Goal: Task Accomplishment & Management: Complete application form

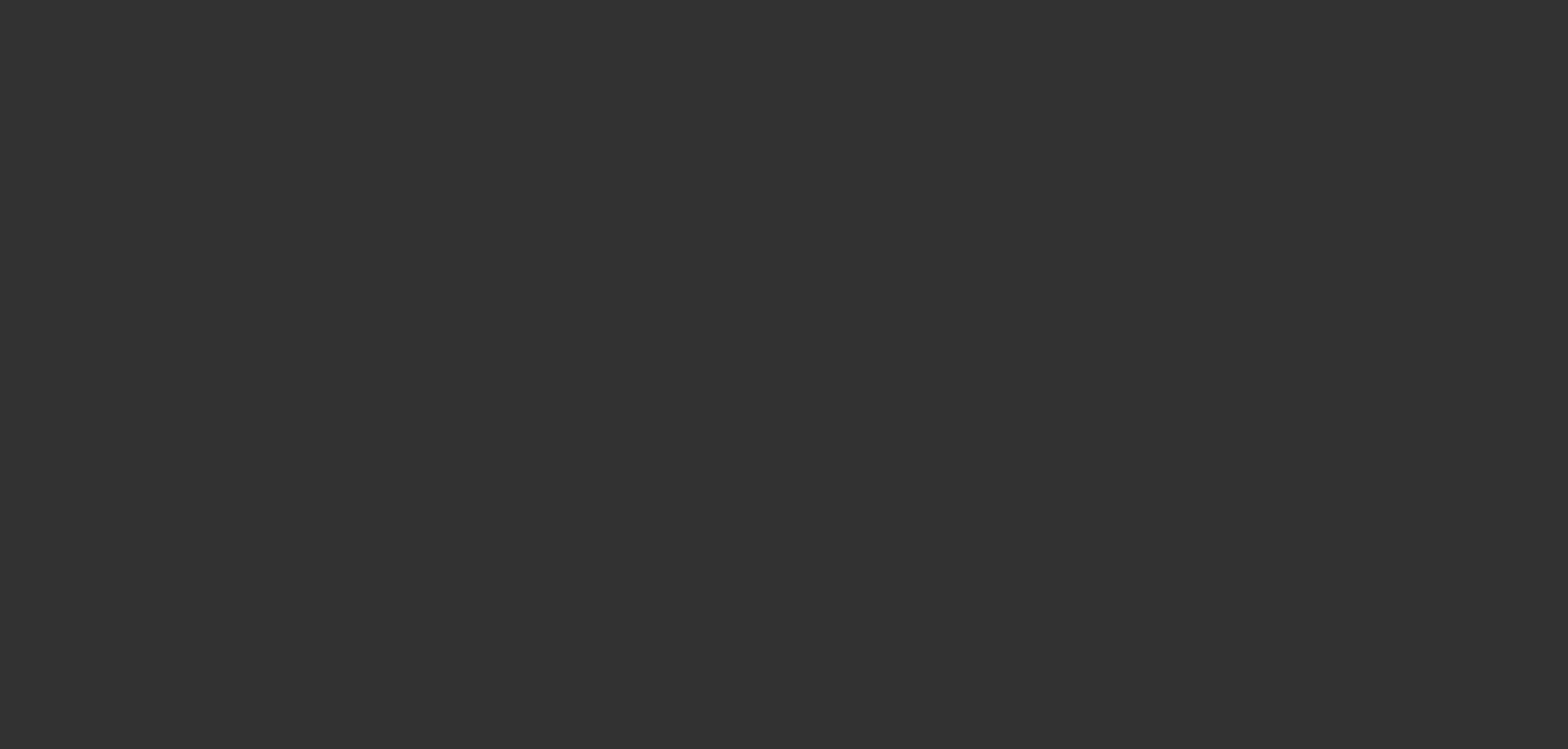
select select "0"
select select "2"
select select "0.1"
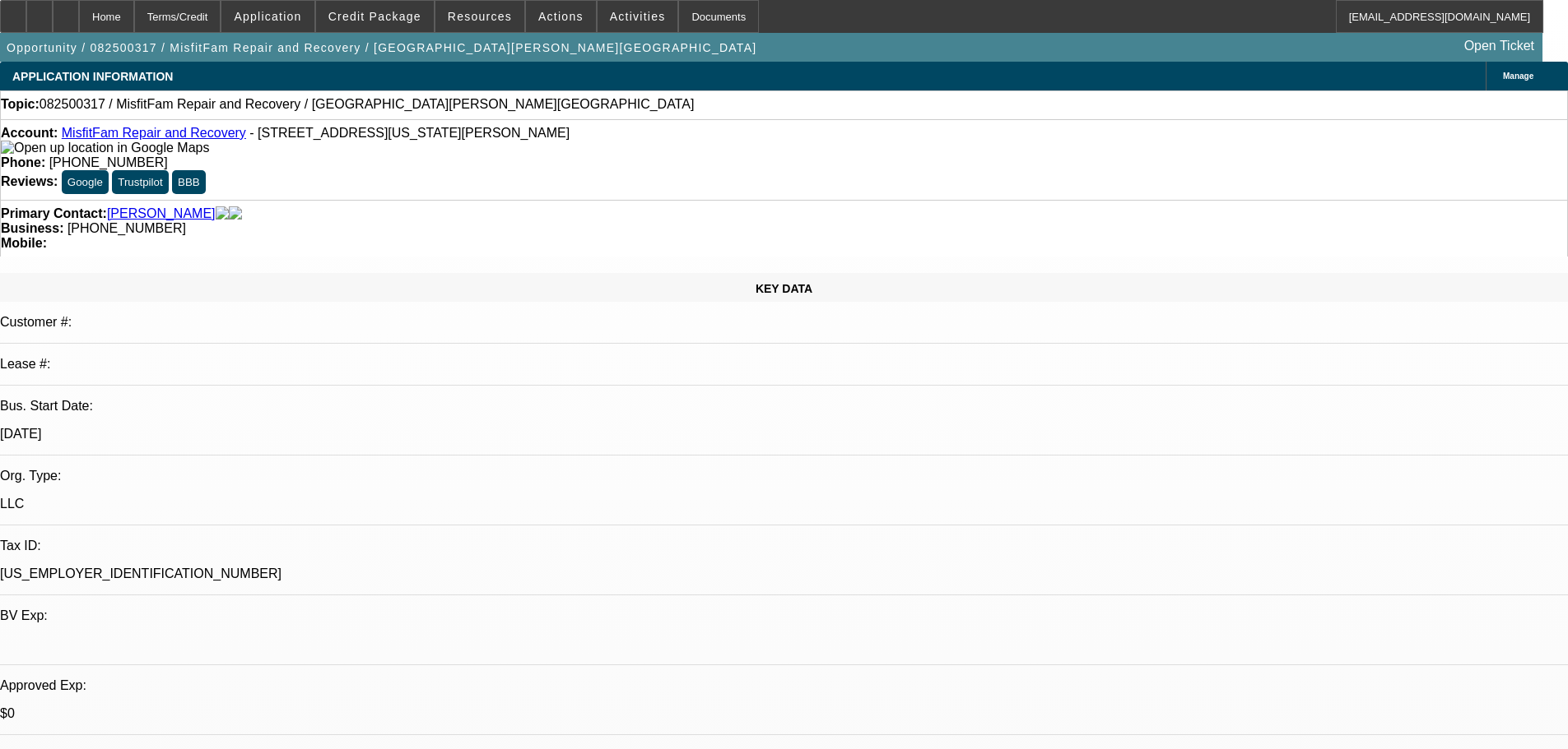
select select "1"
select select "2"
select select "4"
click at [387, 10] on span "Credit Package" at bounding box center [375, 17] width 93 height 13
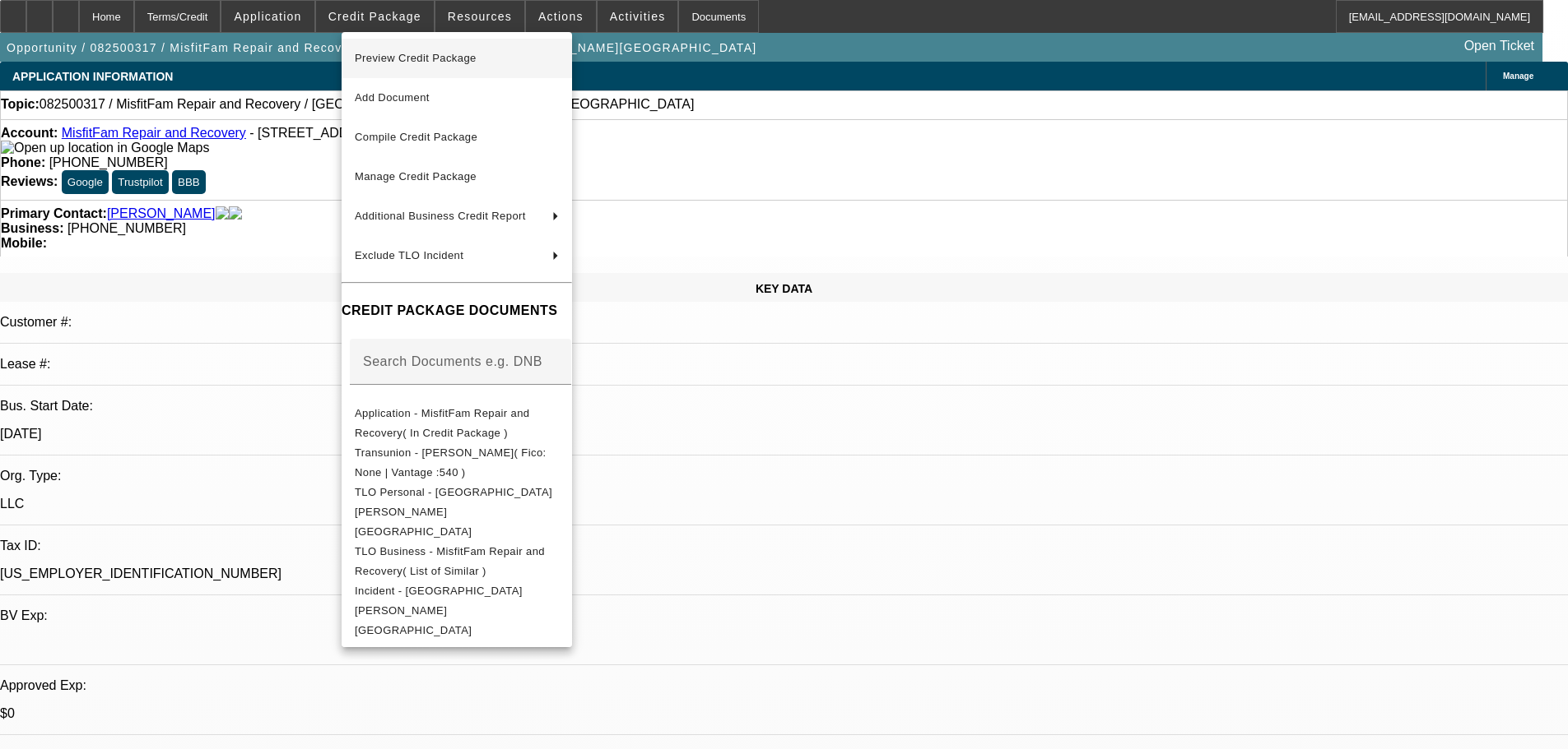
click at [419, 52] on span "Preview Credit Package" at bounding box center [415, 57] width 121 height 12
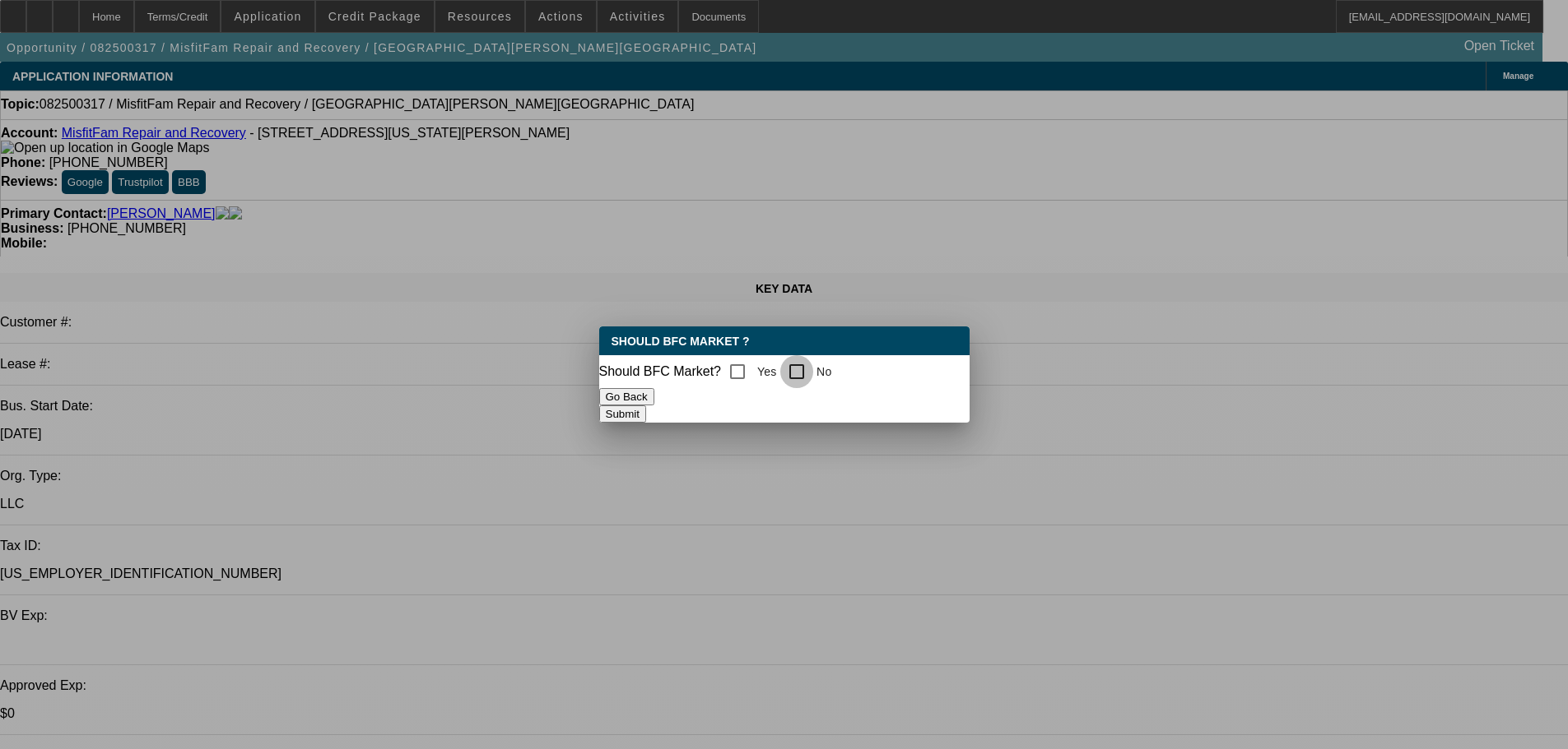
click at [814, 373] on input "No" at bounding box center [797, 372] width 33 height 33
checkbox input "true"
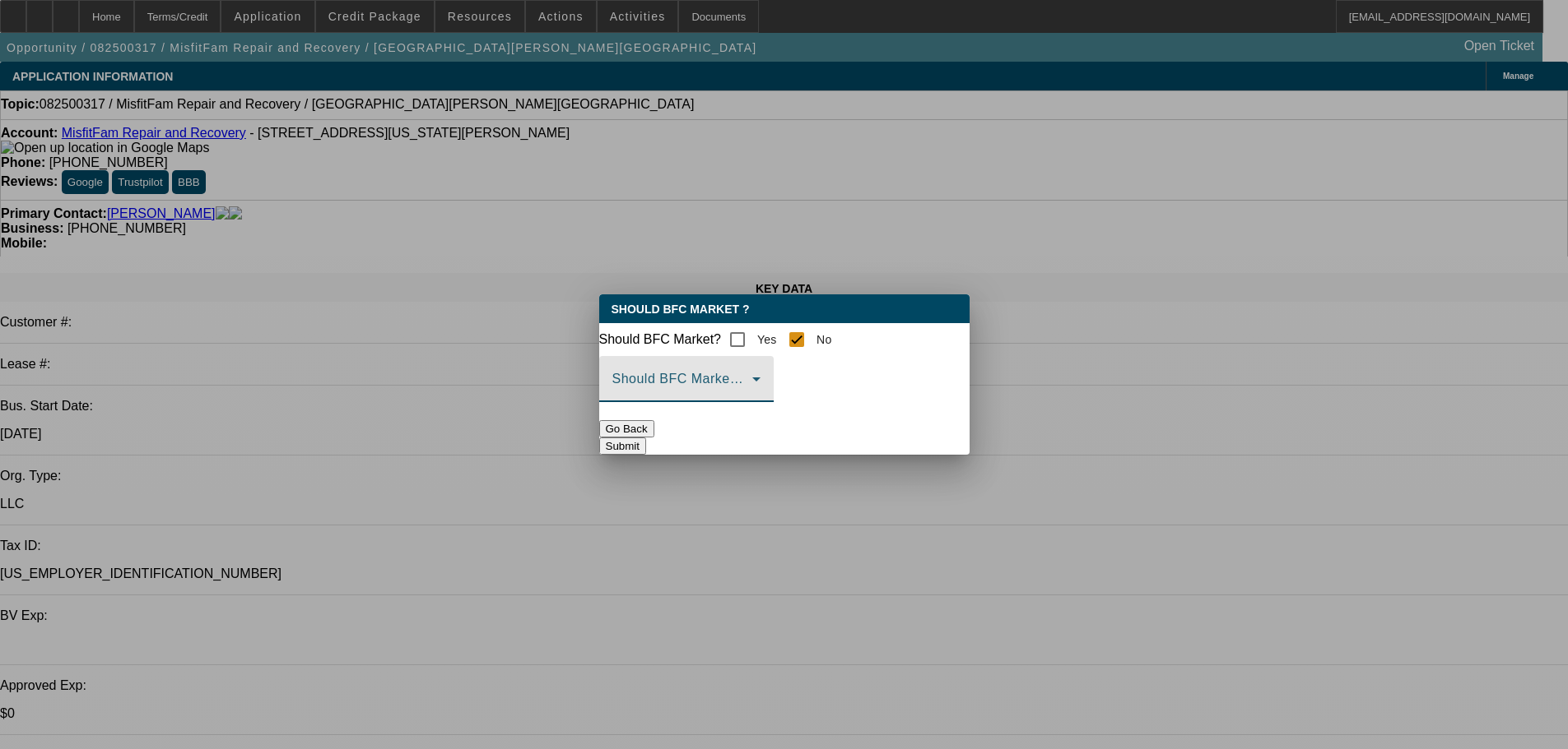
click at [747, 396] on span at bounding box center [682, 386] width 140 height 20
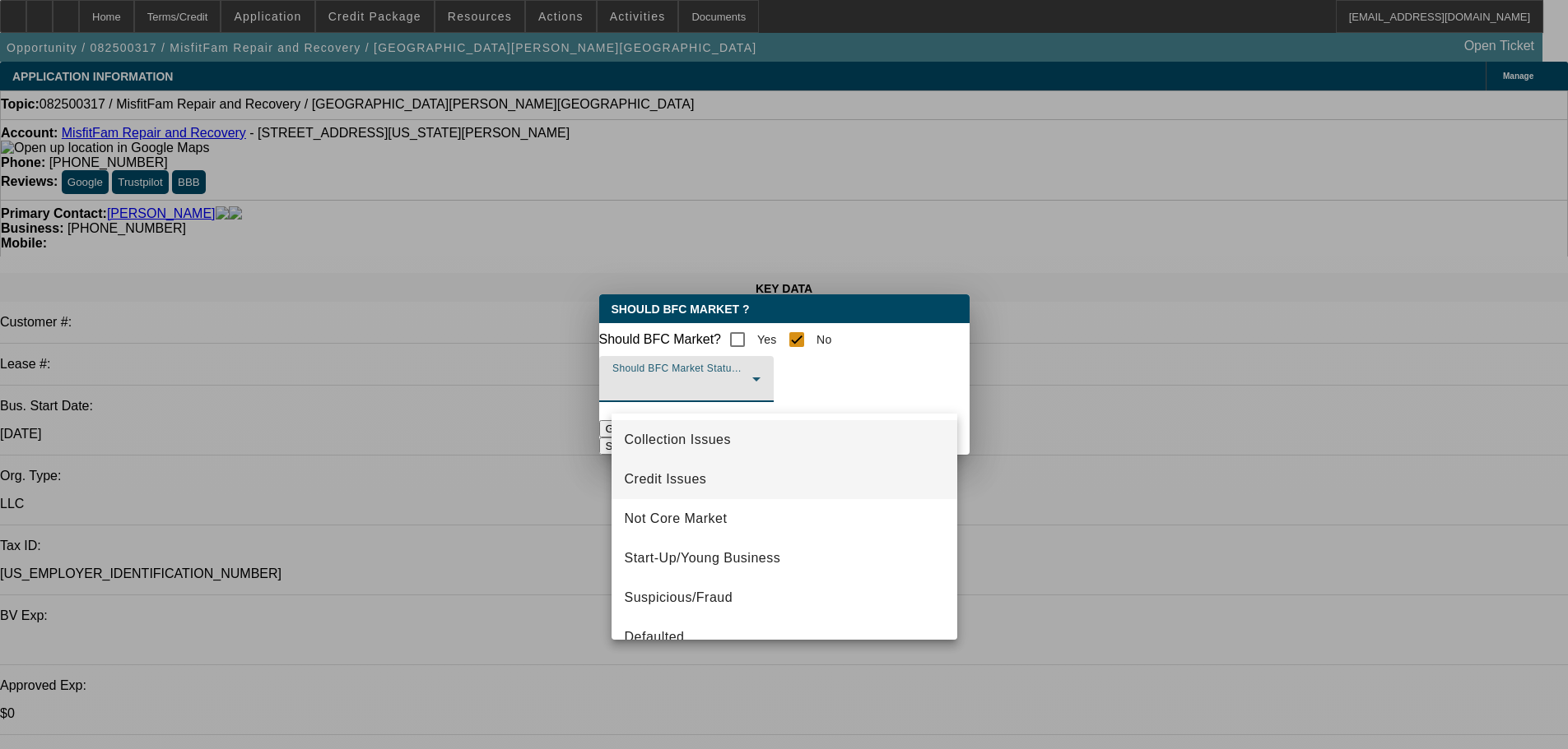
click at [716, 492] on mat-option "Credit Issues" at bounding box center [784, 479] width 346 height 39
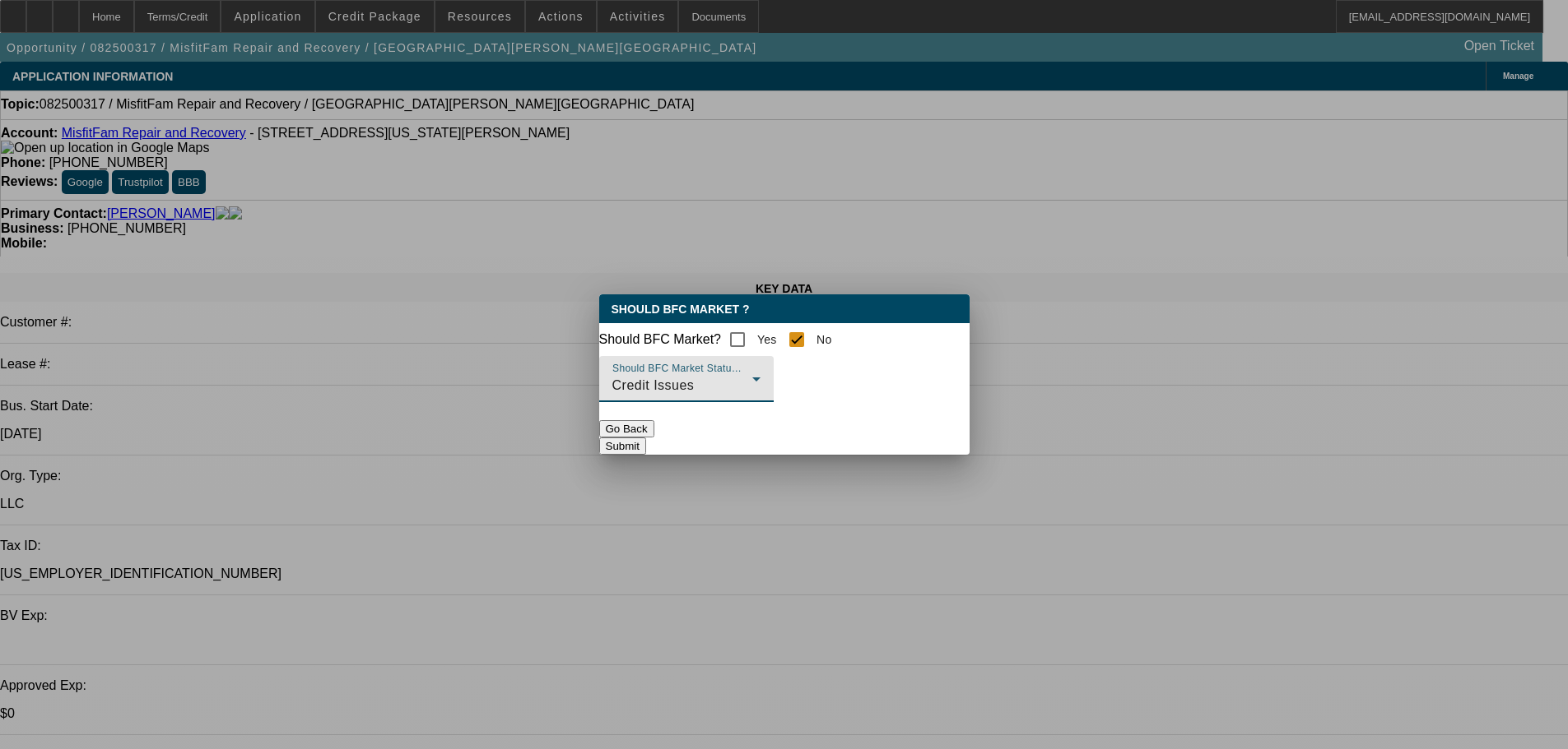
click at [646, 446] on button "Submit" at bounding box center [622, 446] width 47 height 17
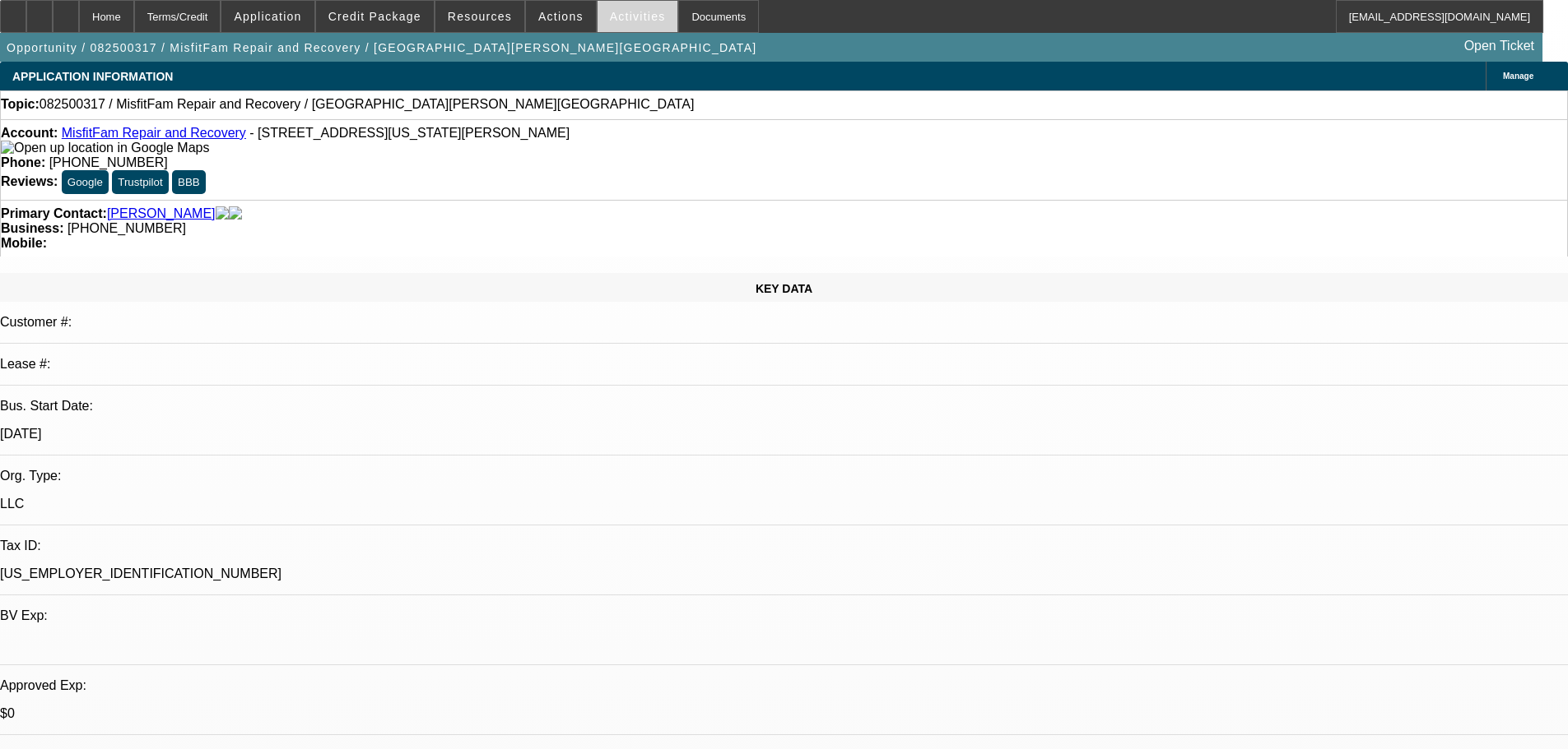
click at [610, 11] on span "Activities" at bounding box center [637, 17] width 56 height 13
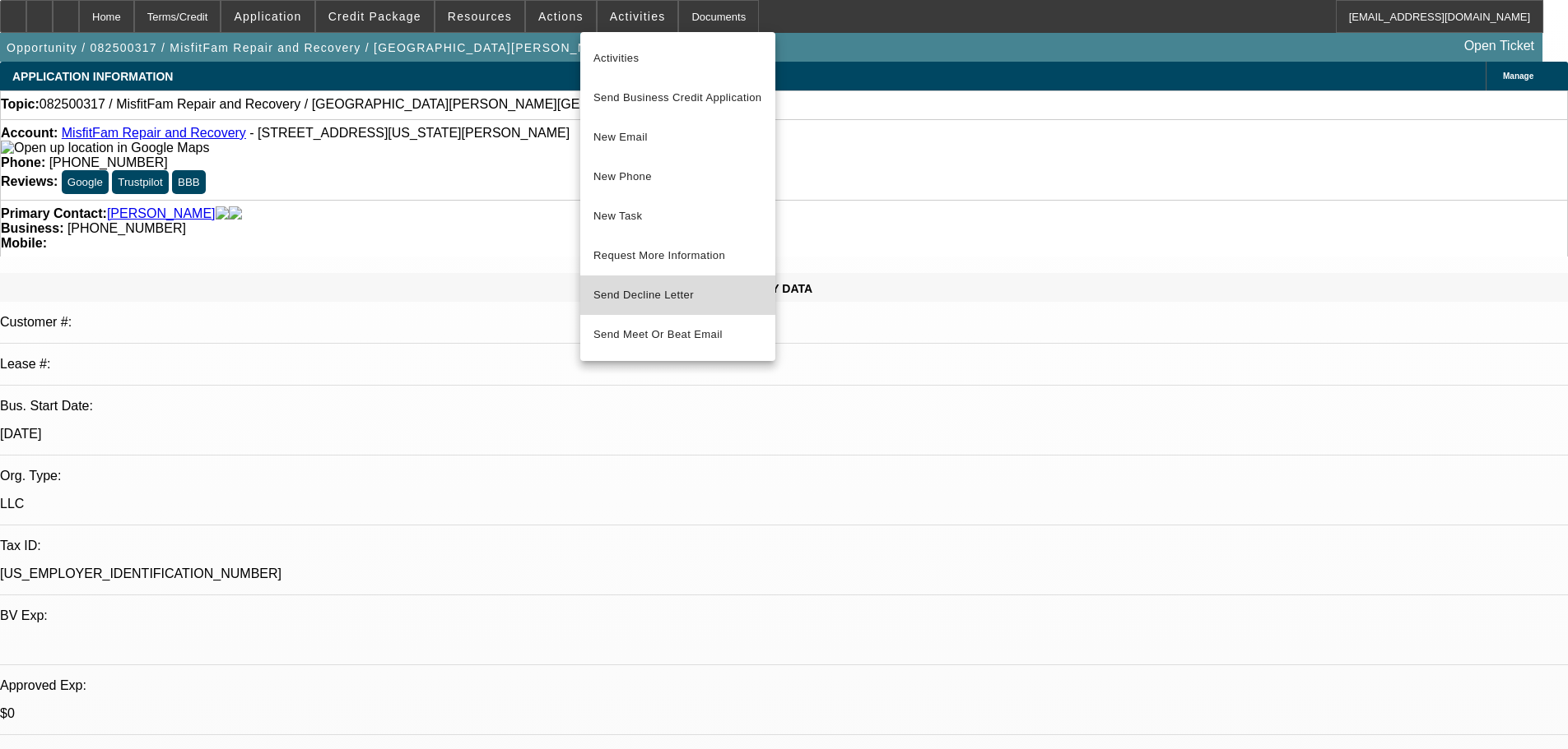
click at [617, 282] on button "Send Decline Letter" at bounding box center [678, 294] width 195 height 39
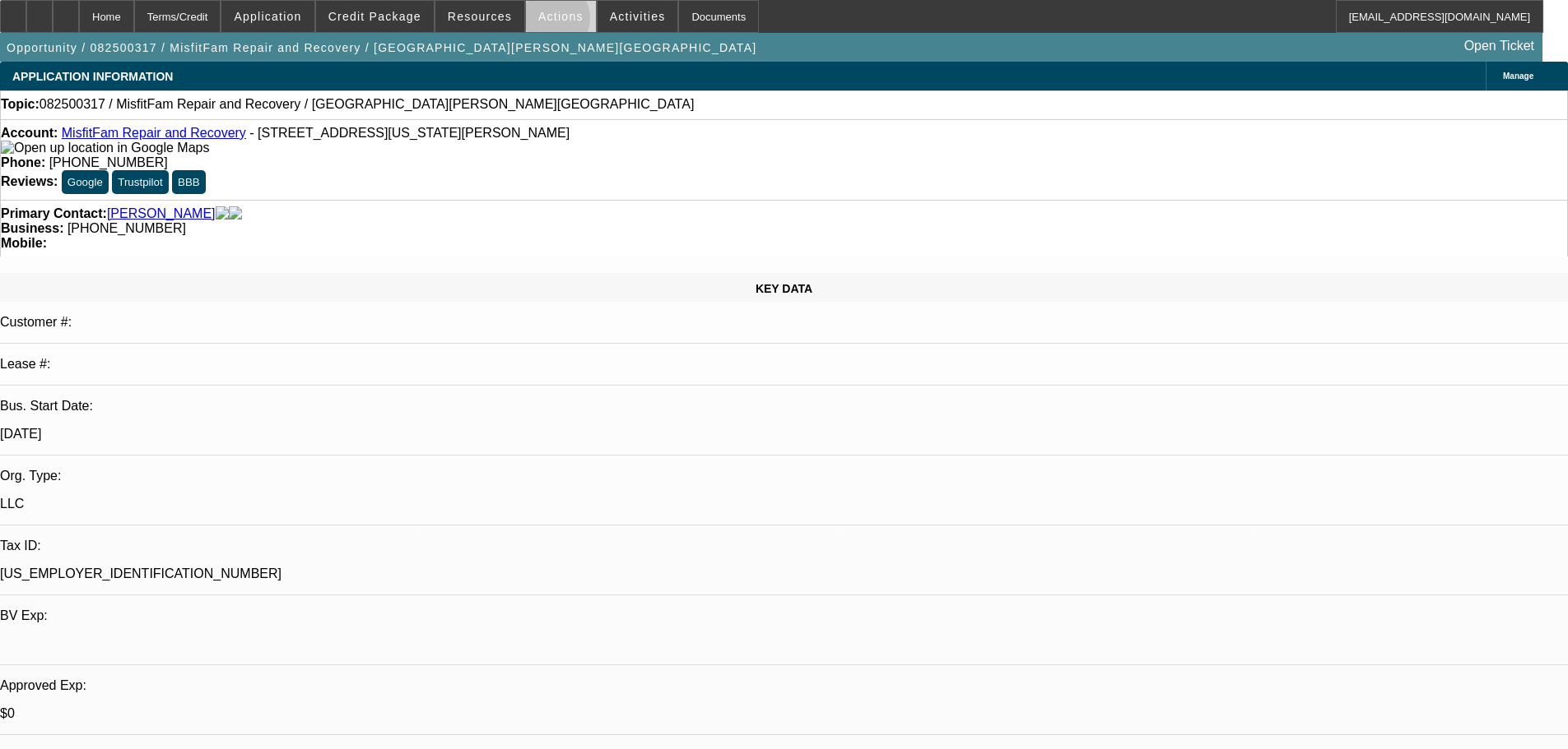
click at [545, 22] on span "Actions" at bounding box center [561, 17] width 45 height 13
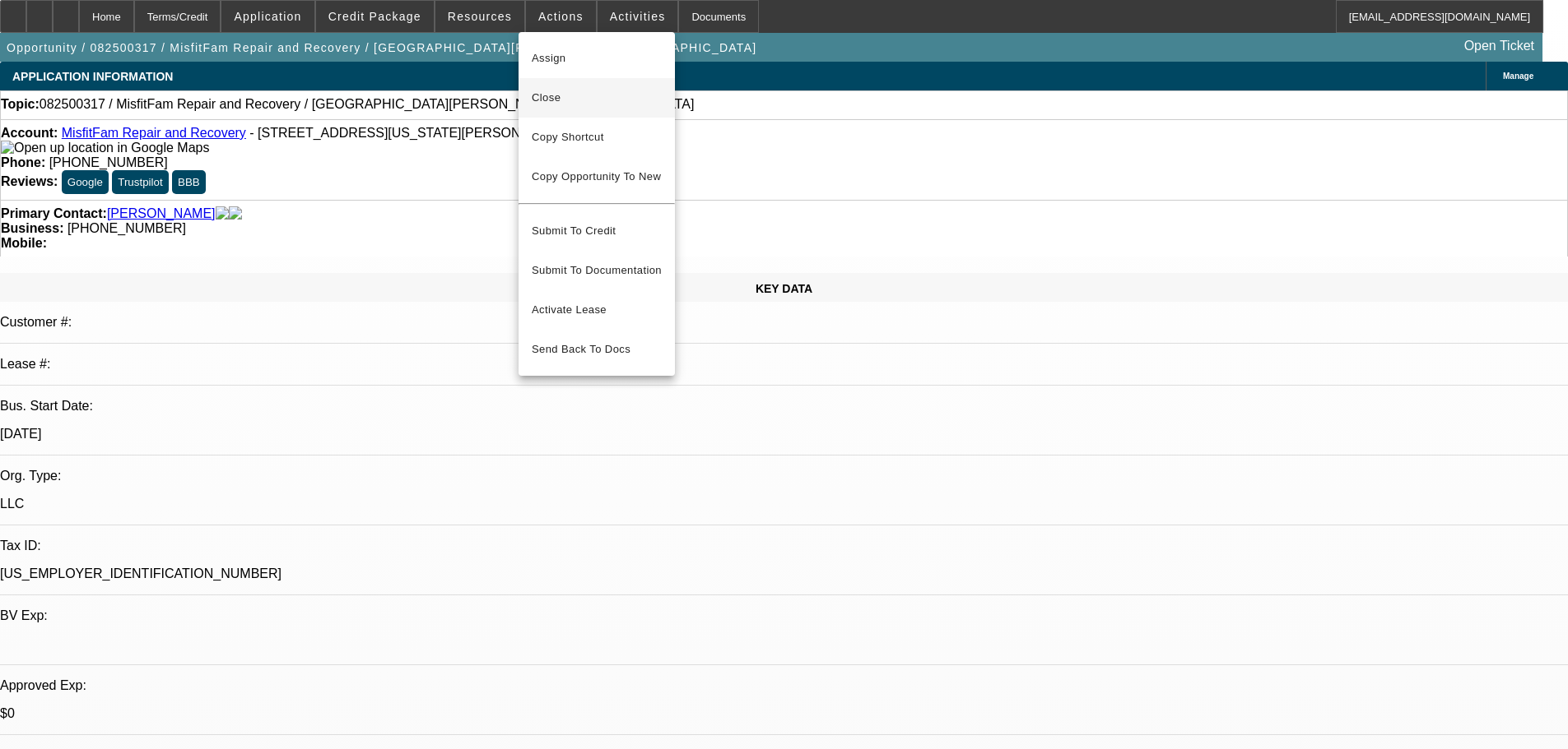
click at [558, 95] on span "Close" at bounding box center [596, 98] width 130 height 20
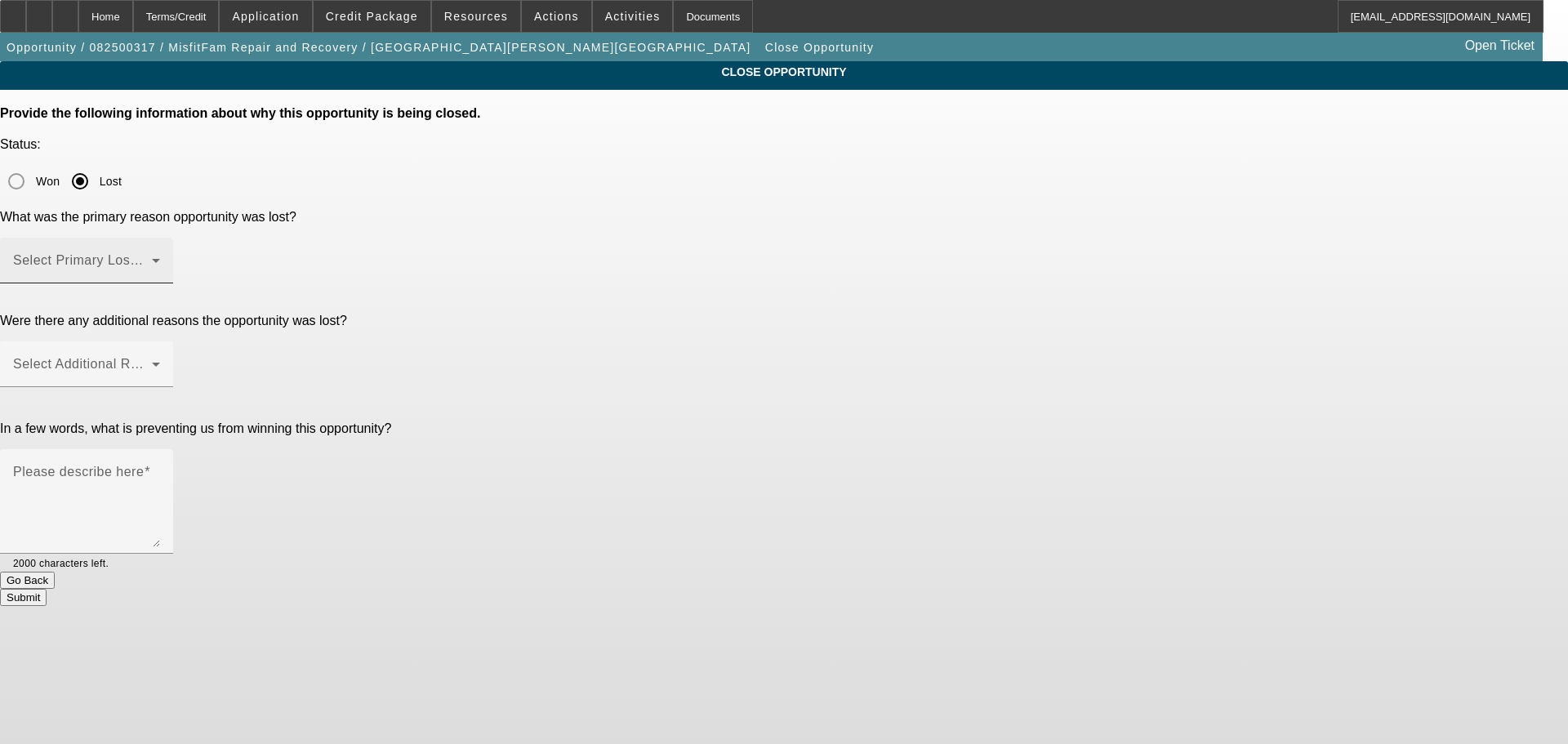
drag, startPoint x: 794, startPoint y: 216, endPoint x: 802, endPoint y: 197, distance: 20.6
click at [173, 238] on mat-form-field "Select Primary Lost Reason" at bounding box center [87, 269] width 173 height 64
click at [152, 258] on span at bounding box center [83, 268] width 139 height 20
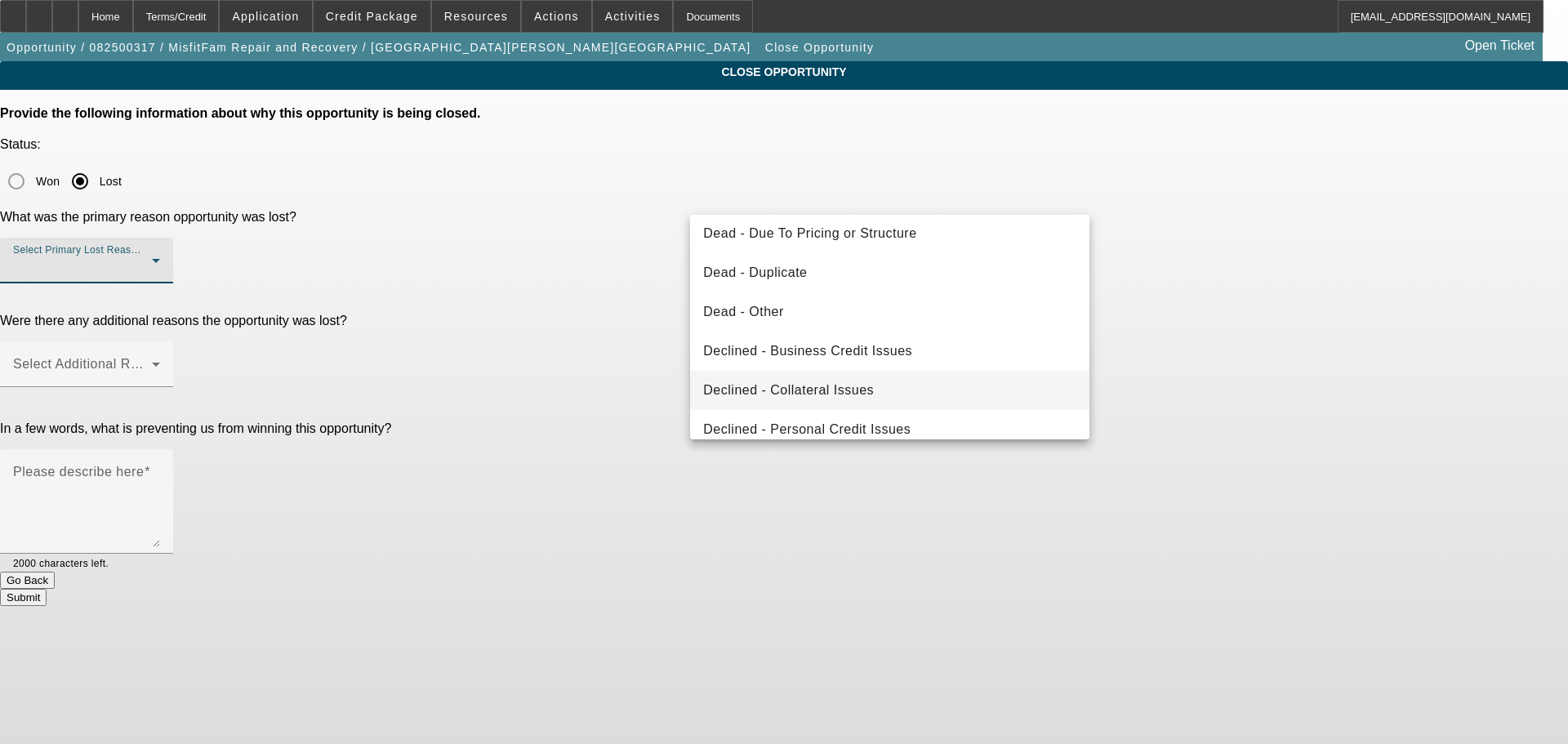
scroll to position [220, 0]
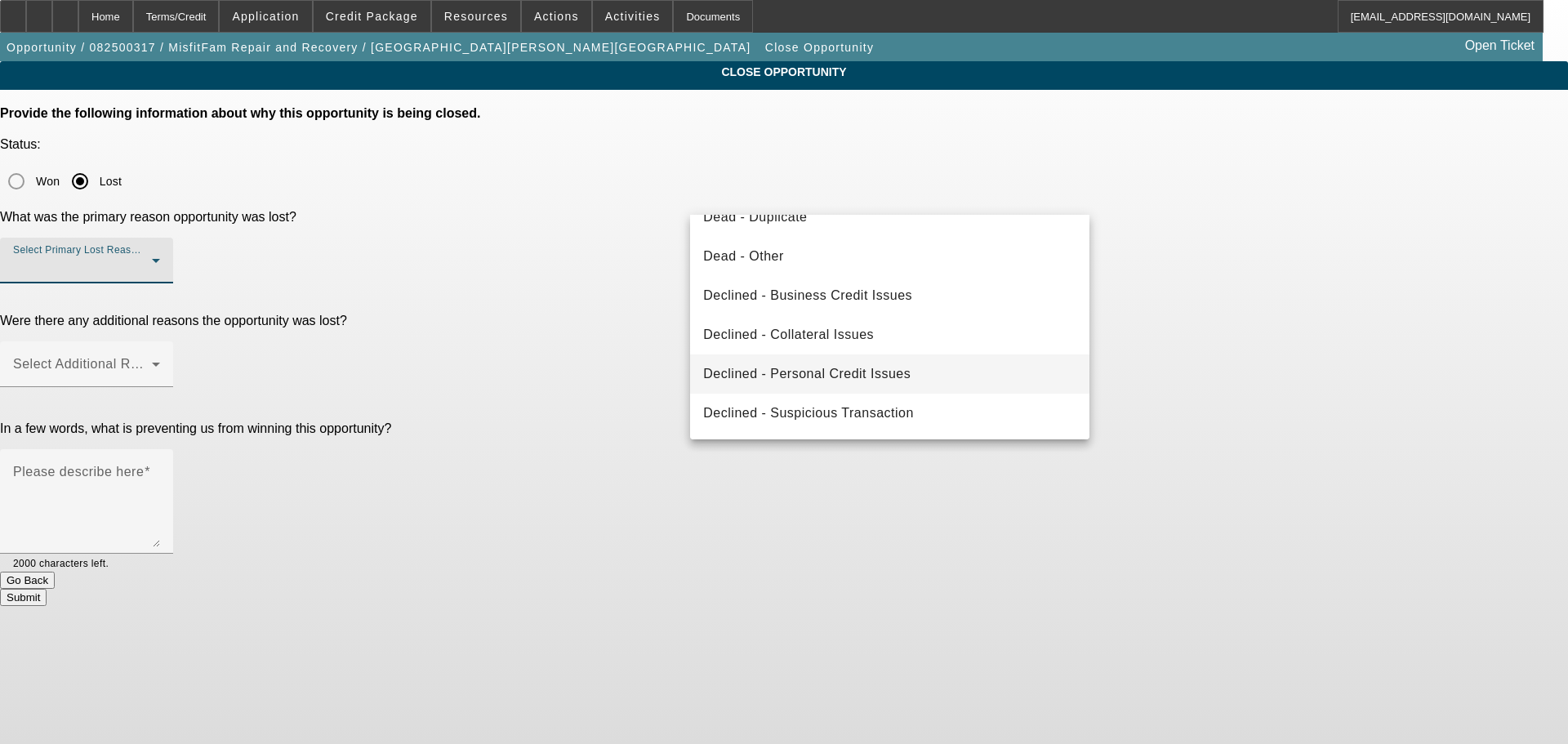
click at [828, 373] on span "Declined - Personal Credit Issues" at bounding box center [806, 374] width 207 height 20
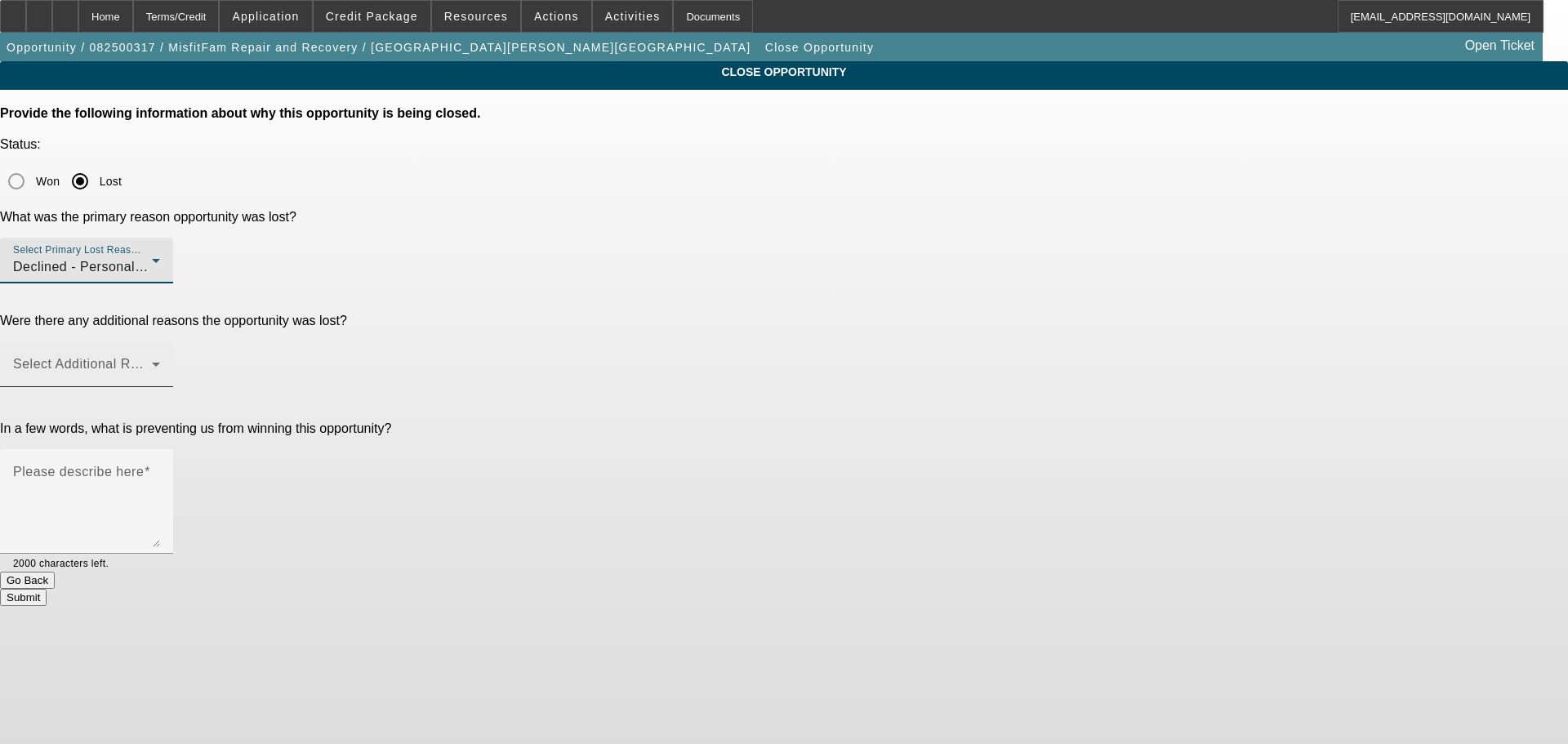
click at [160, 342] on div "Select Additional Reasons" at bounding box center [87, 364] width 147 height 45
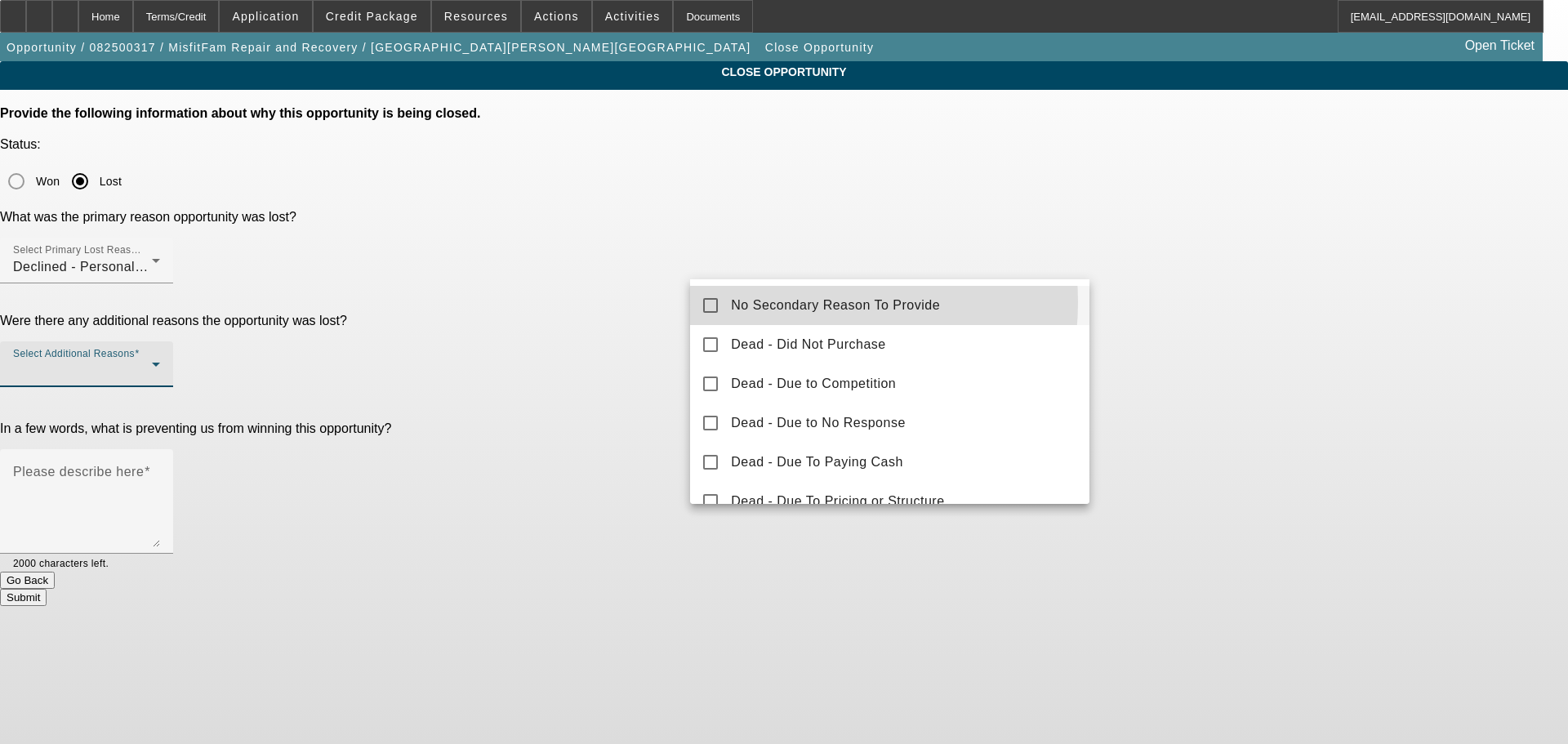
click at [778, 302] on span "No Secondary Reason To Provide" at bounding box center [835, 306] width 209 height 20
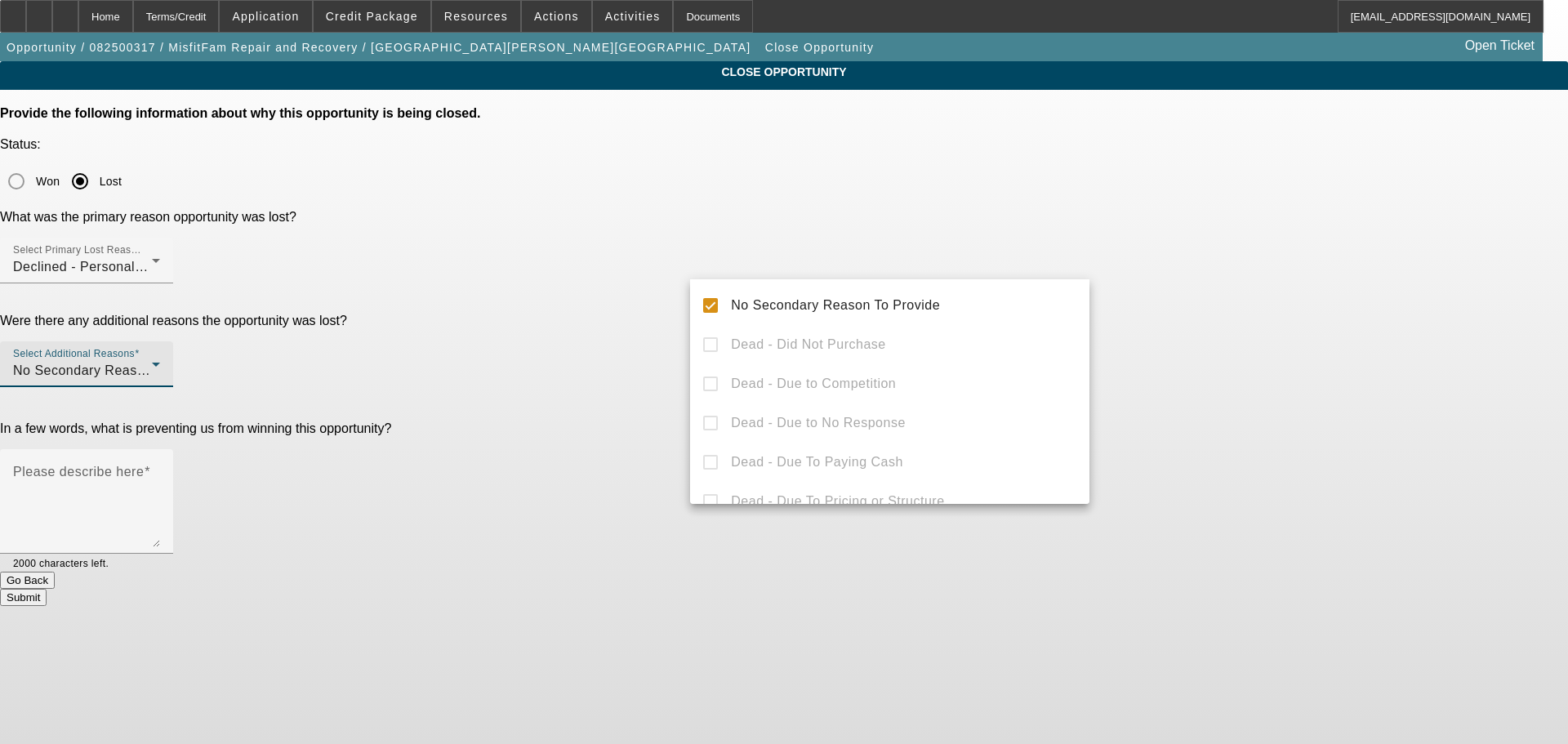
click at [574, 347] on div at bounding box center [784, 372] width 1568 height 744
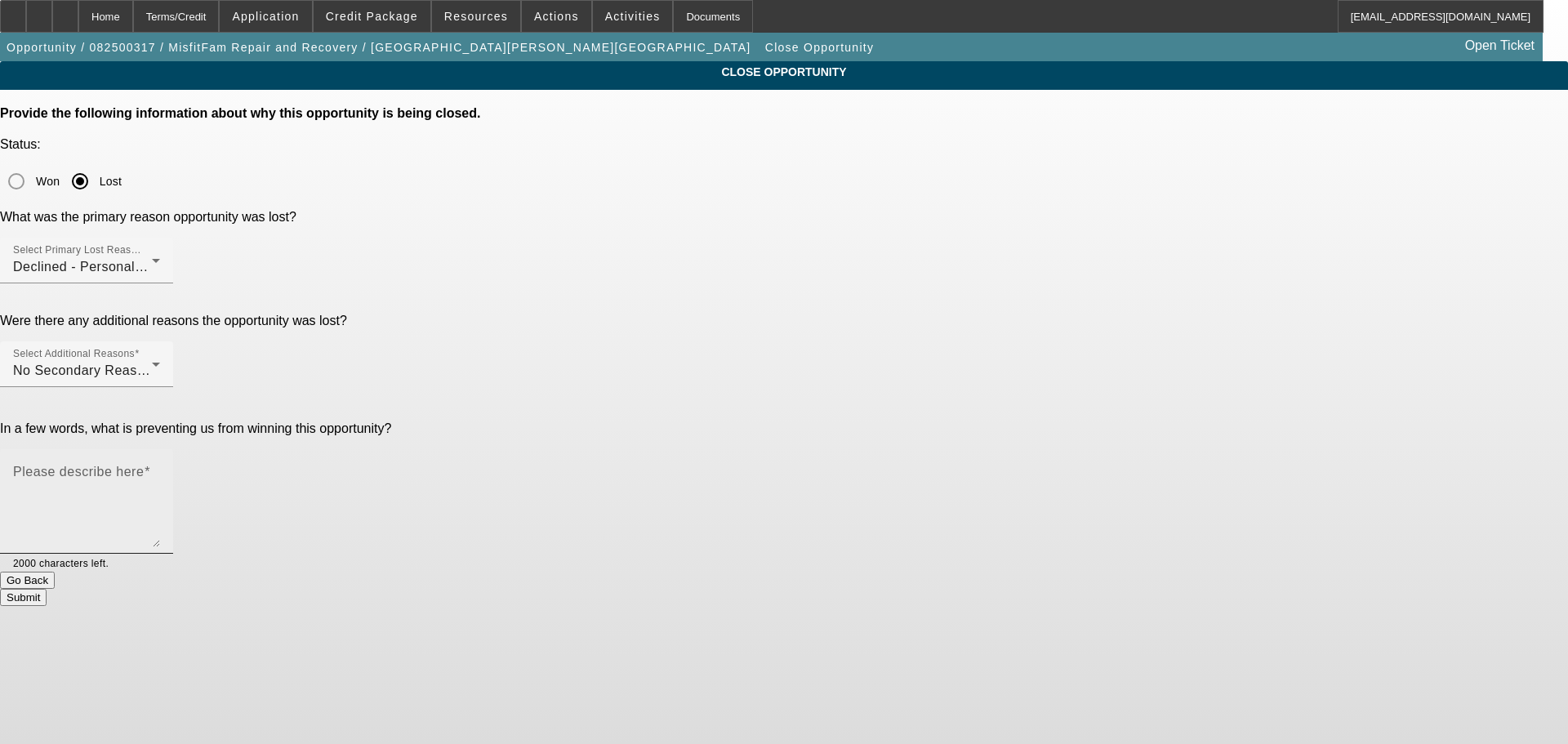
click at [160, 469] on textarea "Please describe here" at bounding box center [87, 508] width 147 height 78
type textarea "POOR CREDIT, MARKED DNC, SENT DECLINE LETTER, CLOSING OPP."
click at [46, 589] on button "Submit" at bounding box center [23, 597] width 46 height 17
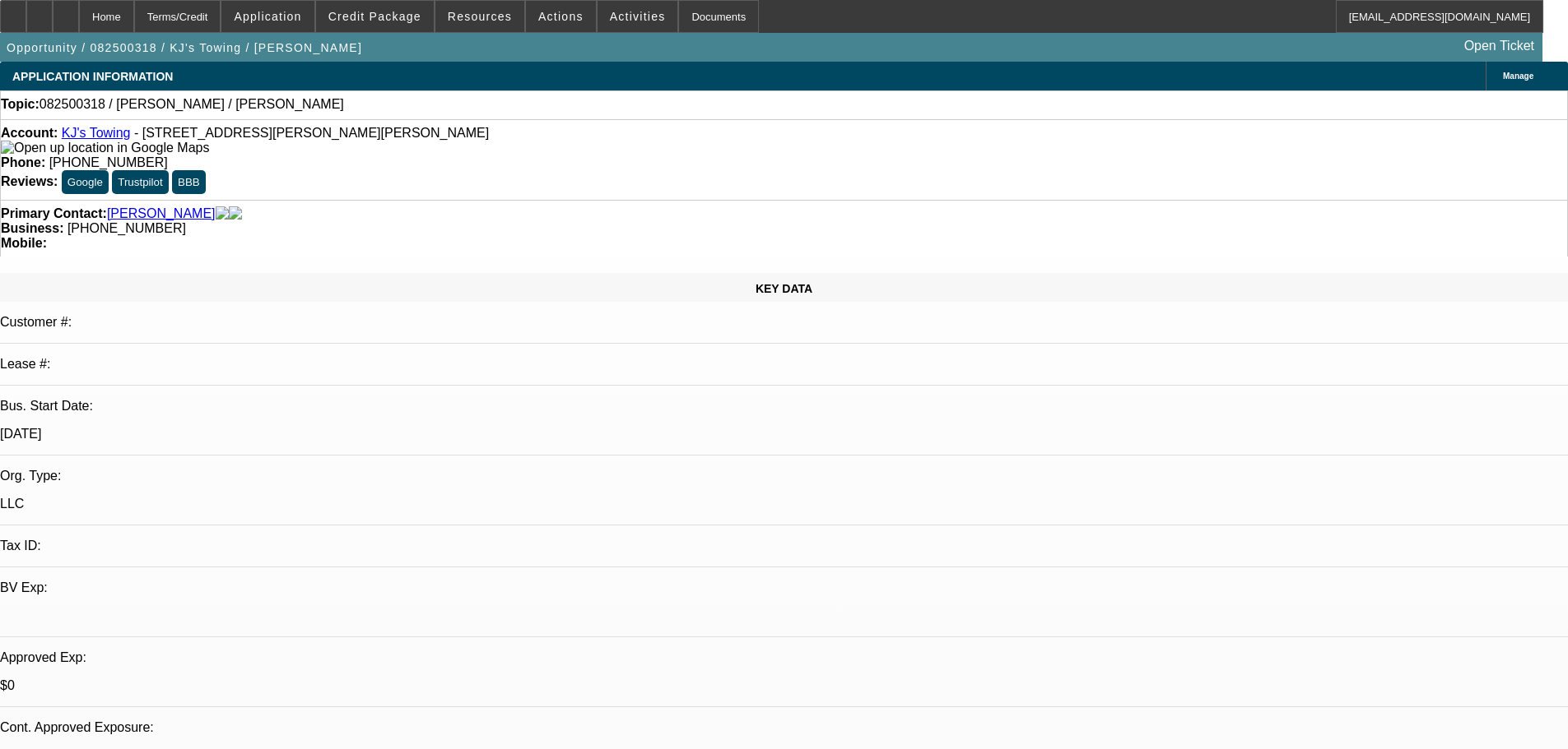
select select "0"
select select "2"
select select "0.1"
select select "4"
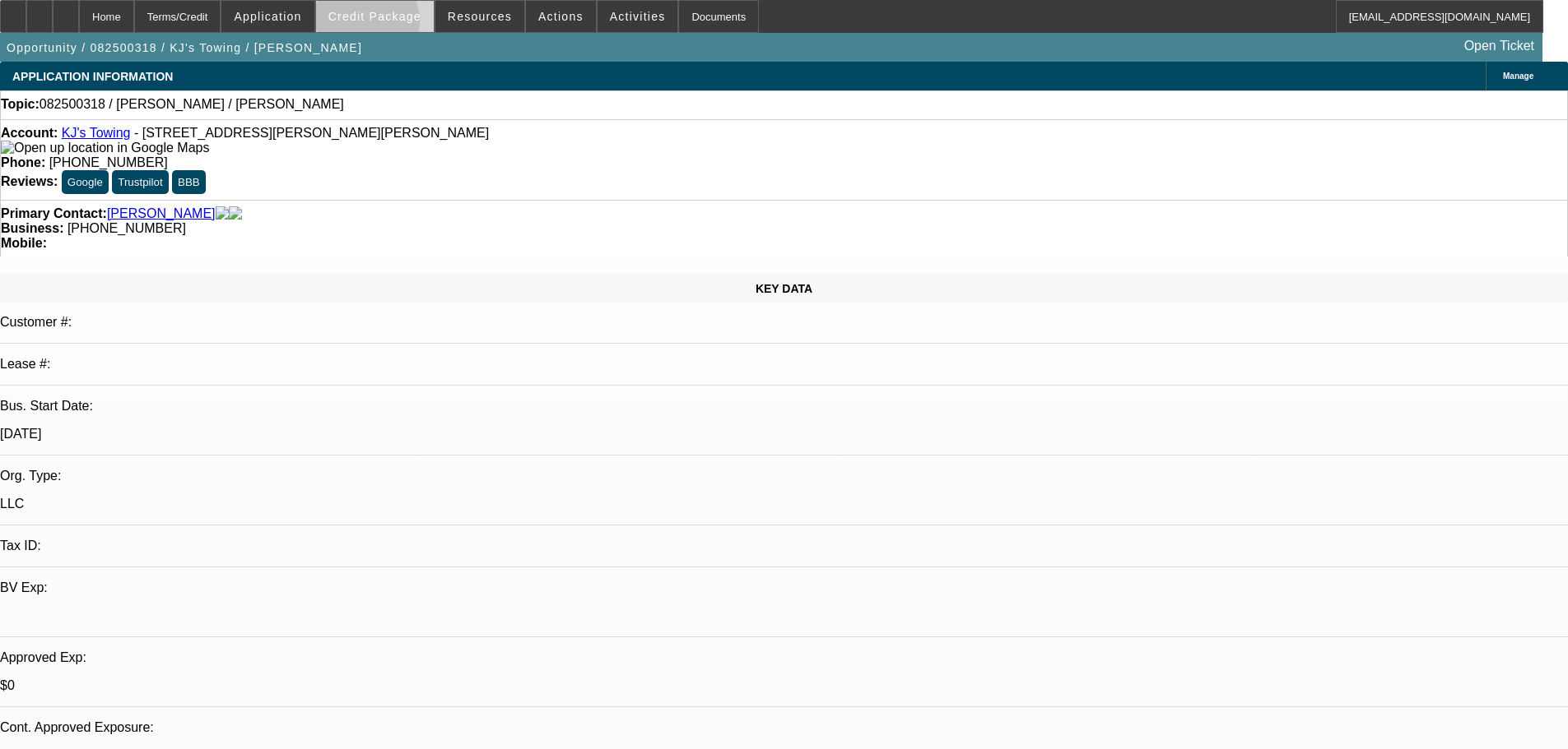
click at [392, 25] on span at bounding box center [374, 16] width 117 height 39
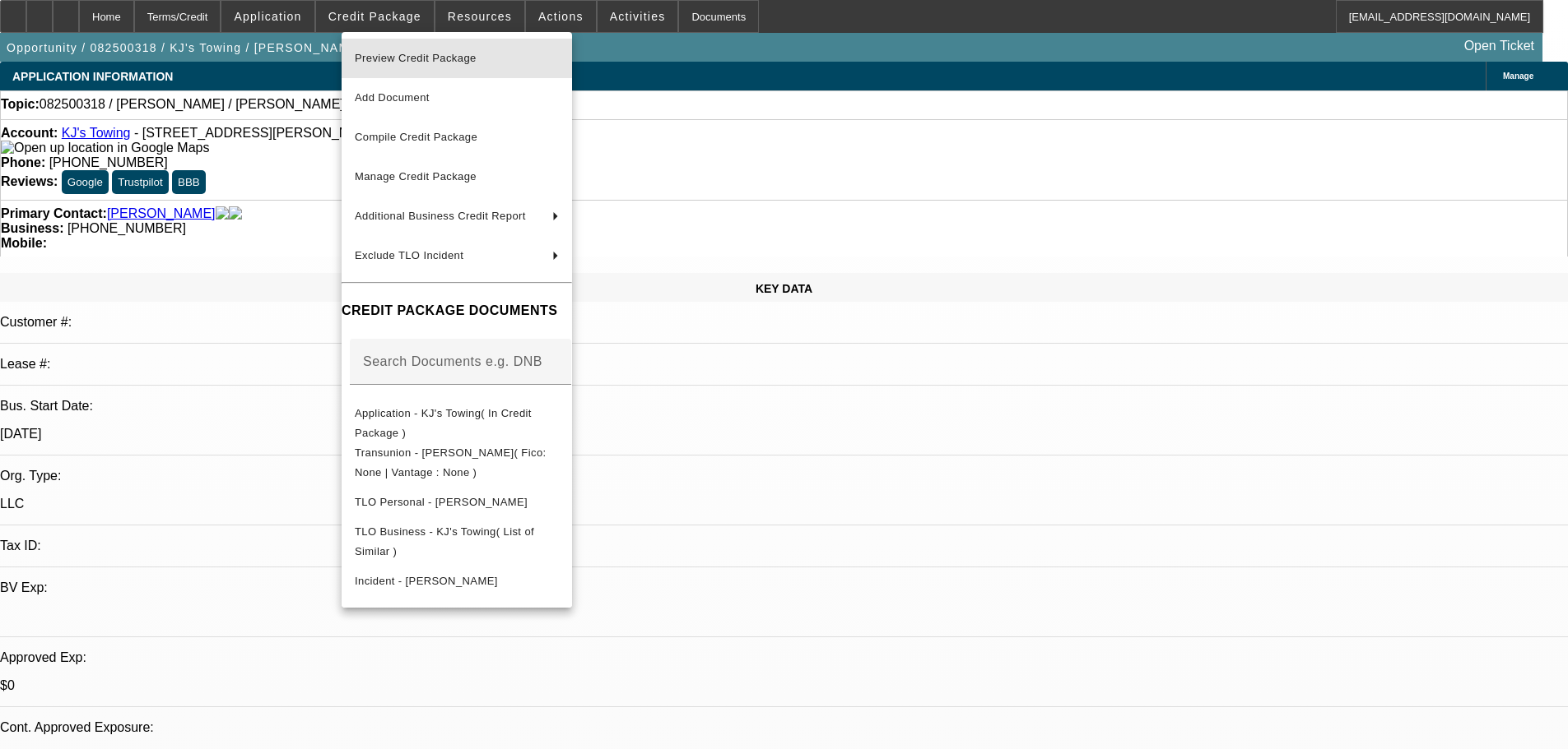
click at [427, 62] on span "Preview Credit Package" at bounding box center [415, 57] width 121 height 12
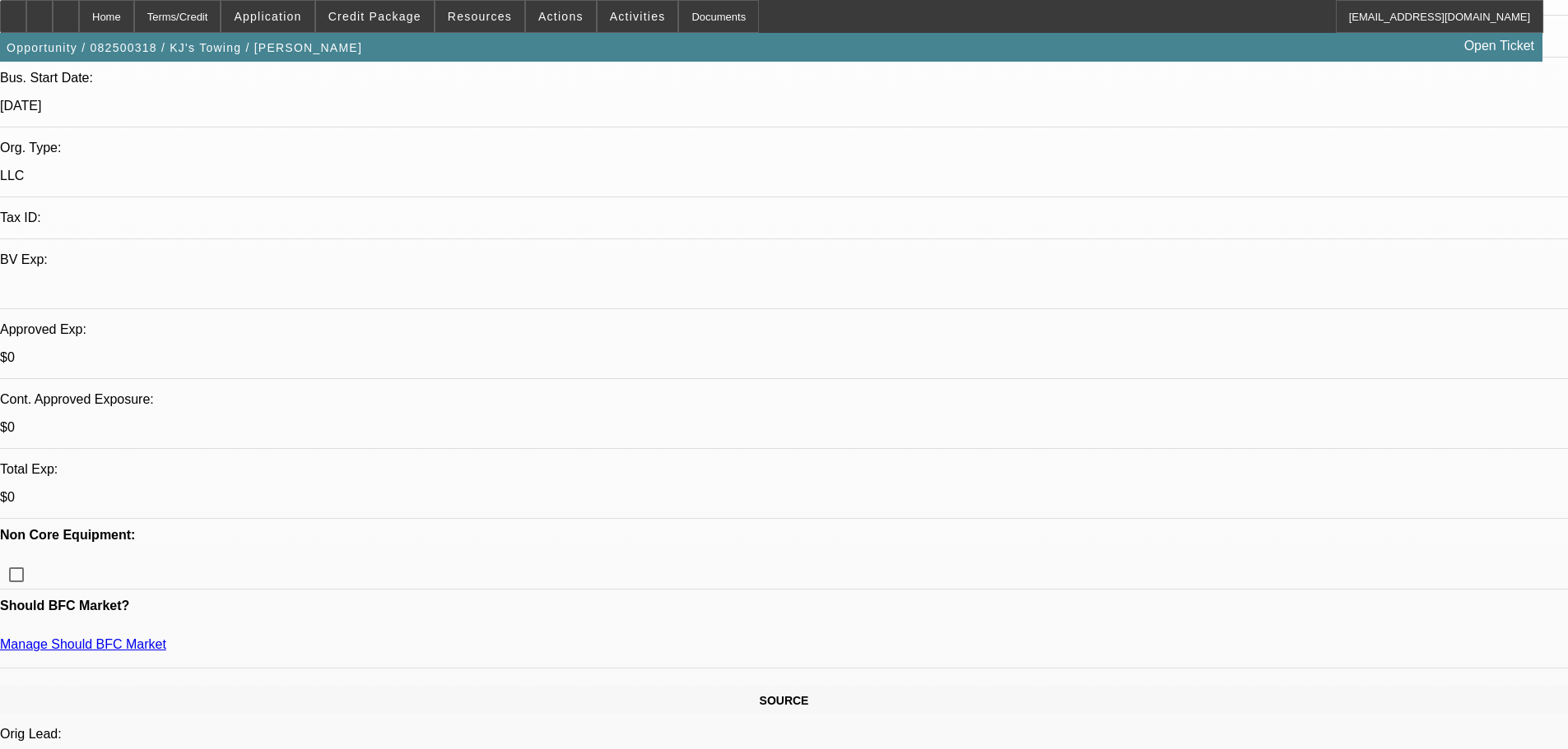
scroll to position [329, 0]
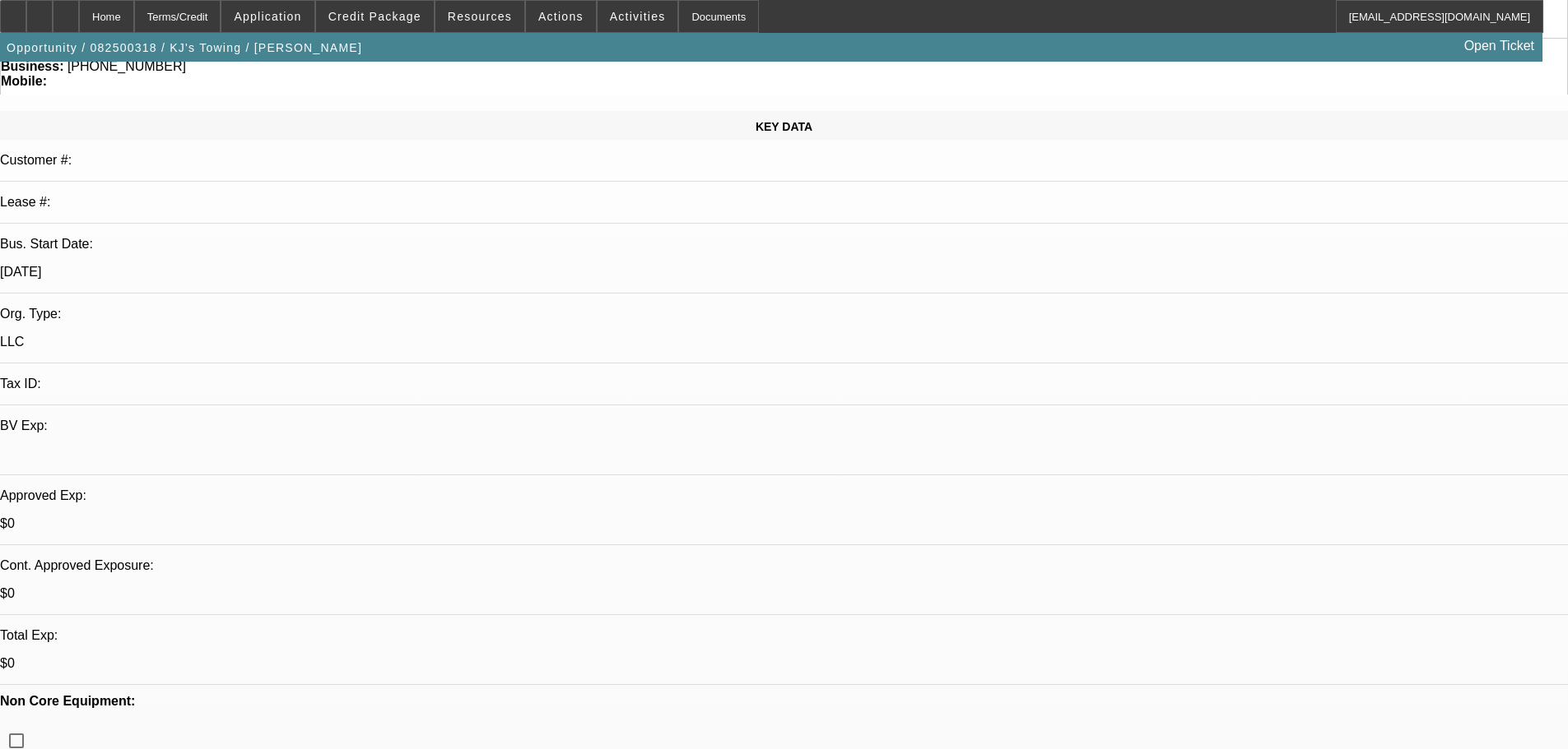
scroll to position [0, 0]
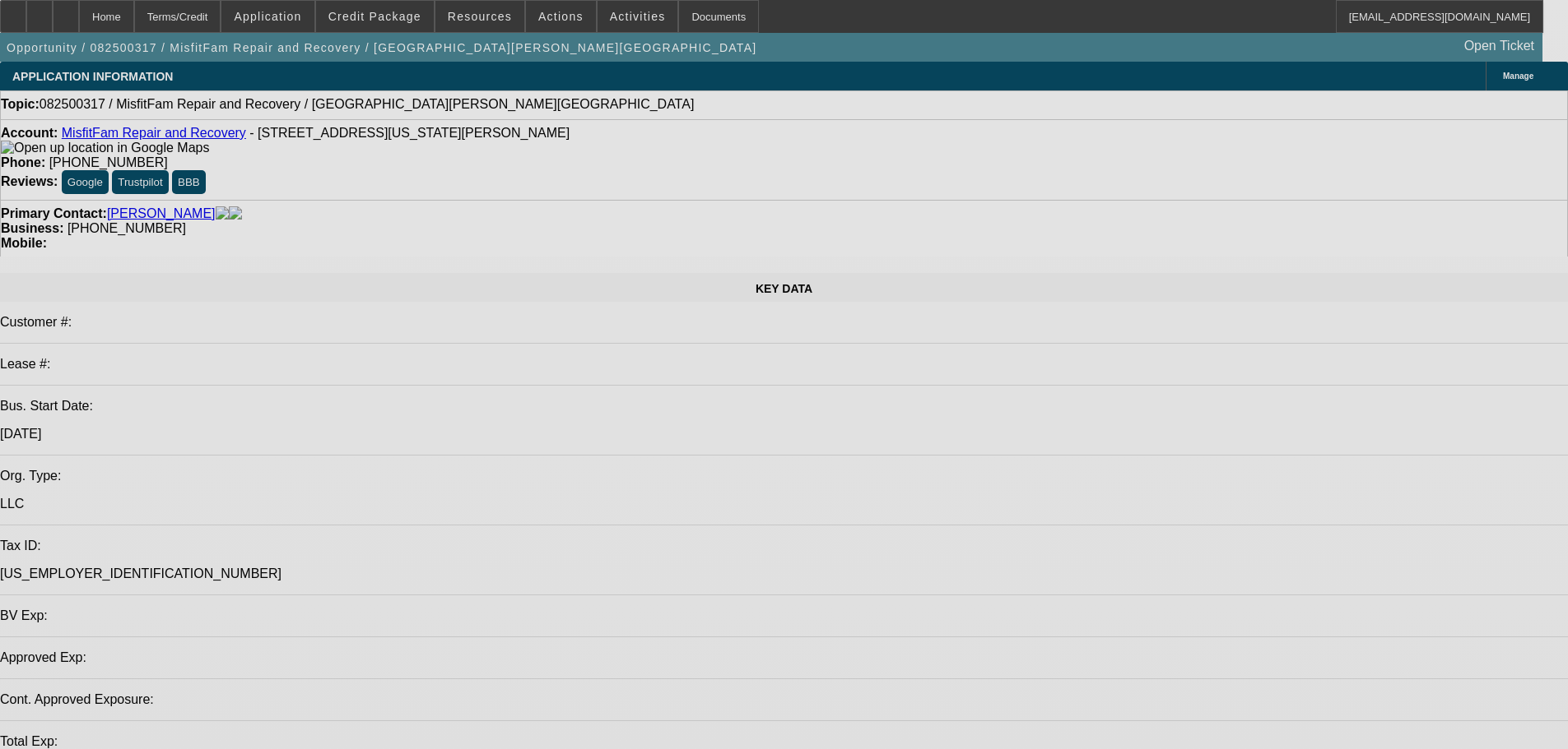
select select "0"
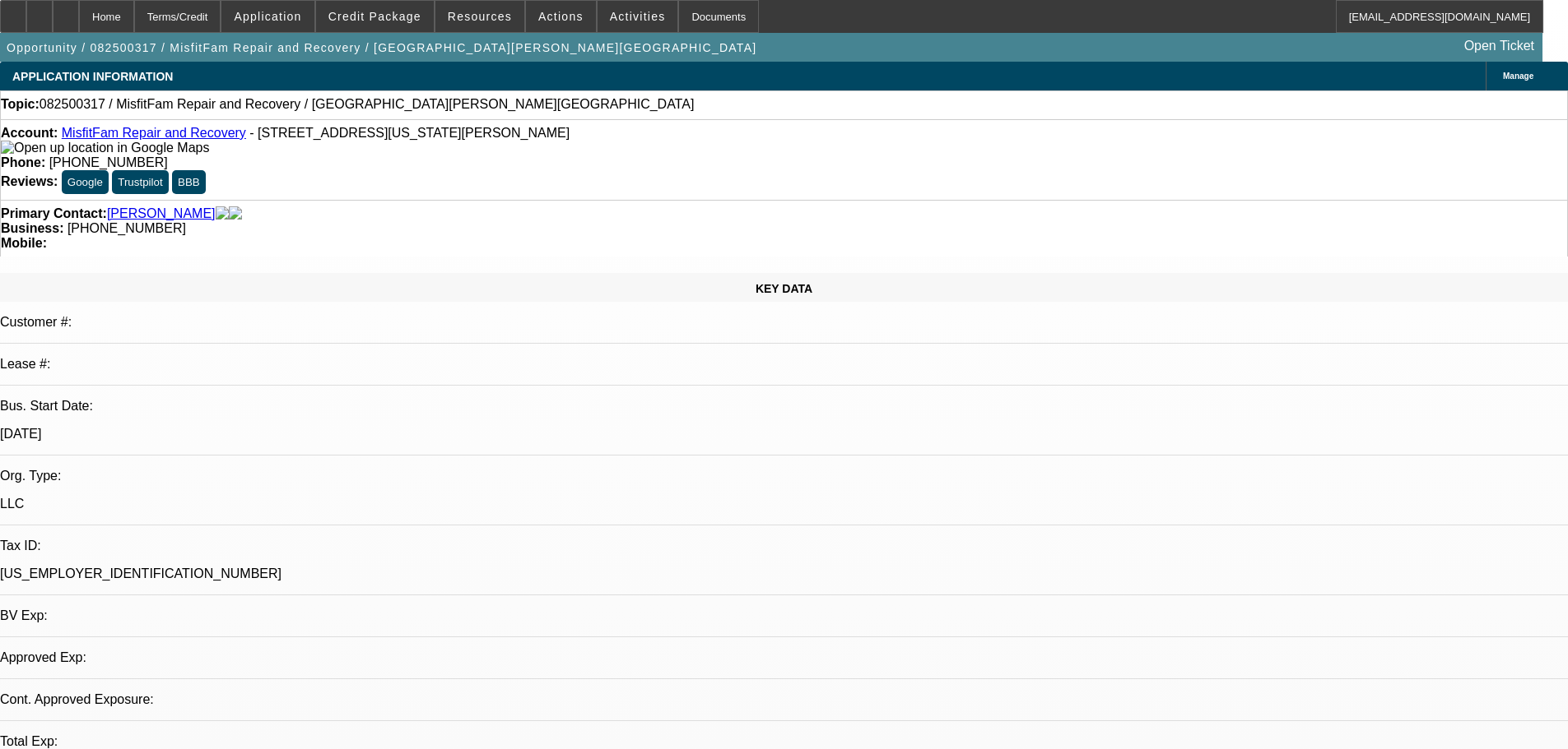
select select "2"
select select "0.1"
select select "4"
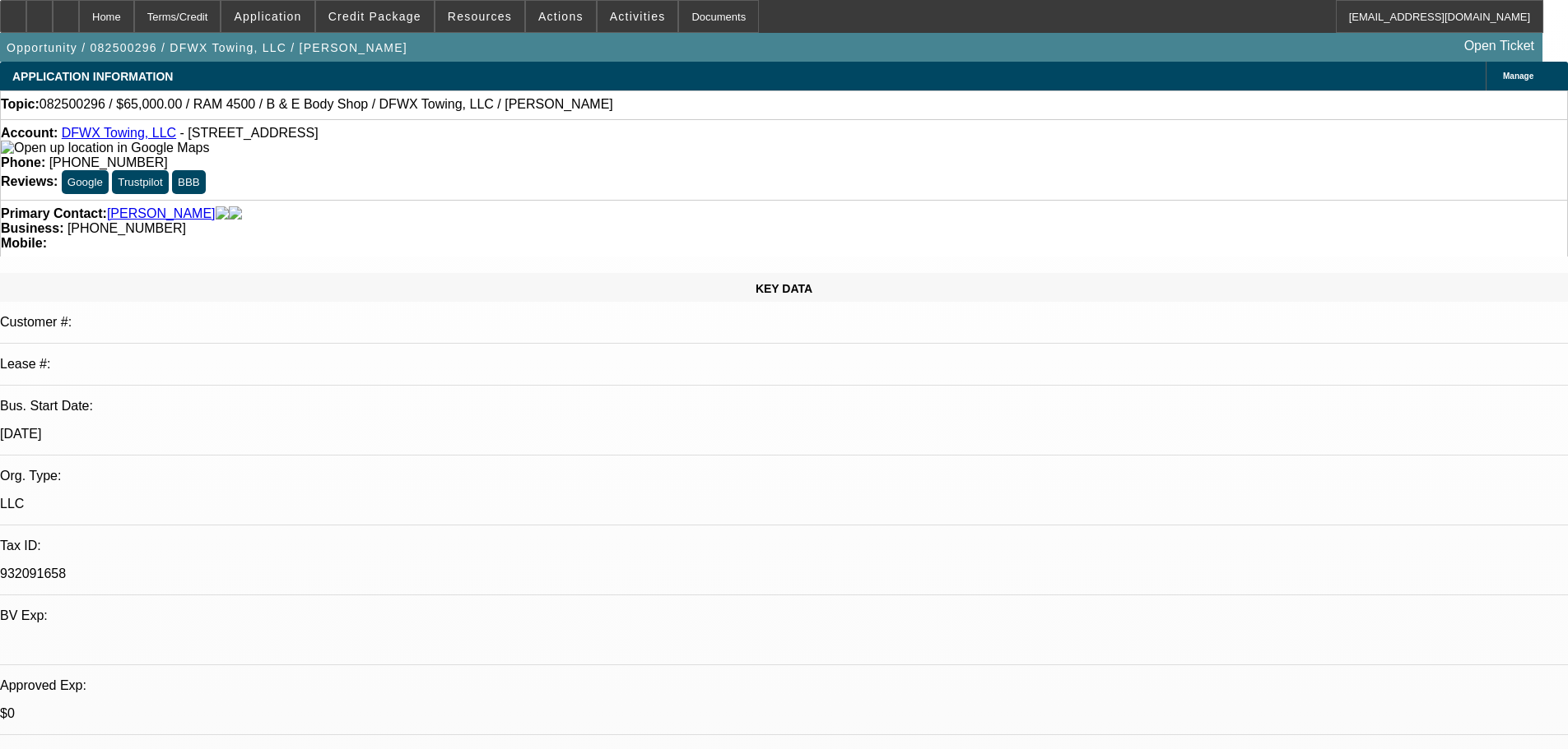
select select "0"
select select "2"
select select "0"
select select "6"
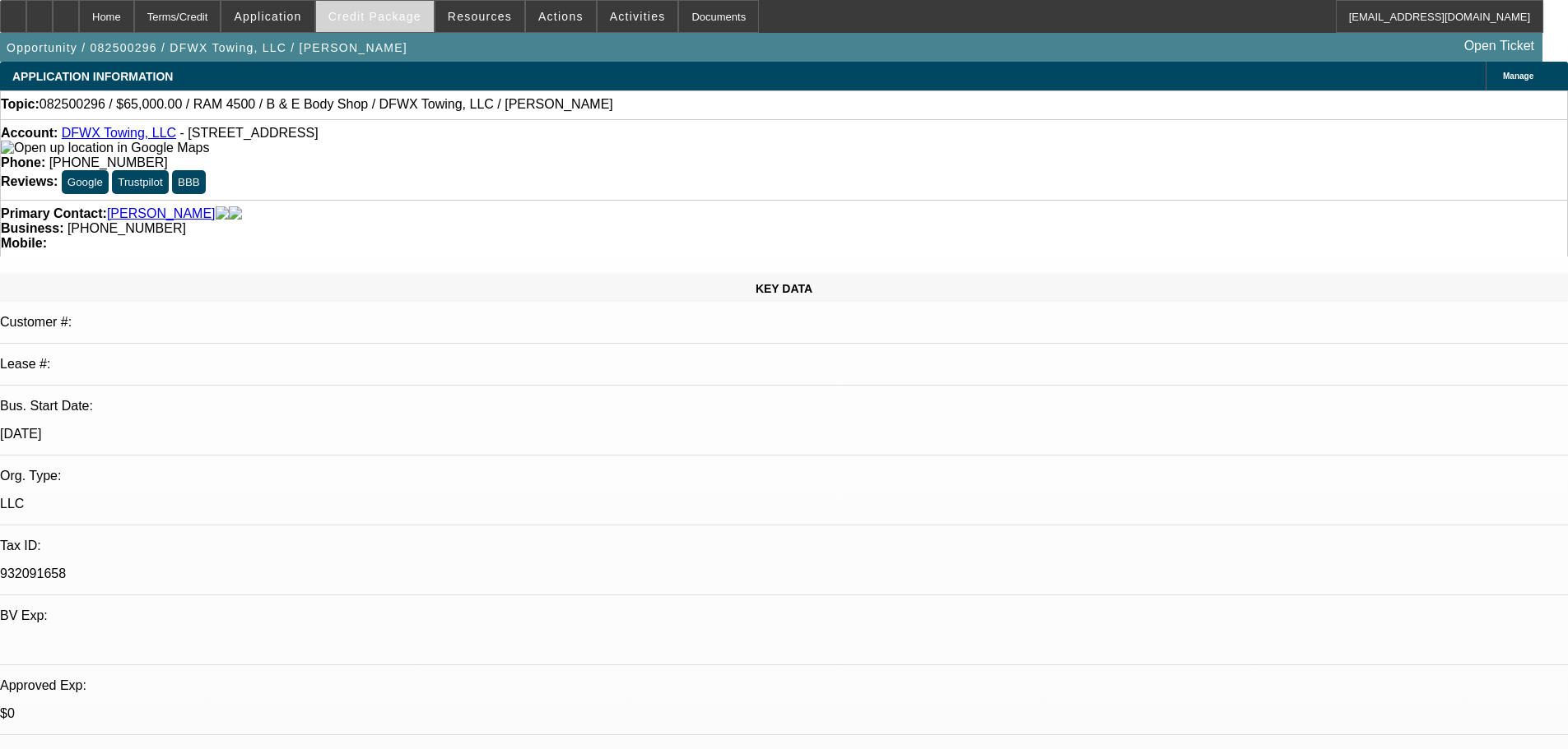
click at [374, 14] on span "Credit Package" at bounding box center [375, 17] width 93 height 13
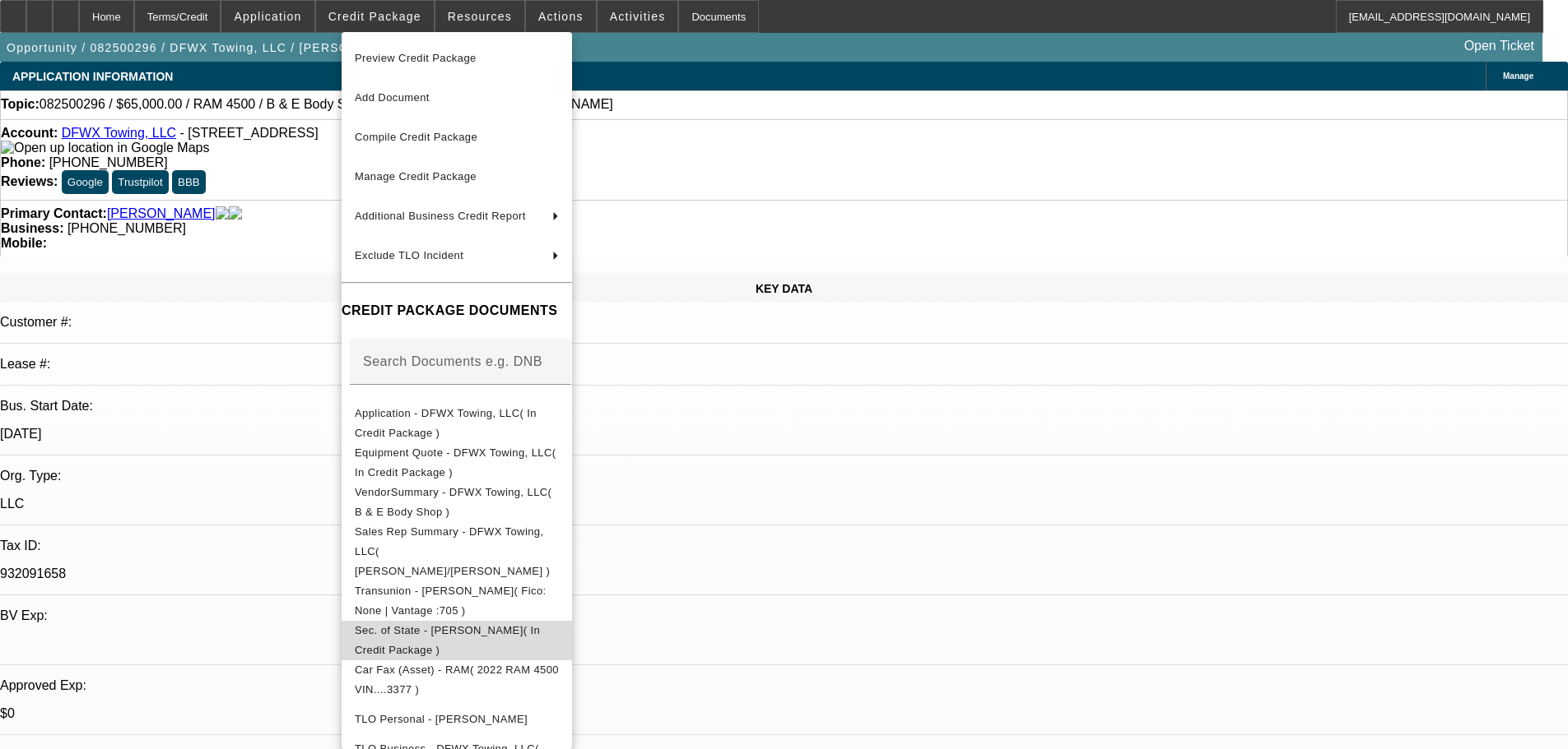
click at [471, 624] on span "Sec. of State - Esparza, Adrian( In Credit Package )" at bounding box center [447, 640] width 185 height 32
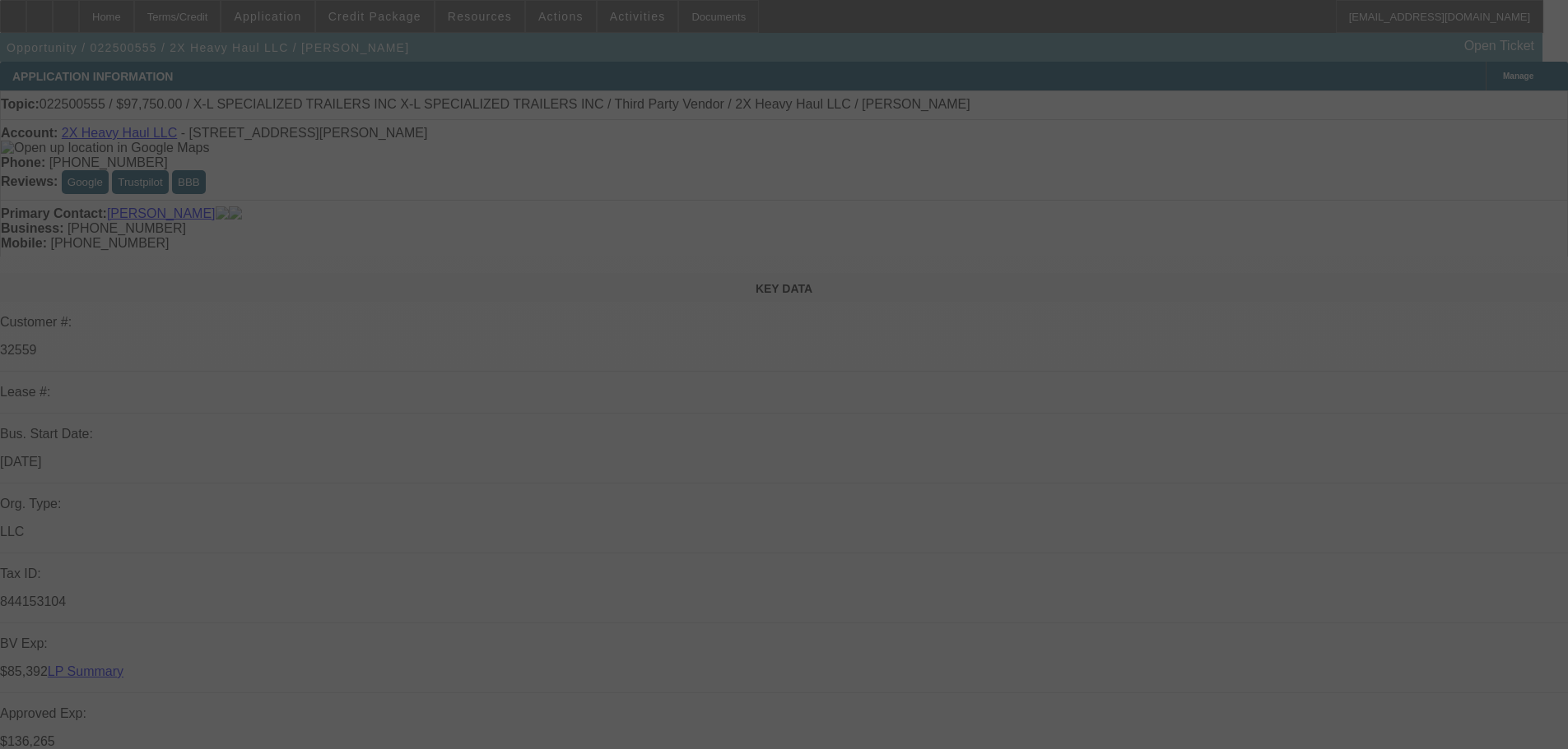
select select "0.15"
select select "2"
select select "0"
select select "6"
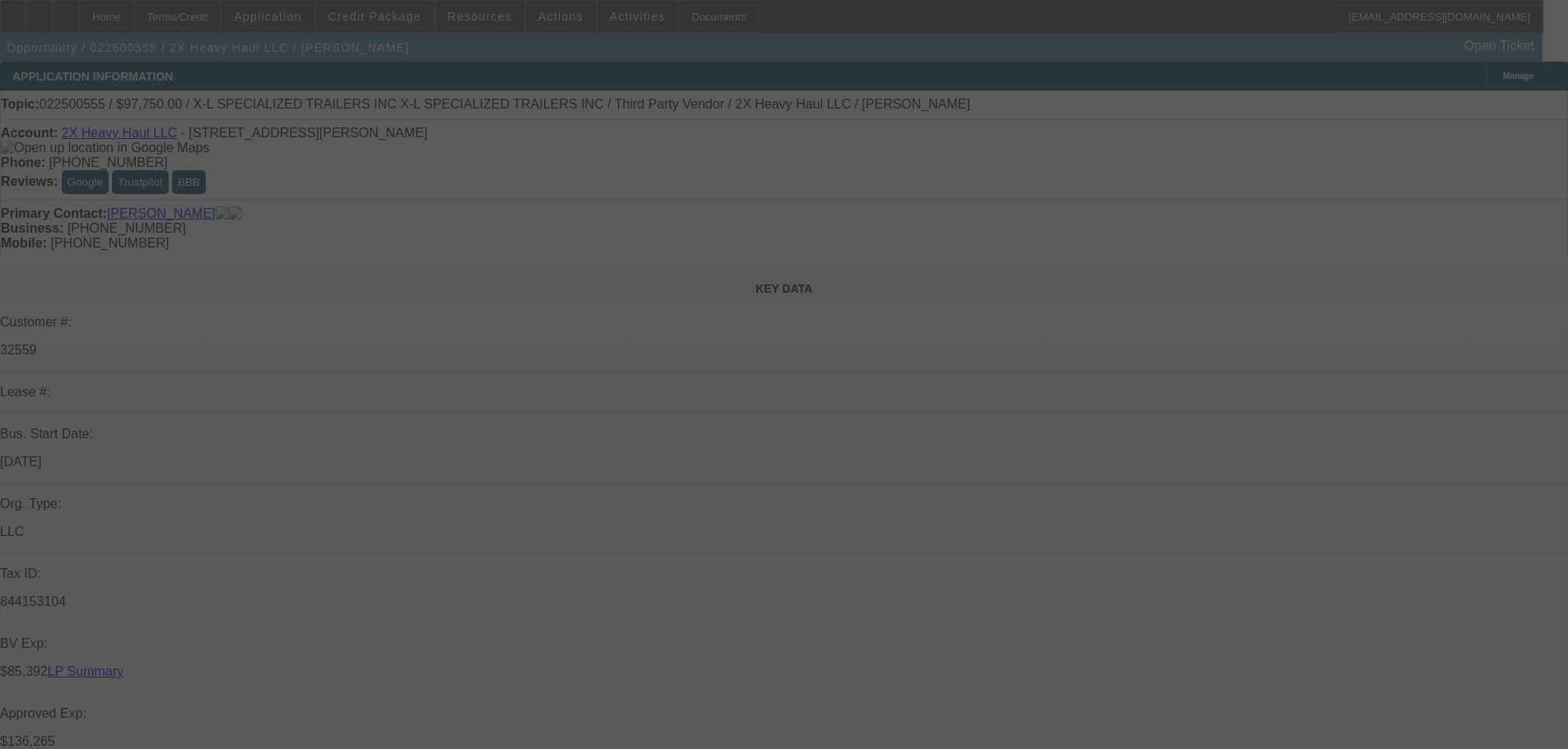
select select "0.1"
select select "0"
select select "6"
select select "0.1"
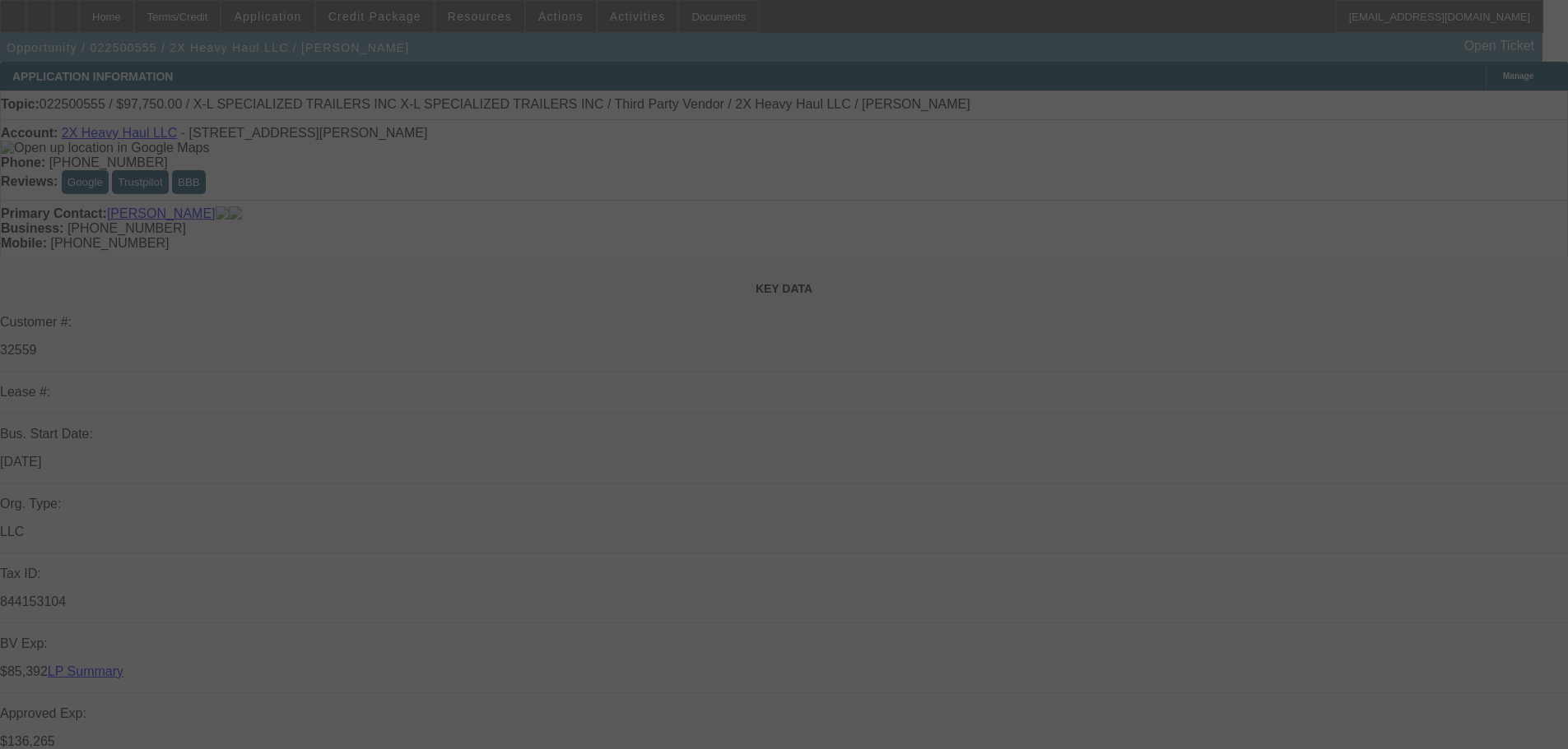
select select "0"
select select "6"
select select "0"
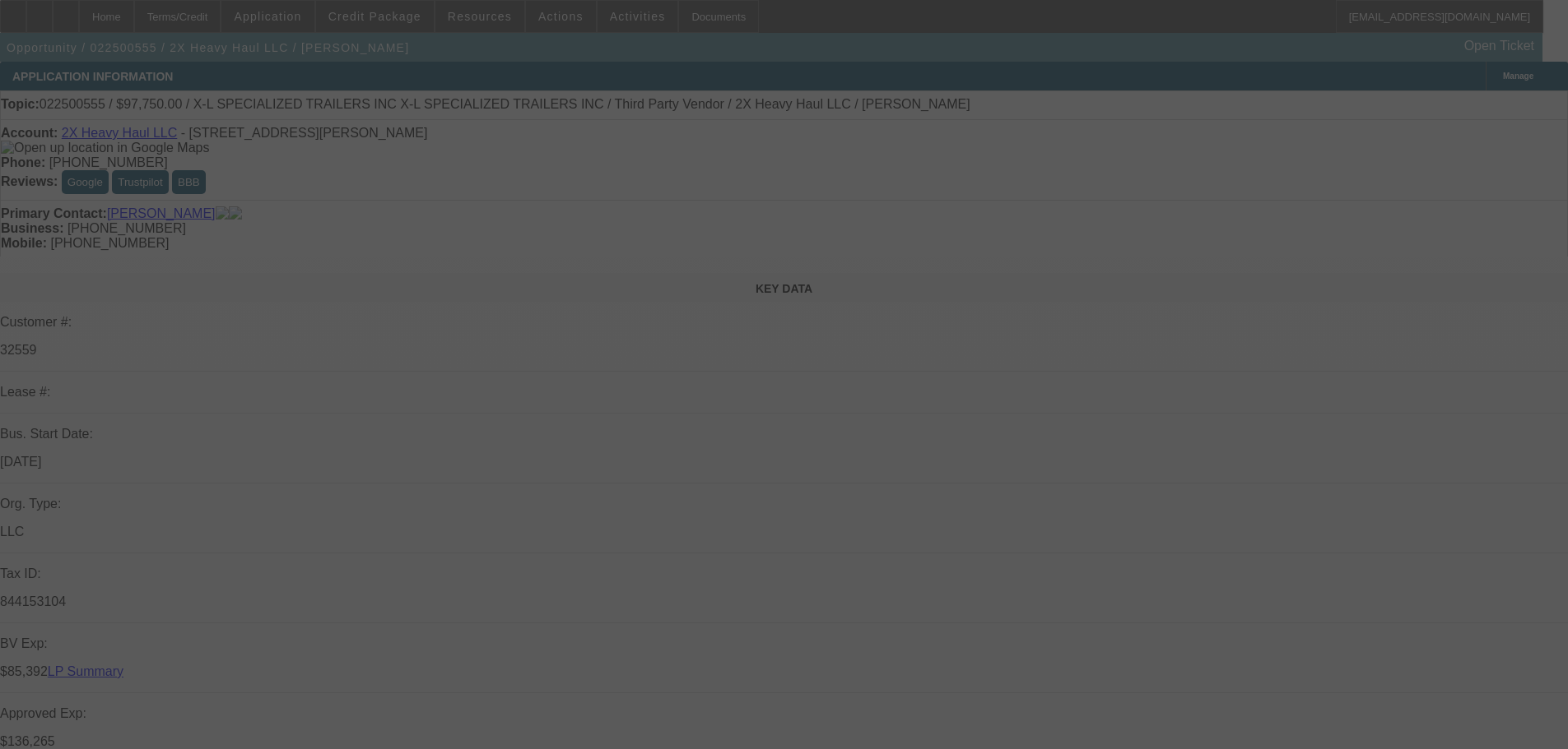
select select "0"
select select "6"
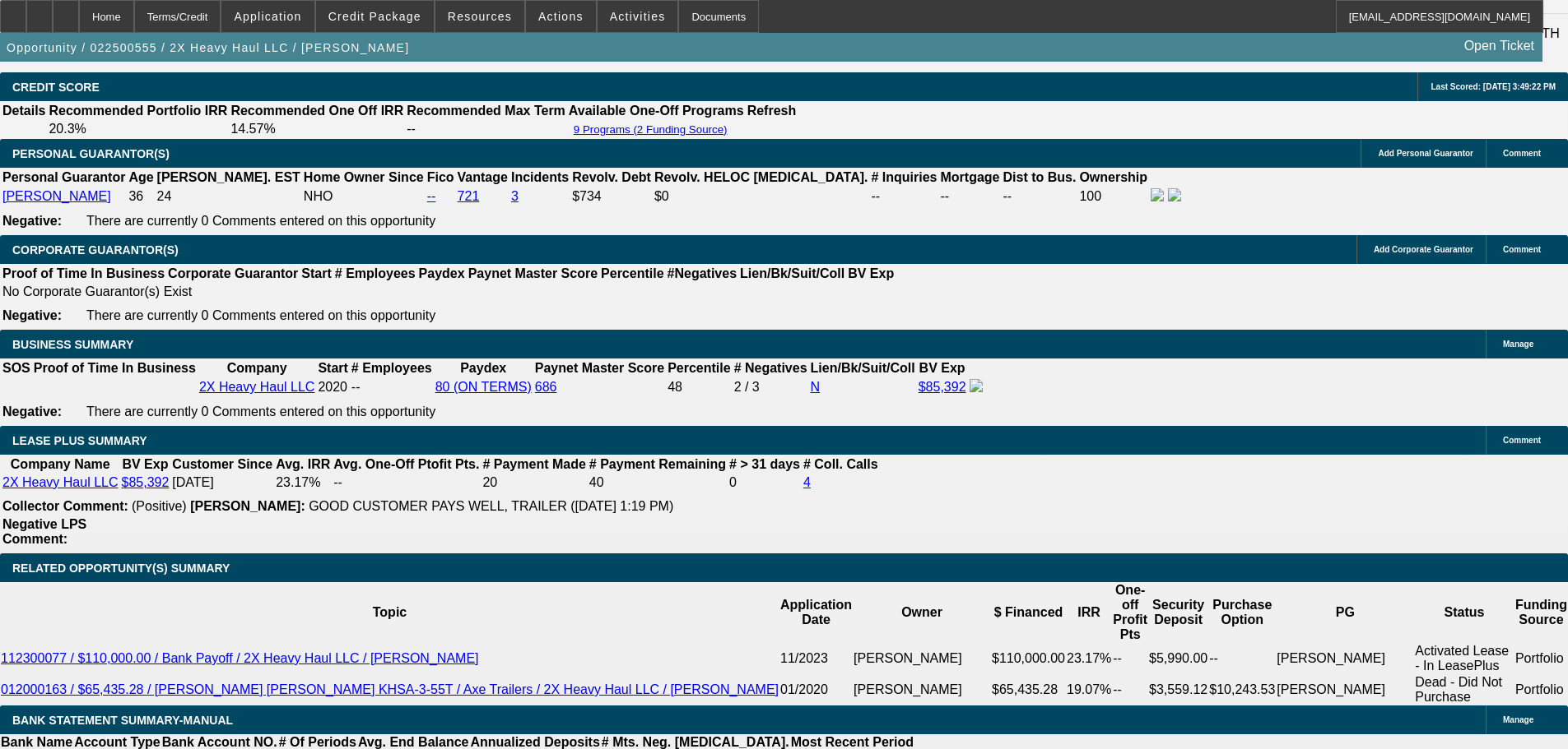
scroll to position [2221, 0]
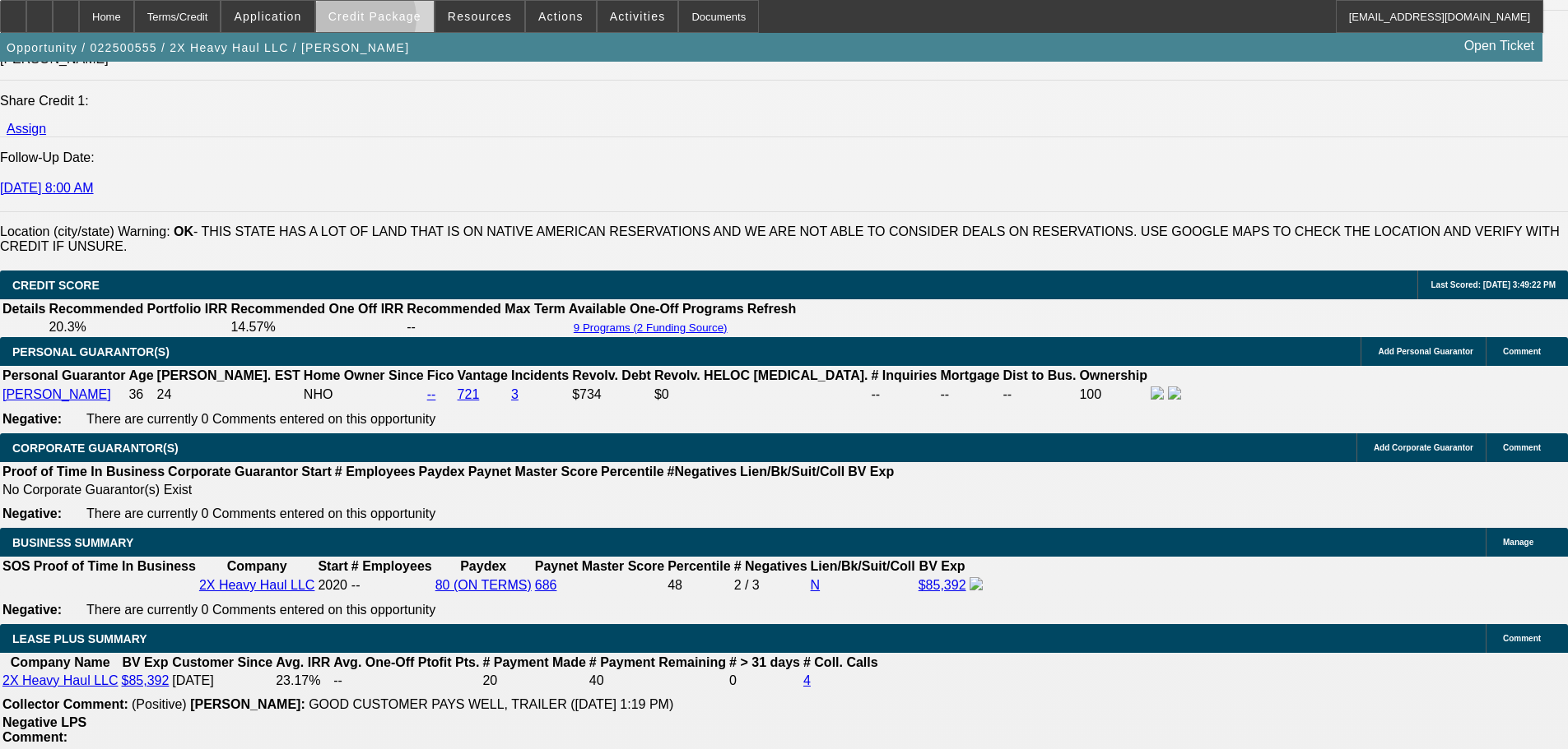
click at [383, 22] on span "Credit Package" at bounding box center [375, 17] width 93 height 13
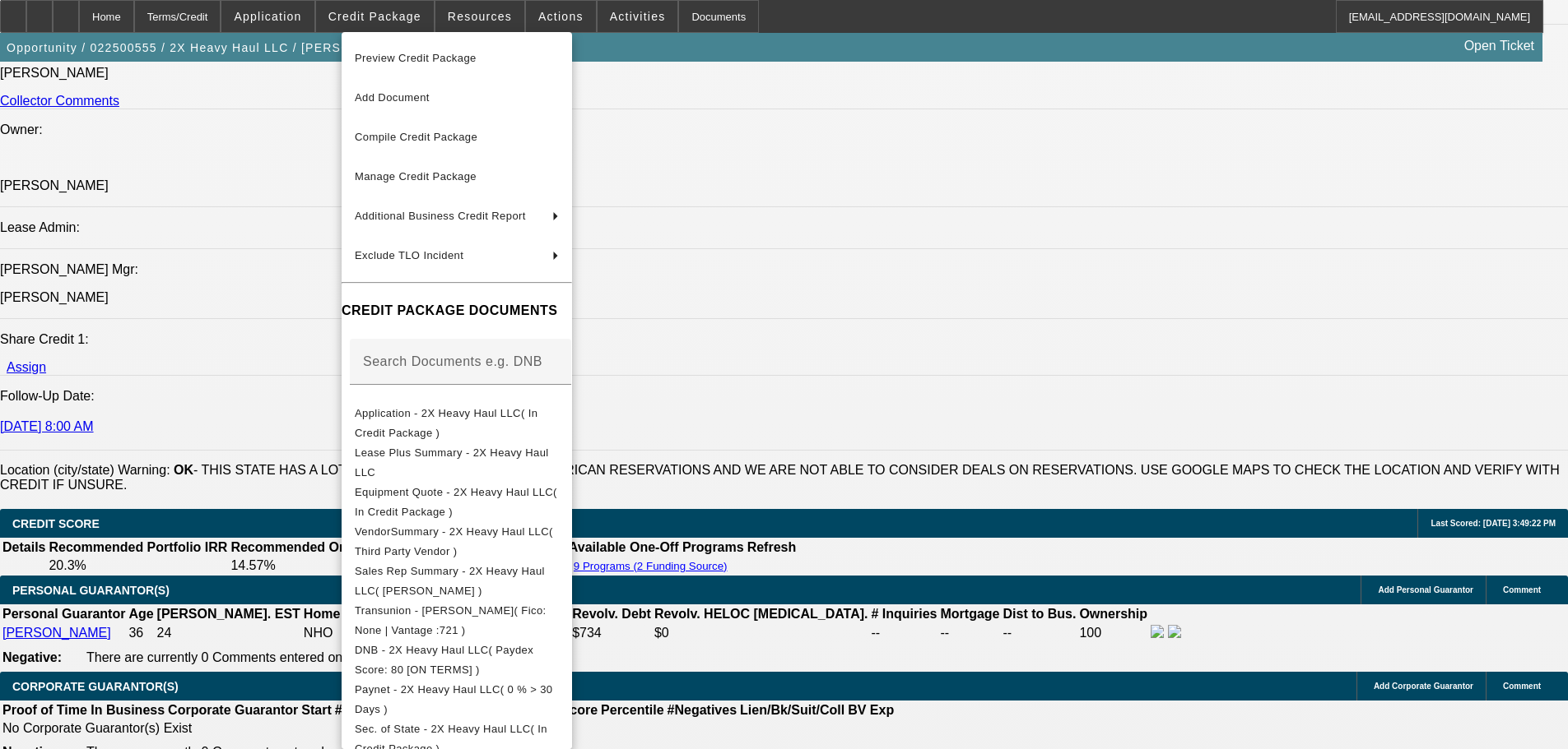
scroll to position [1974, 0]
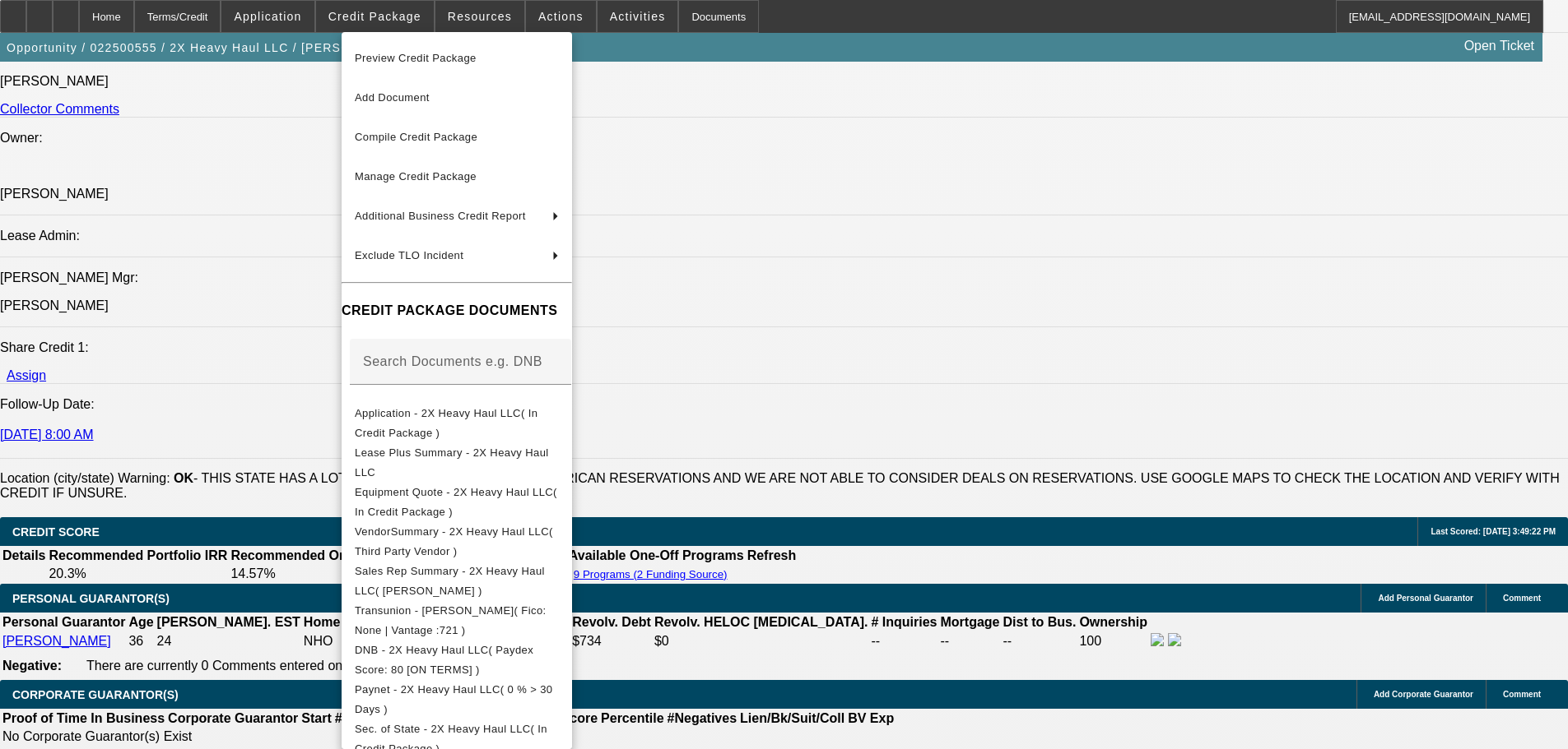
click at [1187, 224] on div at bounding box center [784, 374] width 1568 height 749
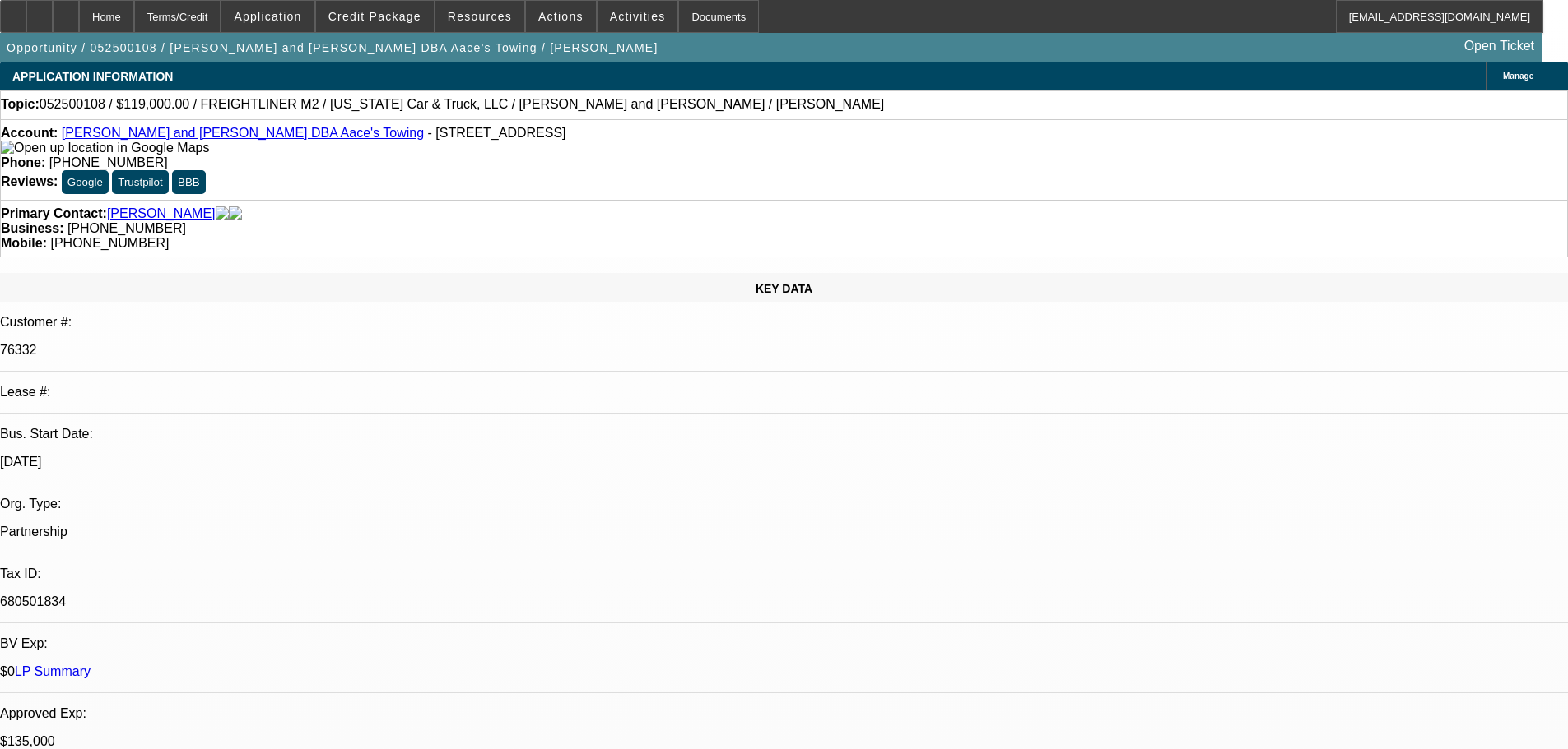
select select "0"
select select "2"
select select "0.1"
select select "4"
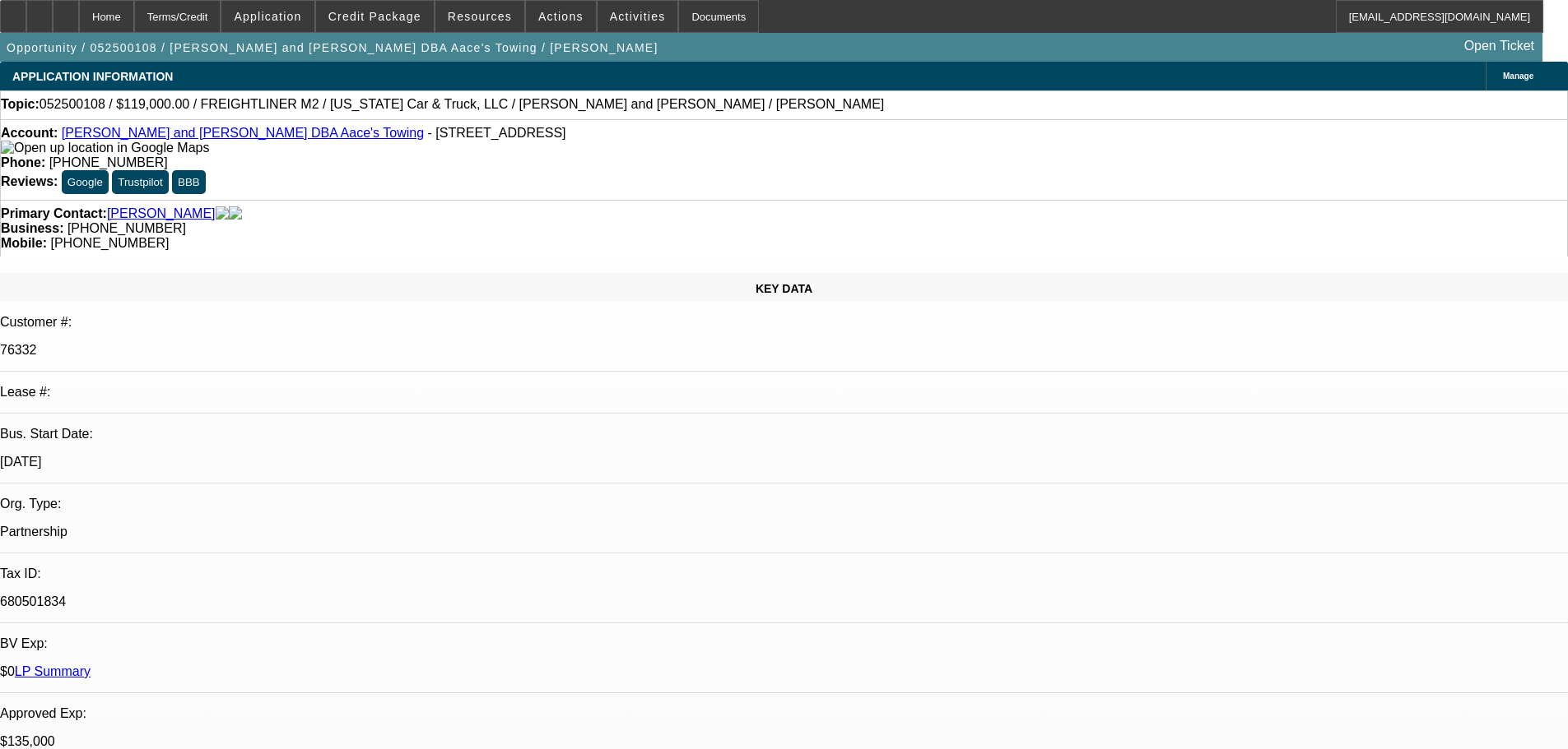
select select "0"
select select "2"
select select "0.1"
select select "4"
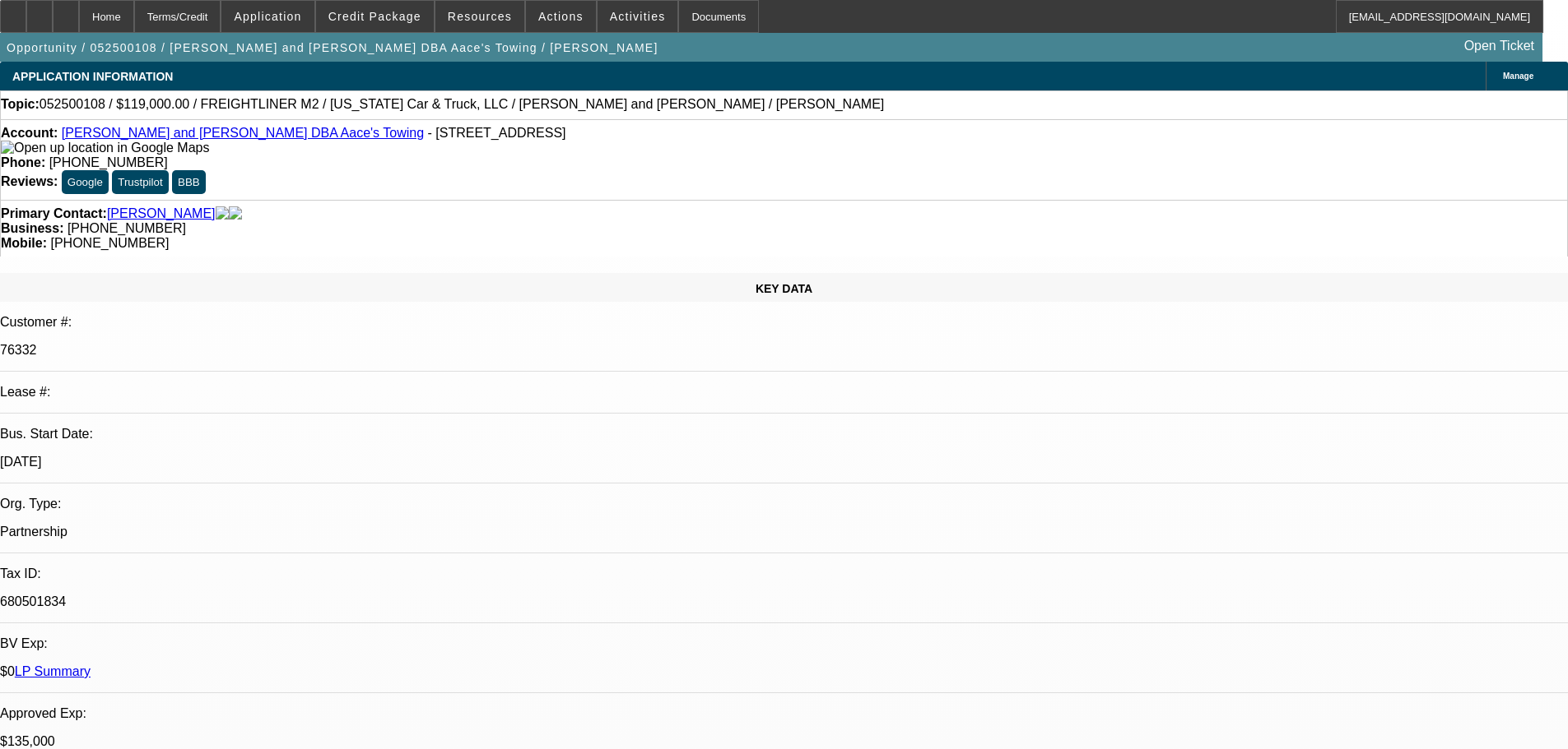
select select "0"
select select "2"
select select "0.1"
select select "4"
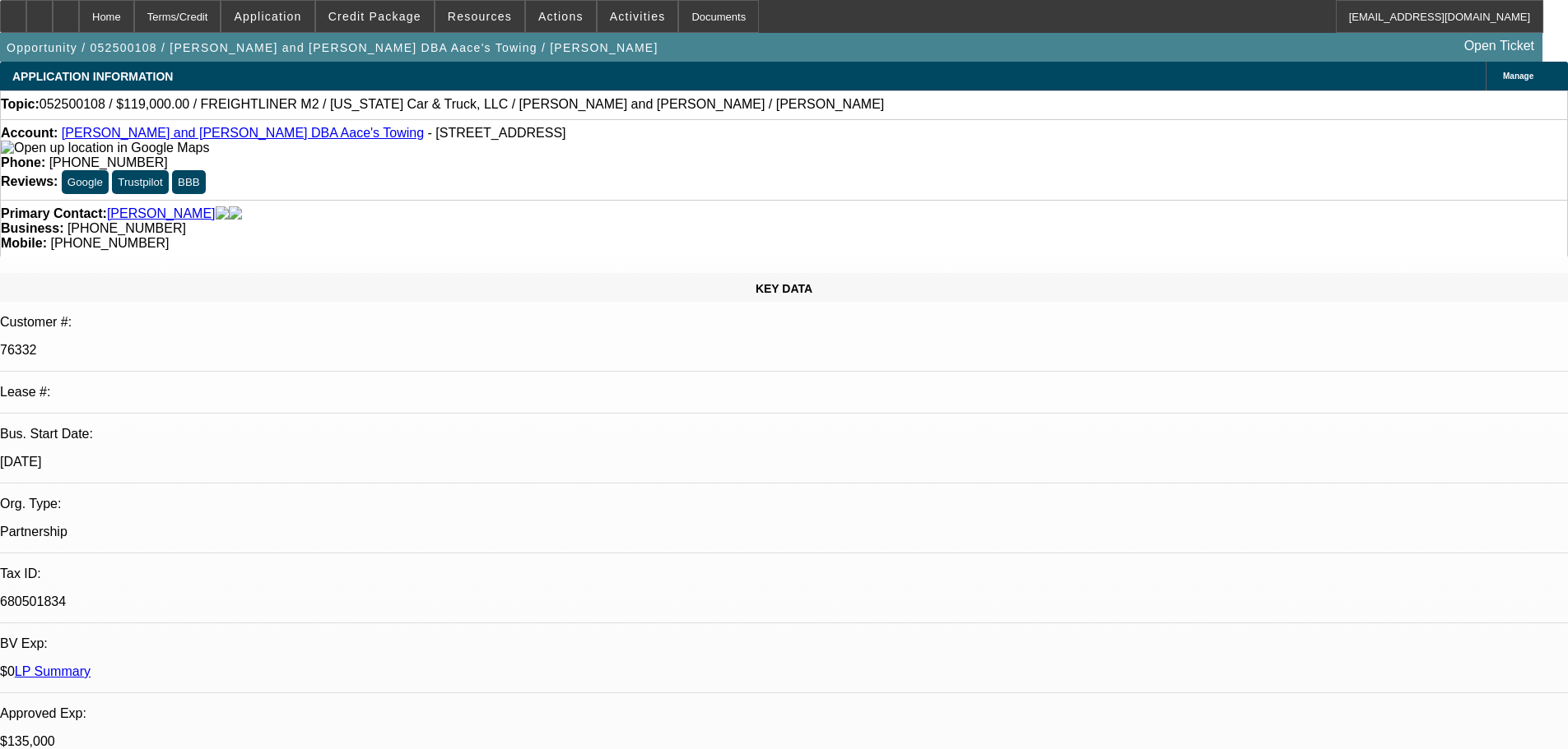
select select "0"
select select "2"
select select "0.1"
select select "4"
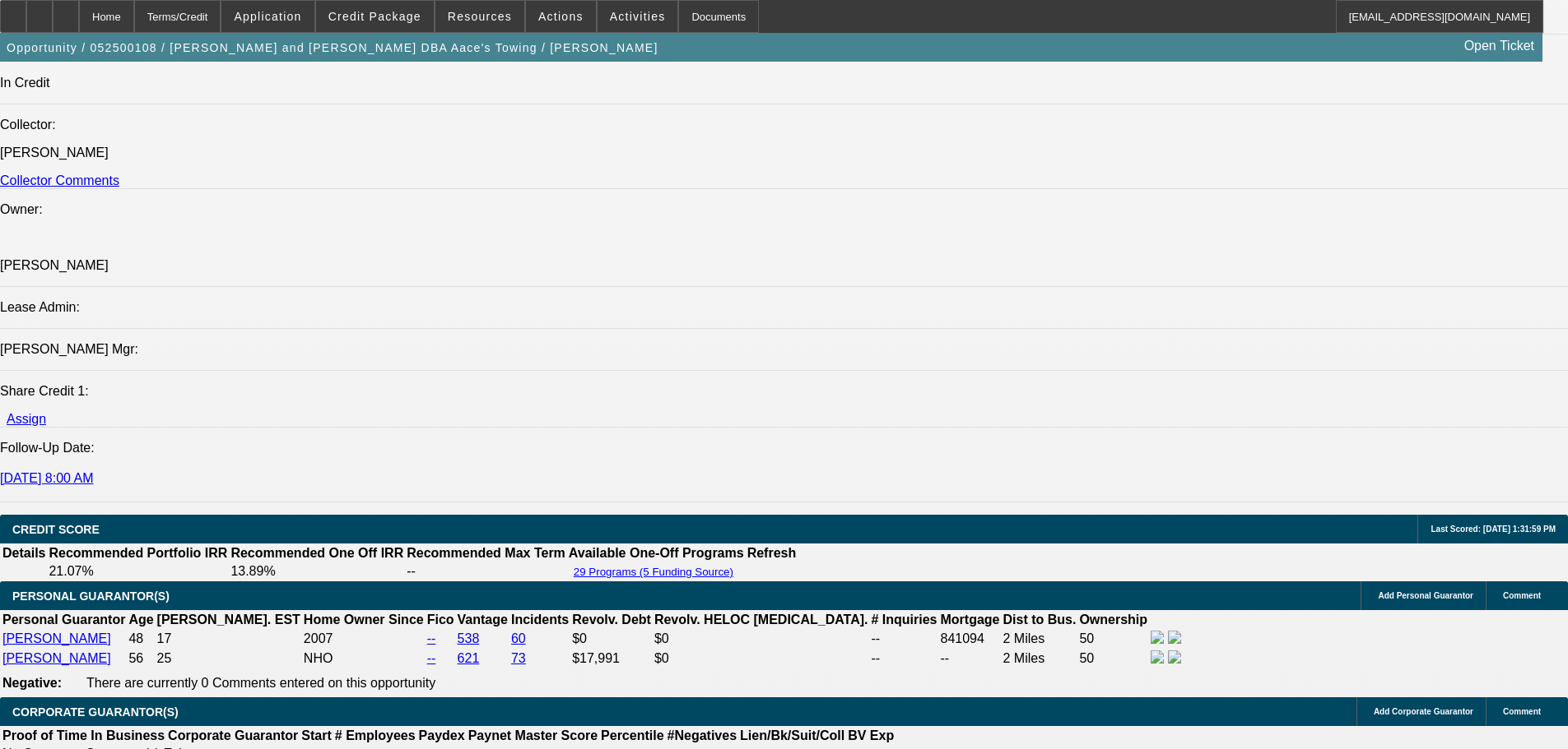
scroll to position [1876, 0]
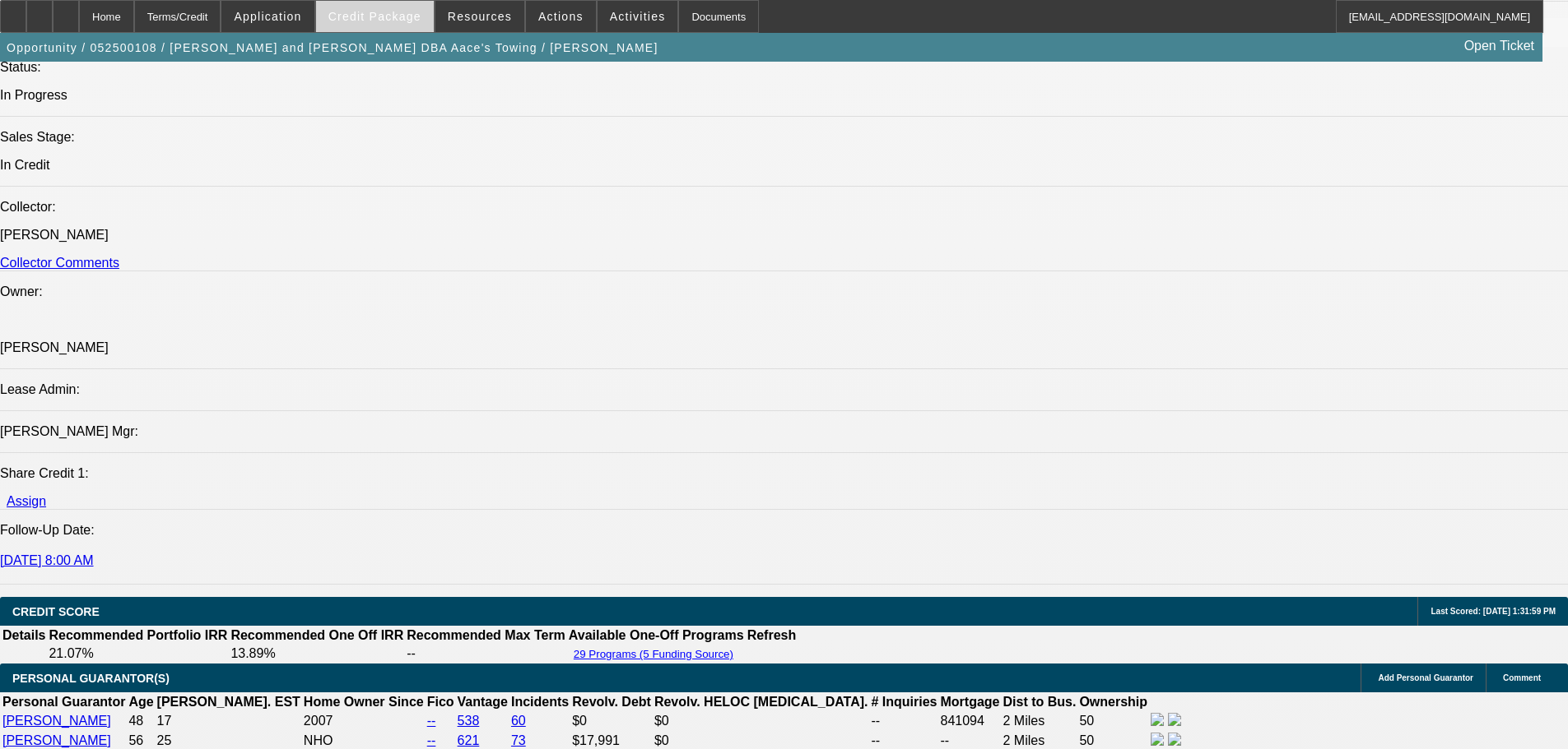
click at [409, 20] on span "Credit Package" at bounding box center [375, 17] width 93 height 13
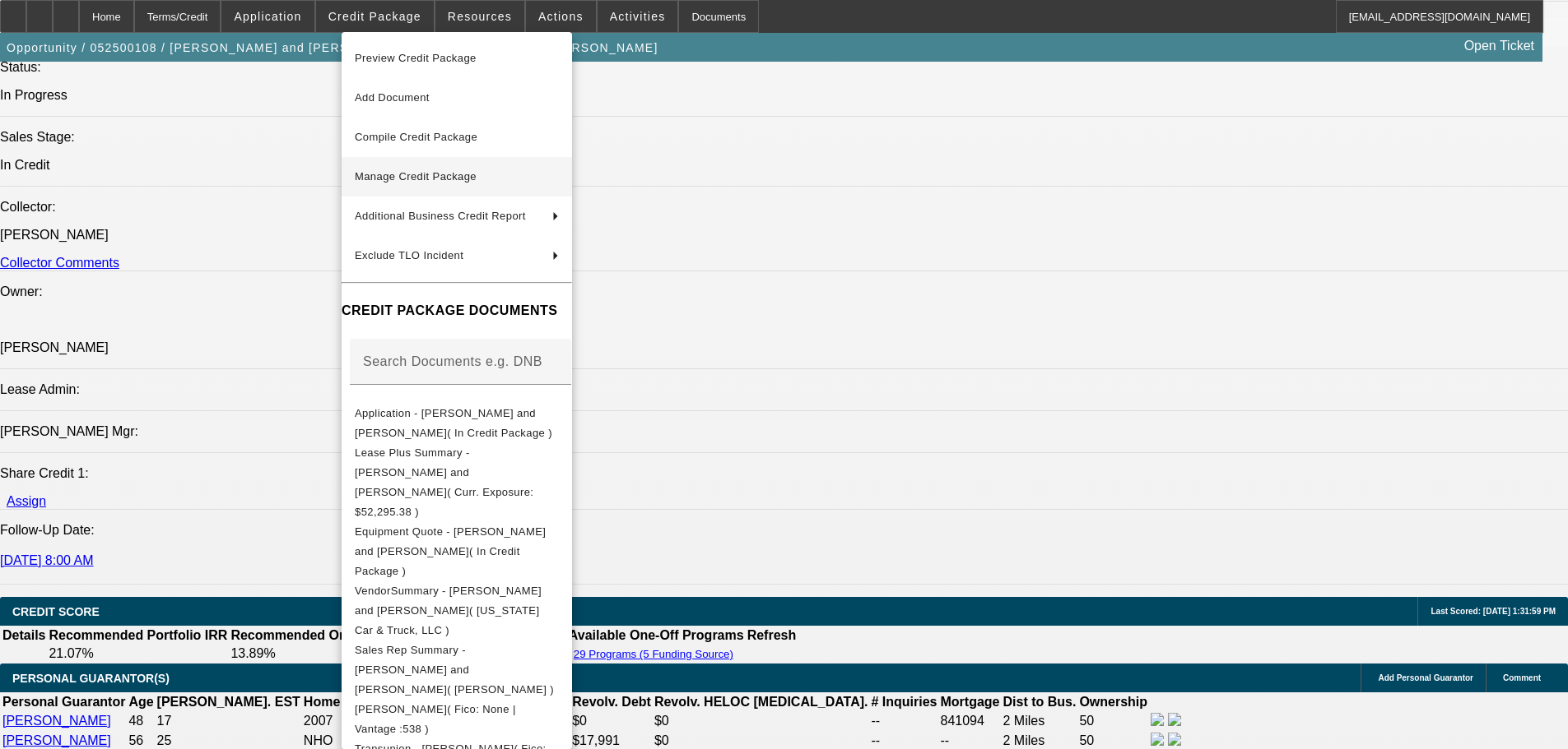
click at [433, 183] on span "Manage Credit Package" at bounding box center [456, 177] width 204 height 20
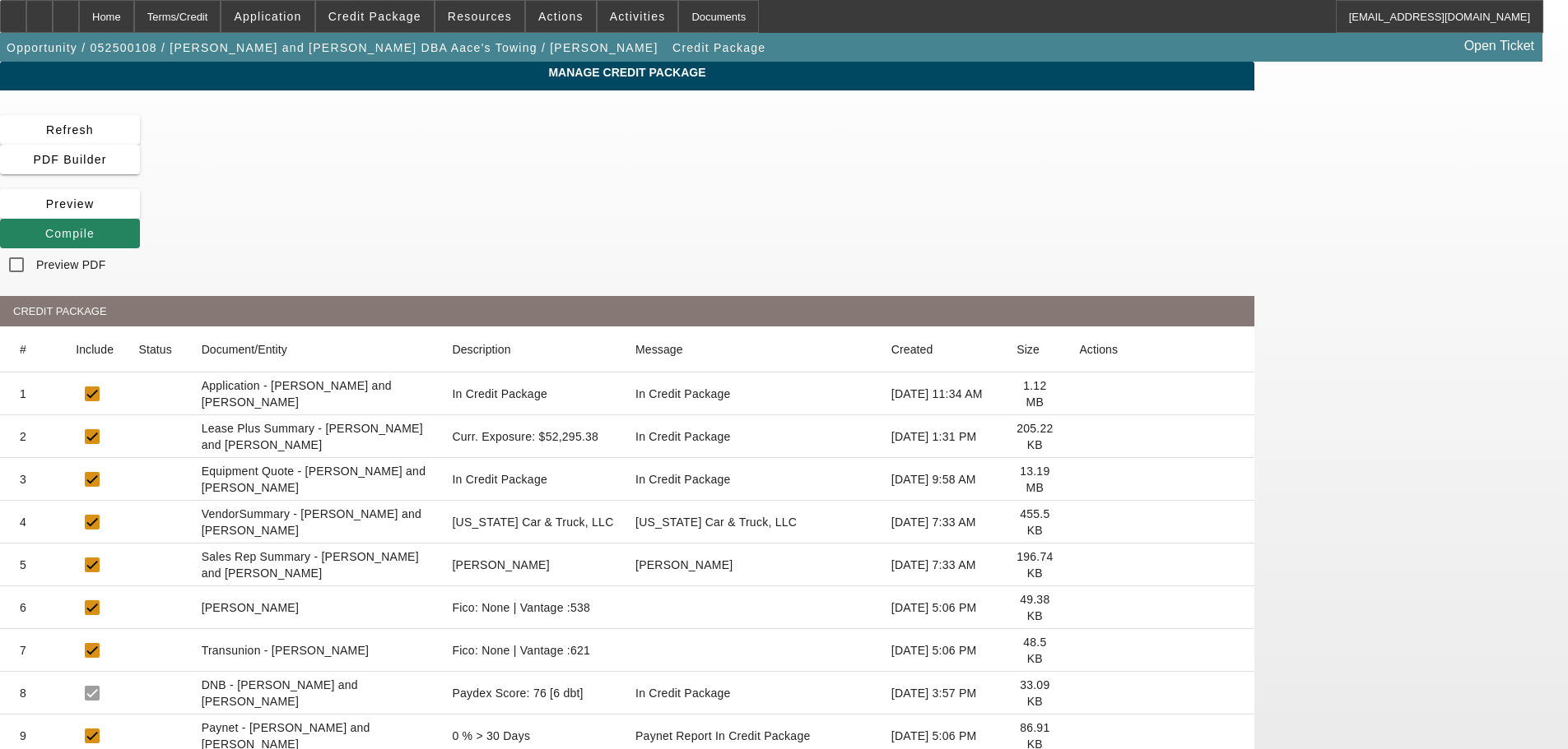
click at [1079, 436] on icon at bounding box center [1079, 436] width 0 height 0
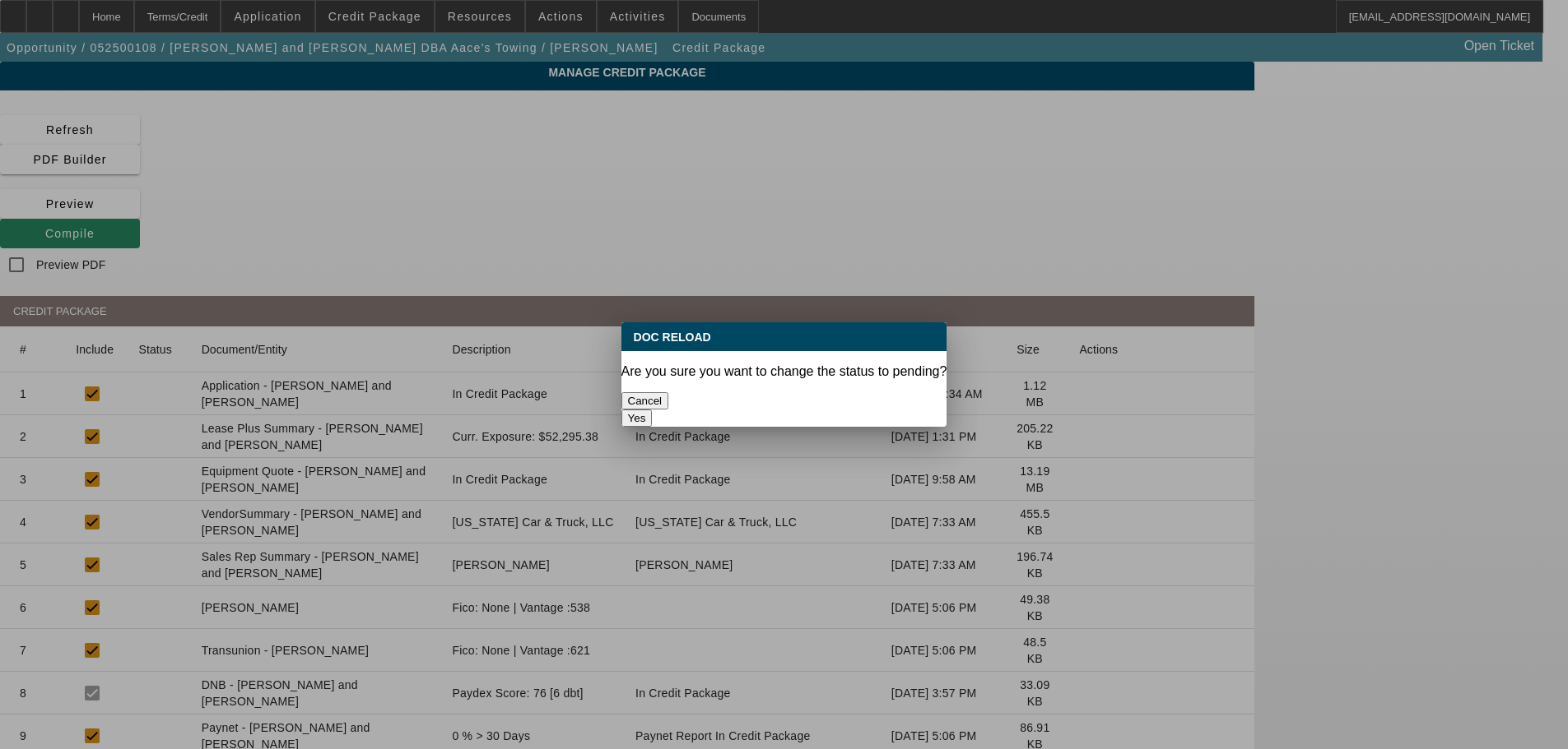
click at [653, 410] on button "Yes" at bounding box center [637, 418] width 32 height 17
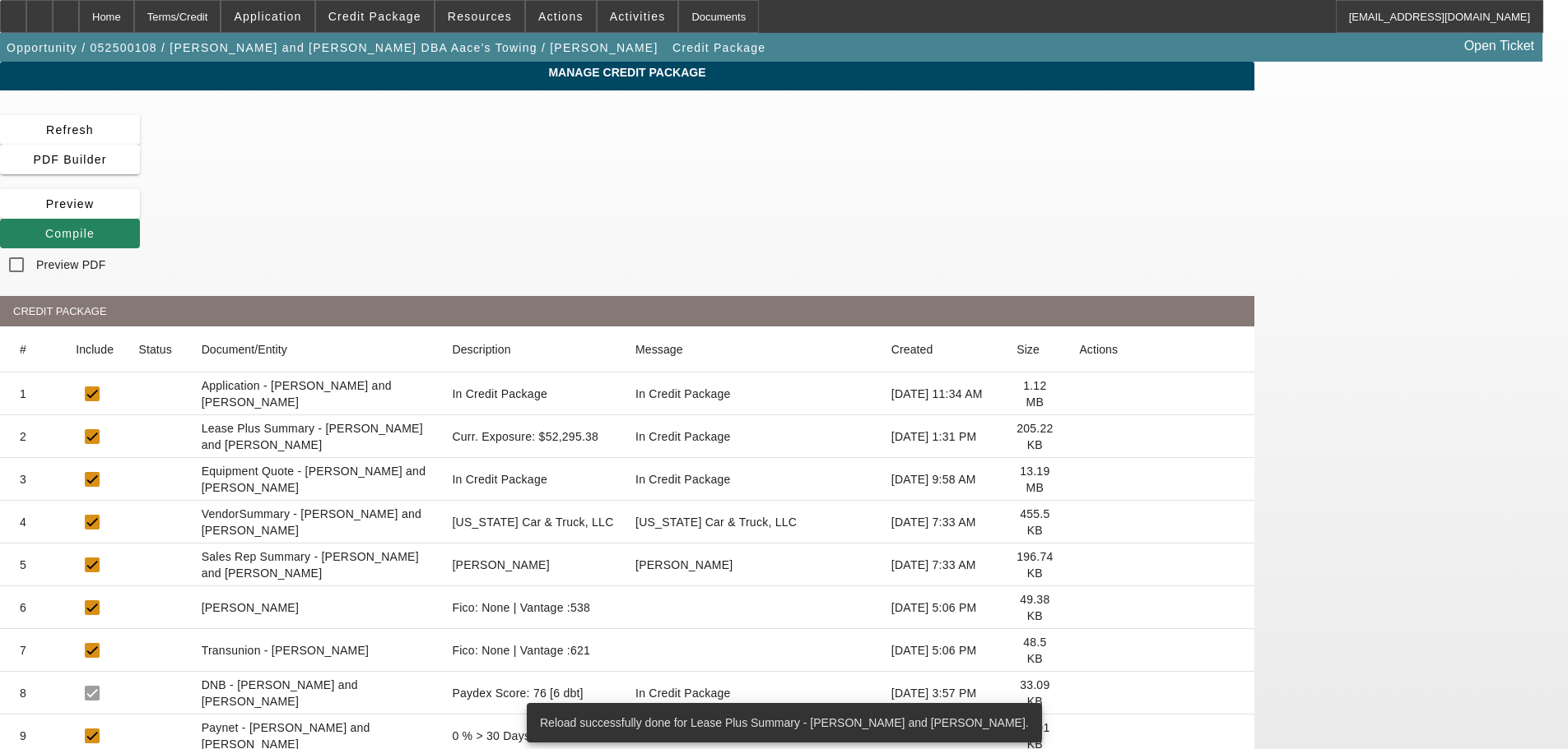
click at [1079, 522] on icon at bounding box center [1079, 522] width 0 height 0
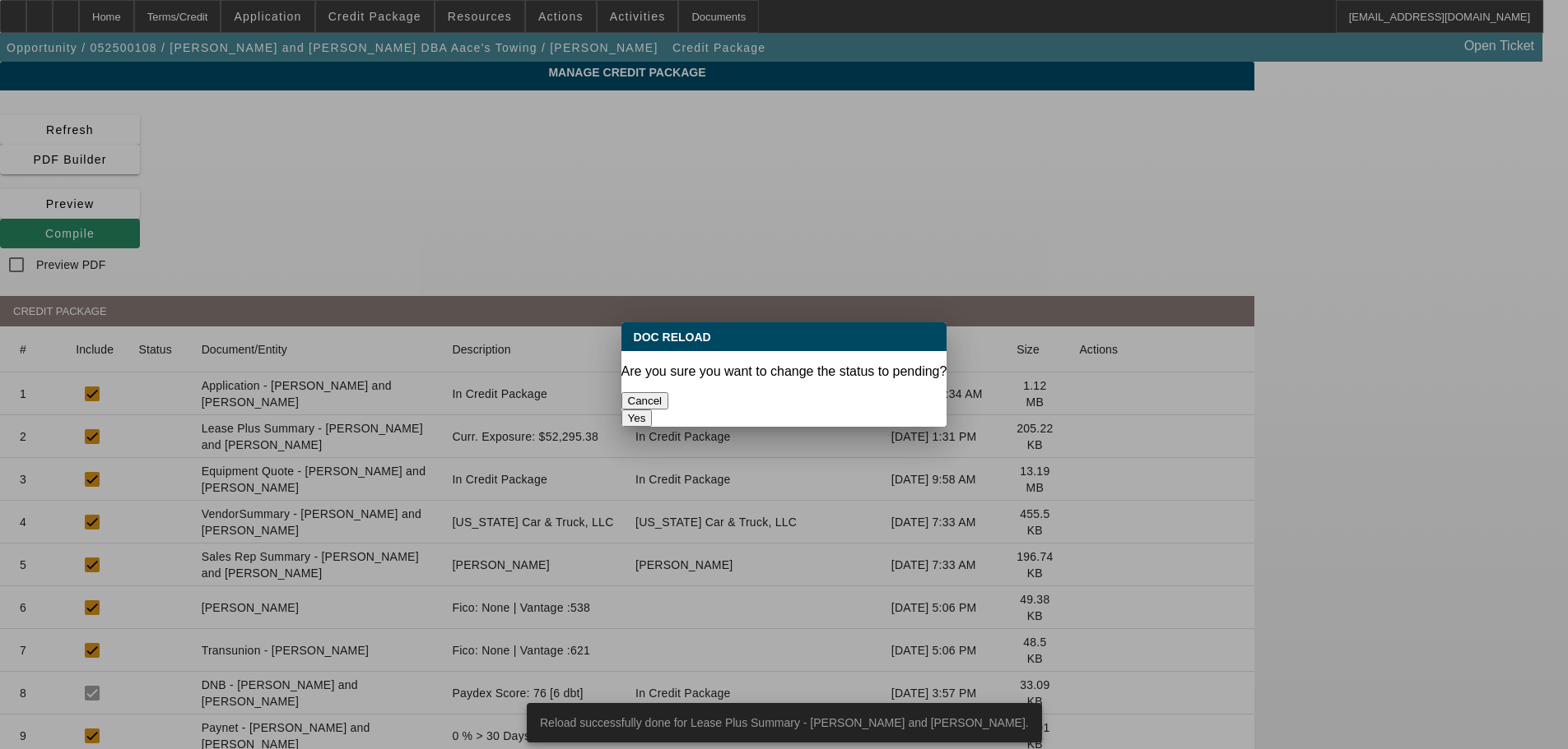
click at [653, 410] on button "Yes" at bounding box center [637, 418] width 32 height 17
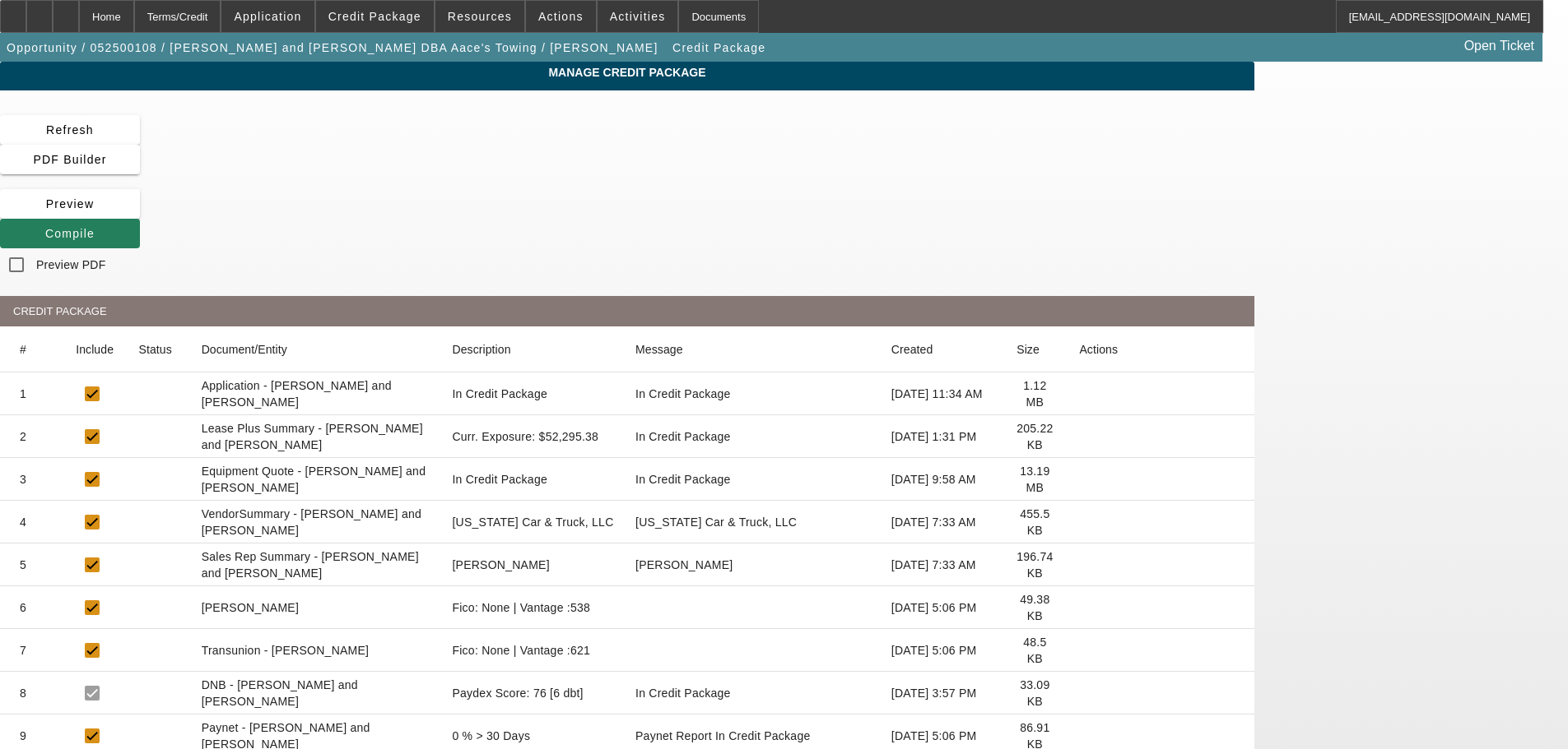
click at [95, 227] on span "Compile" at bounding box center [69, 234] width 49 height 13
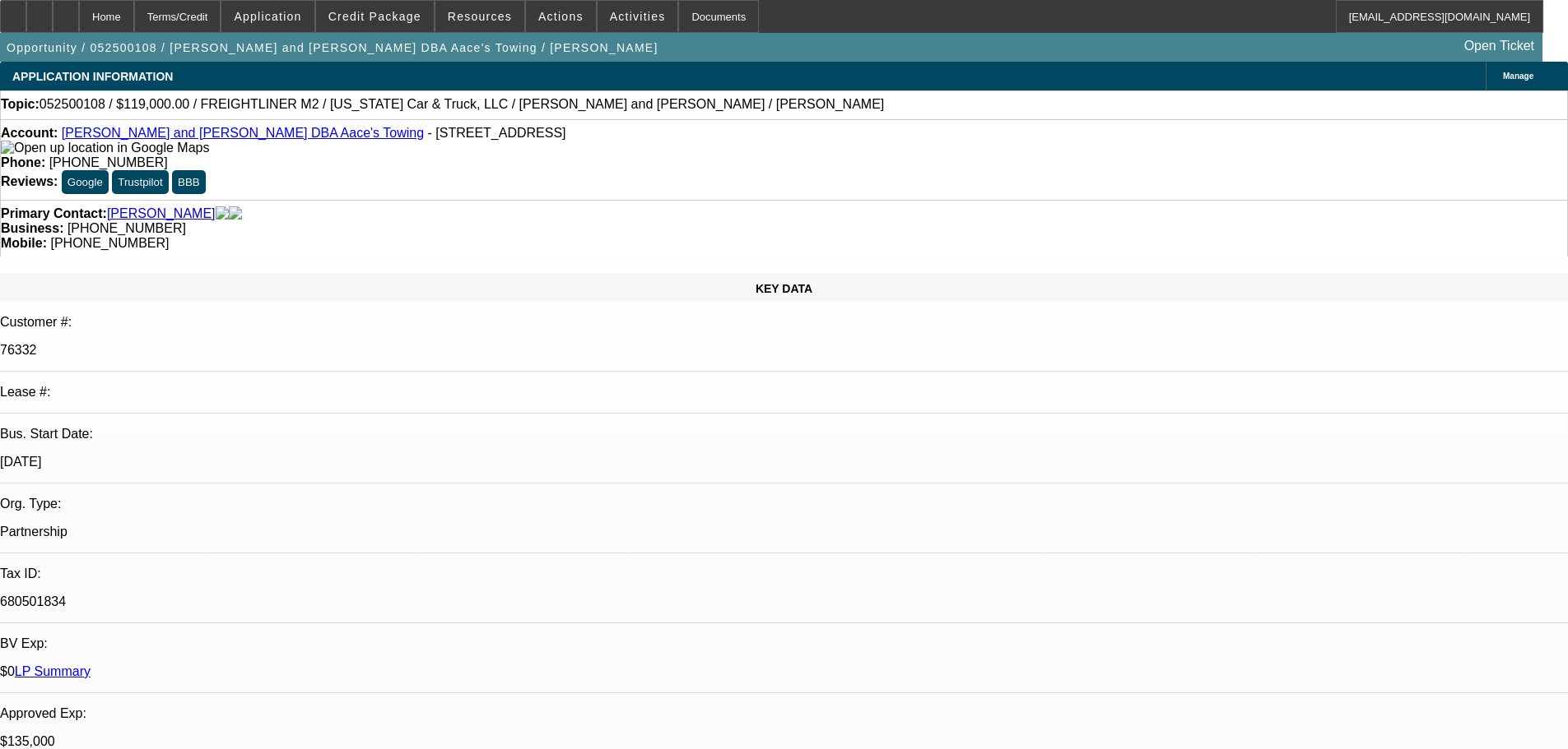
select select "0"
select select "2"
select select "0.1"
select select "4"
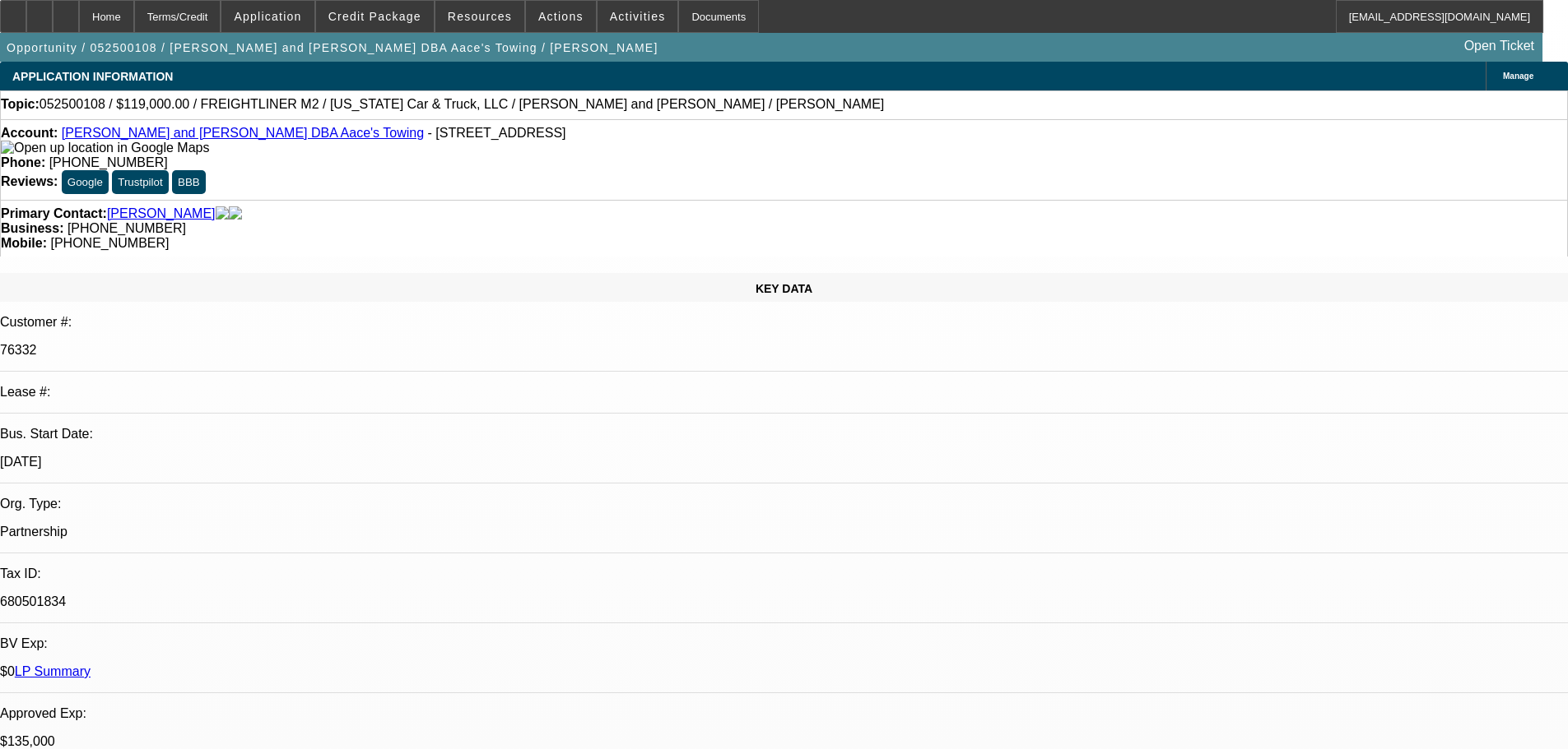
select select "0"
select select "2"
select select "0.1"
select select "4"
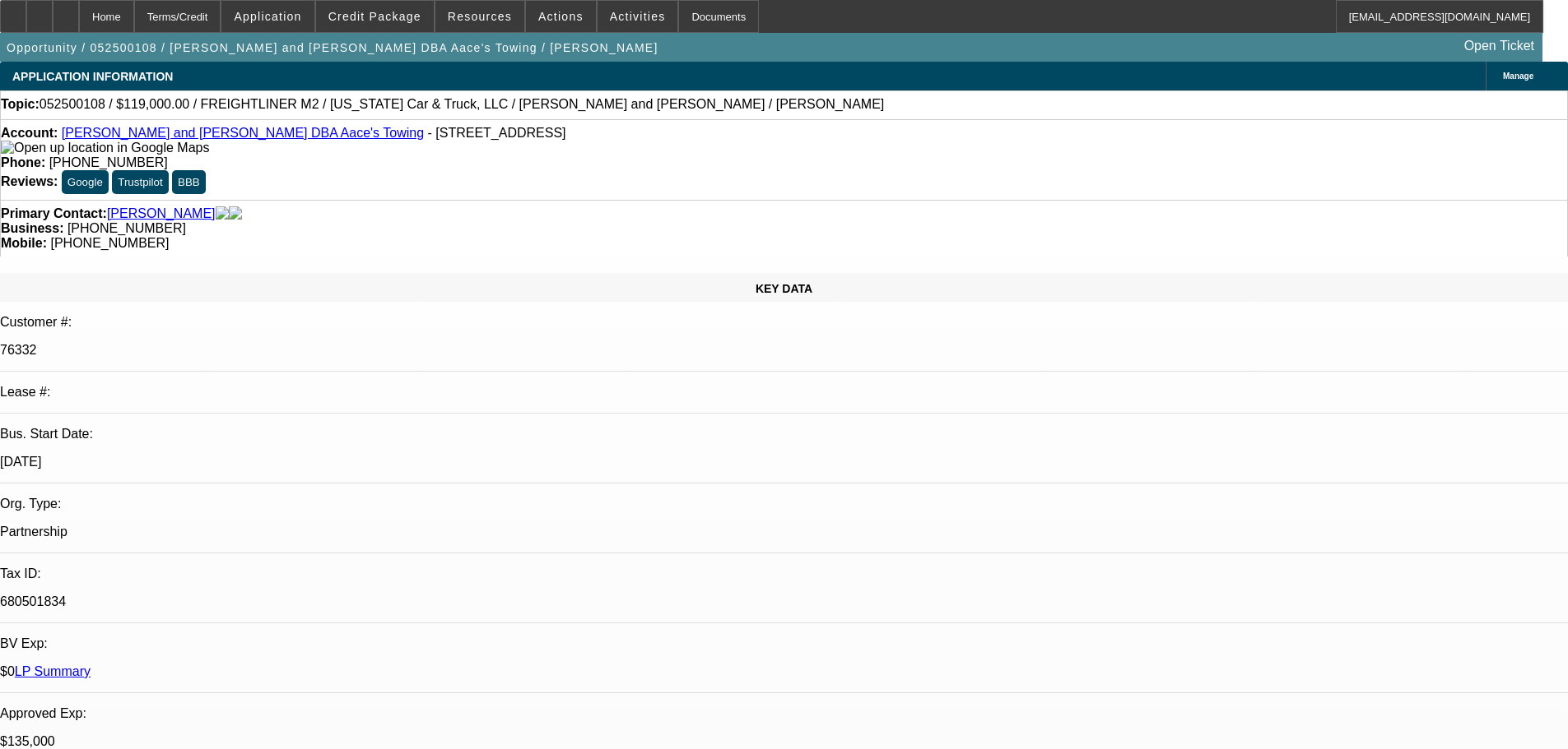
select select "0"
select select "2"
select select "0.1"
select select "4"
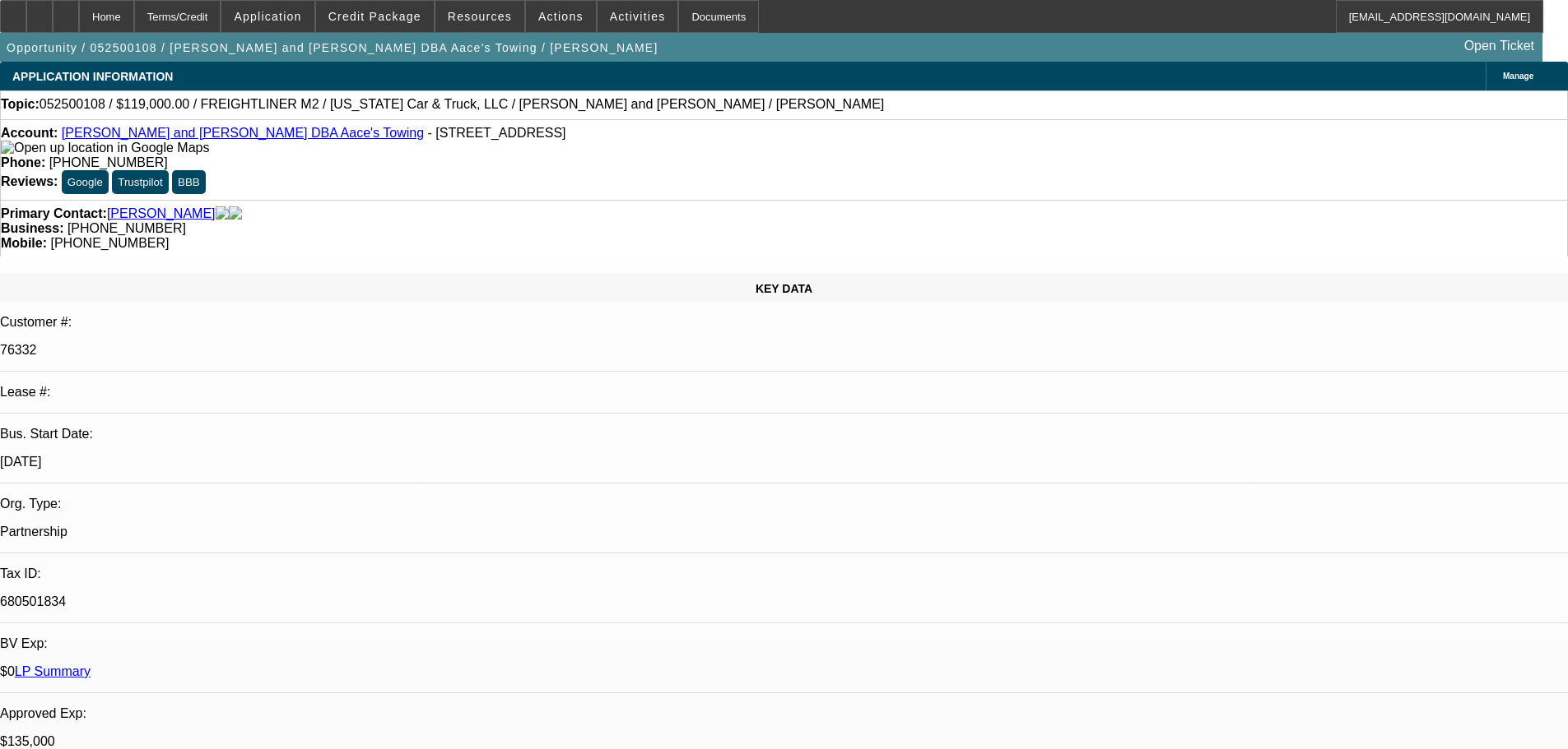
select select "0"
select select "2"
select select "0.1"
select select "4"
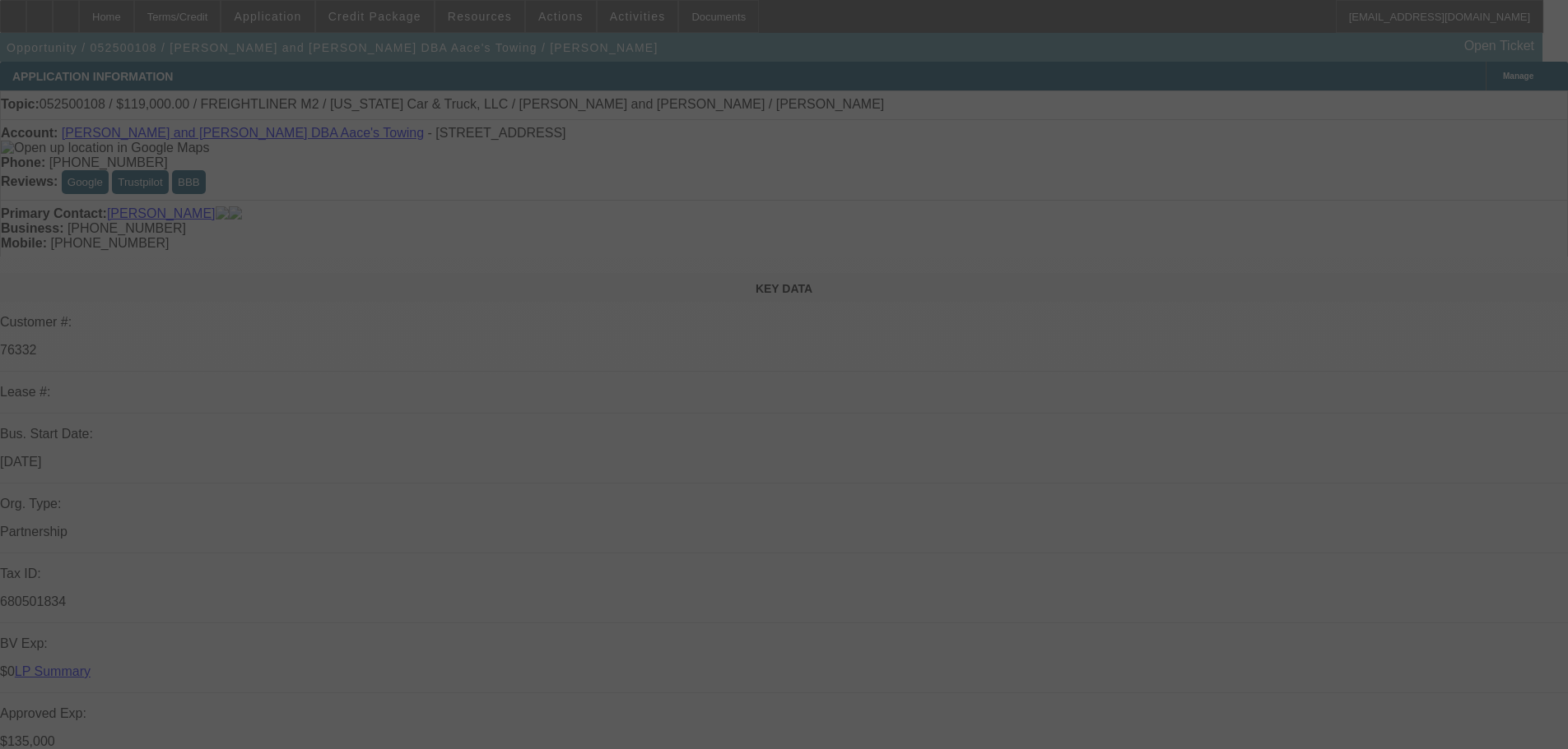
select select "0"
select select "2"
select select "0.1"
select select "4"
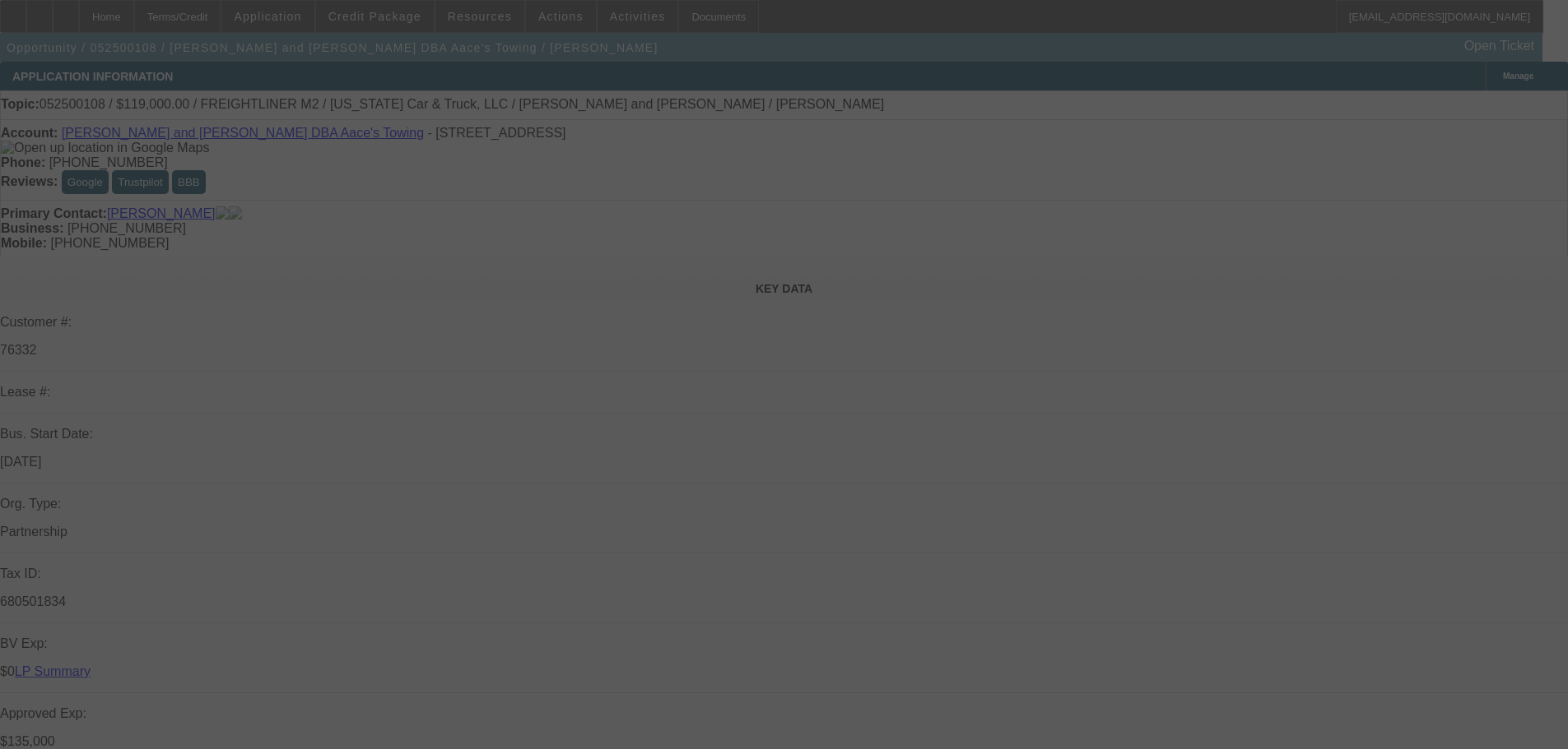
select select "0"
select select "2"
select select "0.1"
select select "4"
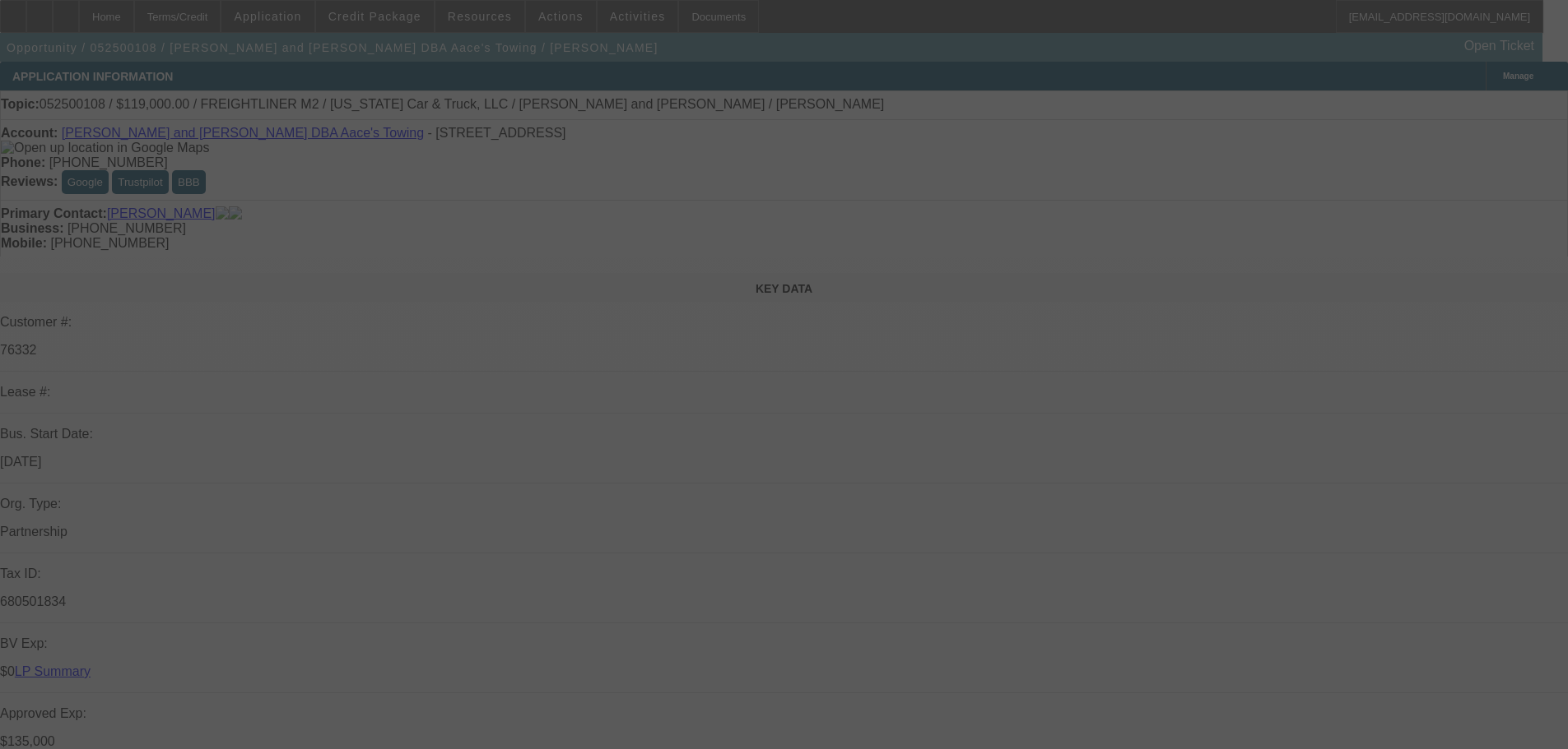
select select "0"
select select "2"
select select "0.1"
select select "4"
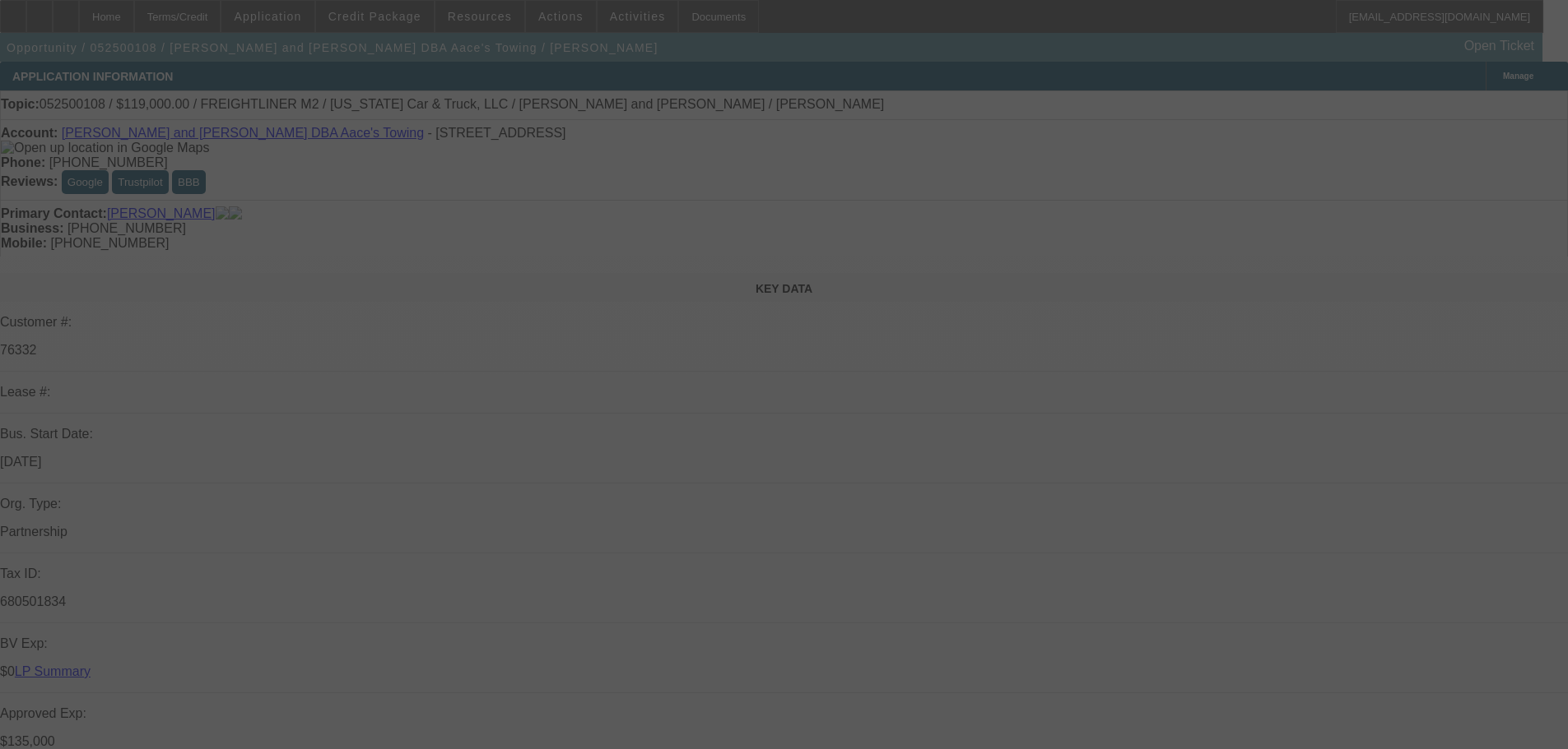
select select "0"
select select "2"
select select "0.1"
select select "4"
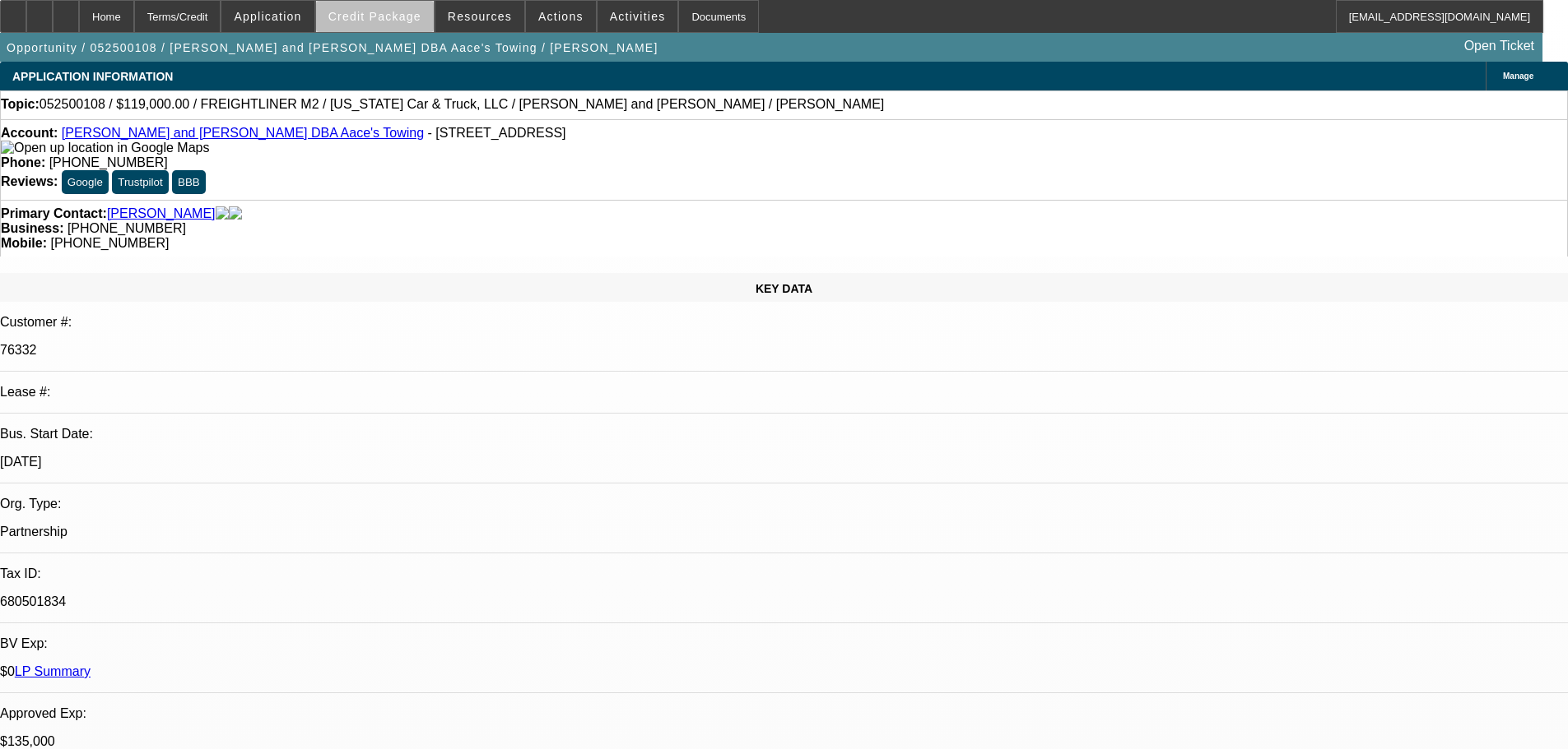
click at [402, 22] on span "Credit Package" at bounding box center [375, 17] width 93 height 13
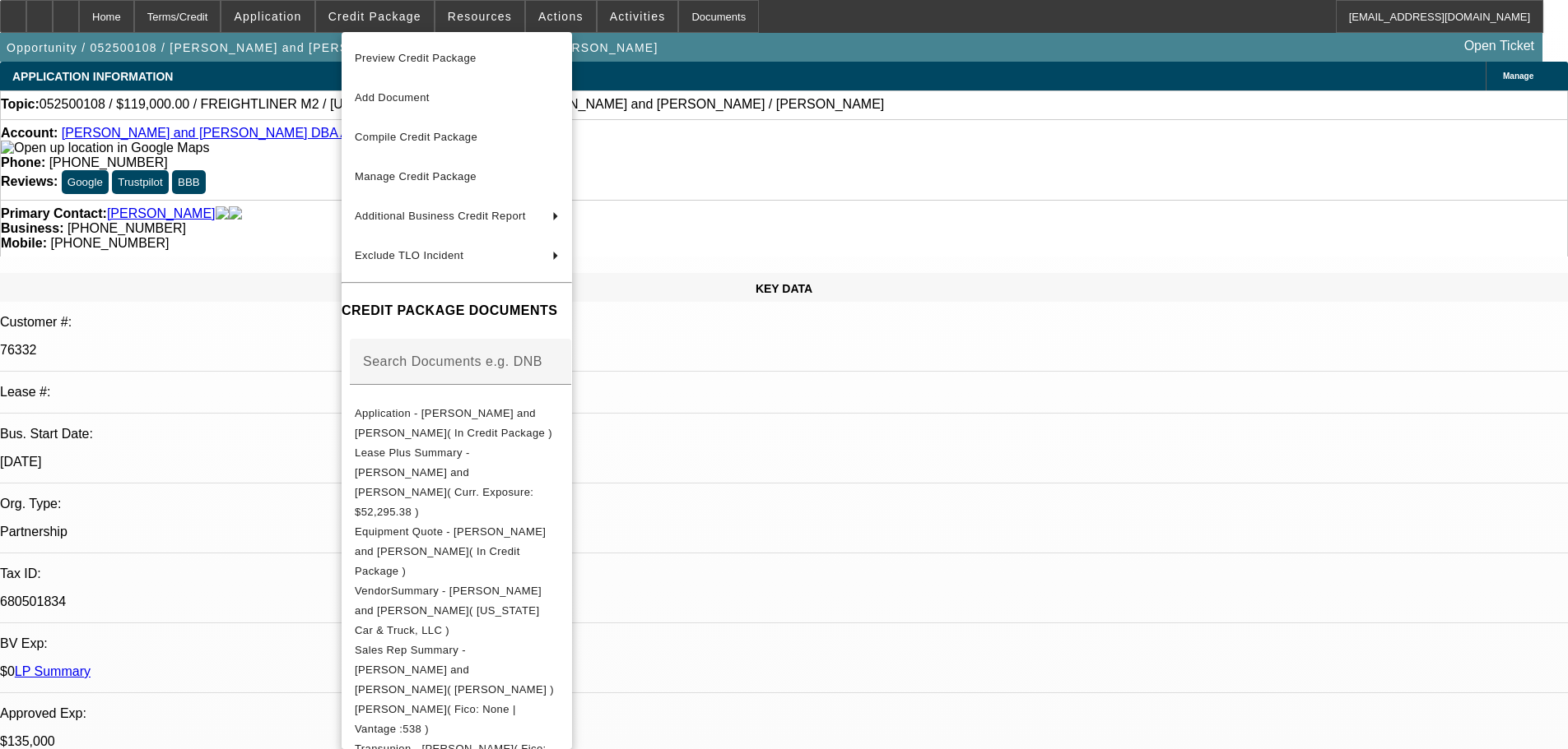
click at [290, 290] on div at bounding box center [784, 374] width 1568 height 749
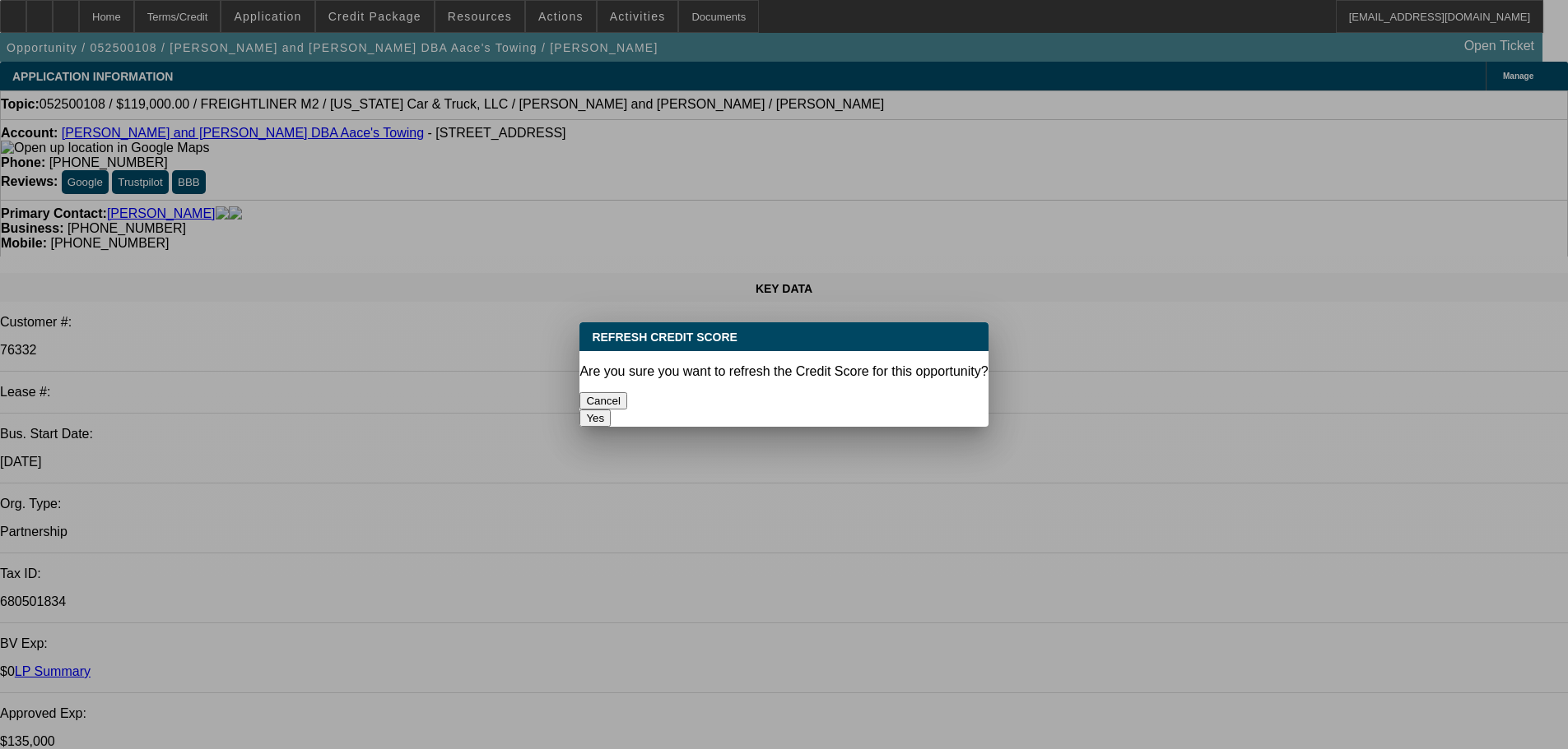
click at [611, 410] on button "Yes" at bounding box center [596, 418] width 32 height 17
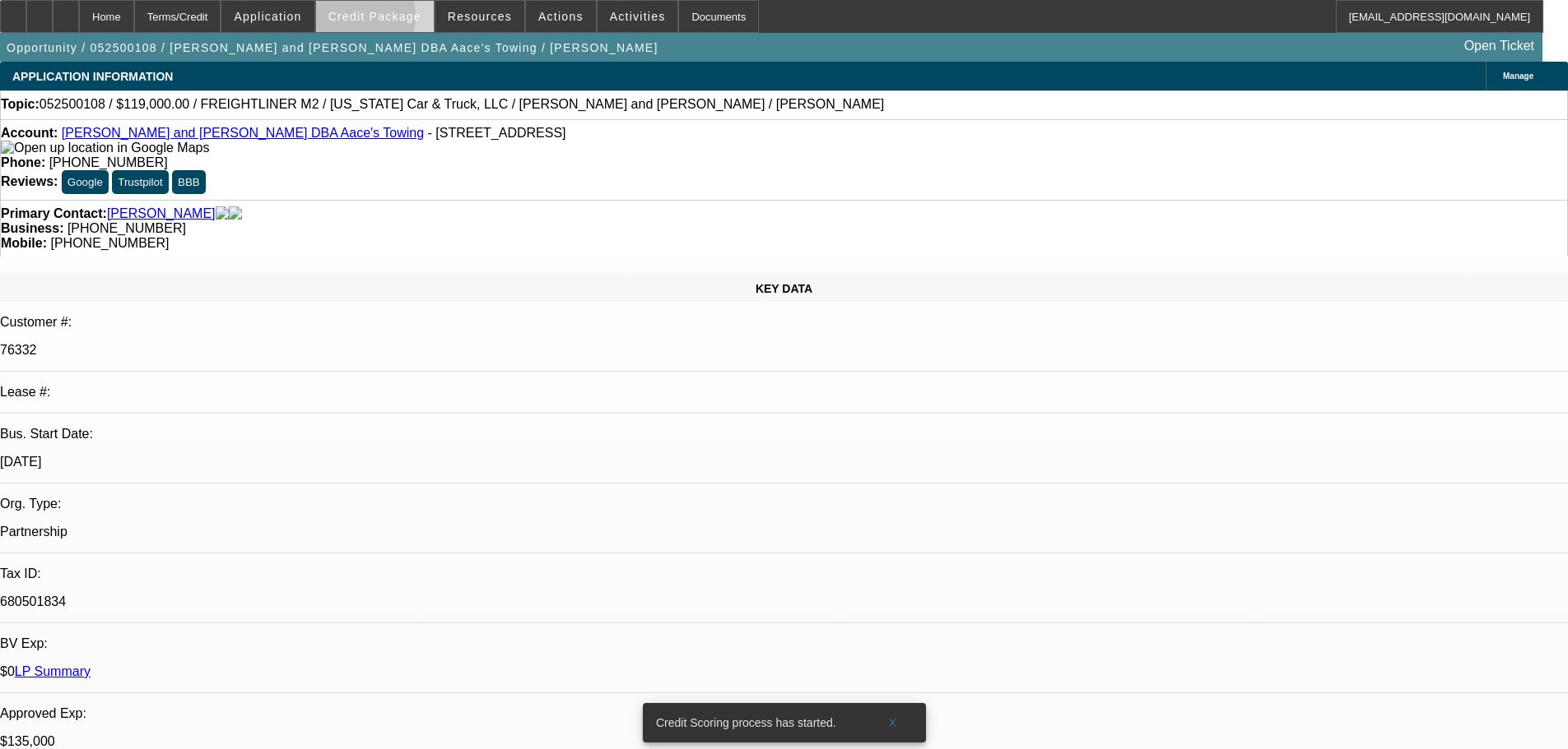
click at [384, 21] on span "Credit Package" at bounding box center [375, 17] width 93 height 13
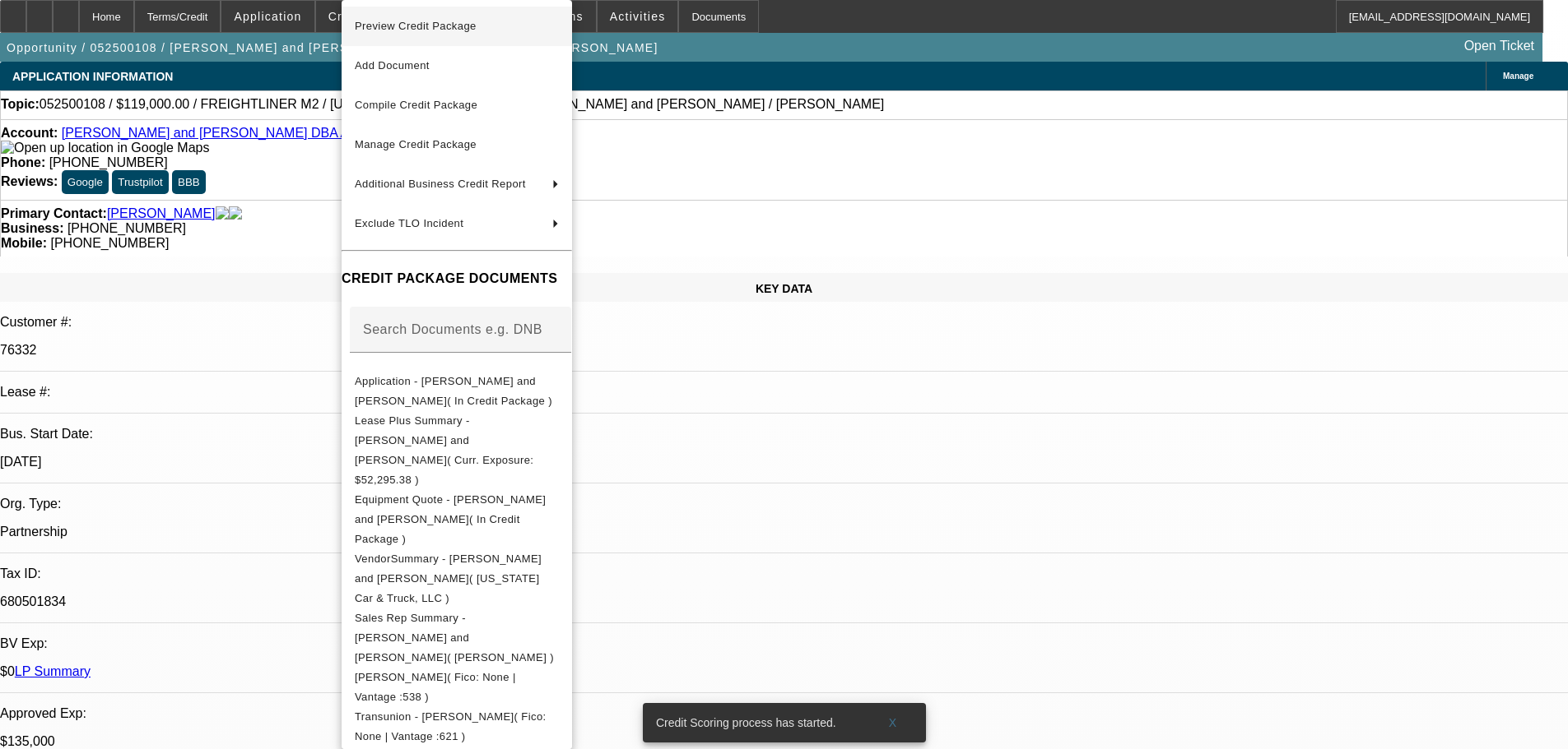
click at [483, 32] on span "Preview Credit Package" at bounding box center [456, 27] width 204 height 20
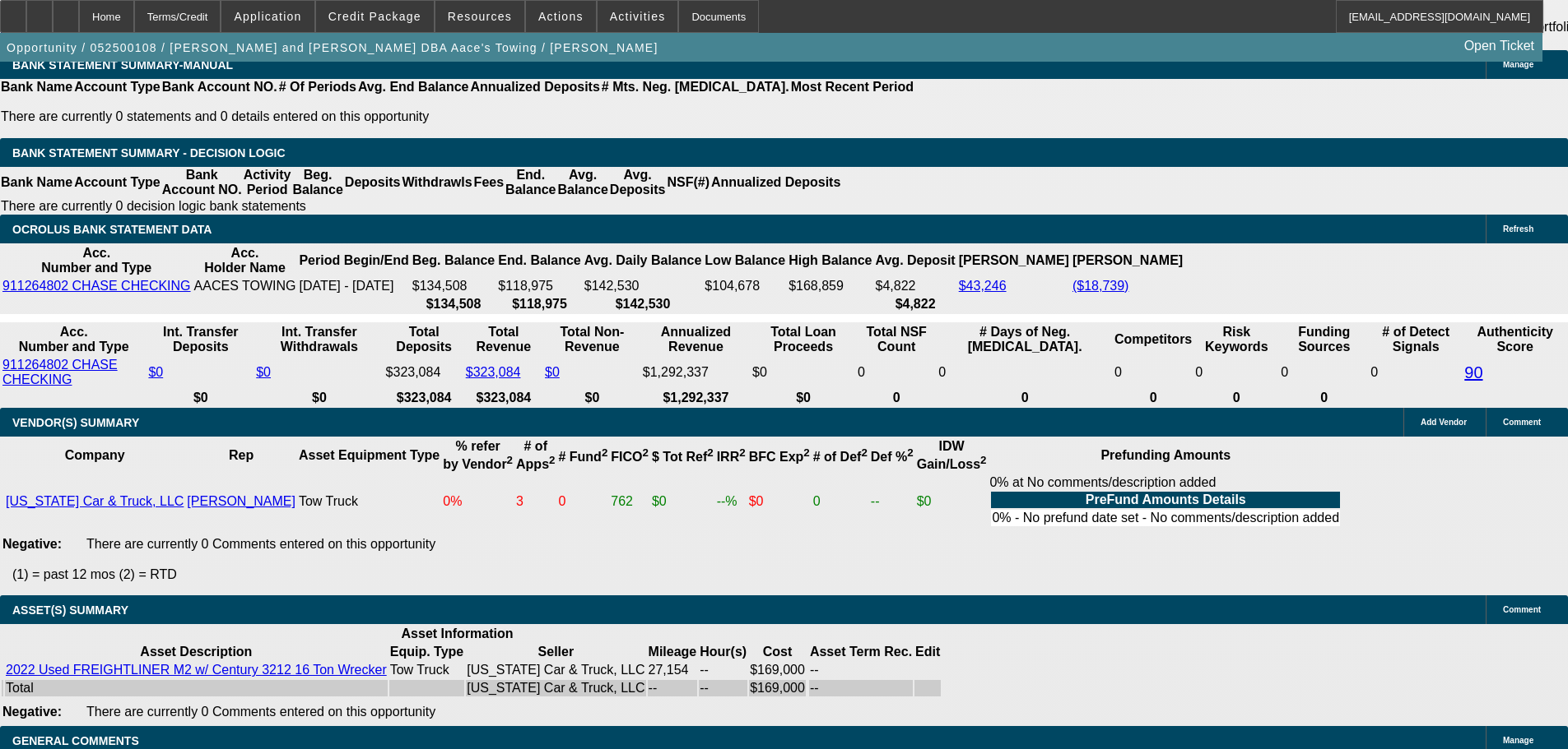
scroll to position [3274, 0]
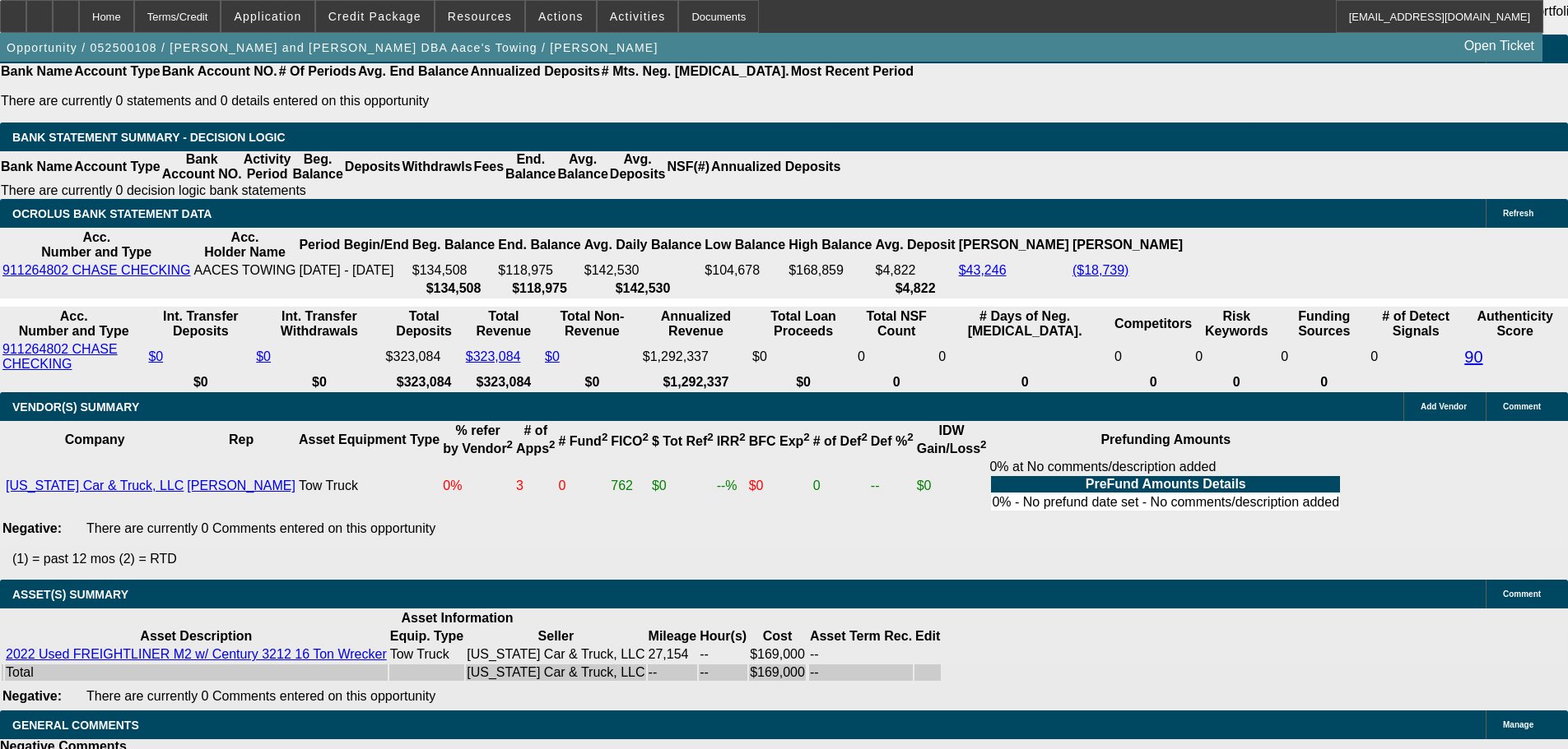
select select "3"
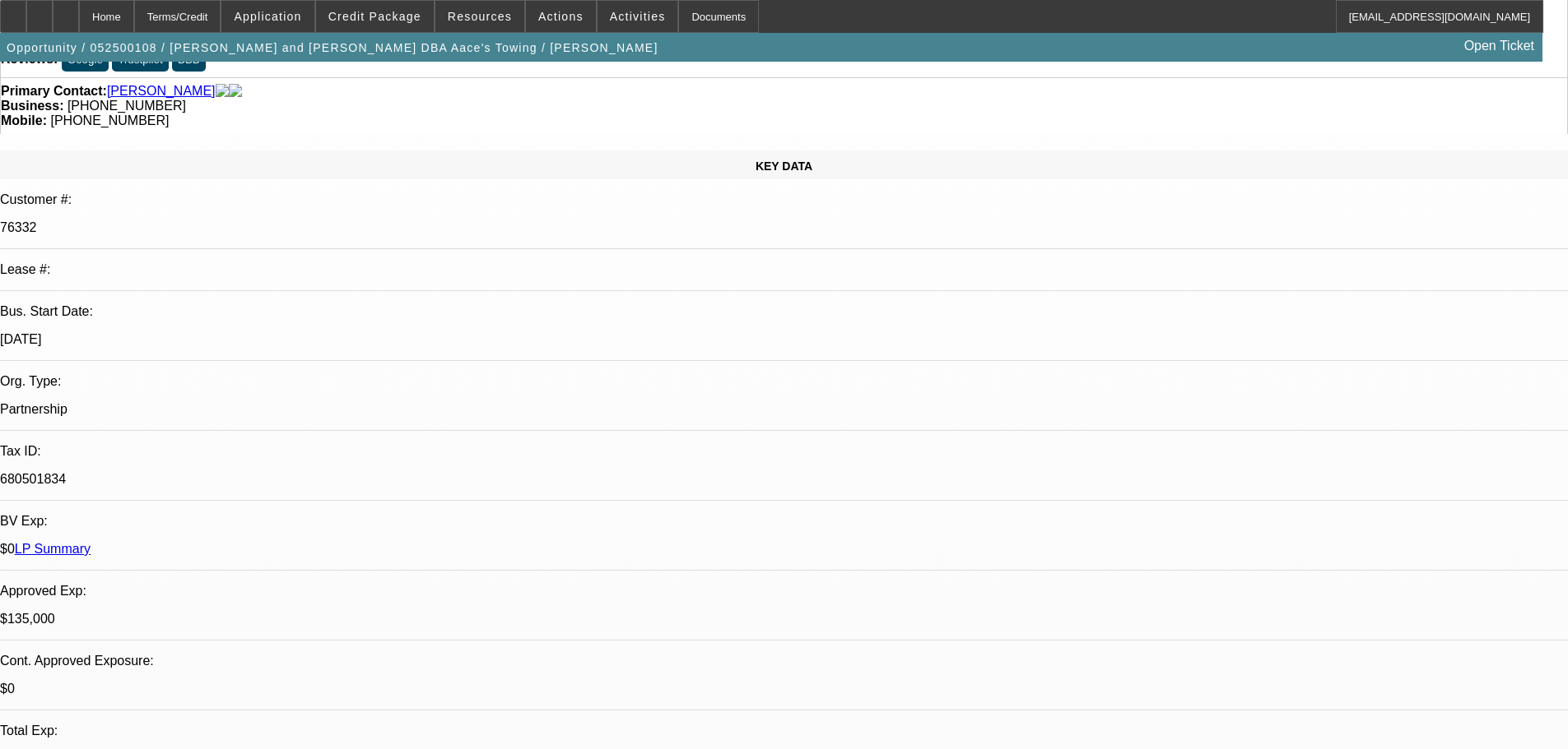
scroll to position [411, 0]
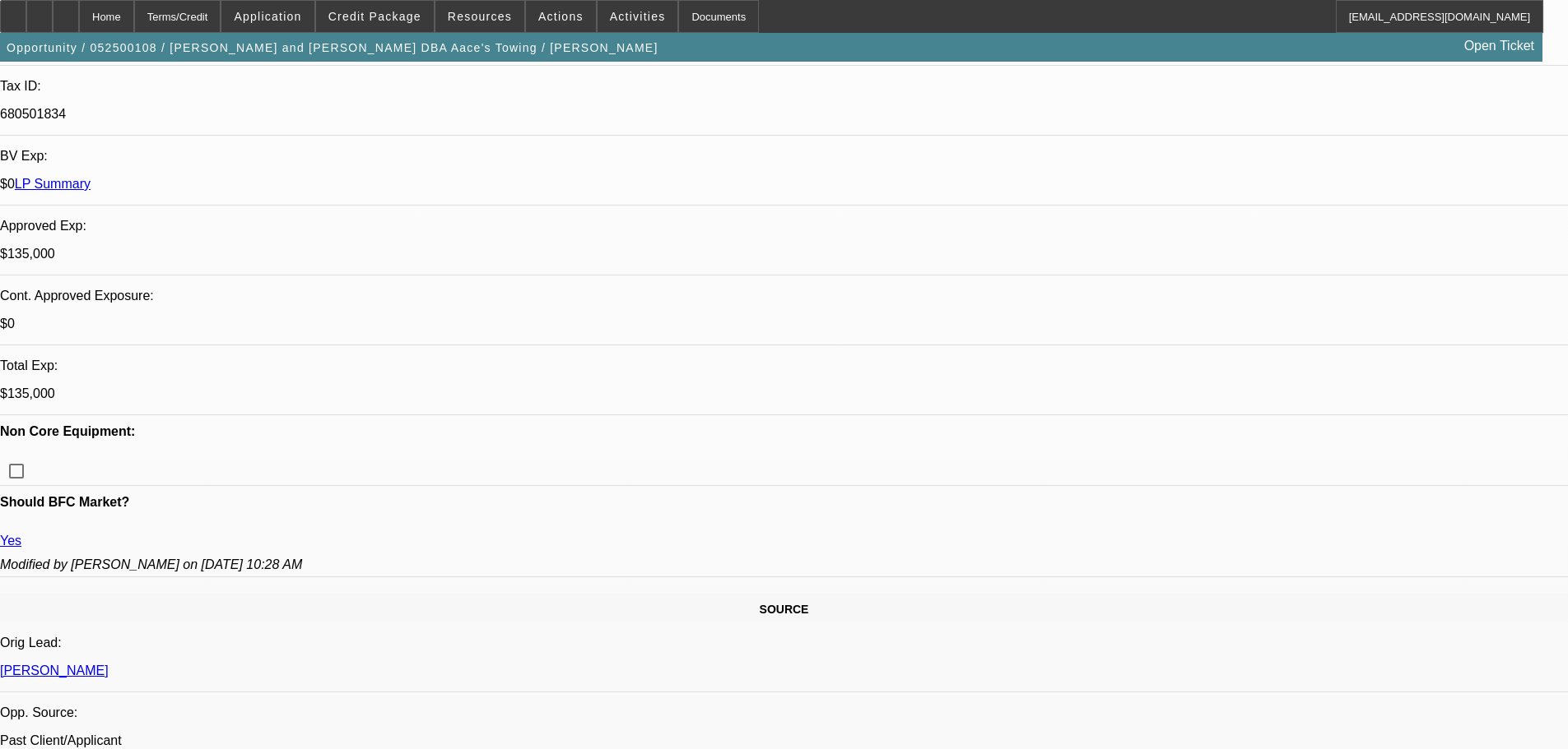
scroll to position [494, 0]
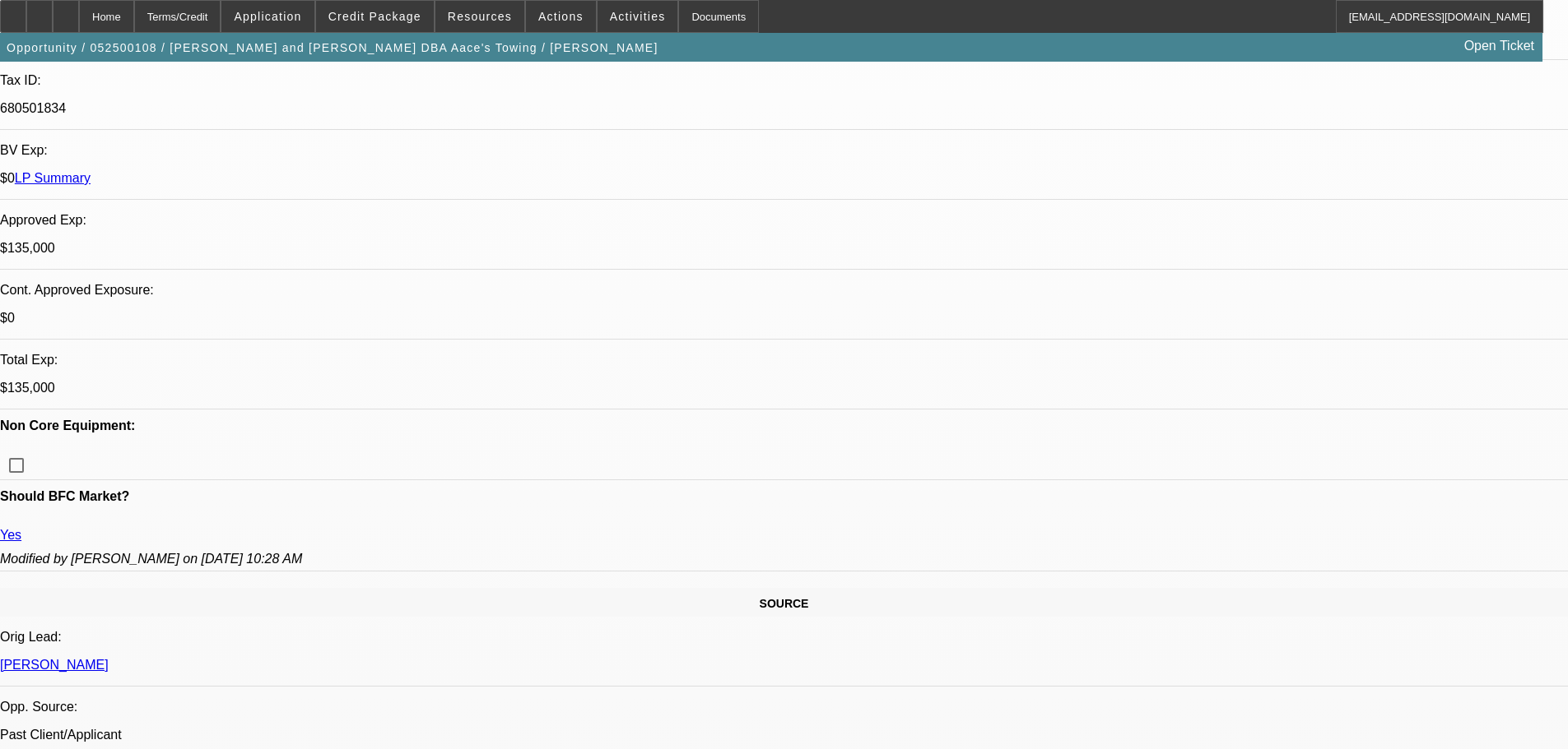
type textarea "APPROVED, GPS REQUIRED."
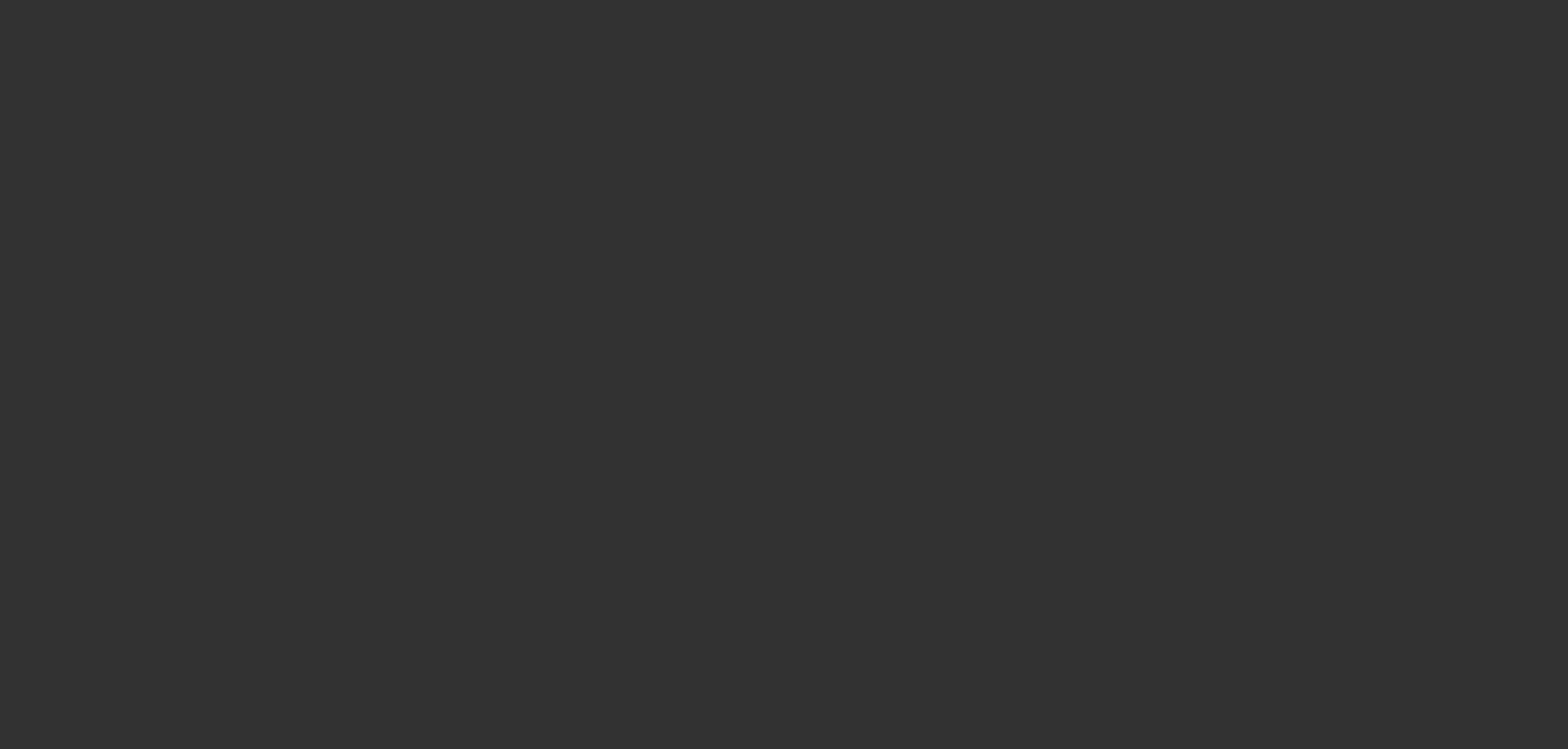
scroll to position [0, 0]
select select "0"
select select "2"
select select "0.1"
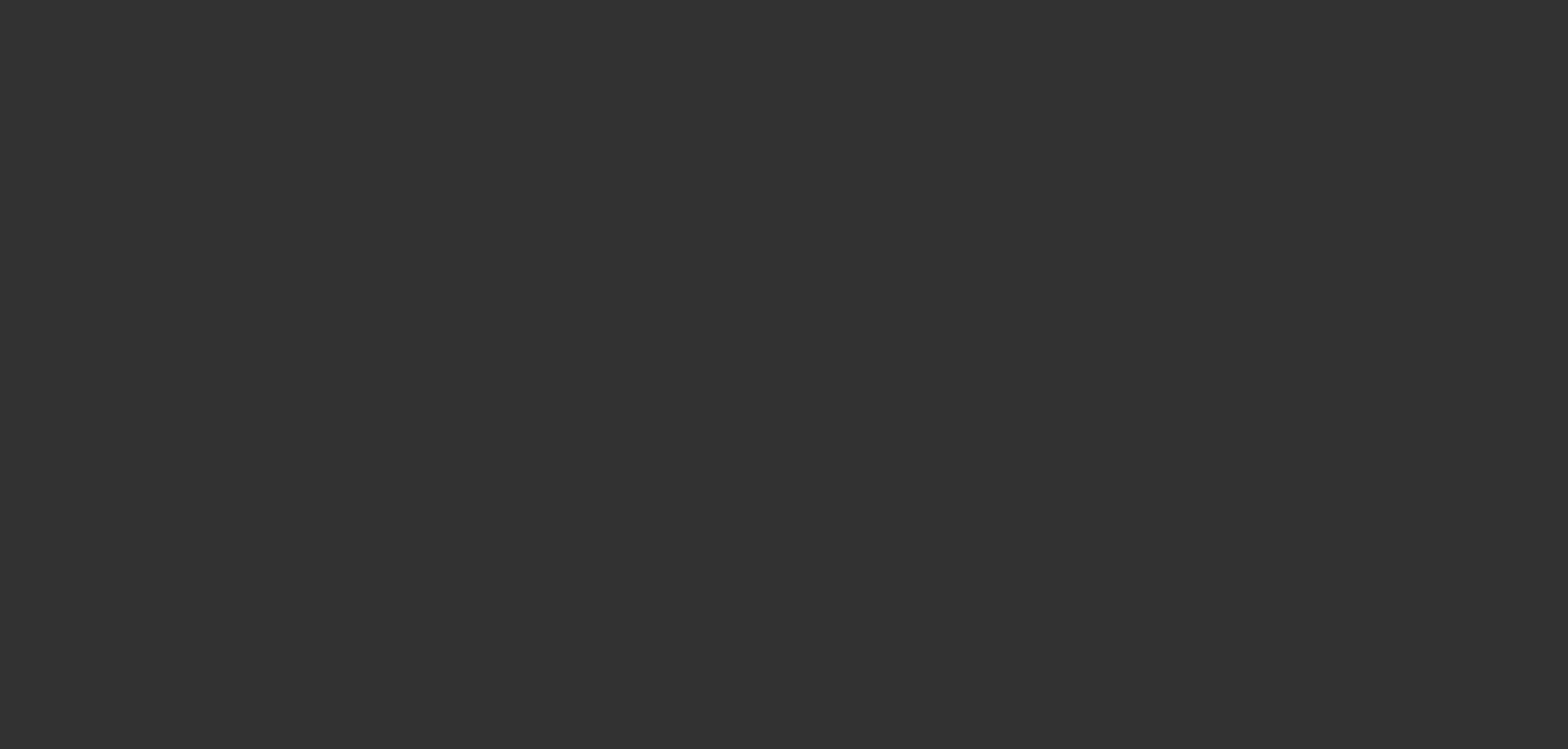
select select "4"
select select "0"
select select "2"
select select "0.1"
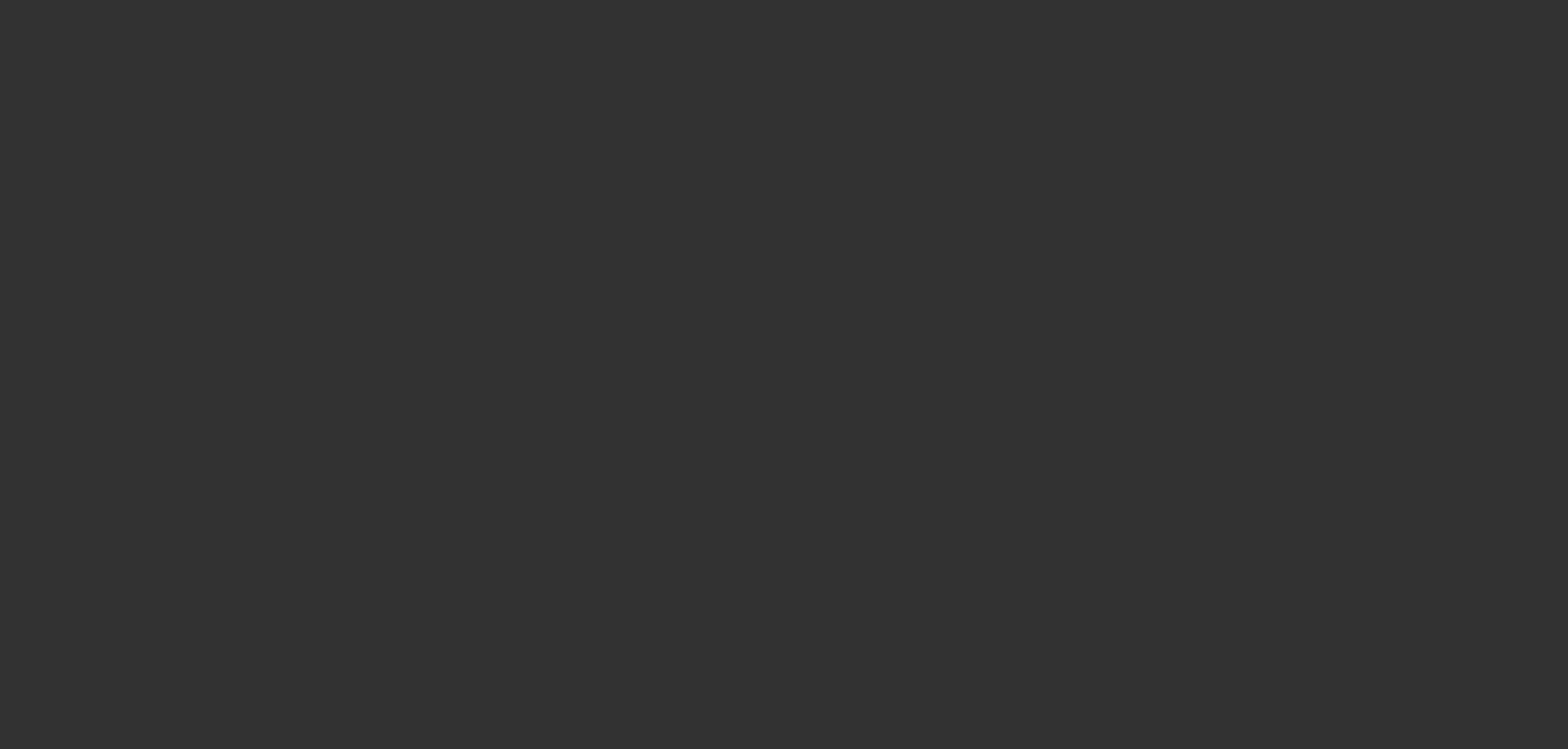
select select "4"
select select "0"
select select "2"
select select "0.1"
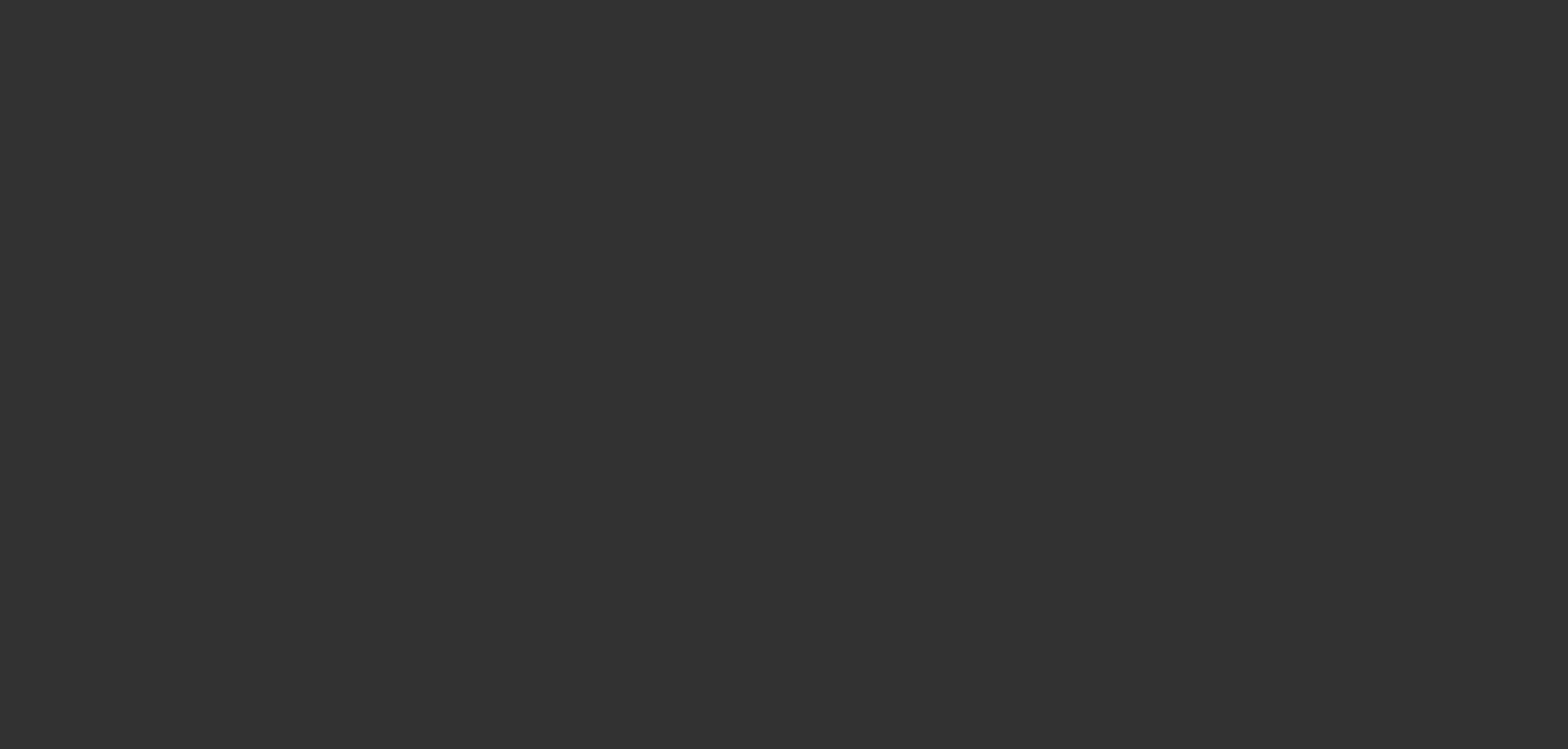
select select "4"
select select "0"
select select "2"
select select "0.1"
select select "4"
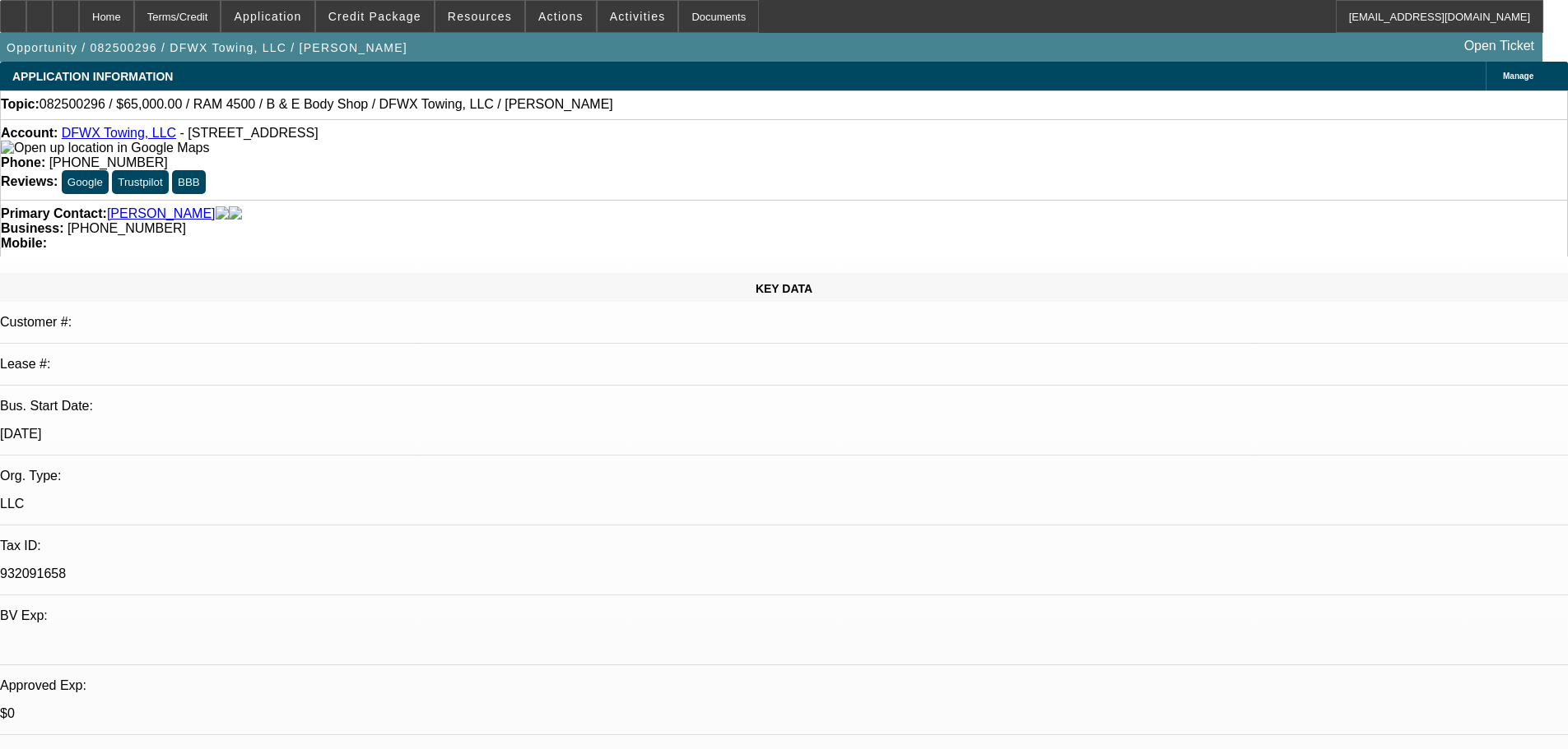
select select "0"
select select "2"
select select "0"
select select "1"
select select "2"
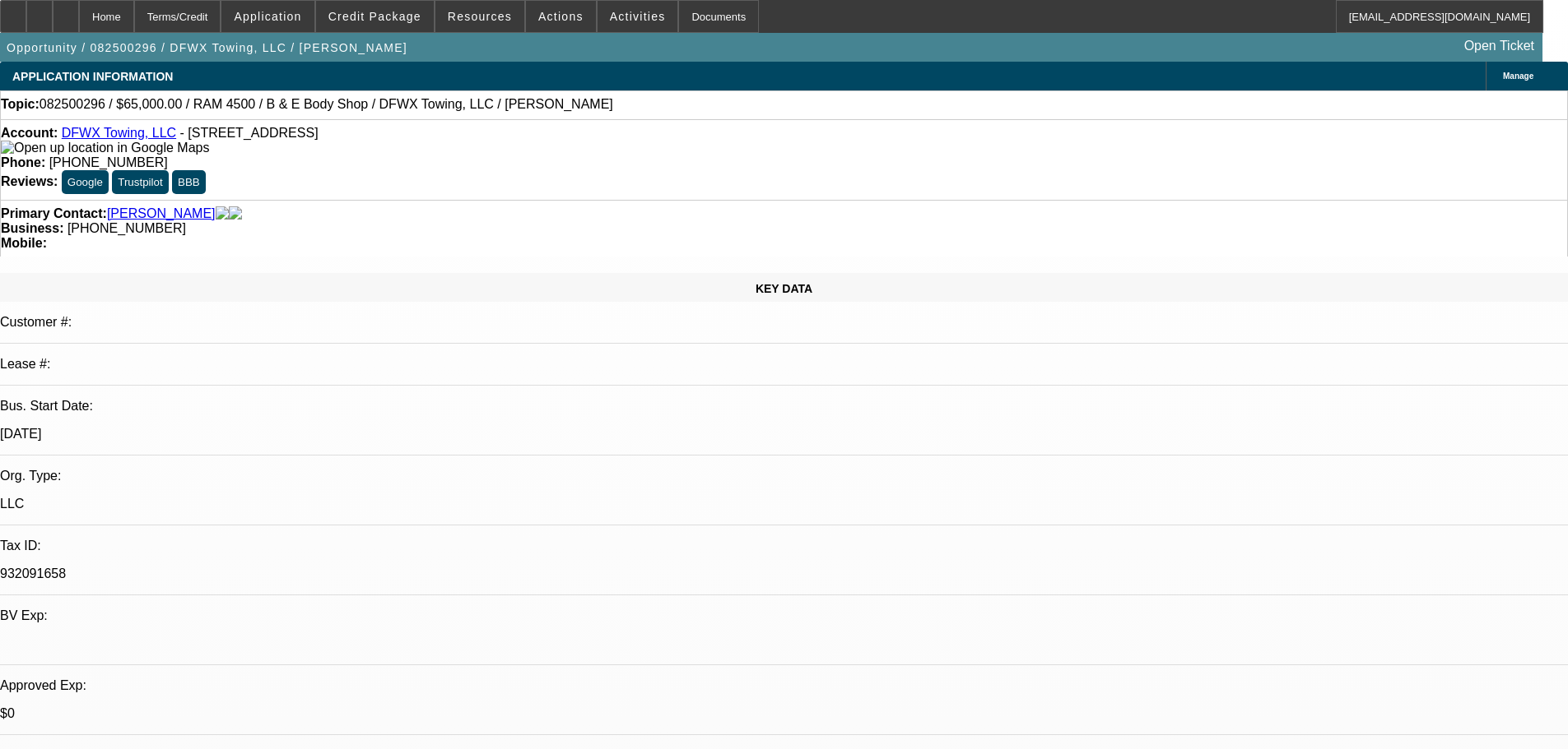
select select "6"
click at [388, 6] on span at bounding box center [374, 16] width 117 height 39
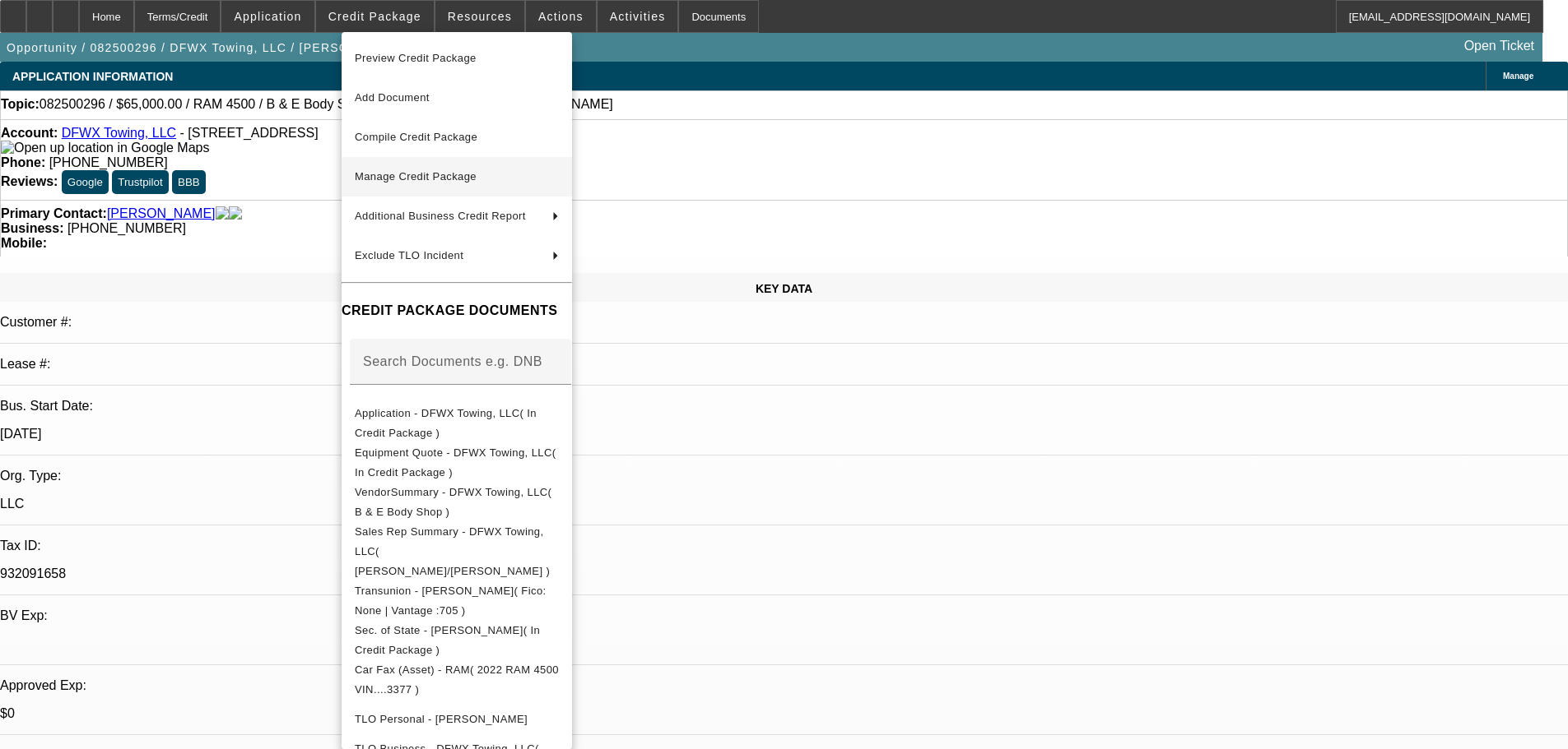
click at [438, 174] on span "Manage Credit Package" at bounding box center [415, 176] width 121 height 12
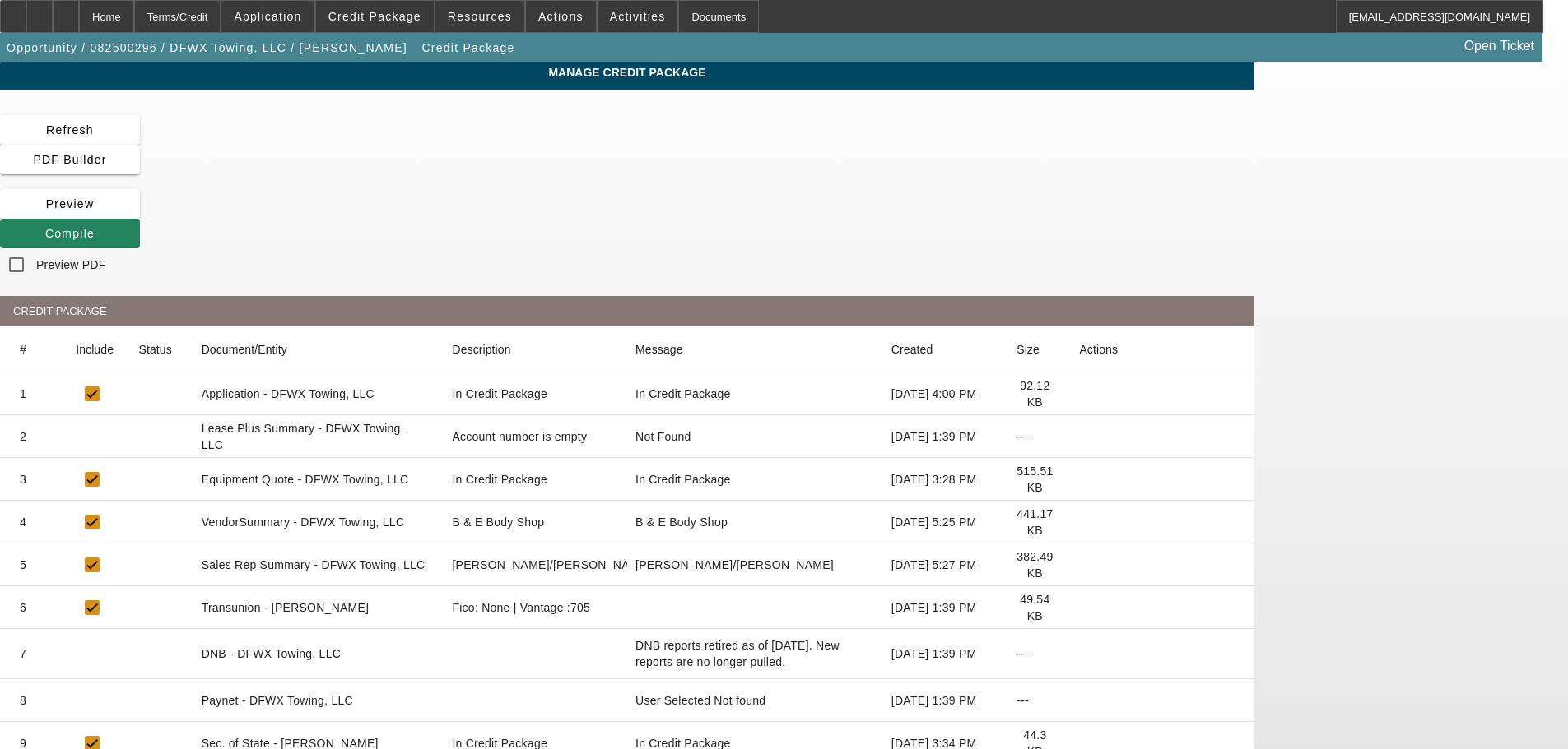
click at [1079, 436] on icon at bounding box center [1079, 436] width 0 height 0
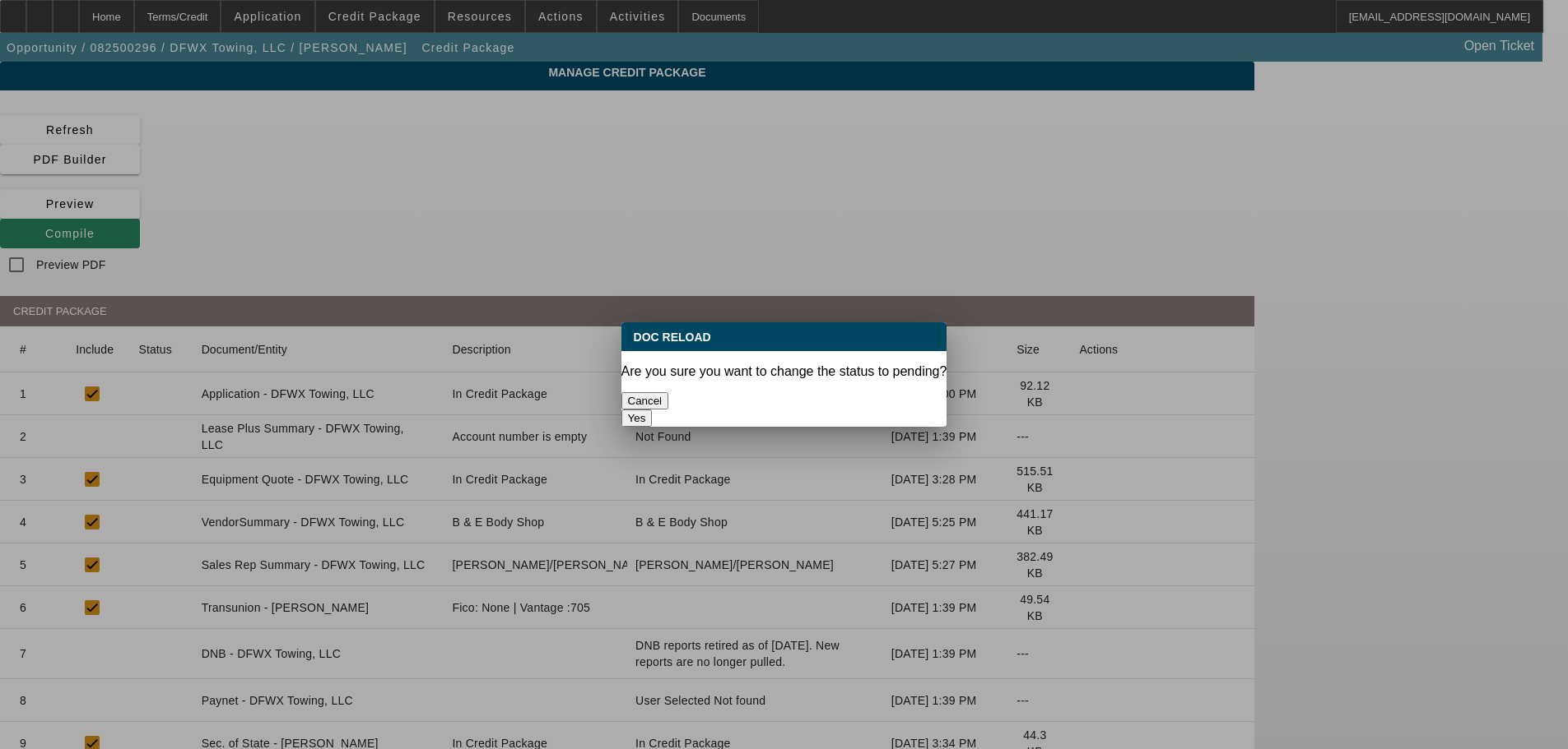
click at [653, 410] on button "Yes" at bounding box center [637, 418] width 32 height 17
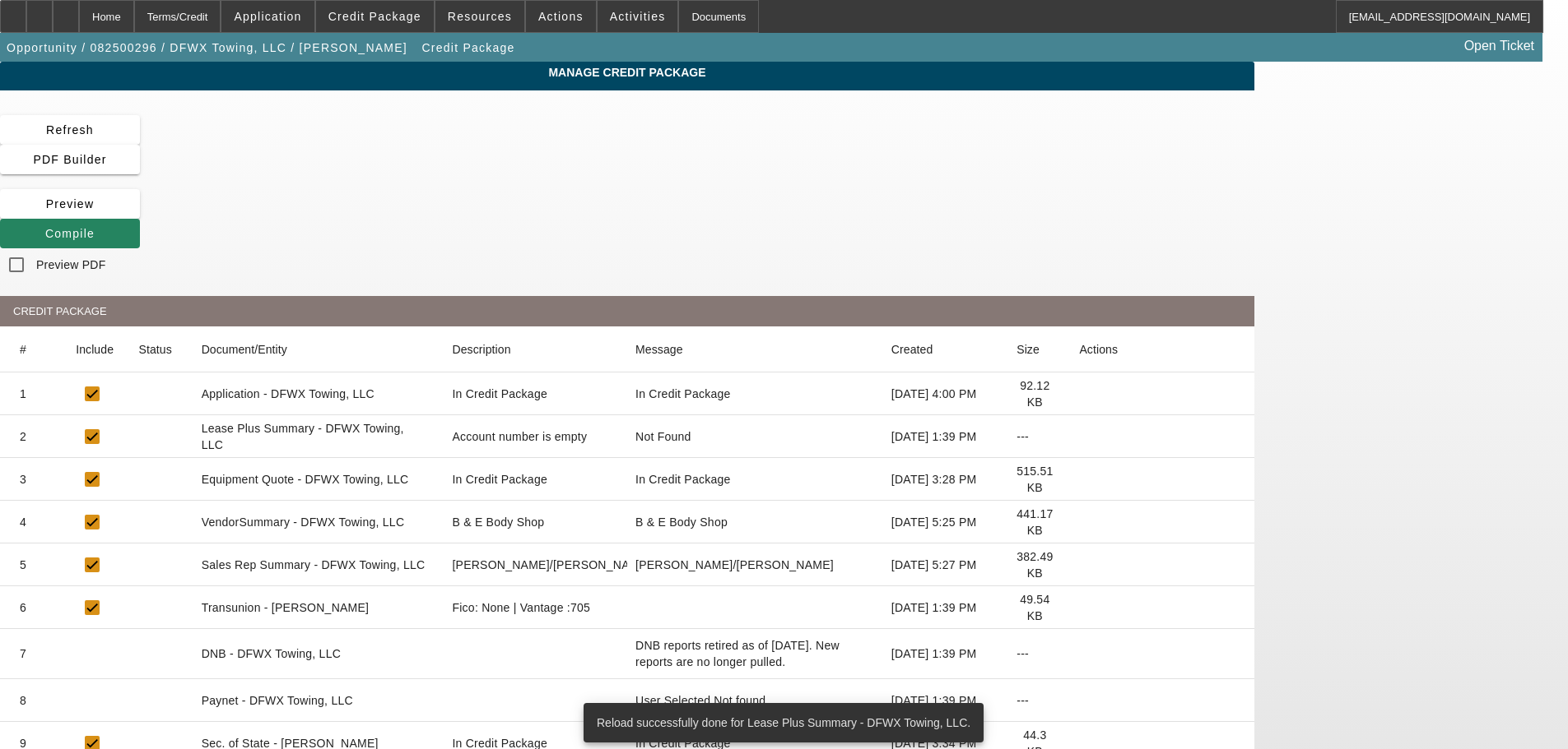
click at [1079, 522] on icon at bounding box center [1079, 522] width 0 height 0
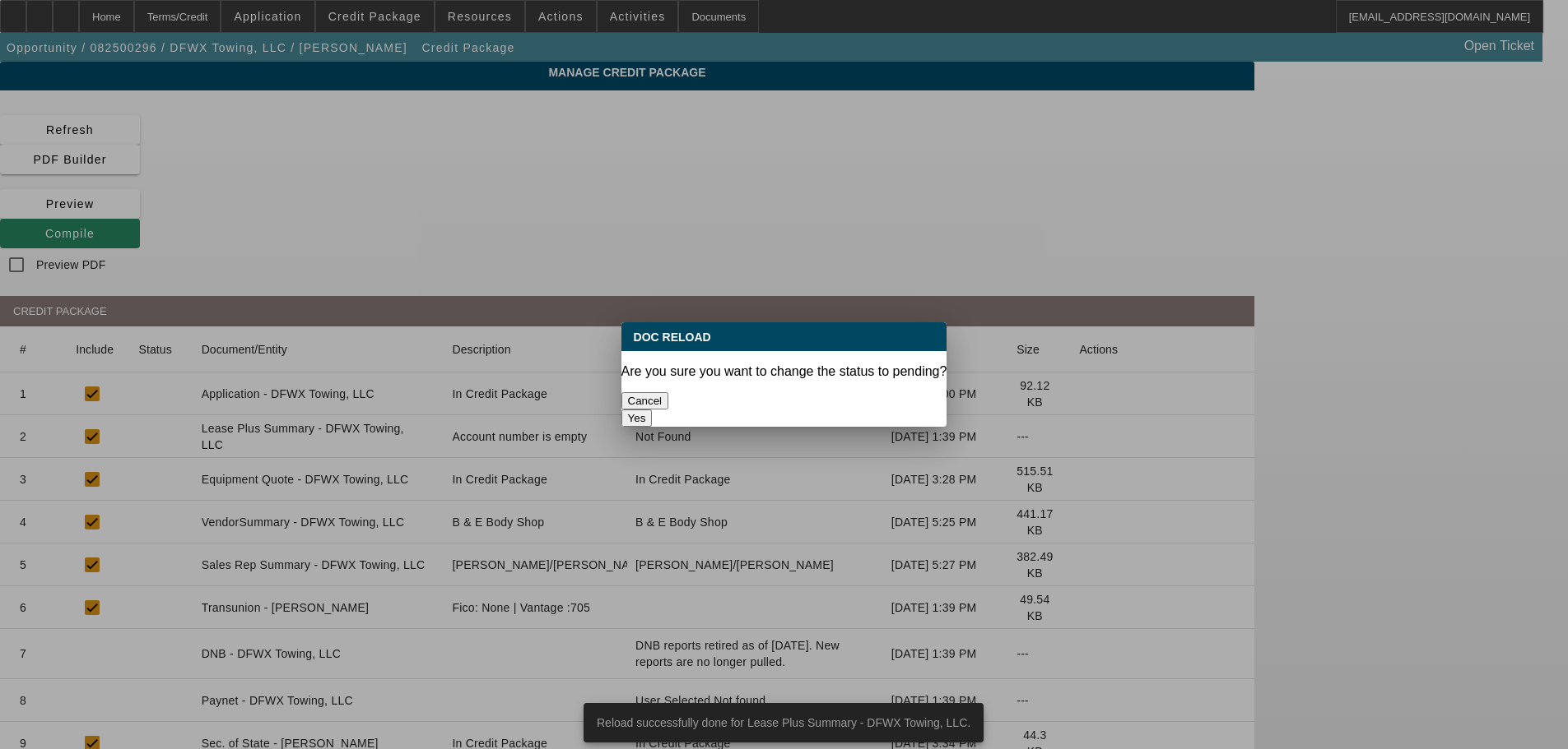
click at [653, 410] on button "Yes" at bounding box center [637, 418] width 32 height 17
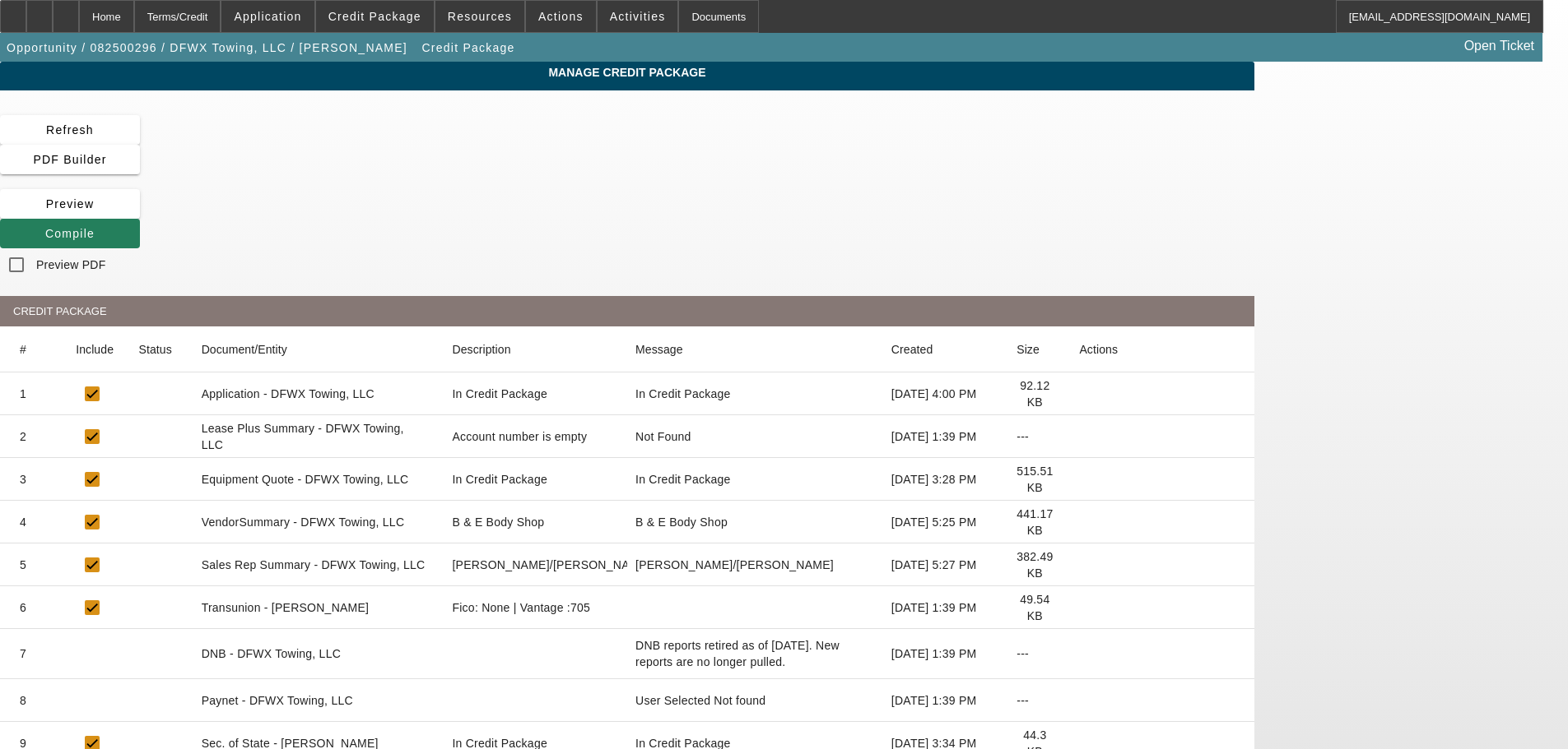
click at [45, 227] on icon at bounding box center [45, 234] width 0 height 13
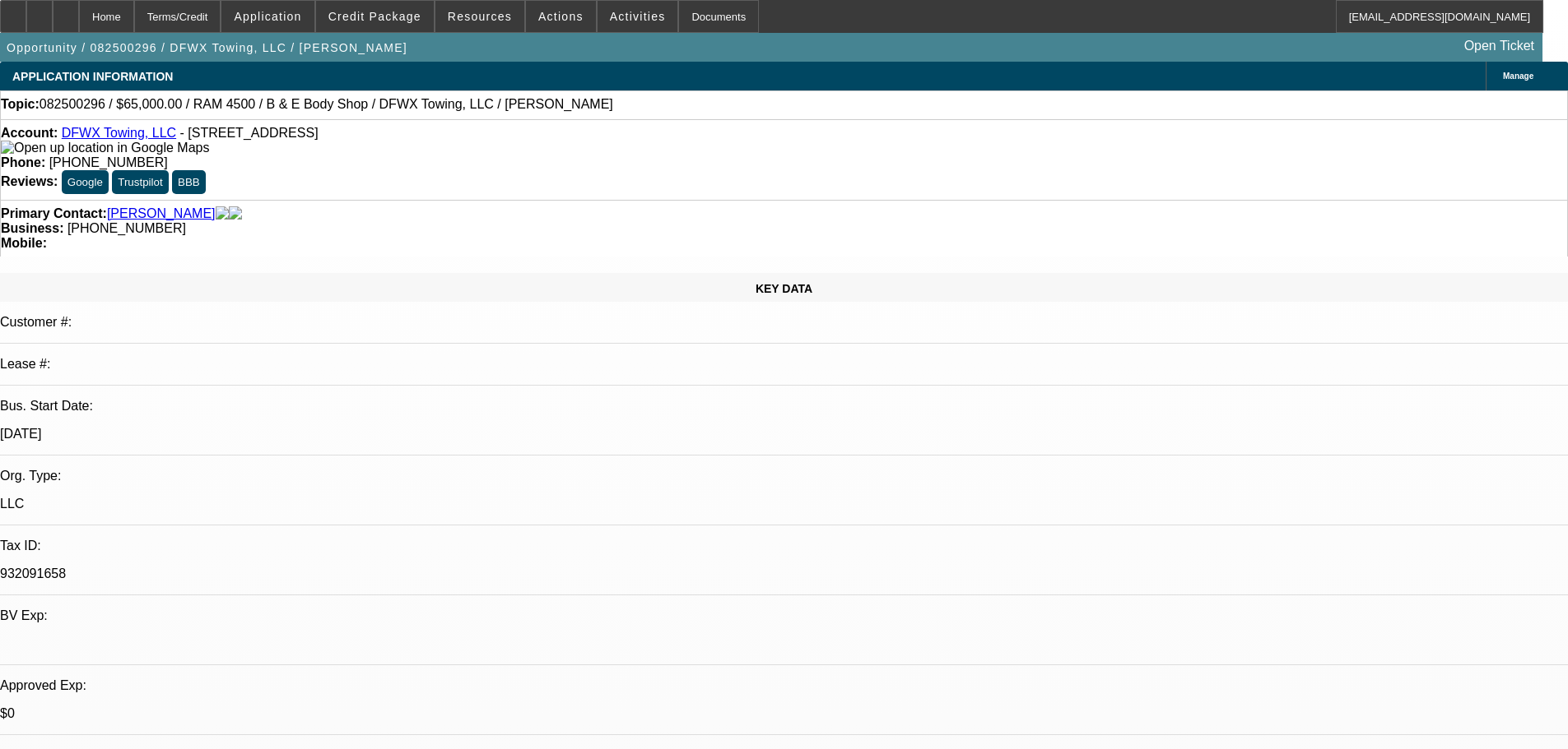
select select "0"
select select "2"
select select "0"
select select "6"
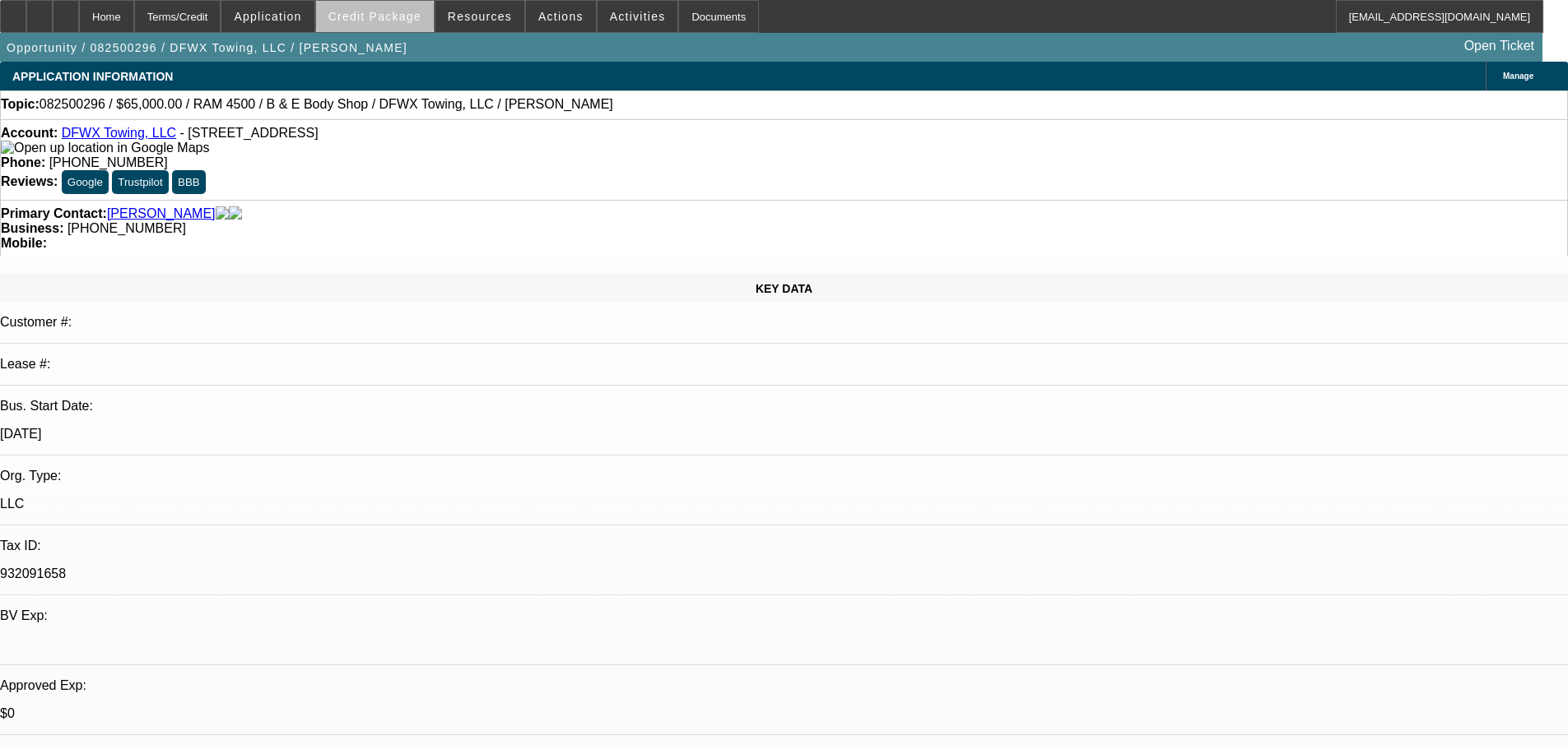
click at [417, 27] on span at bounding box center [374, 16] width 117 height 39
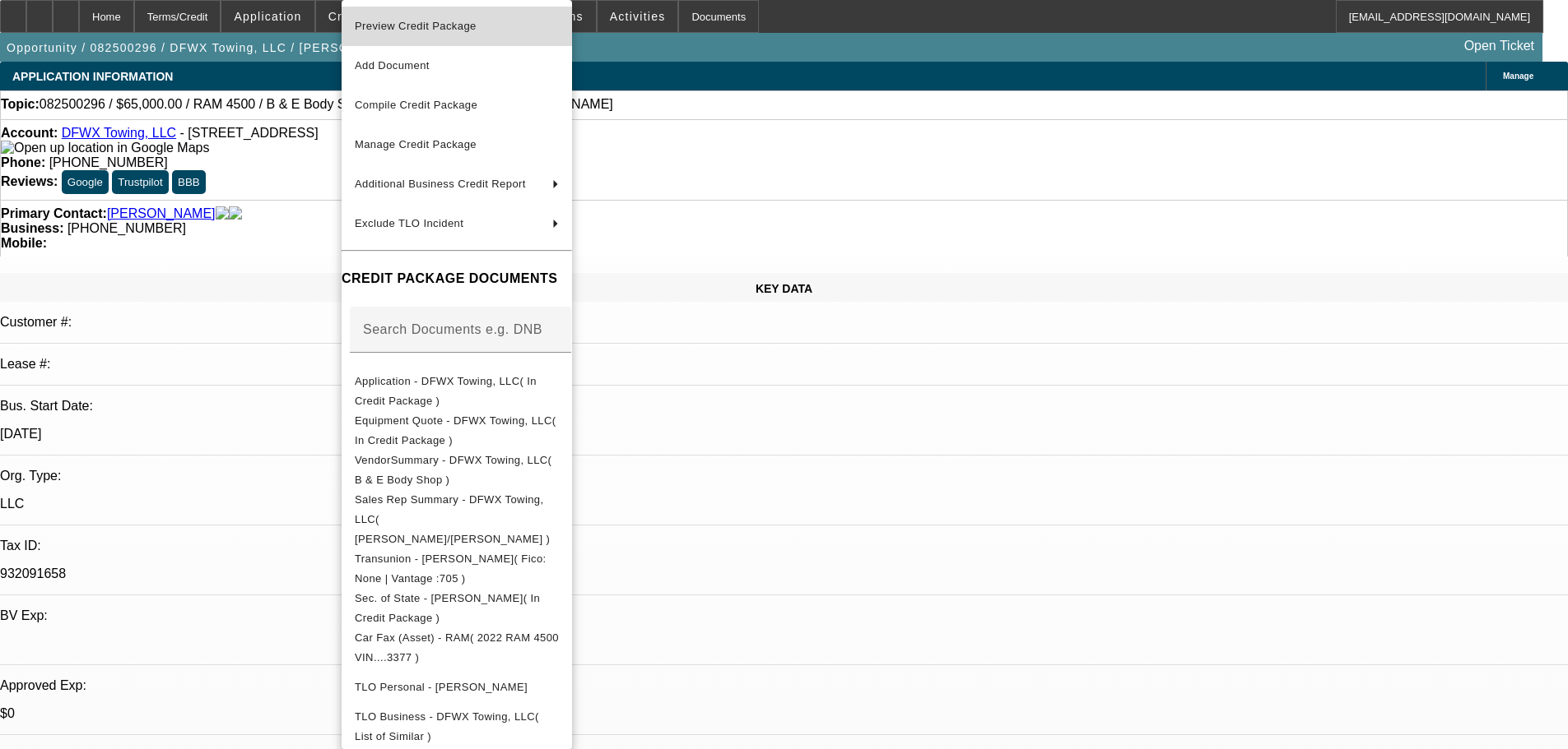
click at [423, 33] on span "Preview Credit Package" at bounding box center [456, 27] width 204 height 20
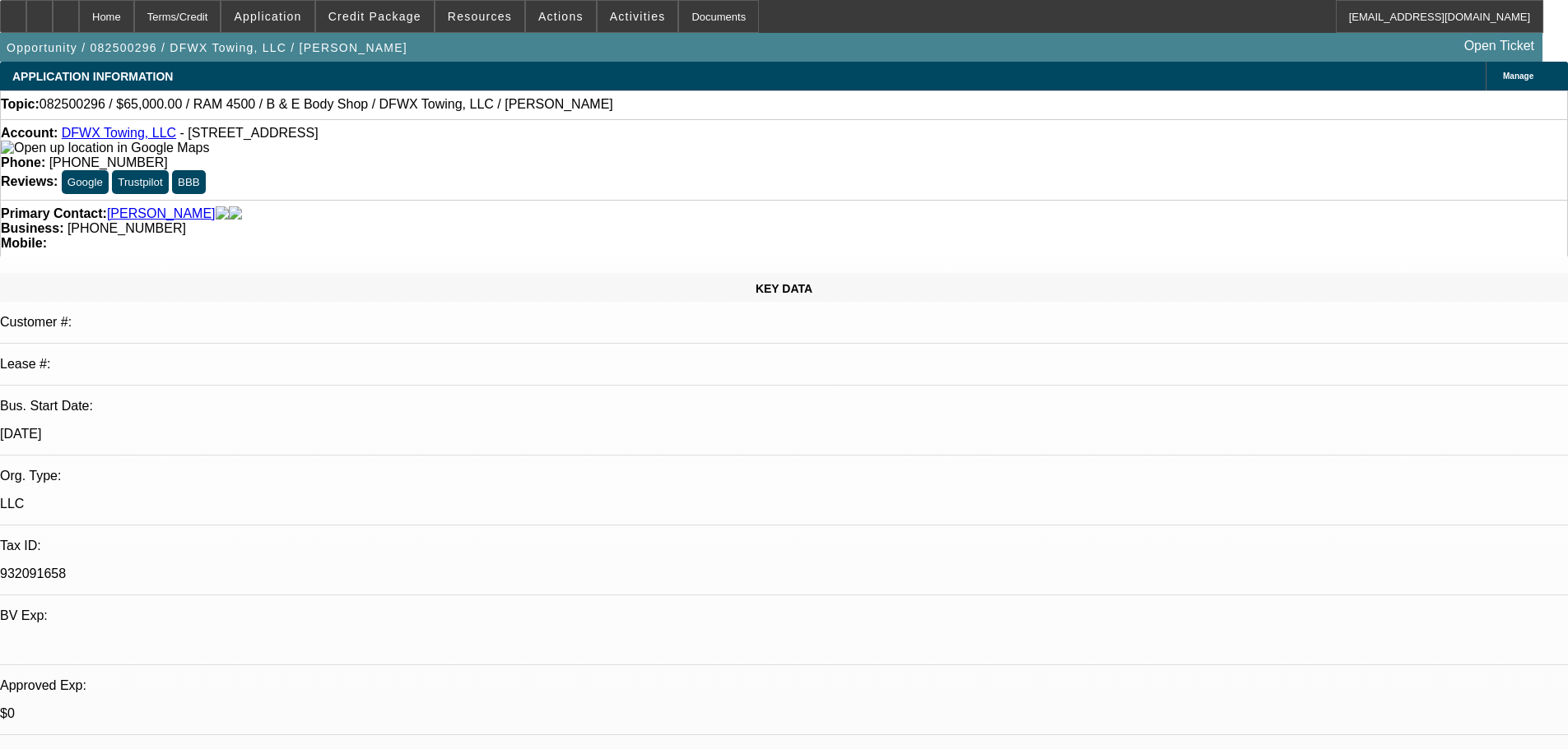
click at [132, 137] on link "DFWX Towing, LLC" at bounding box center [119, 132] width 115 height 14
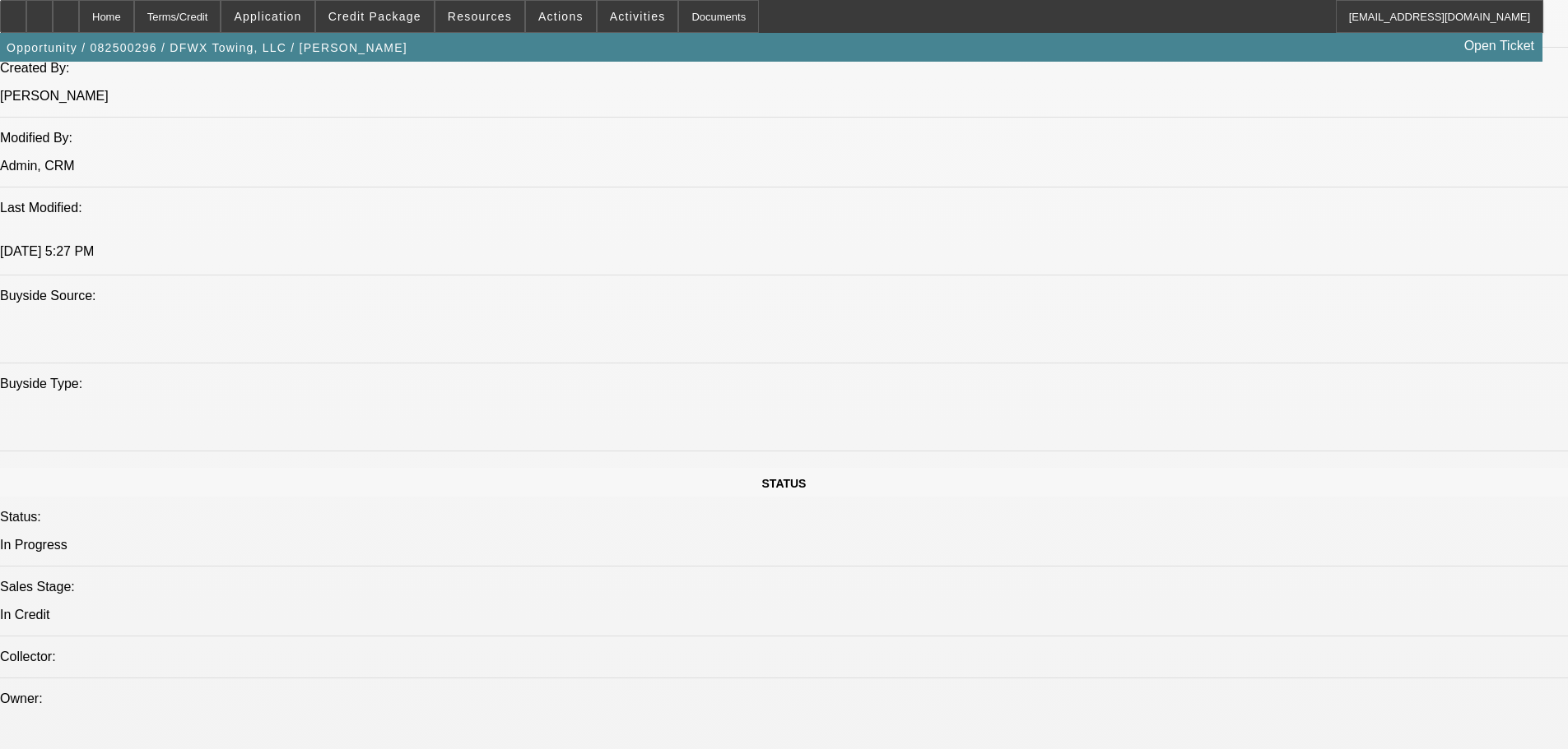
scroll to position [1316, 0]
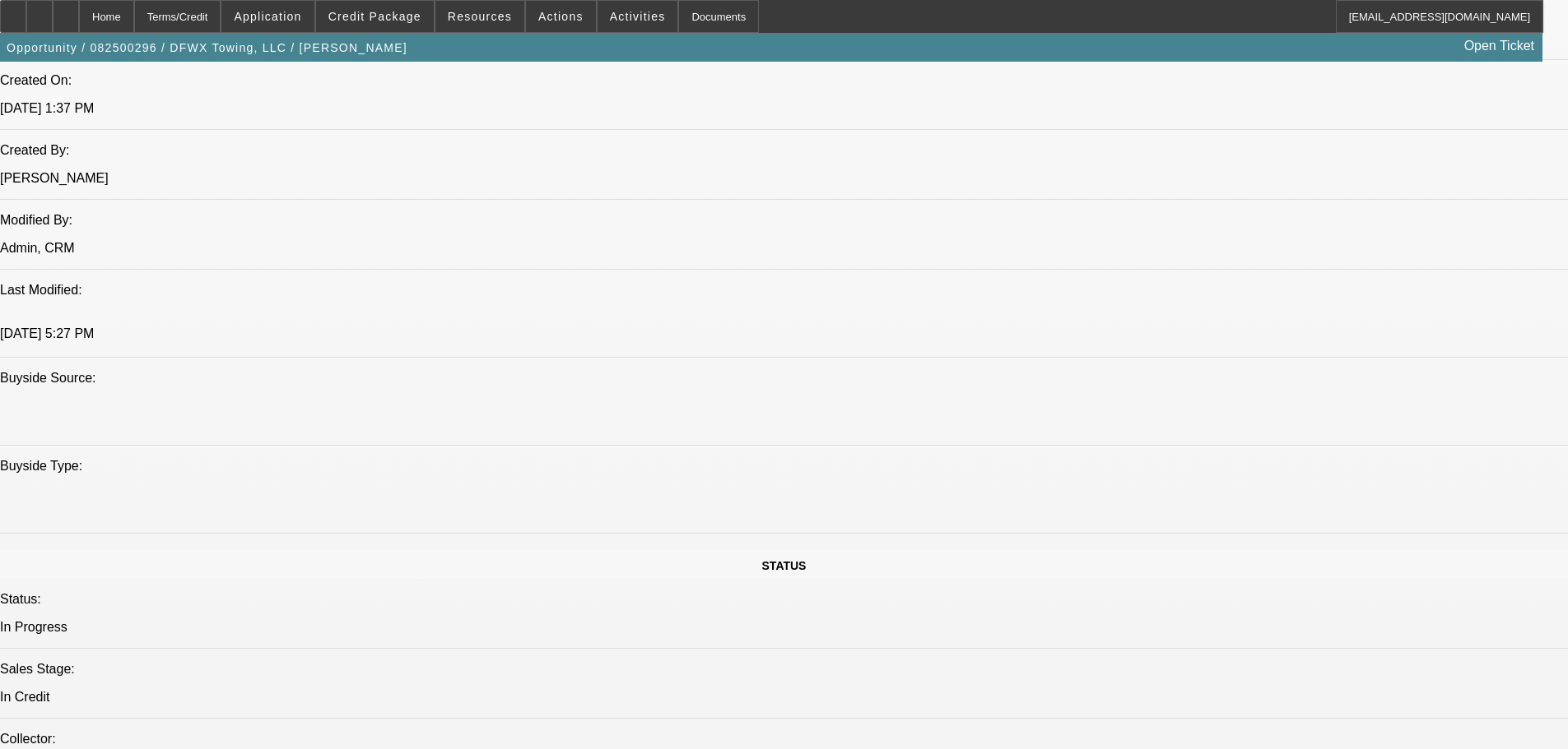
paste textarea "NEWER TIB; [PERSON_NAME] = CREDIT ESTABLISHED AGE [DEMOGRAPHIC_DATA], SO SOME I…"
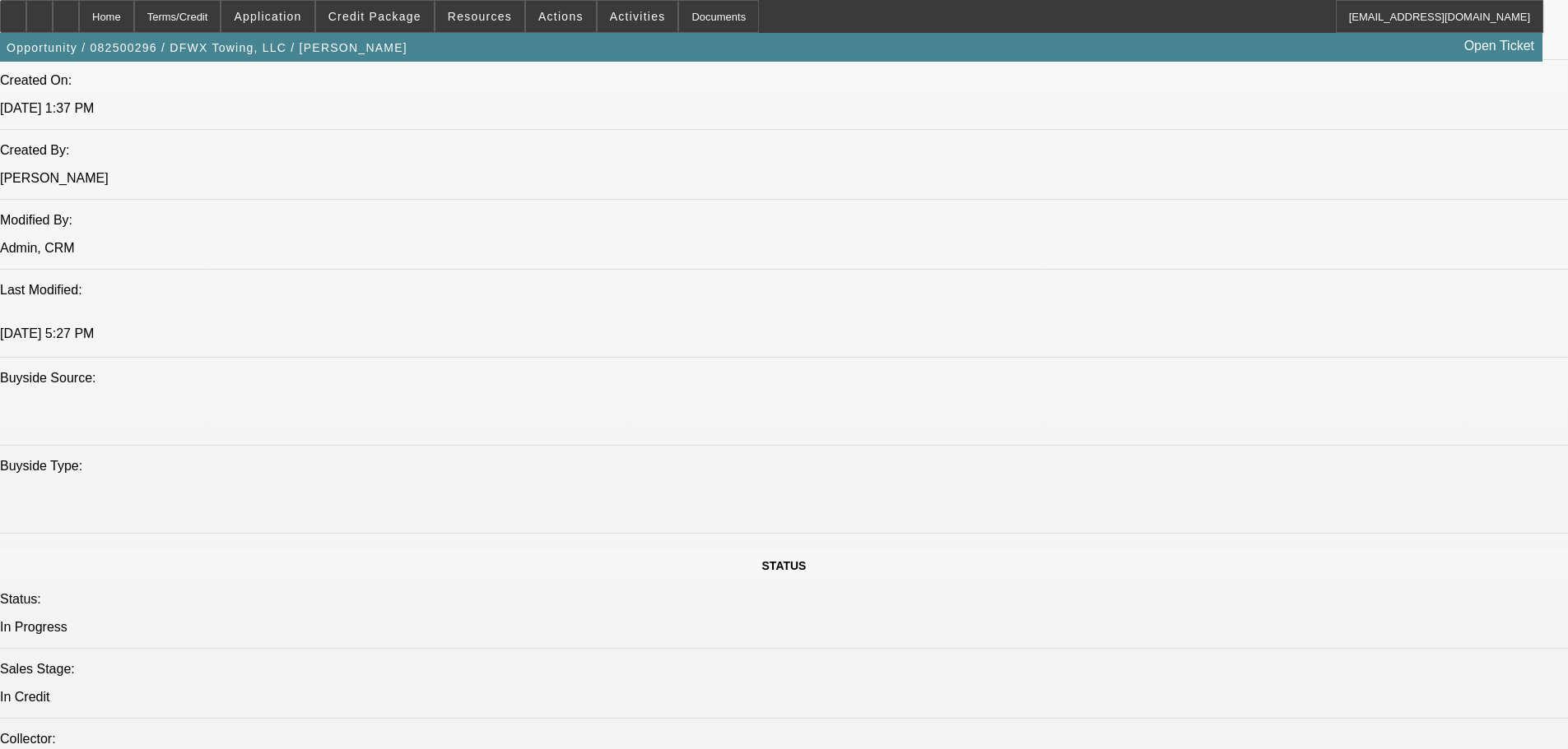
type textarea "NEWER TIB; [PERSON_NAME] = CREDIT ESTABLISHED AGE [DEMOGRAPHIC_DATA], SO SOME I…"
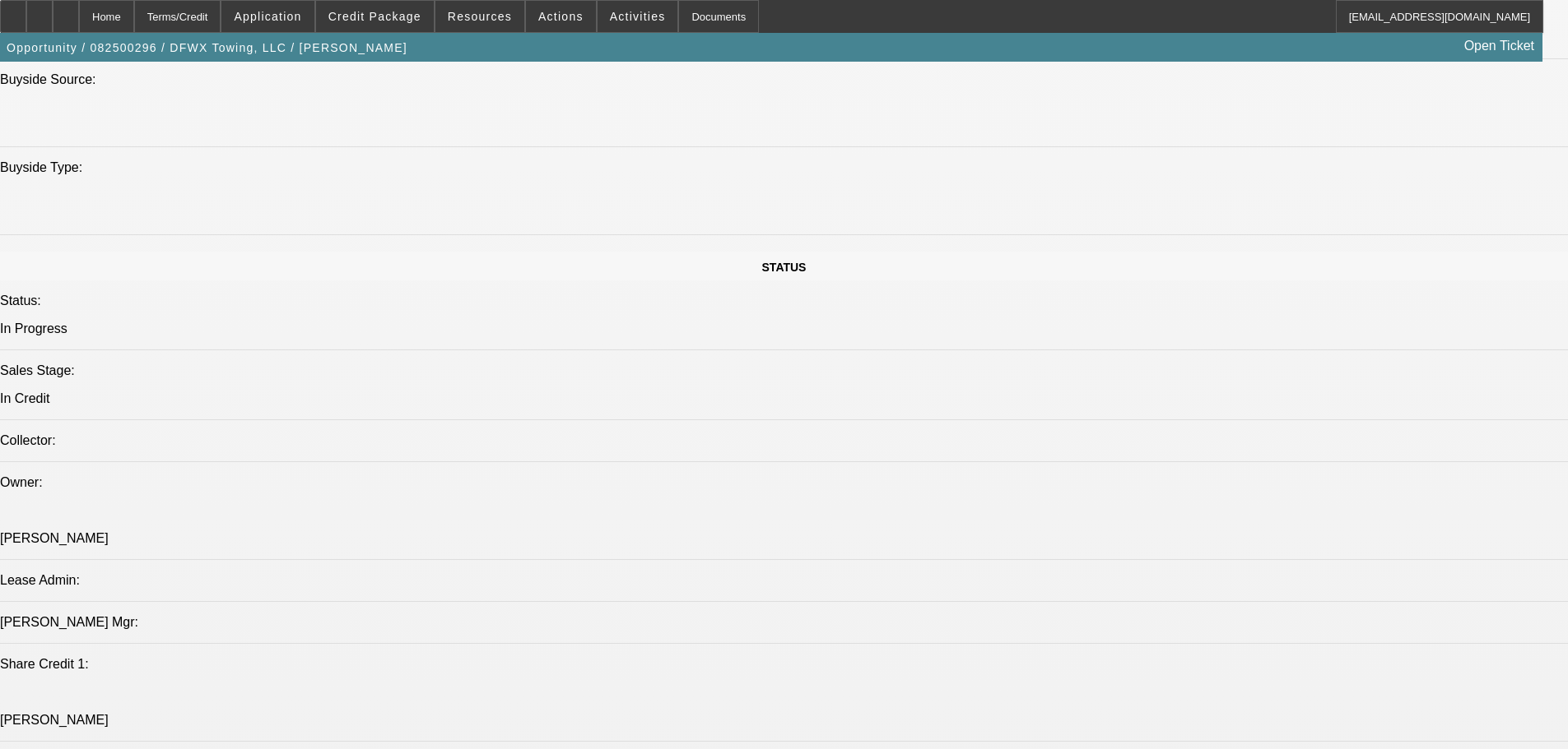
scroll to position [1622, 0]
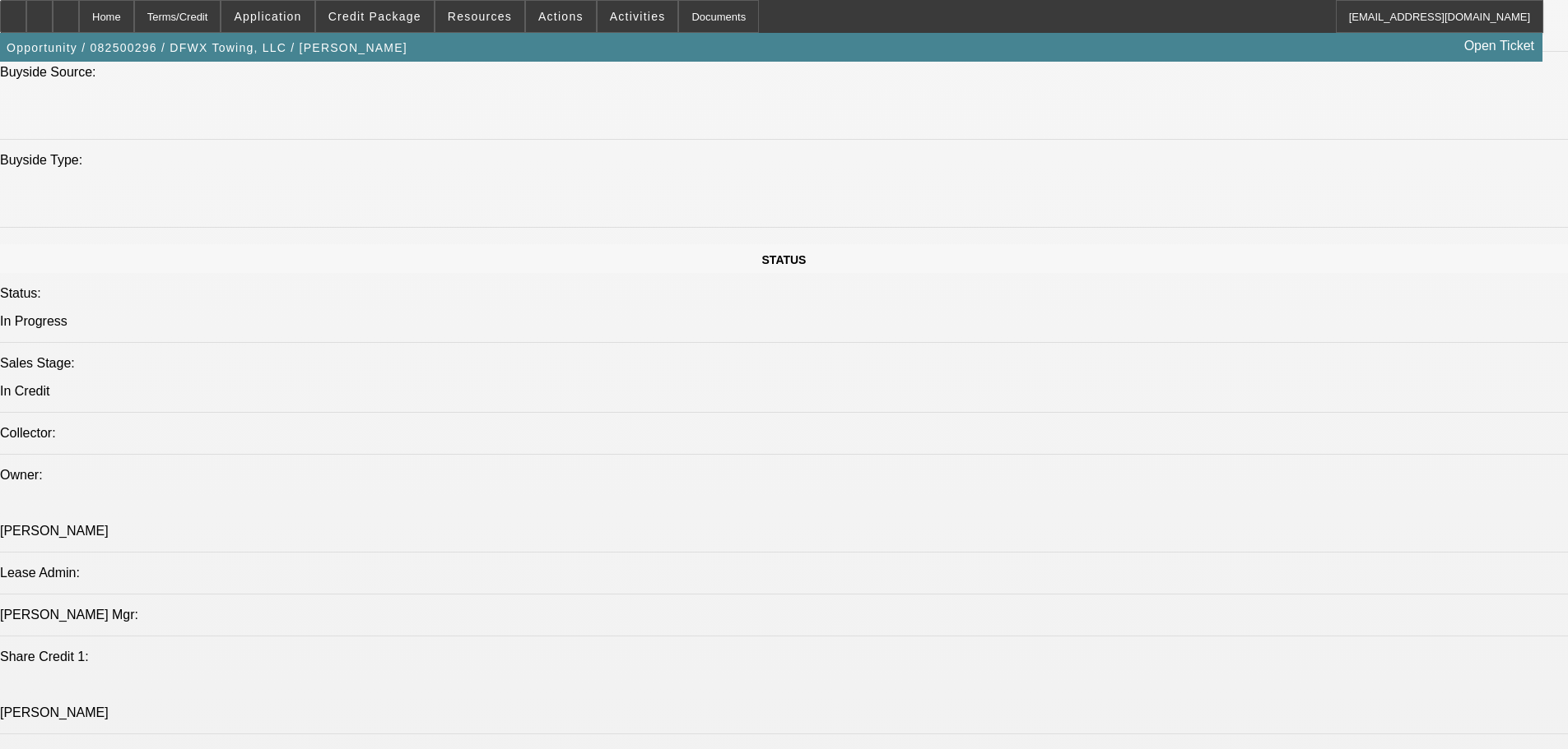
drag, startPoint x: 96, startPoint y: 14, endPoint x: 101, endPoint y: 24, distance: 11.2
click at [79, 14] on div at bounding box center [66, 17] width 27 height 33
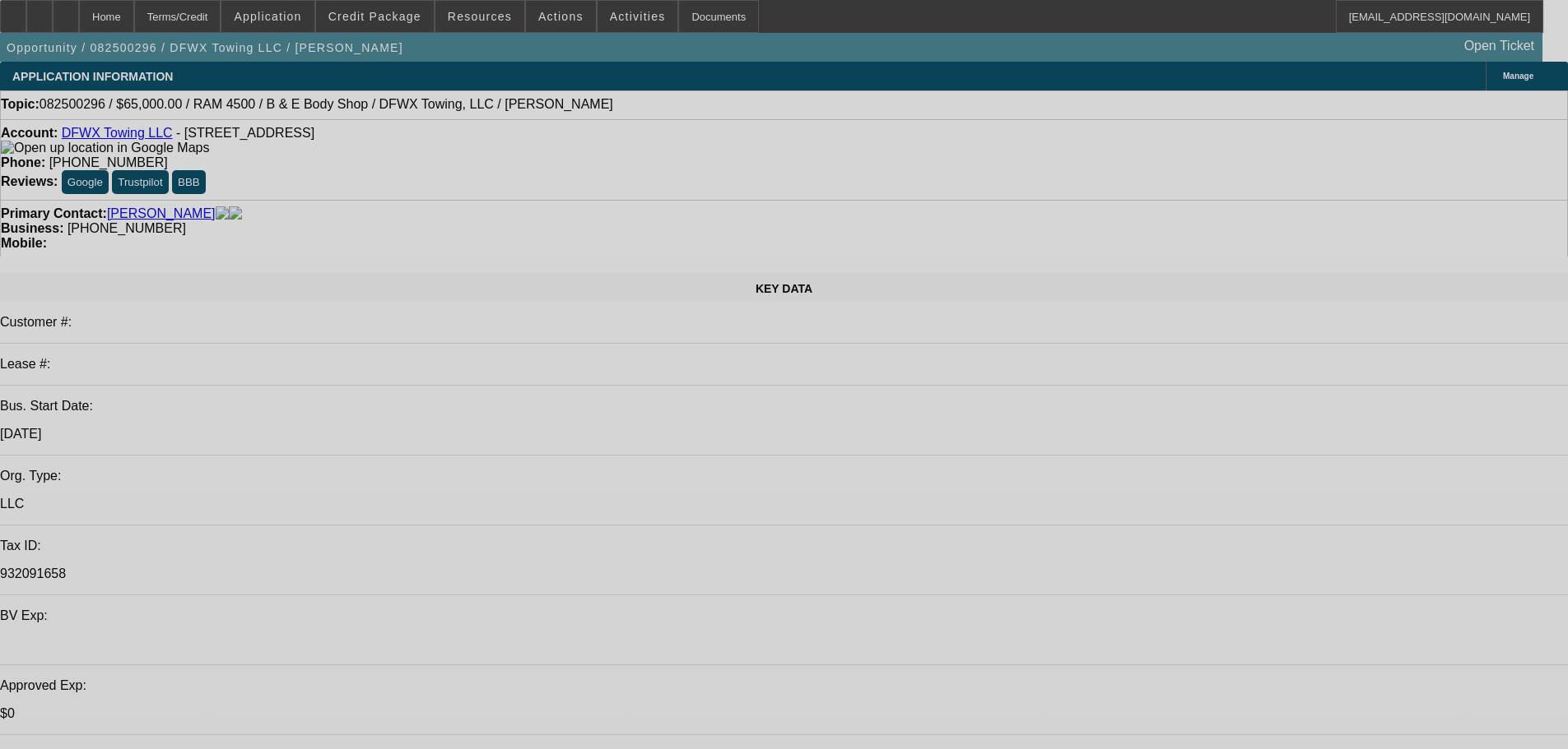
select select "0"
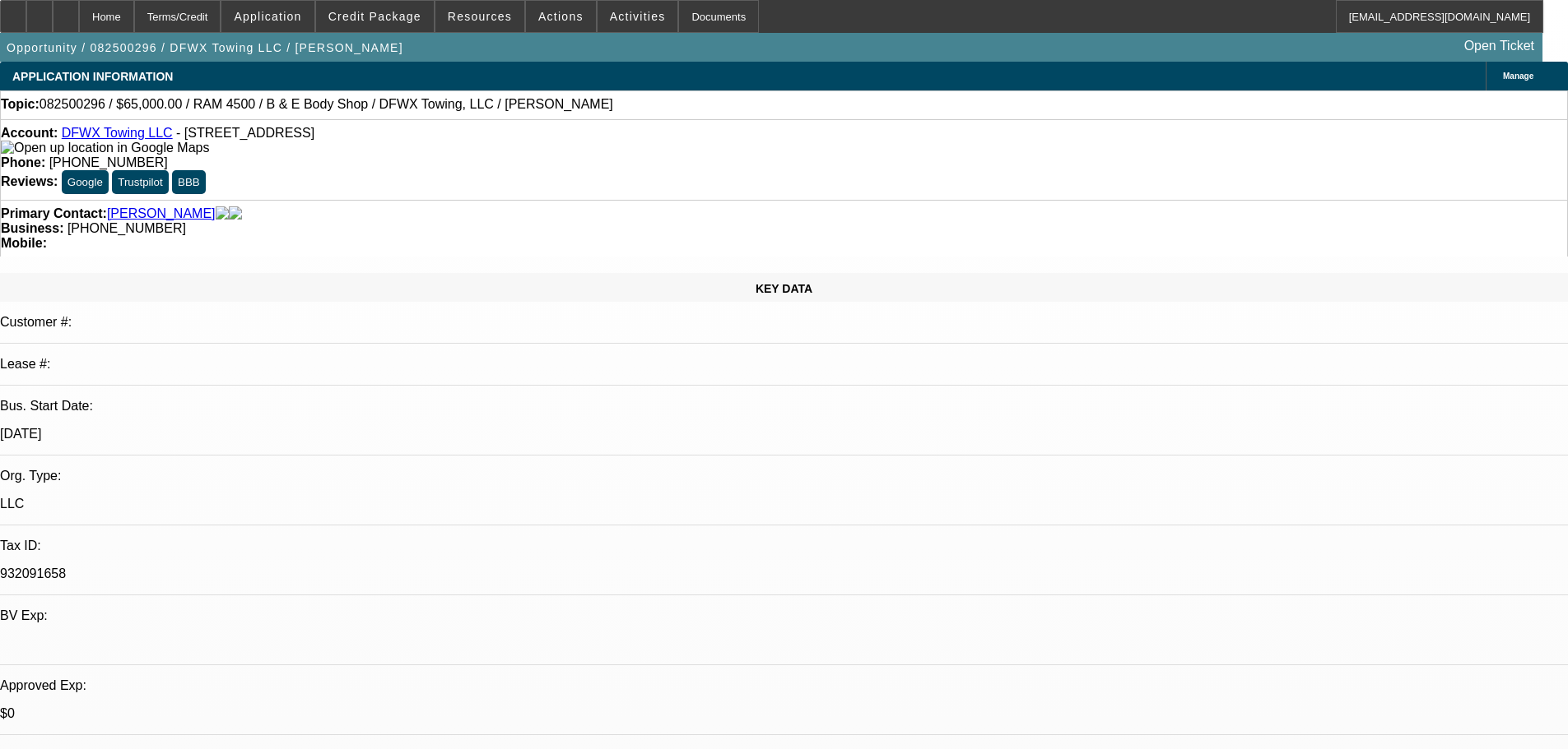
select select "2"
select select "0"
select select "6"
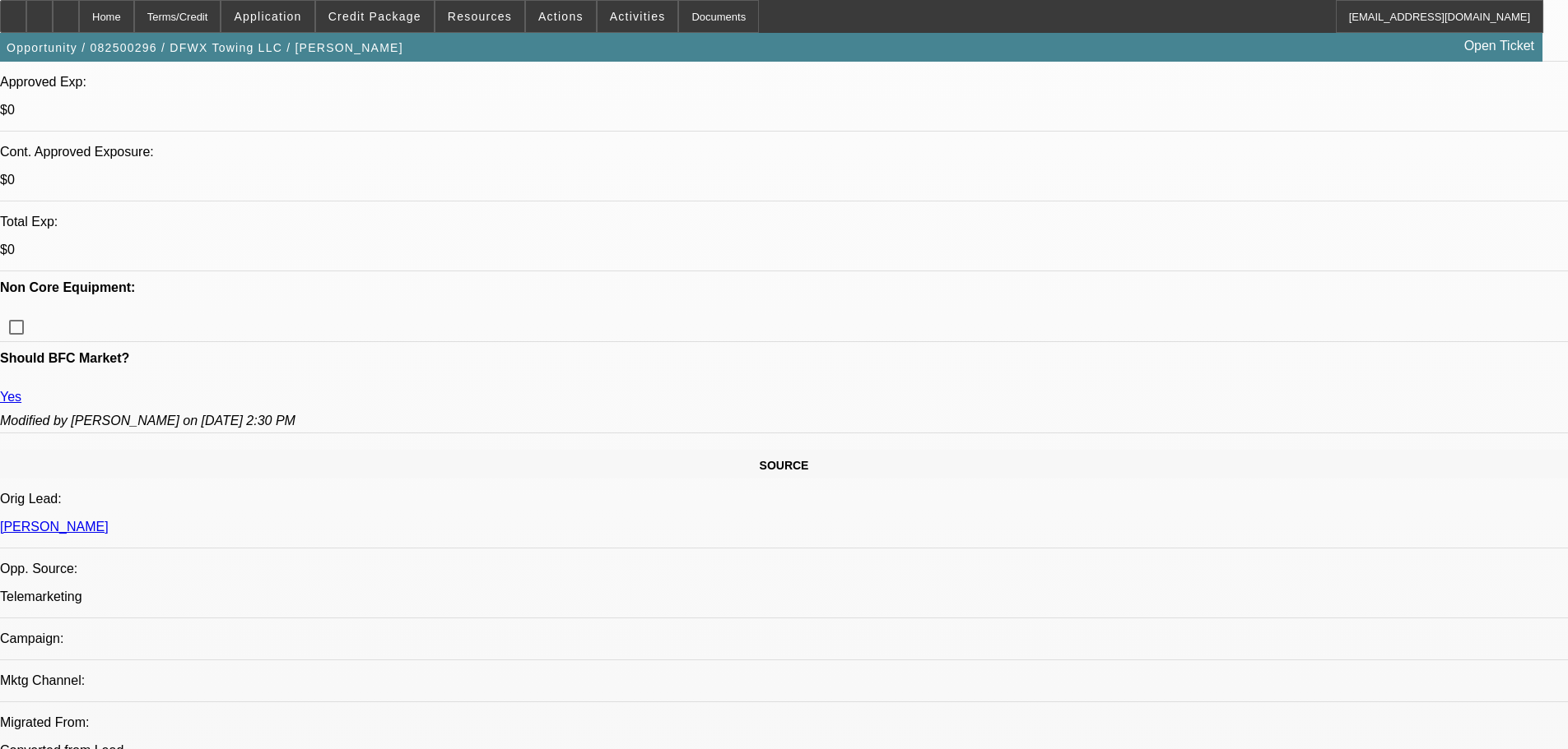
scroll to position [658, 0]
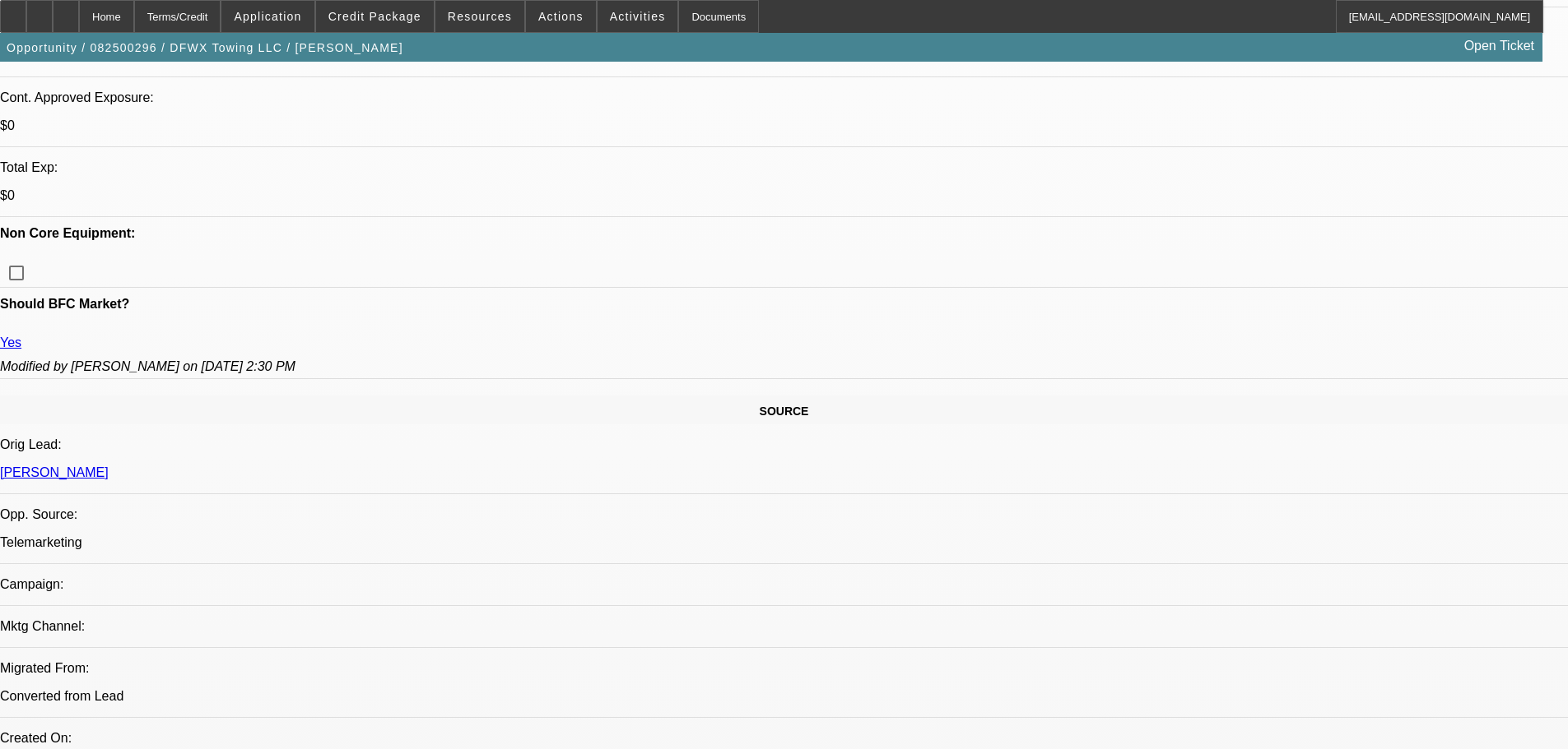
paste textarea "VENDOR IS NEW TO BFC AND IS A BODY SHOP, NOT A NORMAL TOW TRUCK VENDOR, AND THE…"
type textarea "VENDOR IS NEW TO BFC AND IS A BODY SHOP, NOT A NORMAL TOW TRUCK VENDOR, AND THE…"
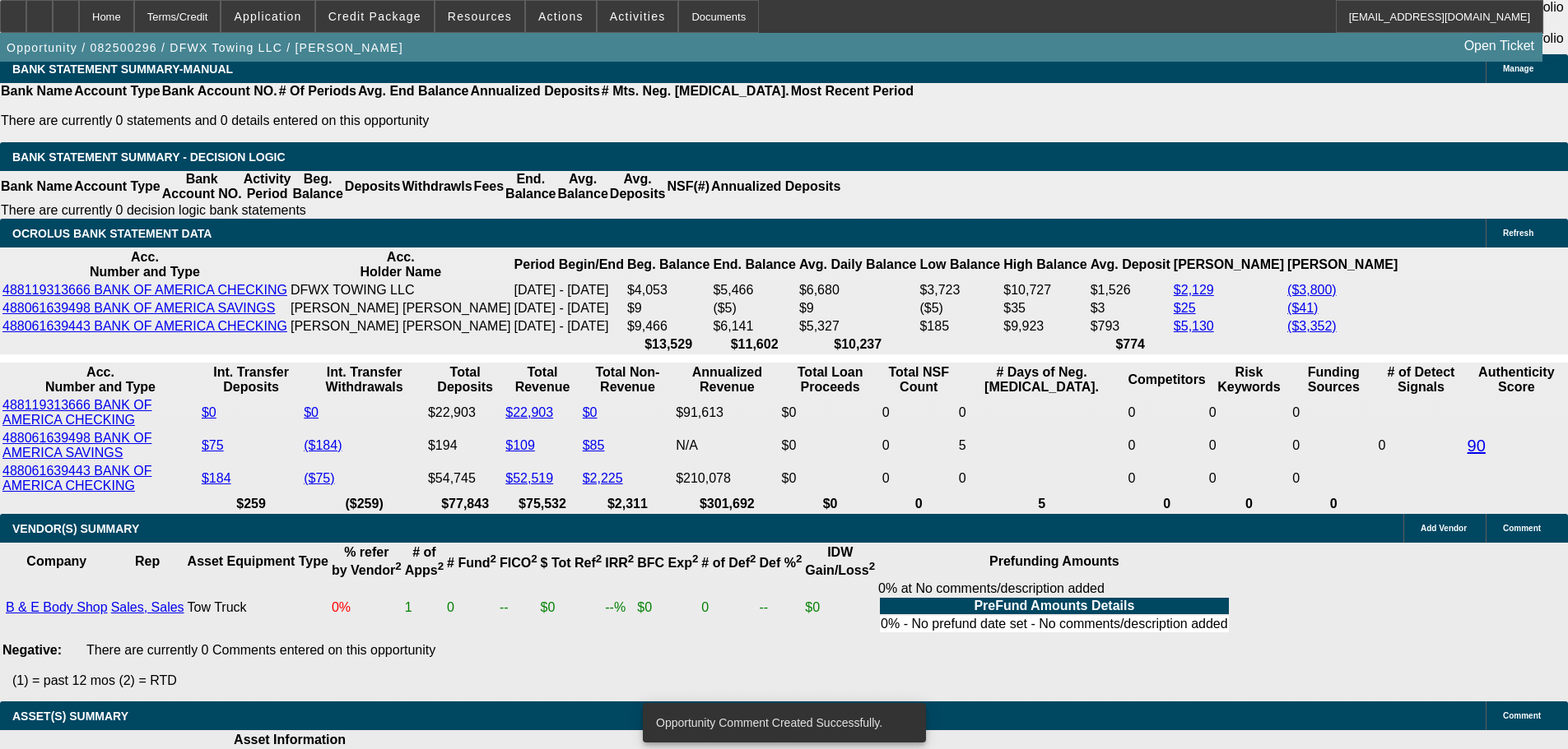
scroll to position [3132, 0]
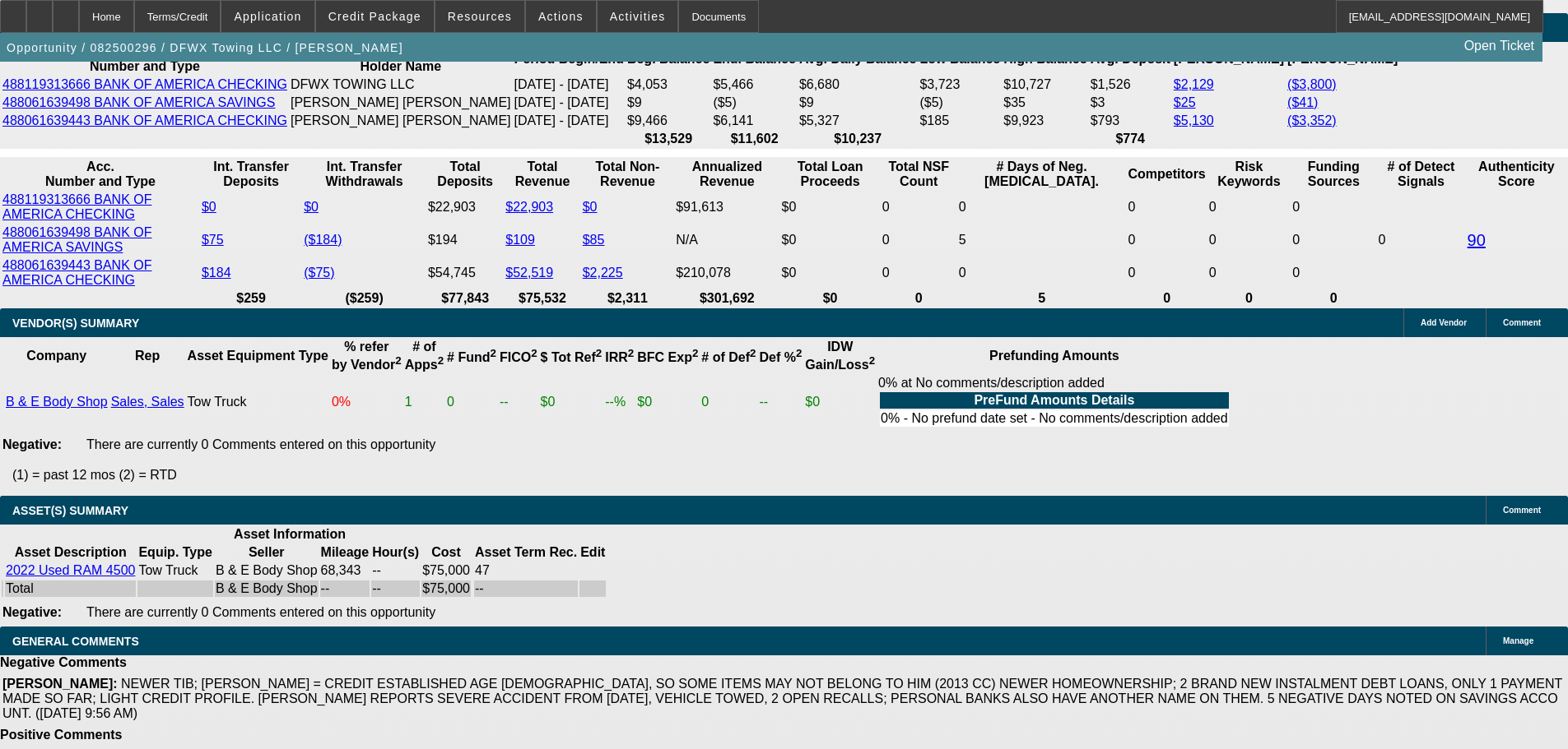
select select "5"
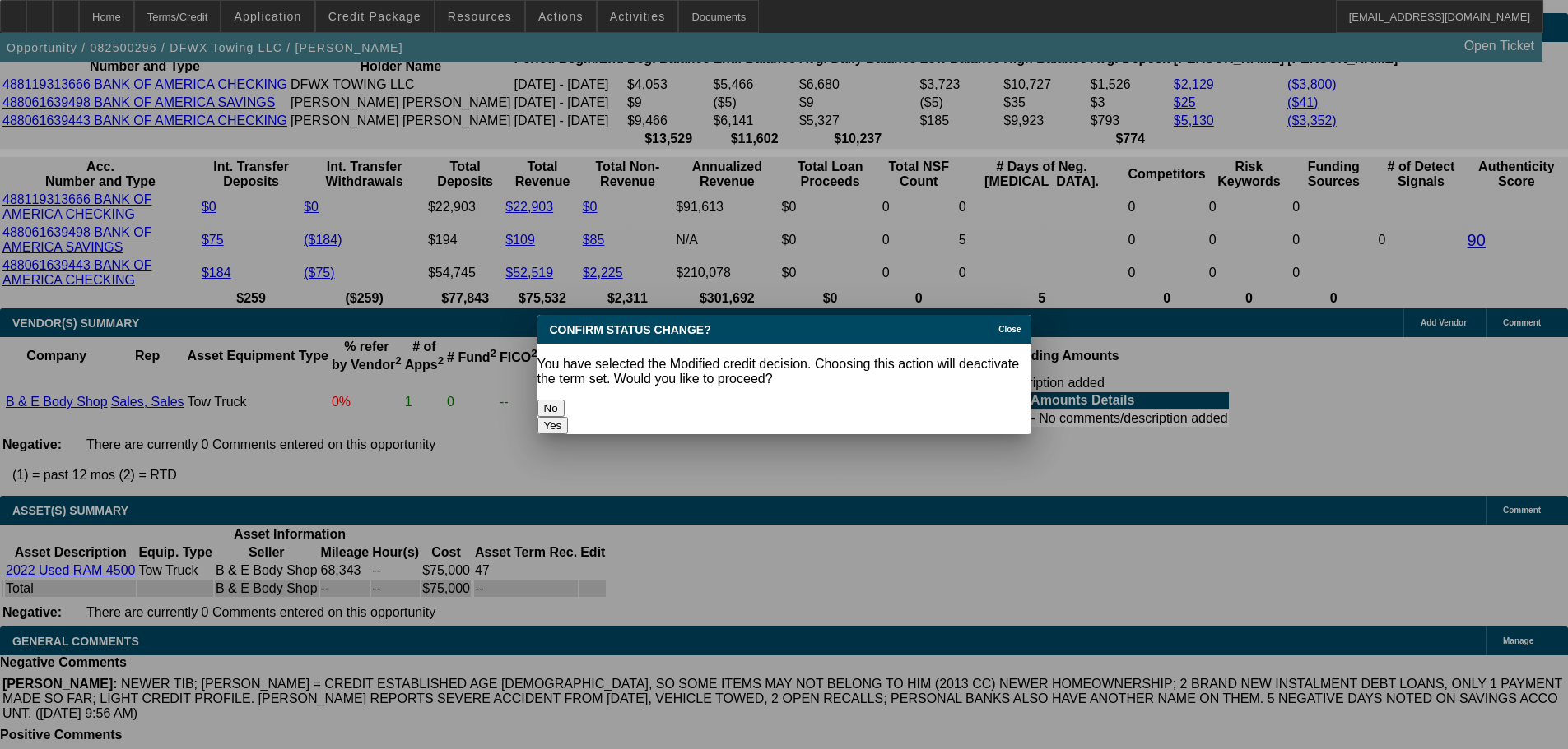
drag, startPoint x: 873, startPoint y: 402, endPoint x: 785, endPoint y: 436, distance: 94.3
click at [569, 417] on button "Yes" at bounding box center [553, 426] width 32 height 17
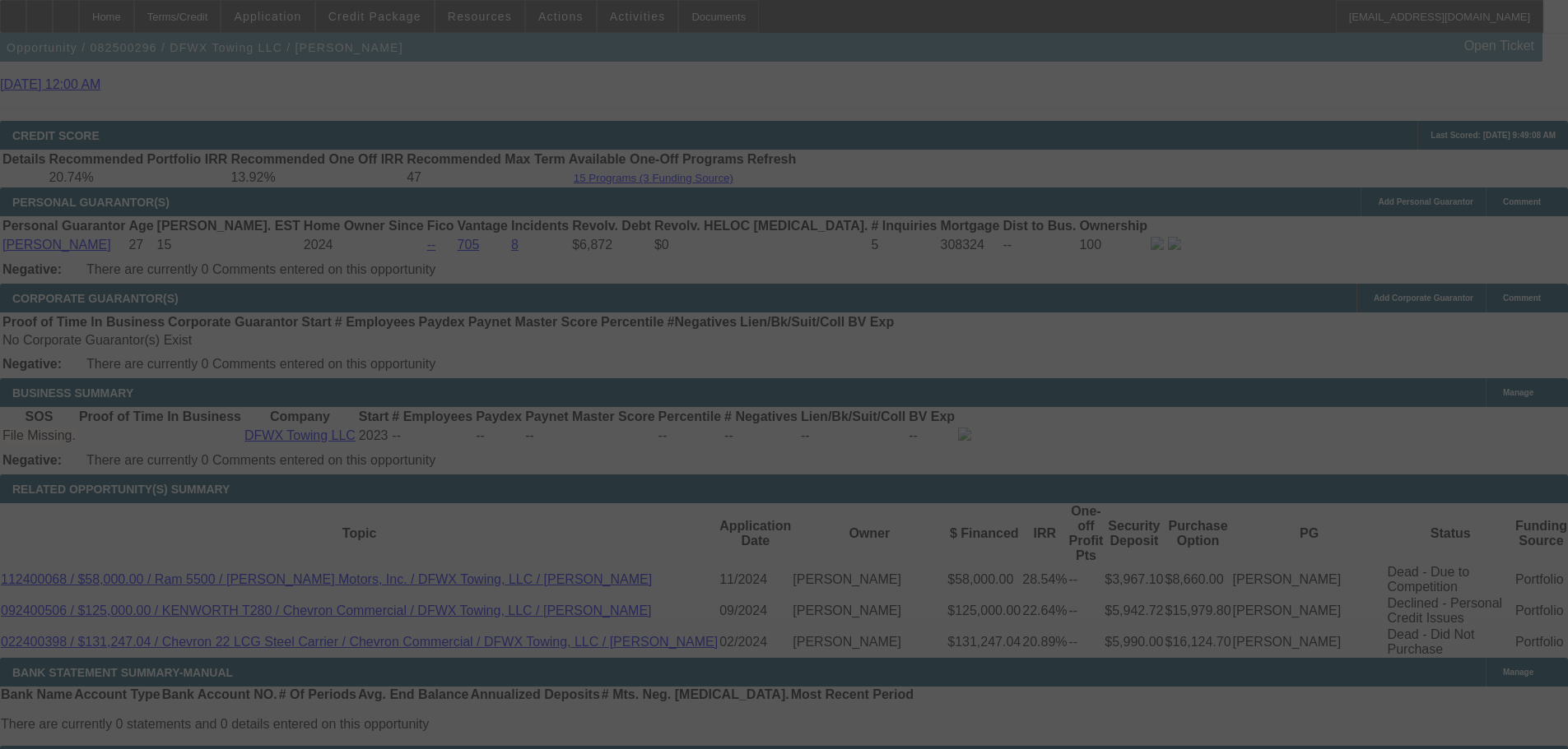
scroll to position [2639, 0]
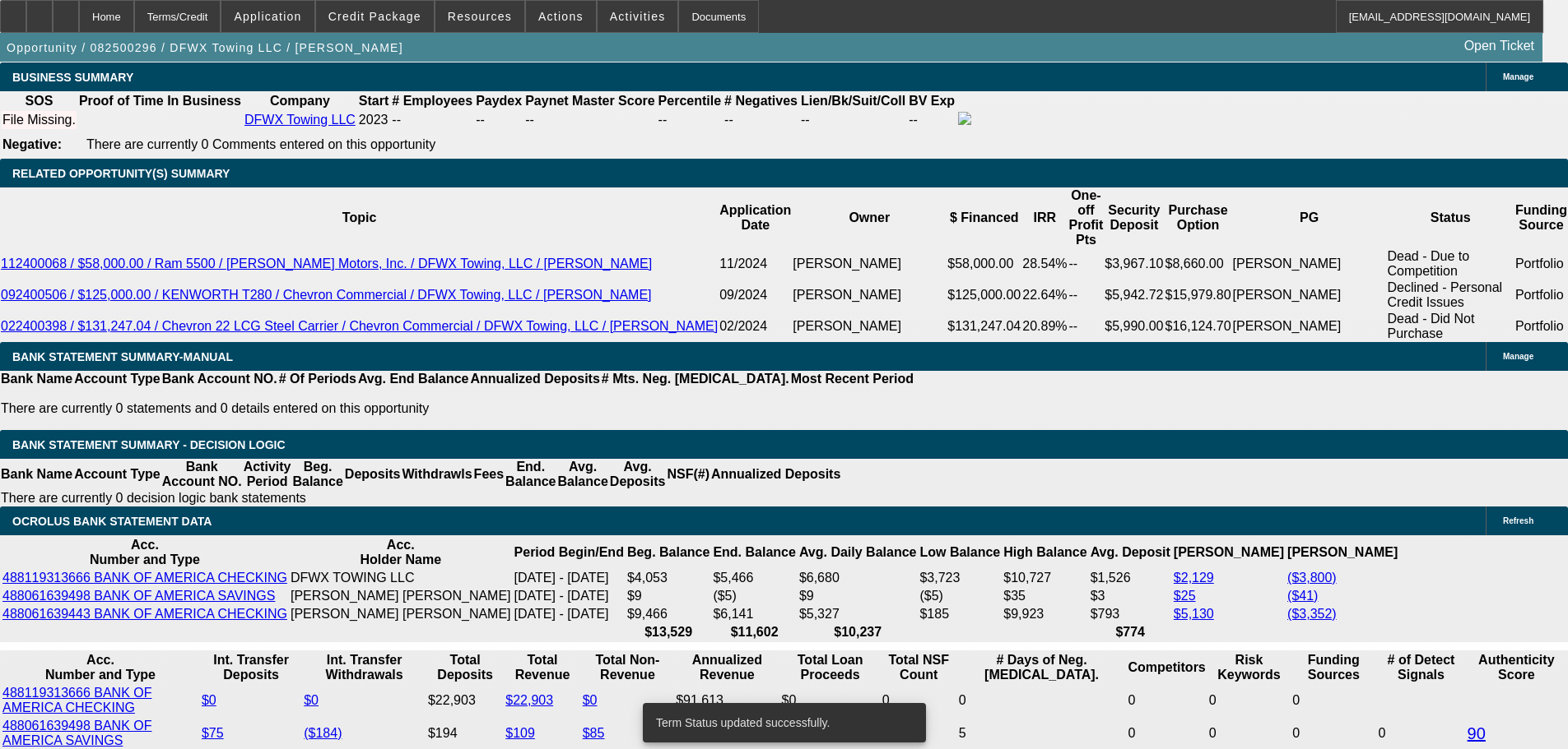
select select "0"
select select "2"
select select "0"
select select "6"
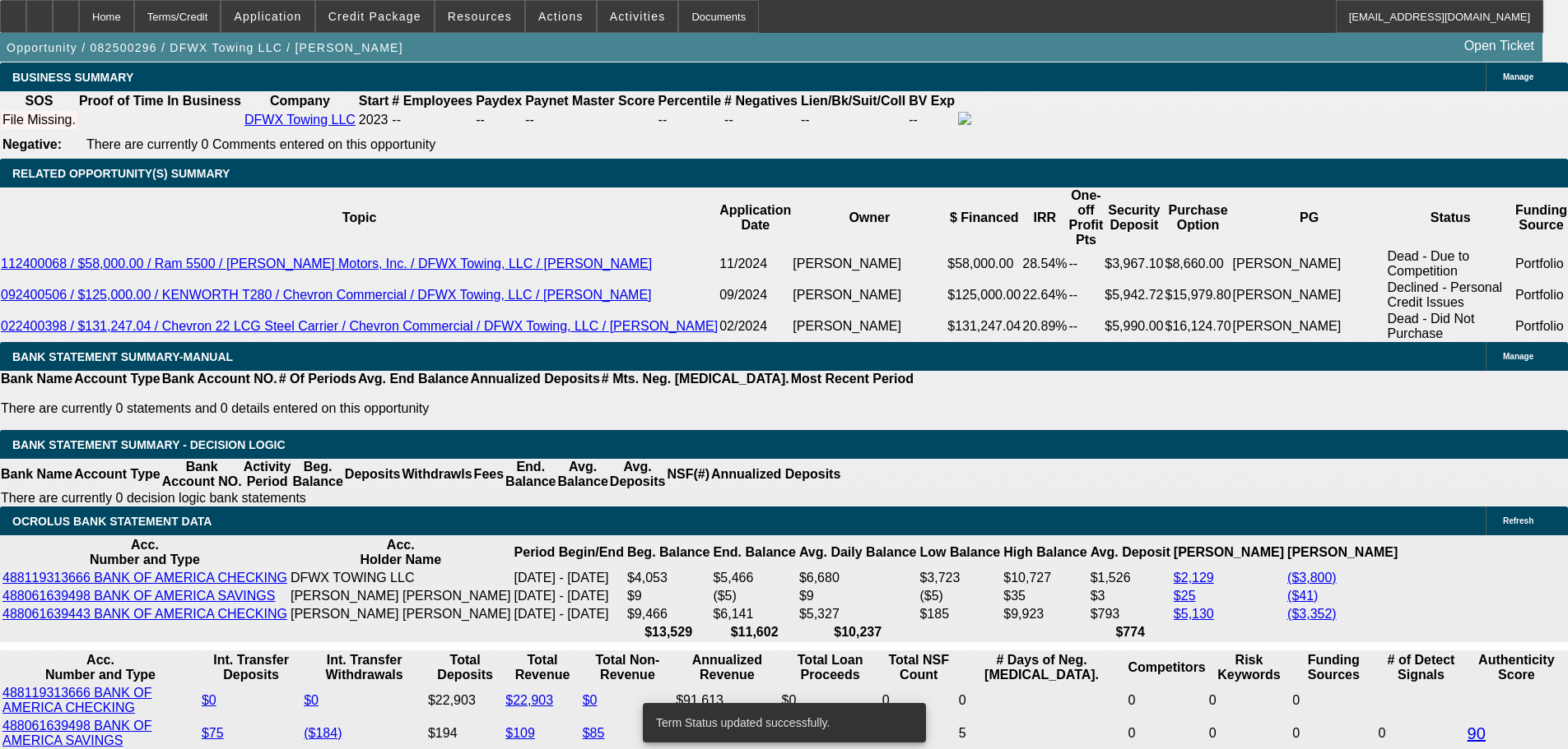
select select "0"
select select "2"
select select "0"
select select "6"
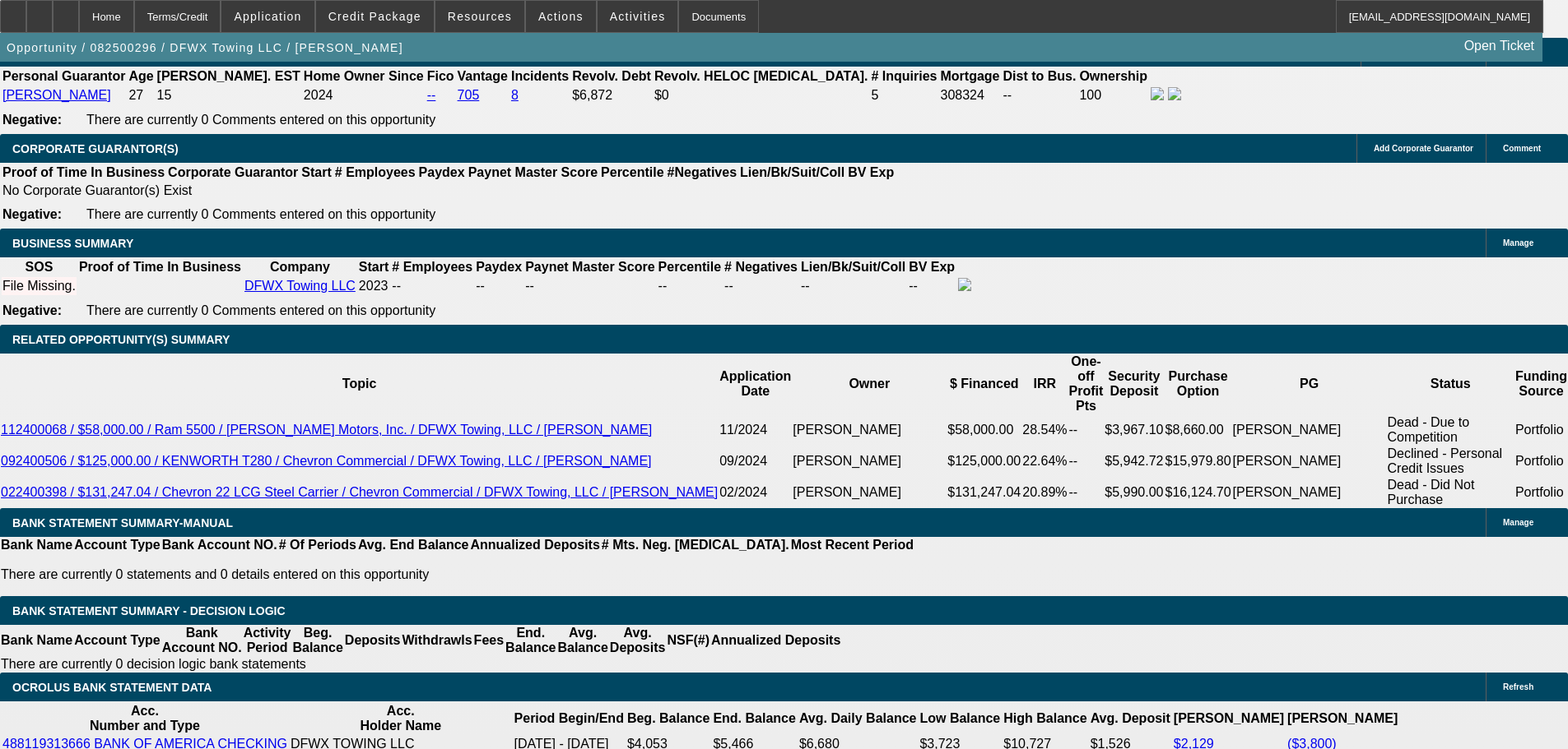
scroll to position [2044, 0]
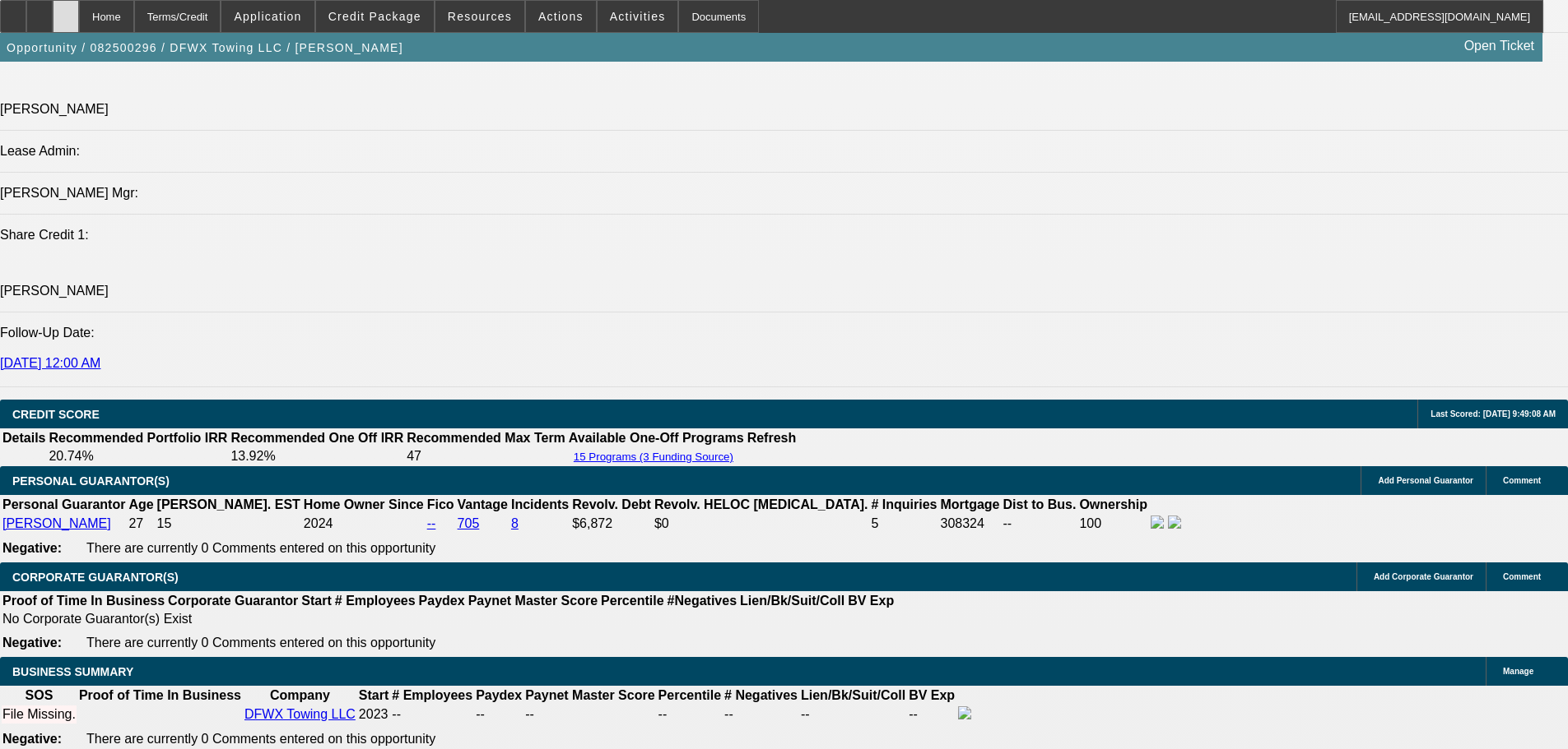
click at [66, 11] on icon at bounding box center [66, 11] width 0 height 0
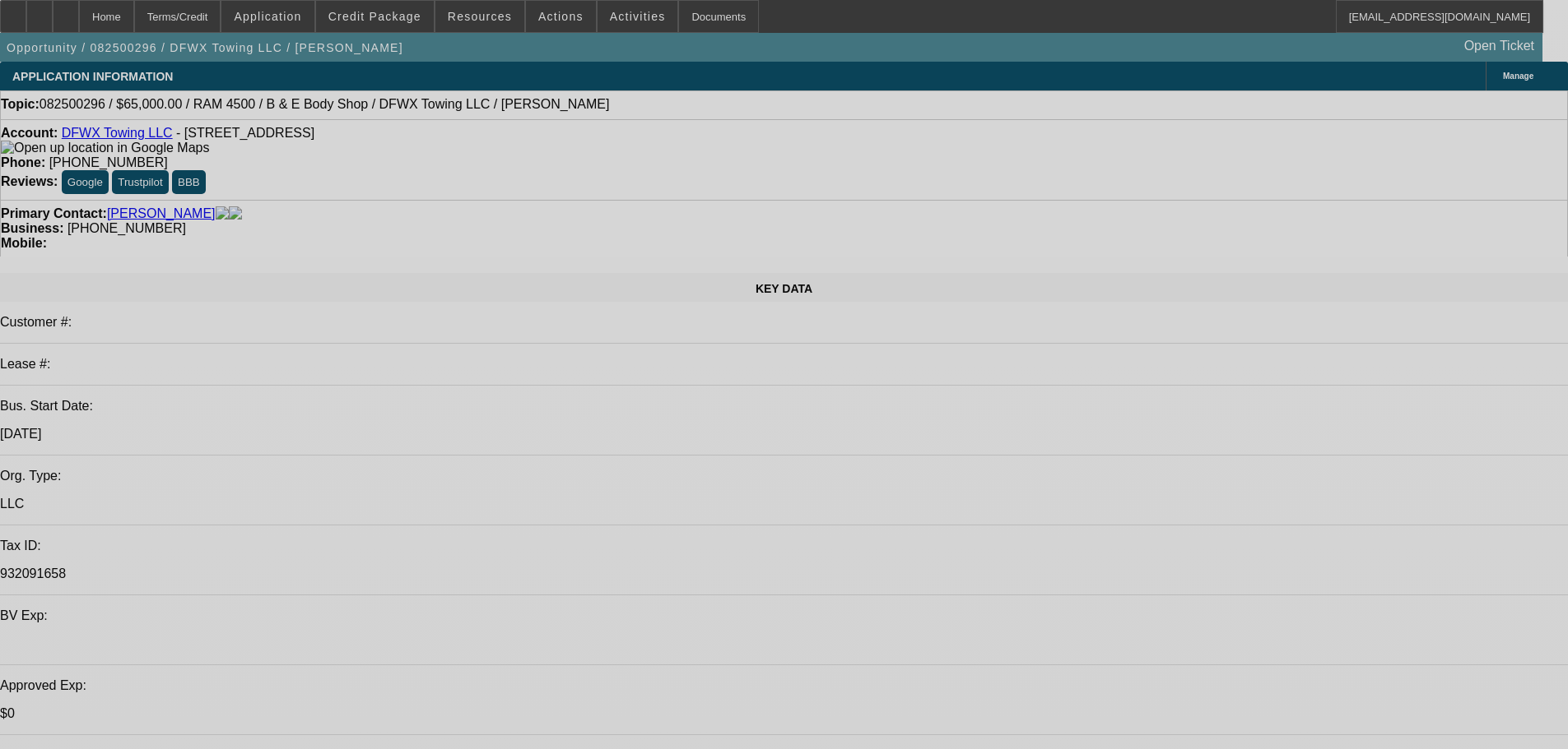
select select "0"
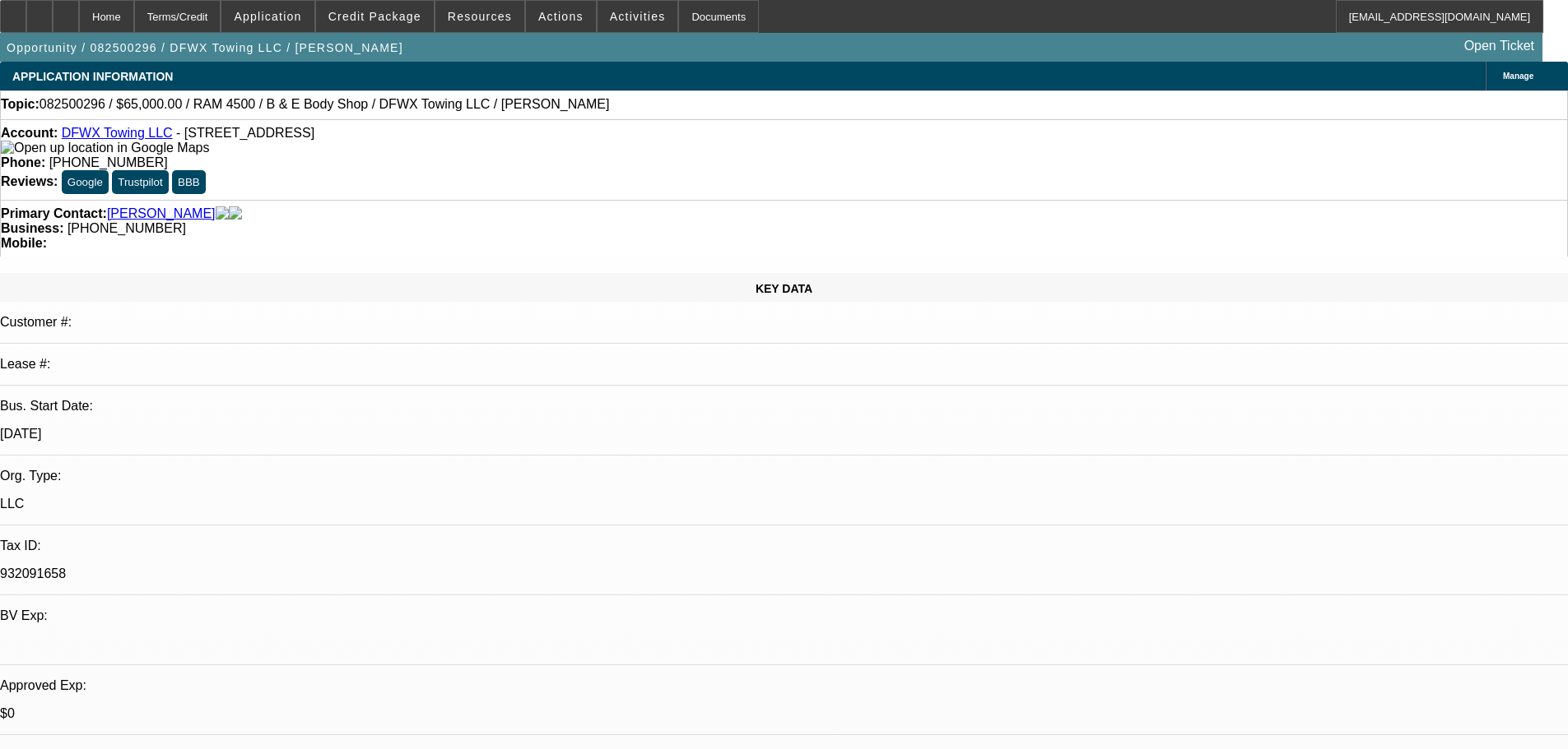
select select "2"
select select "0"
select select "6"
select select "0"
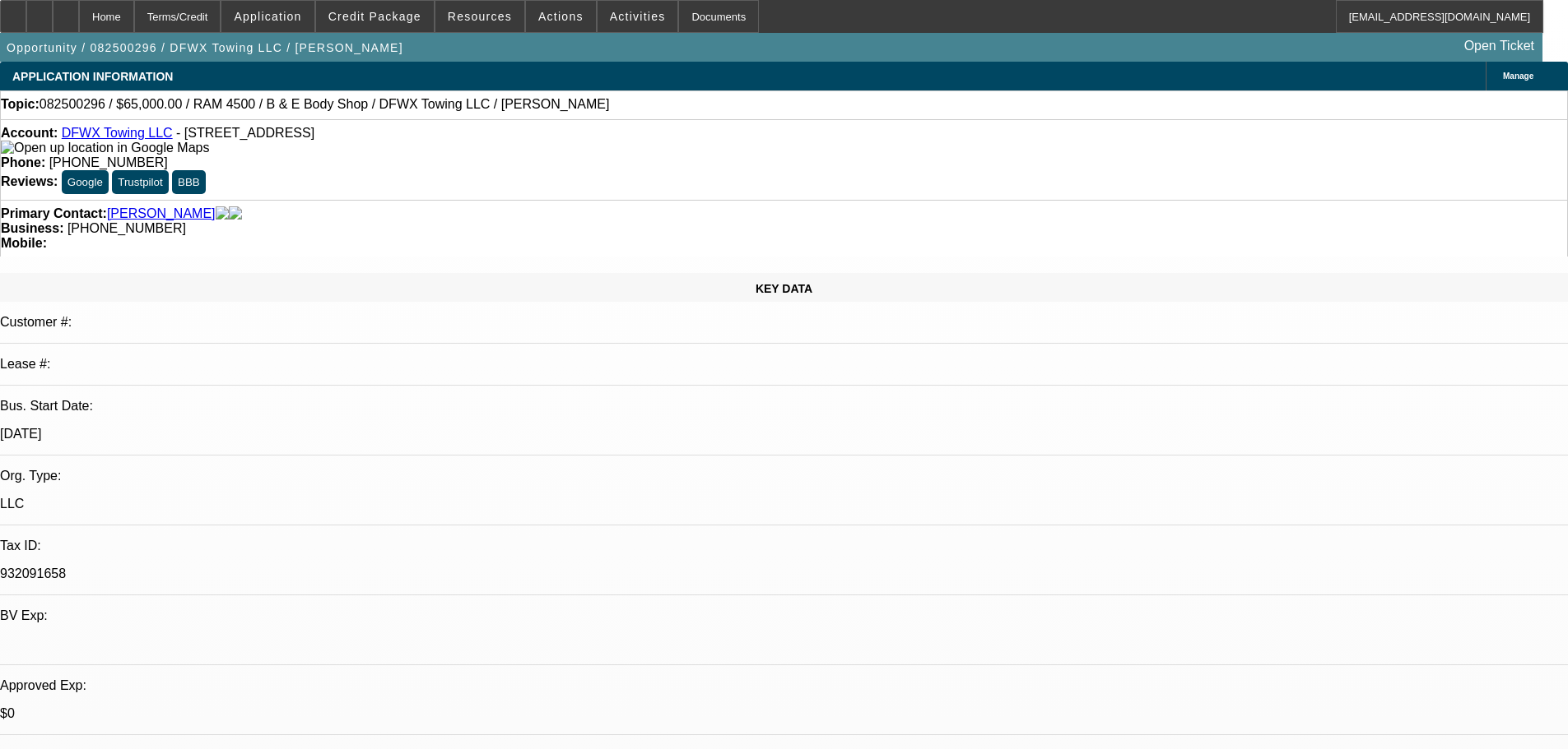
select select "2"
select select "0"
select select "6"
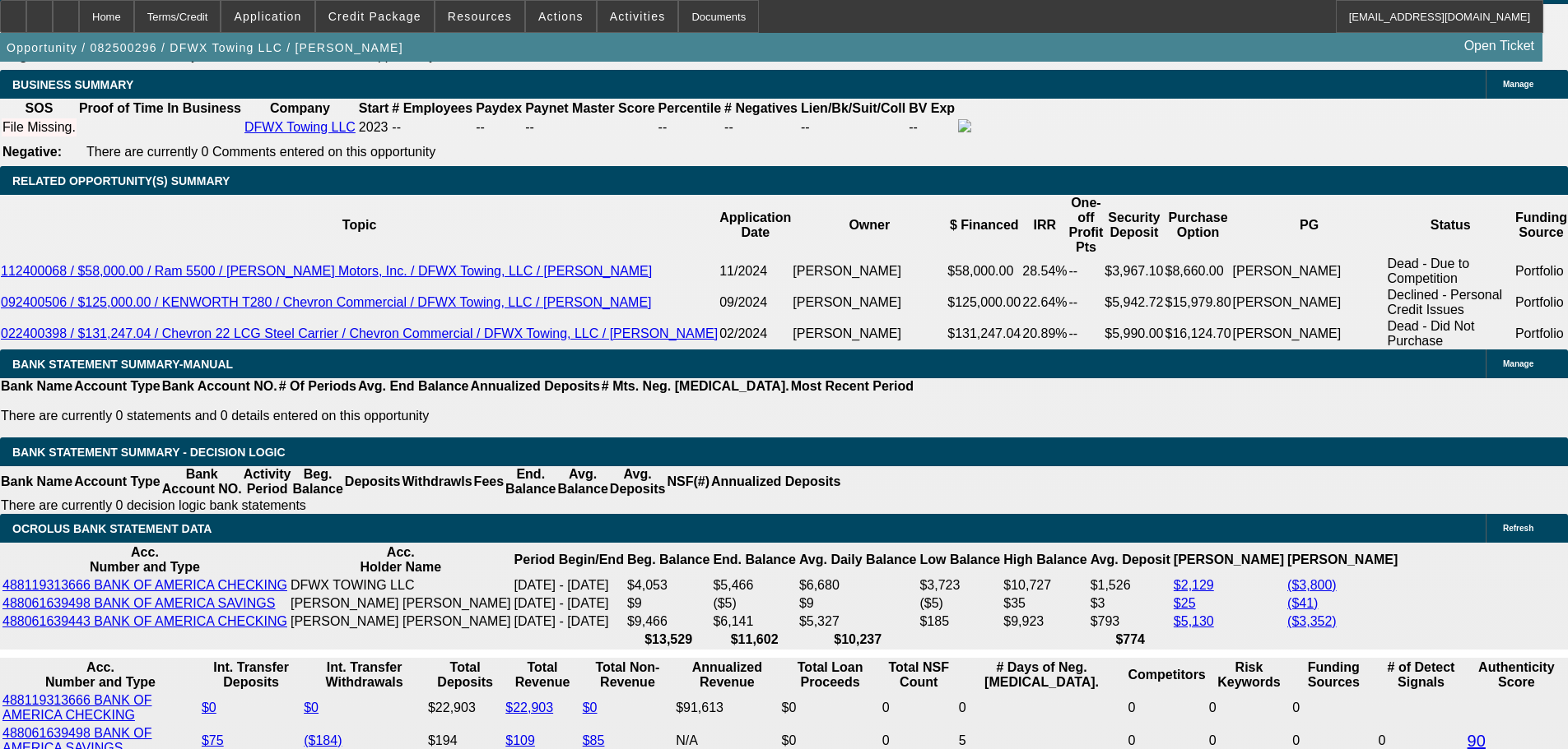
scroll to position [2632, 0]
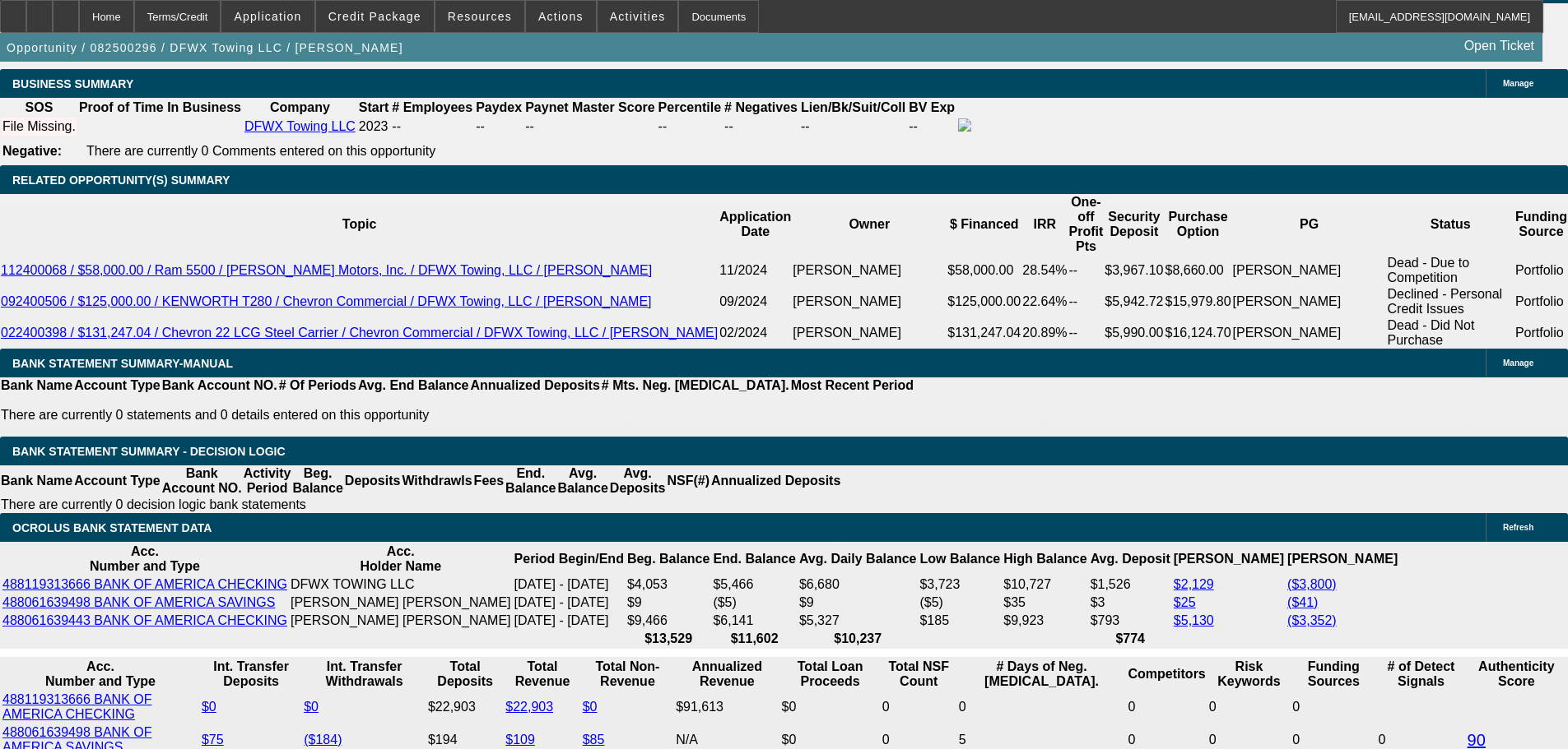
drag, startPoint x: 245, startPoint y: 453, endPoint x: 466, endPoint y: 430, distance: 222.2
type input "17"
type input "$34.00"
type input "UNKNOWN"
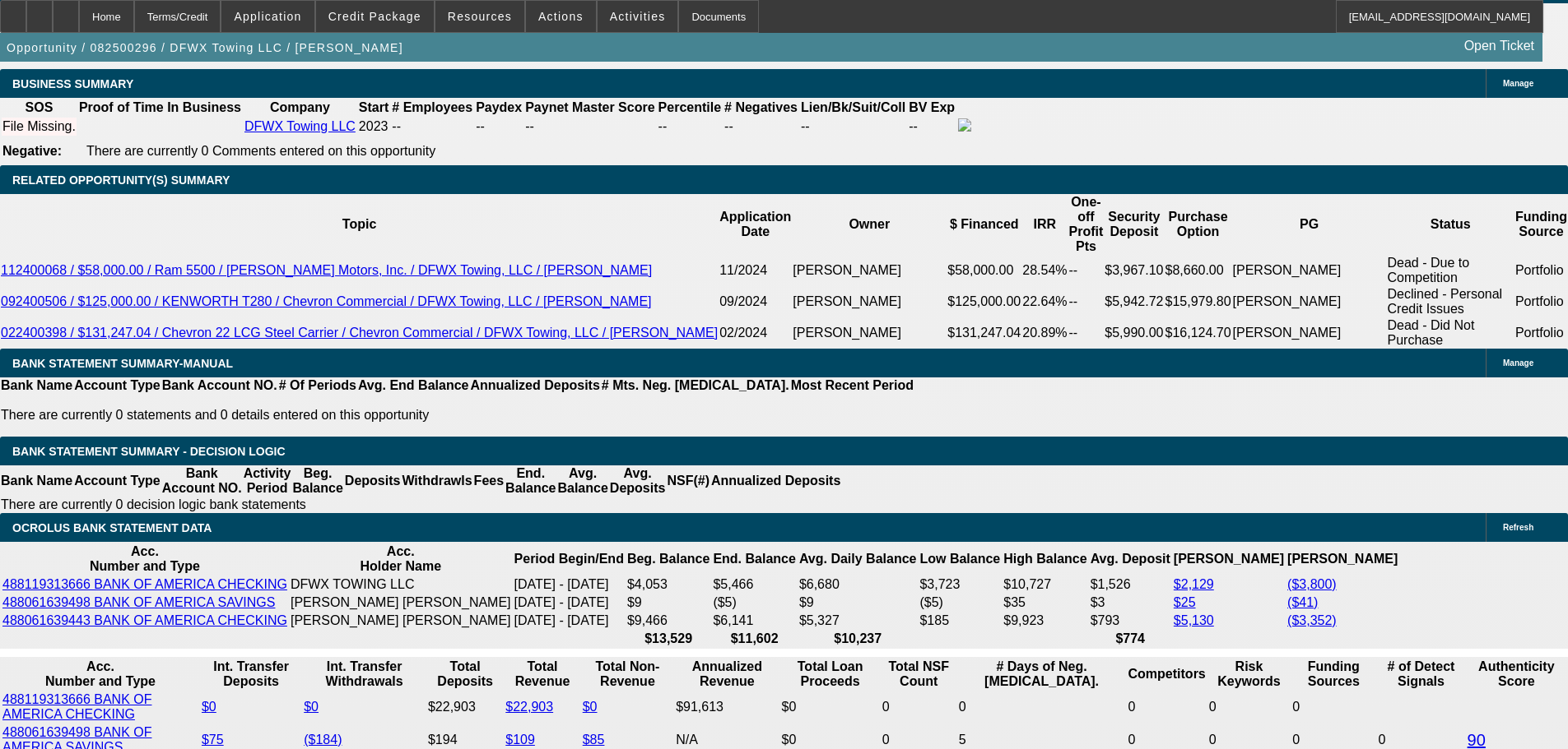
type input "1795"
type input "18.9"
type input "$3,590.00"
type input "$1,795.00"
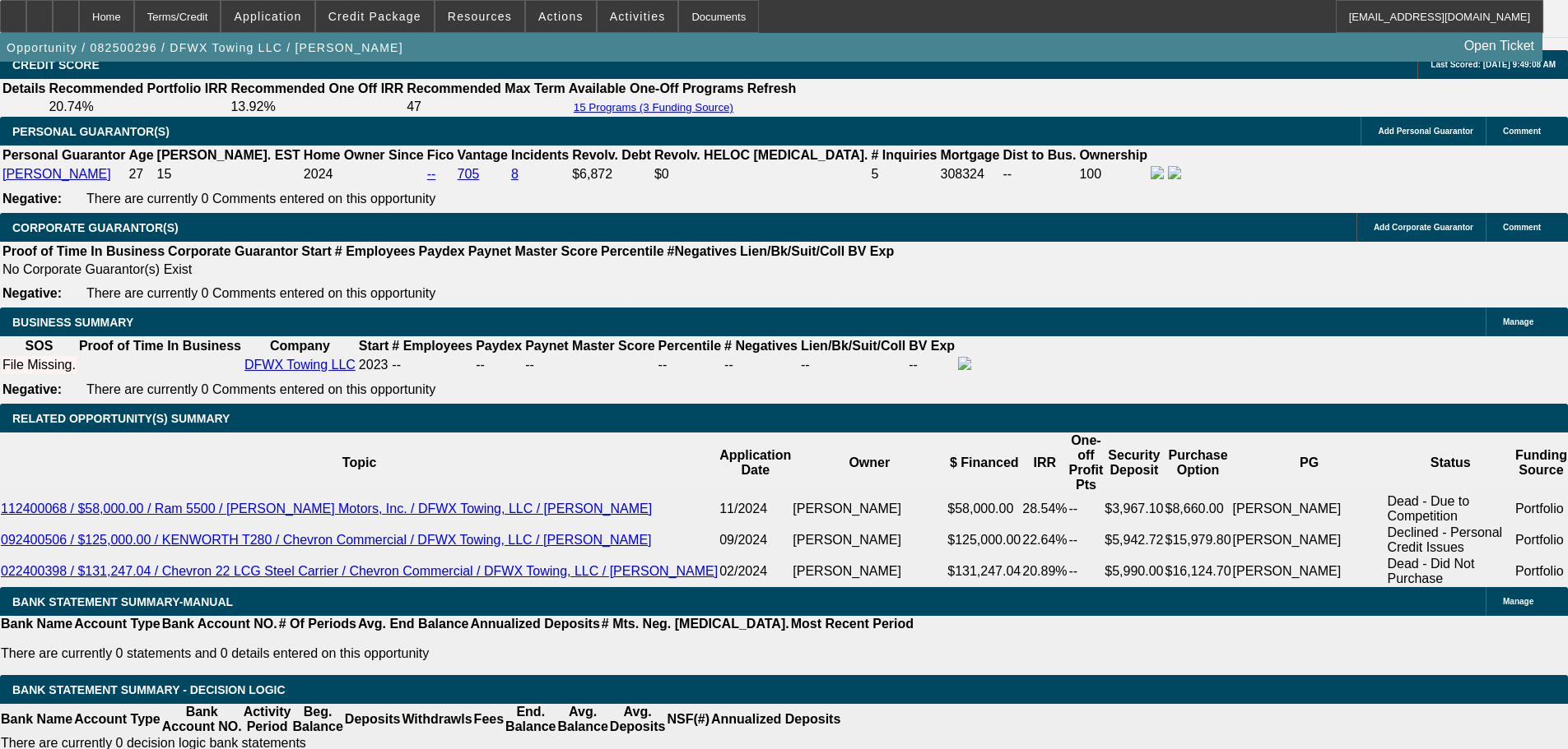
scroll to position [2385, 0]
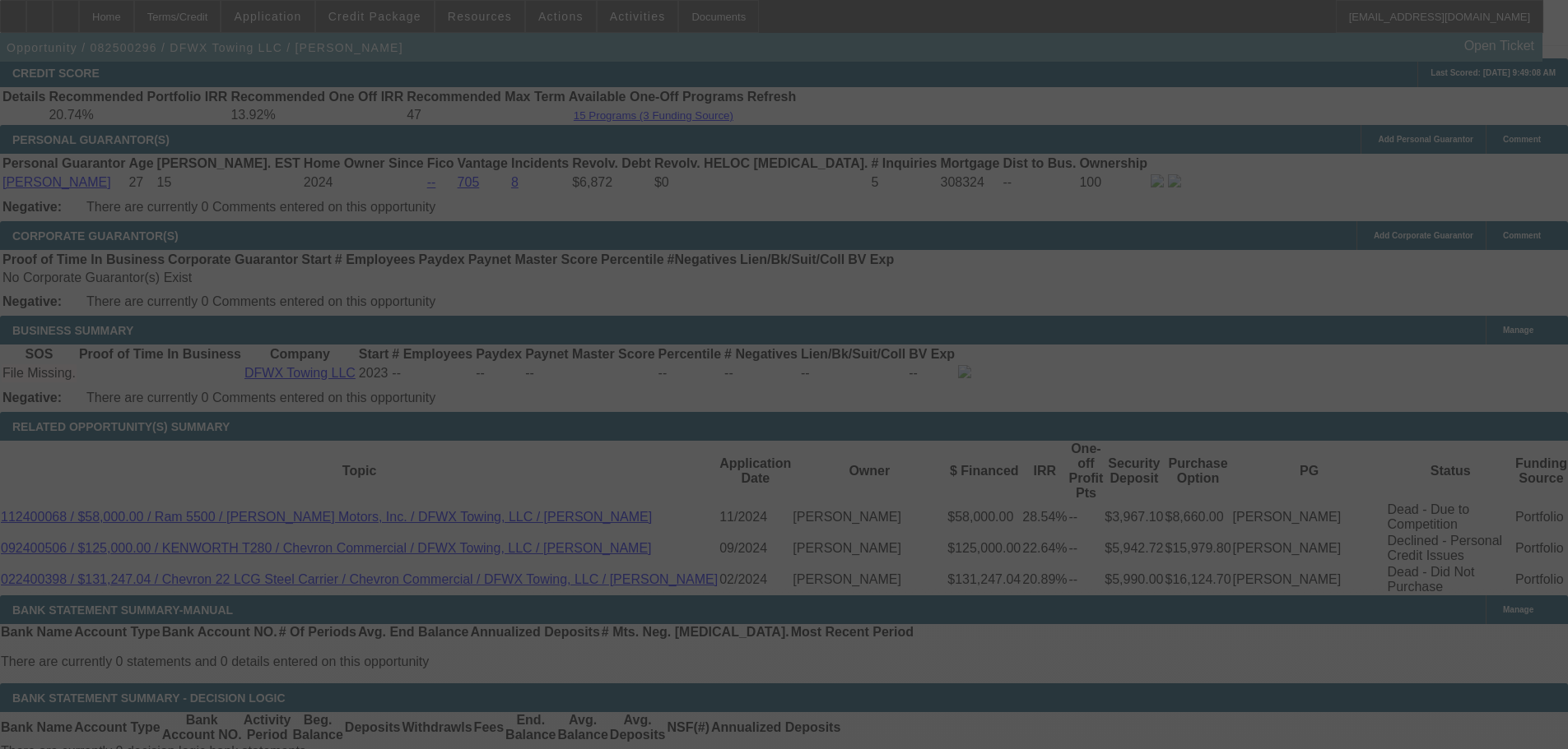
select select "0"
select select "2"
select select "0"
select select "6"
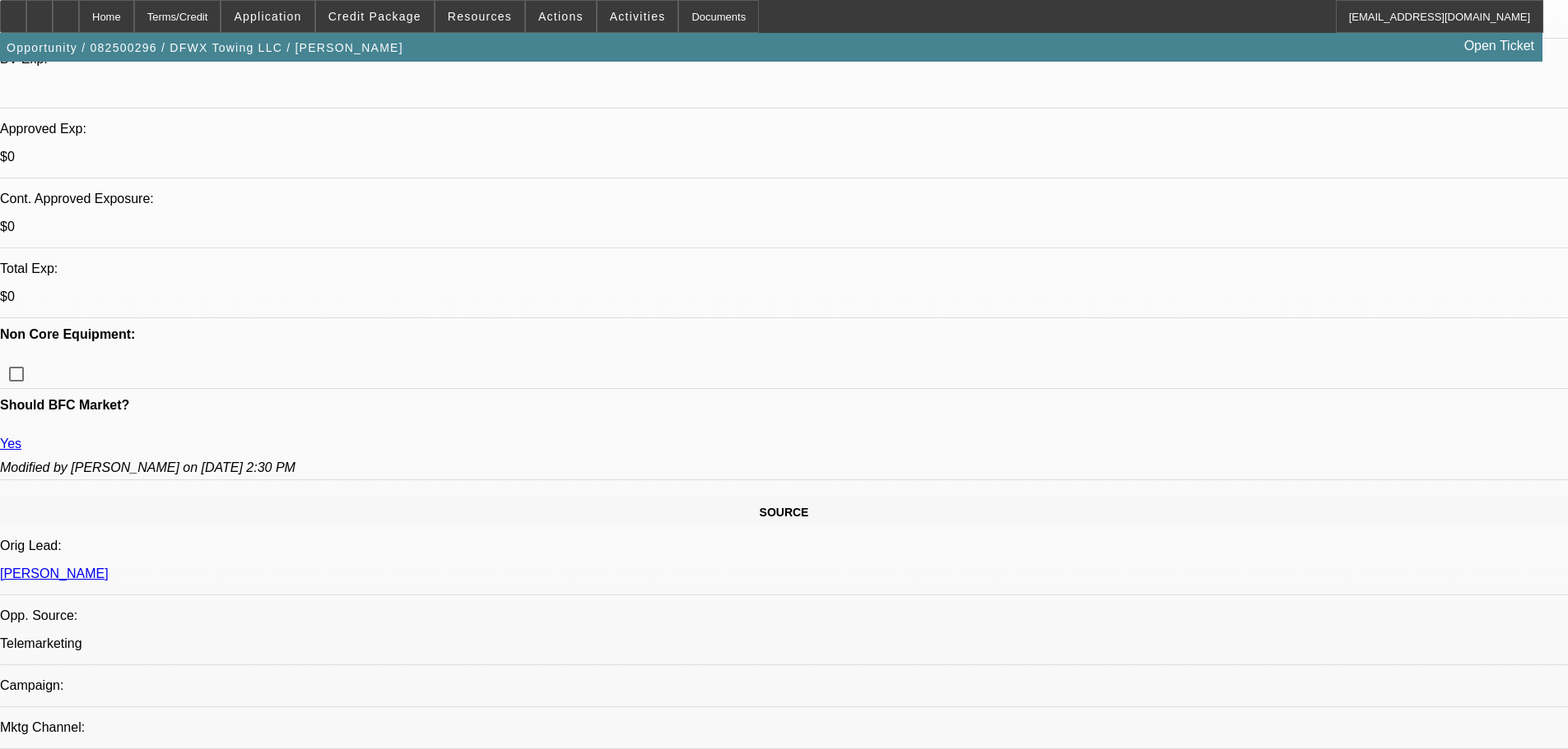
scroll to position [822, 0]
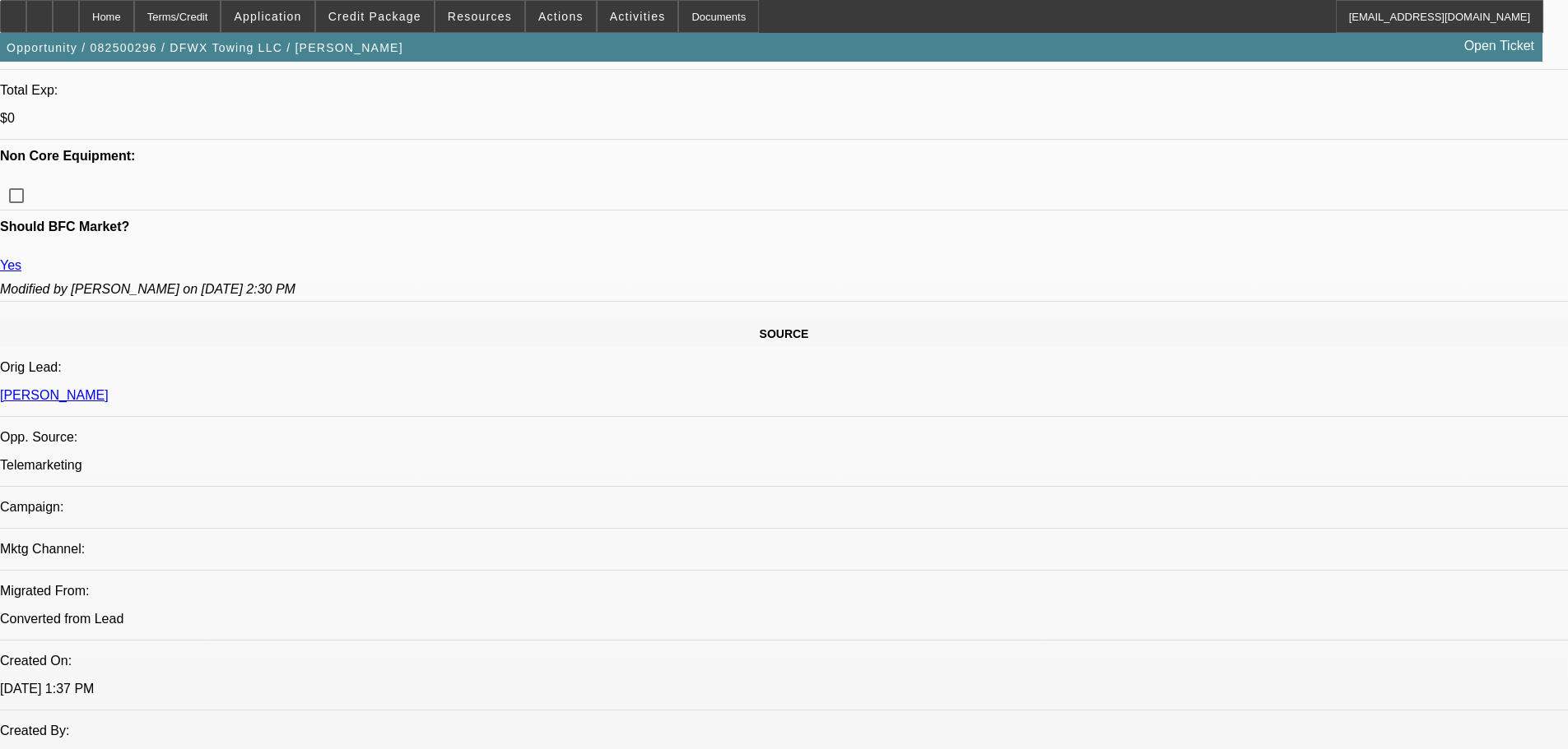
scroll to position [741, 0]
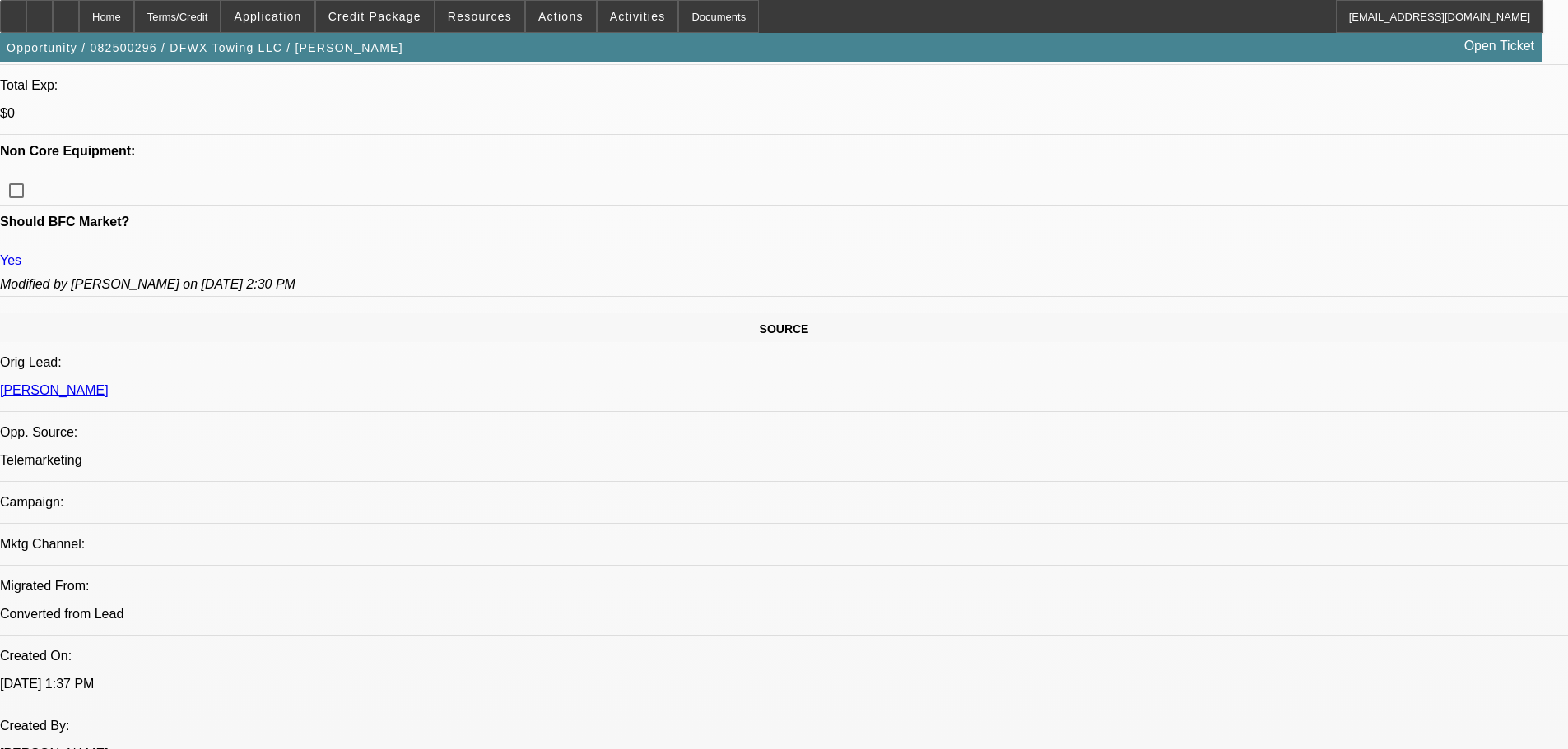
drag, startPoint x: 1219, startPoint y: 267, endPoint x: 1242, endPoint y: 288, distance: 31.1
paste textarea "DECLINED MANY TIMES BY SAM AND I, SAM EVENTUALLY APPROVED THE LAST DEAL WITH 38…"
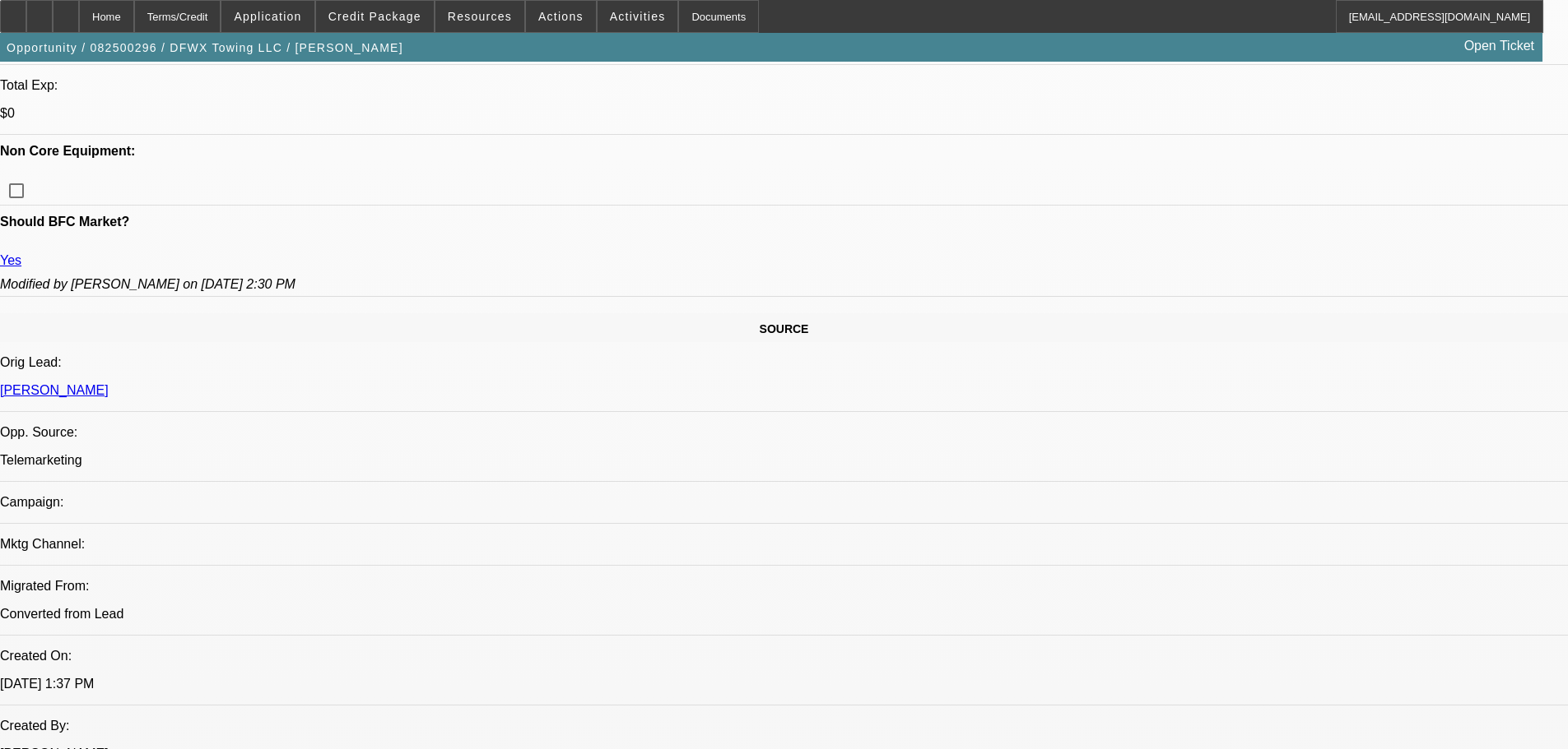
type textarea "DECLINED MANY TIMES BY SAM AND I, SAM EVENTUALLY APPROVED THE LAST DEAL WITH 38…"
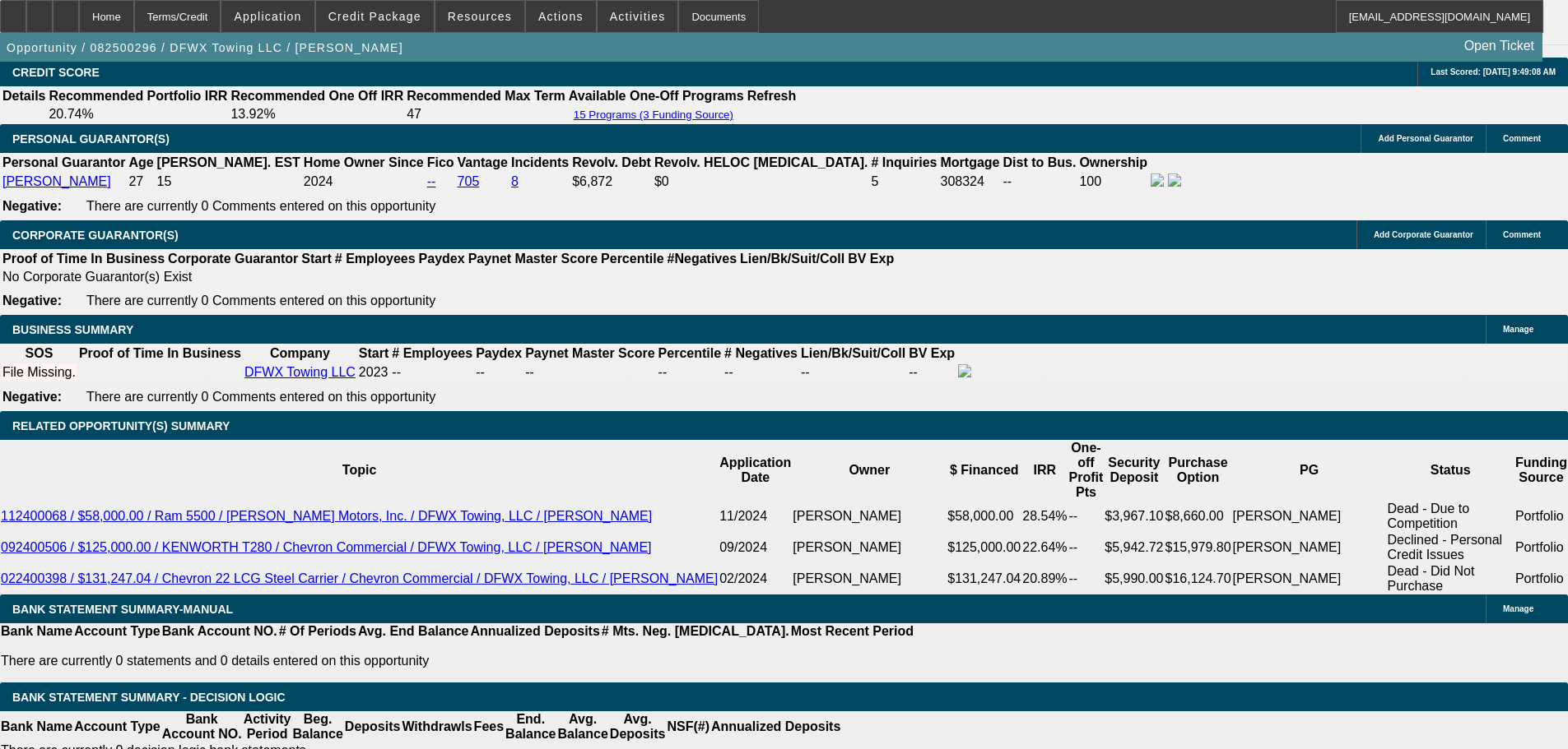
scroll to position [2586, 0]
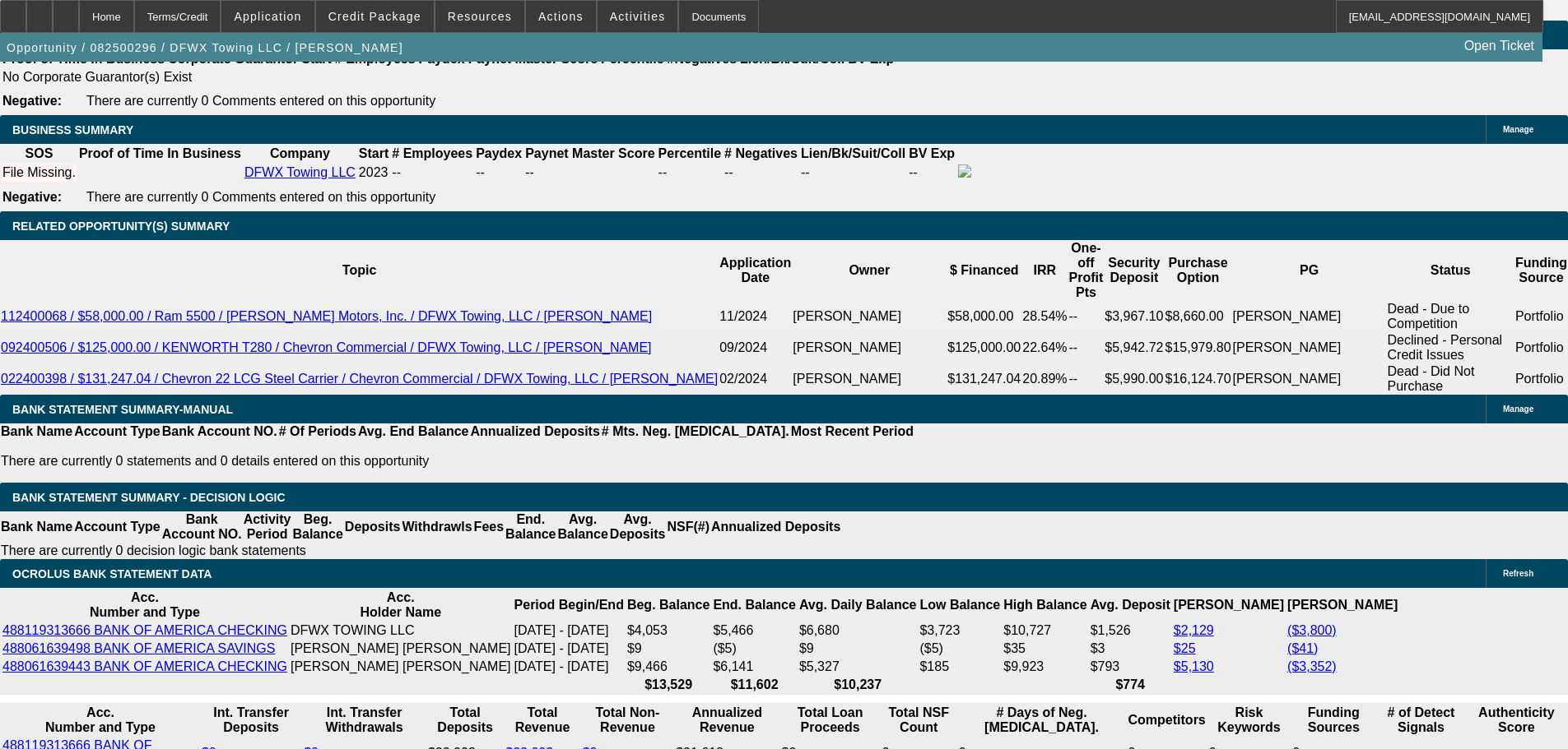
drag, startPoint x: 324, startPoint y: 495, endPoint x: 417, endPoint y: 492, distance: 93.0
type input "UNKNOWN"
type input "48"
type input "$33,787.34"
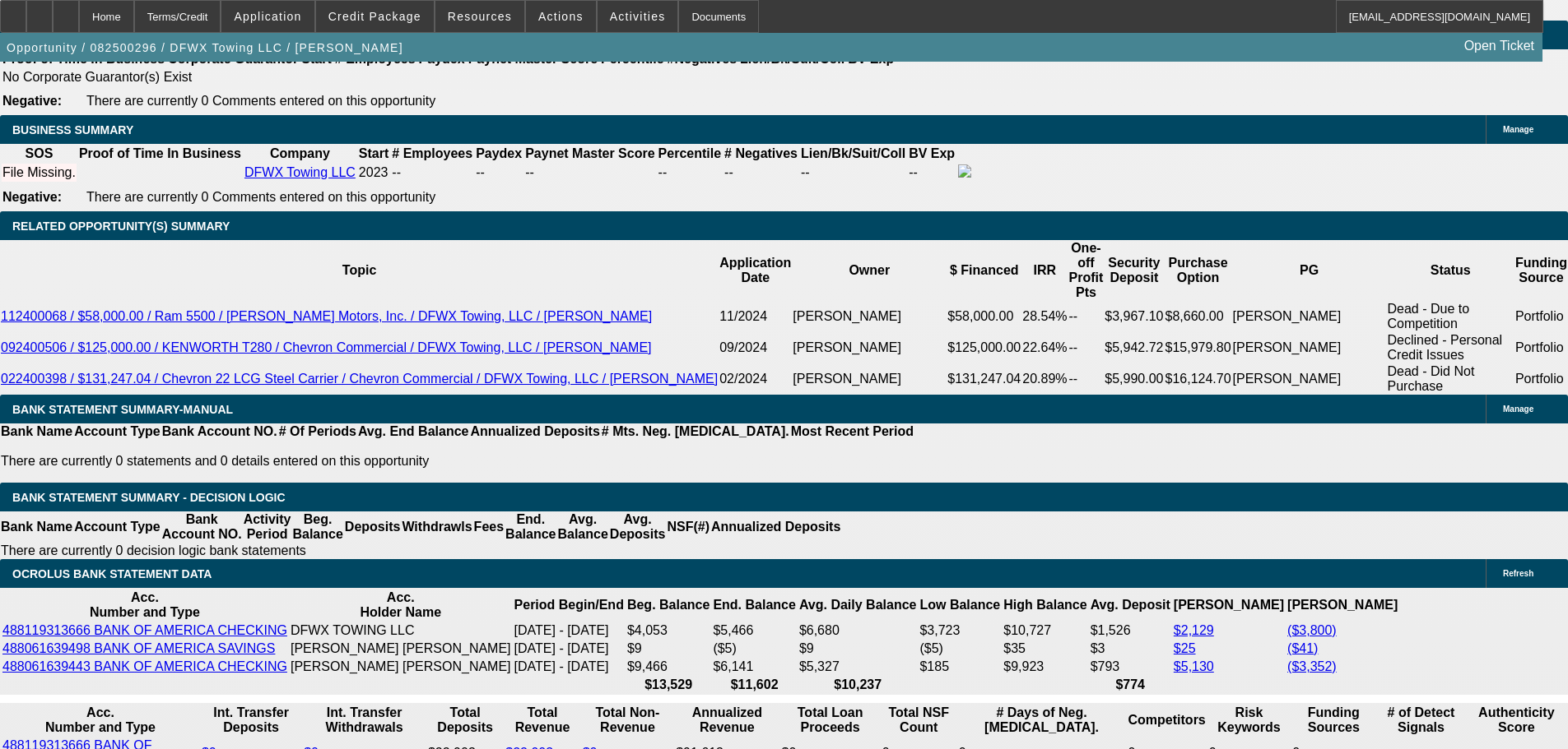
type input "$16,893.67"
type input "$3,877.82"
type input "$1,938.91"
type input "48"
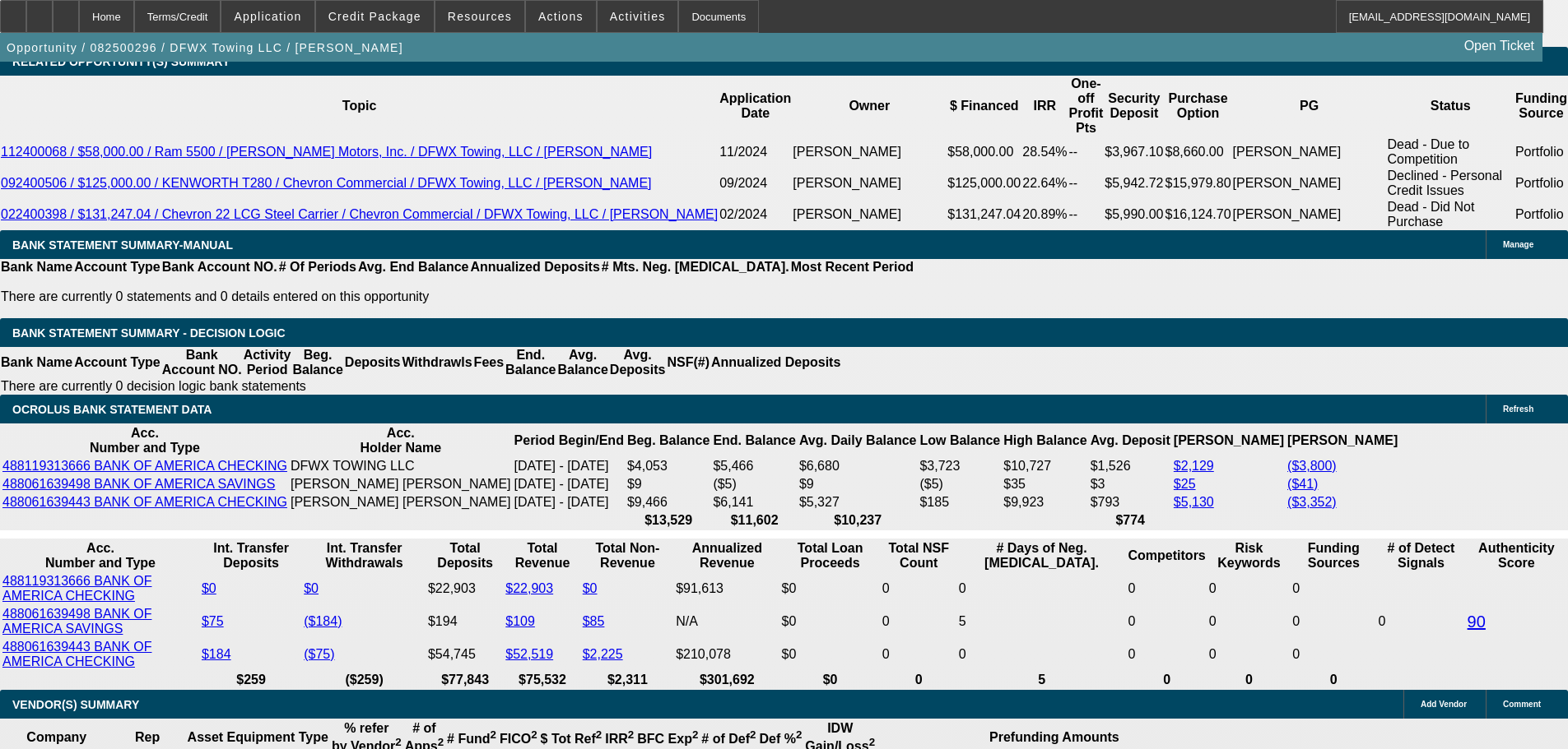
scroll to position [2668, 0]
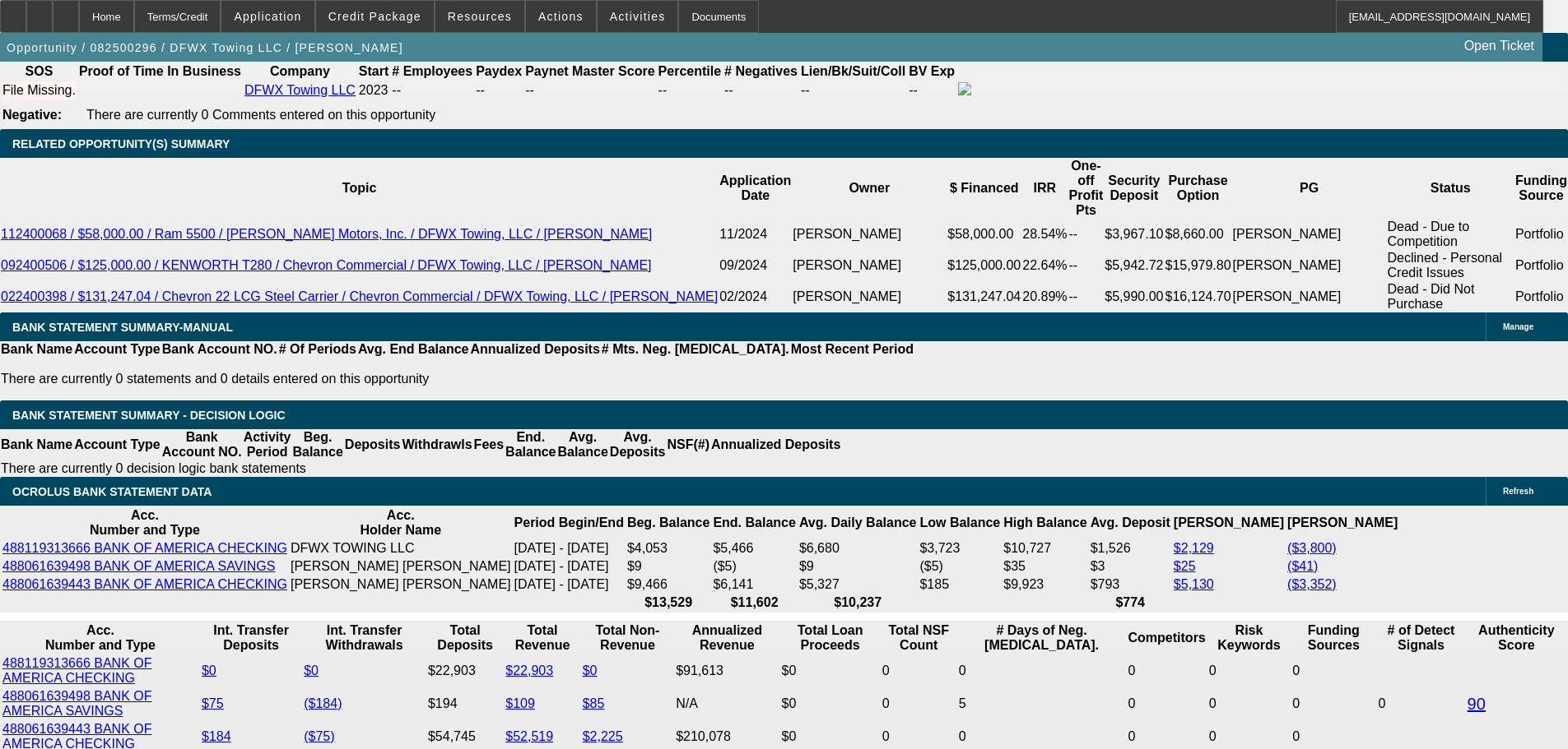
drag, startPoint x: 336, startPoint y: 411, endPoint x: 499, endPoint y: 397, distance: 163.6
type input "1"
type input "$2.00"
type input "1950"
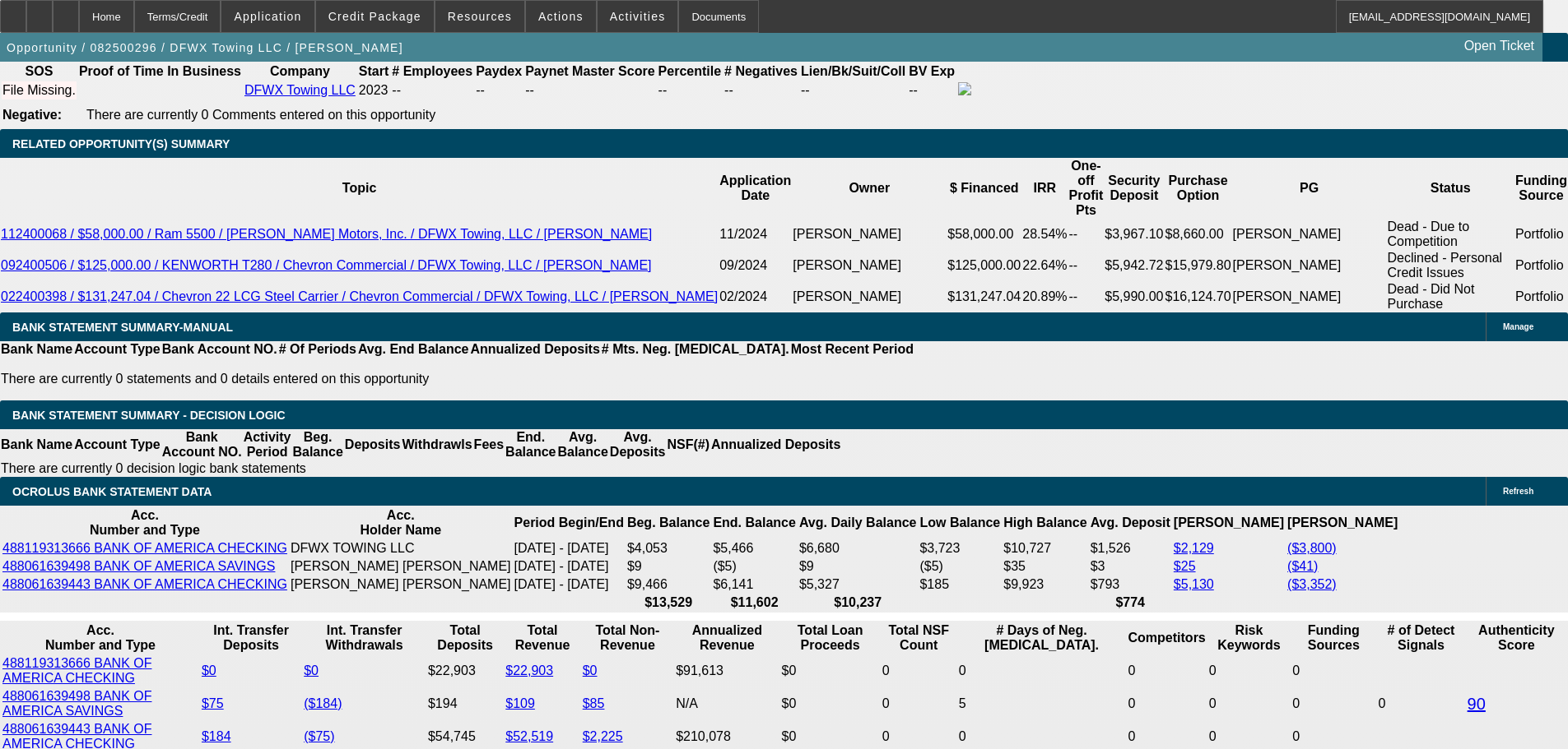
type input "$3,900.00"
type input "19.2"
type input "$1,950.00"
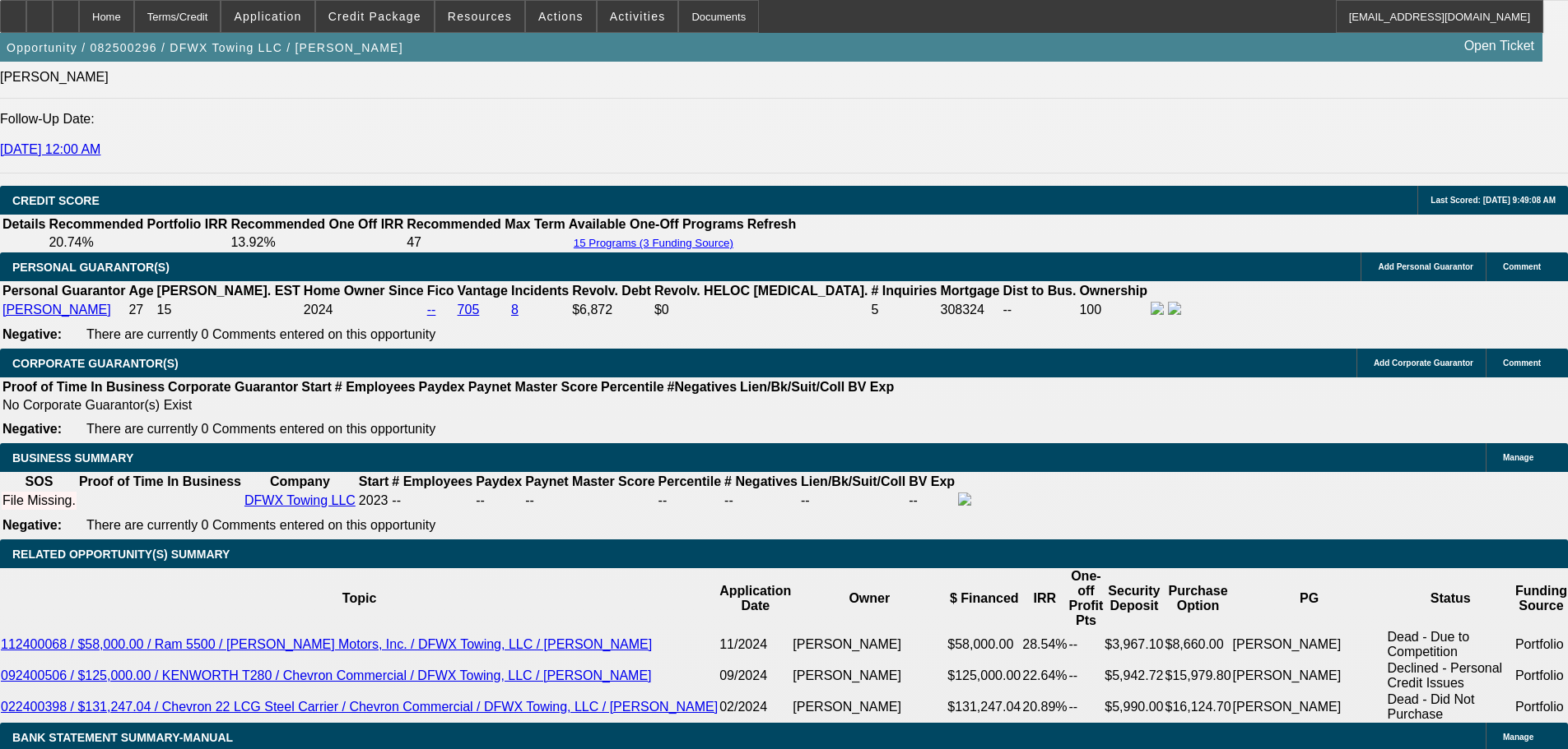
scroll to position [2257, 0]
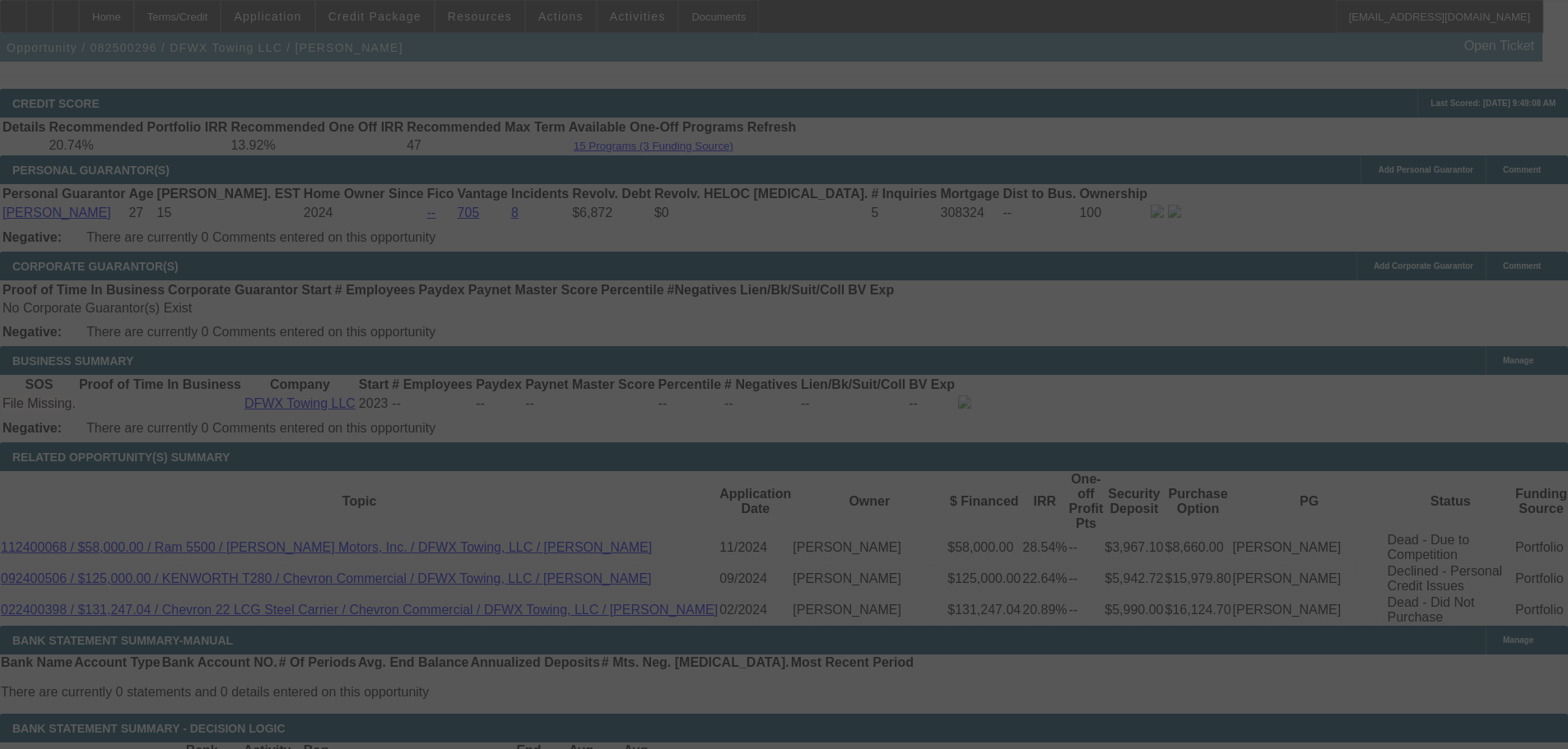
scroll to position [2504, 0]
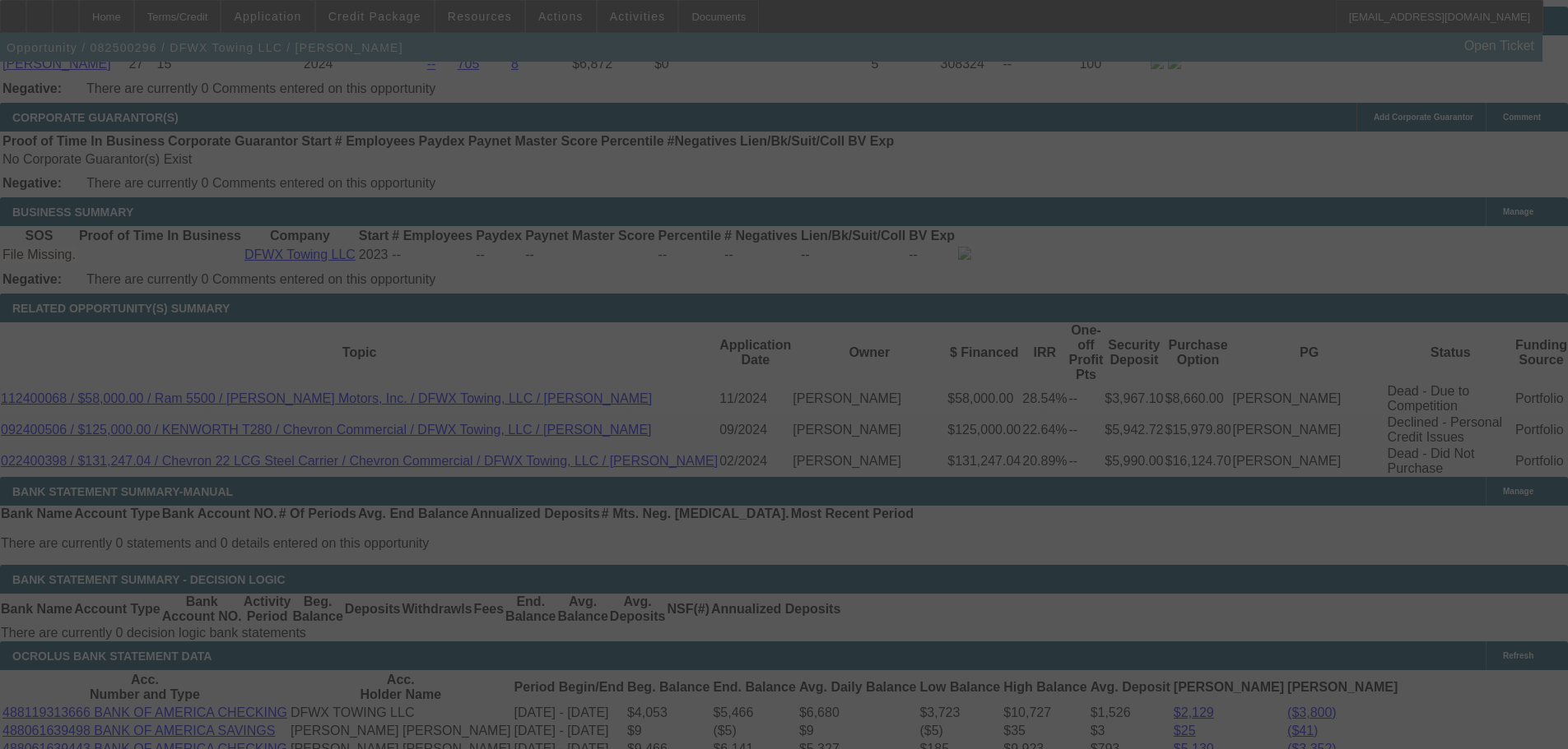
select select "0"
select select "2"
select select "0"
select select "6"
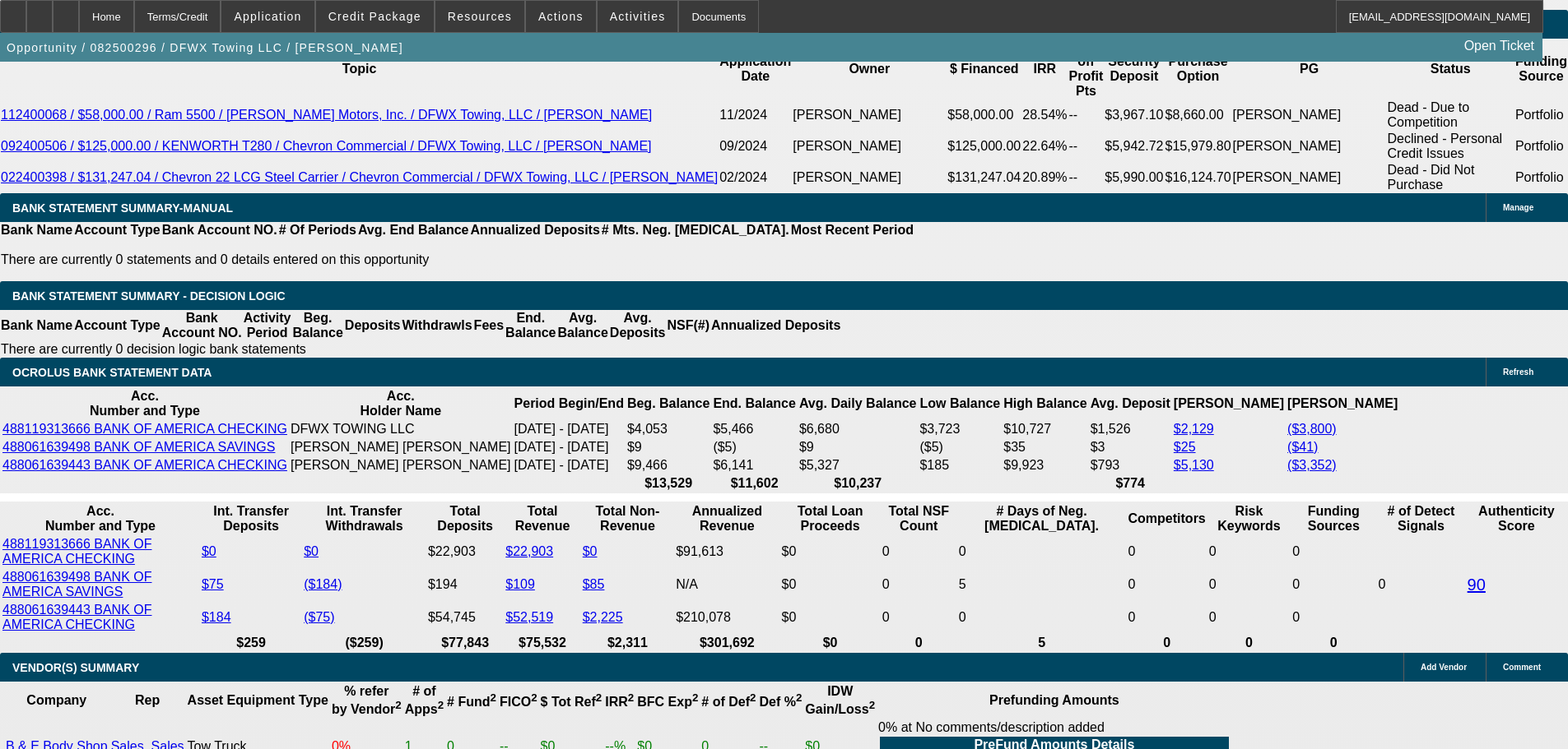
scroll to position [3080, 0]
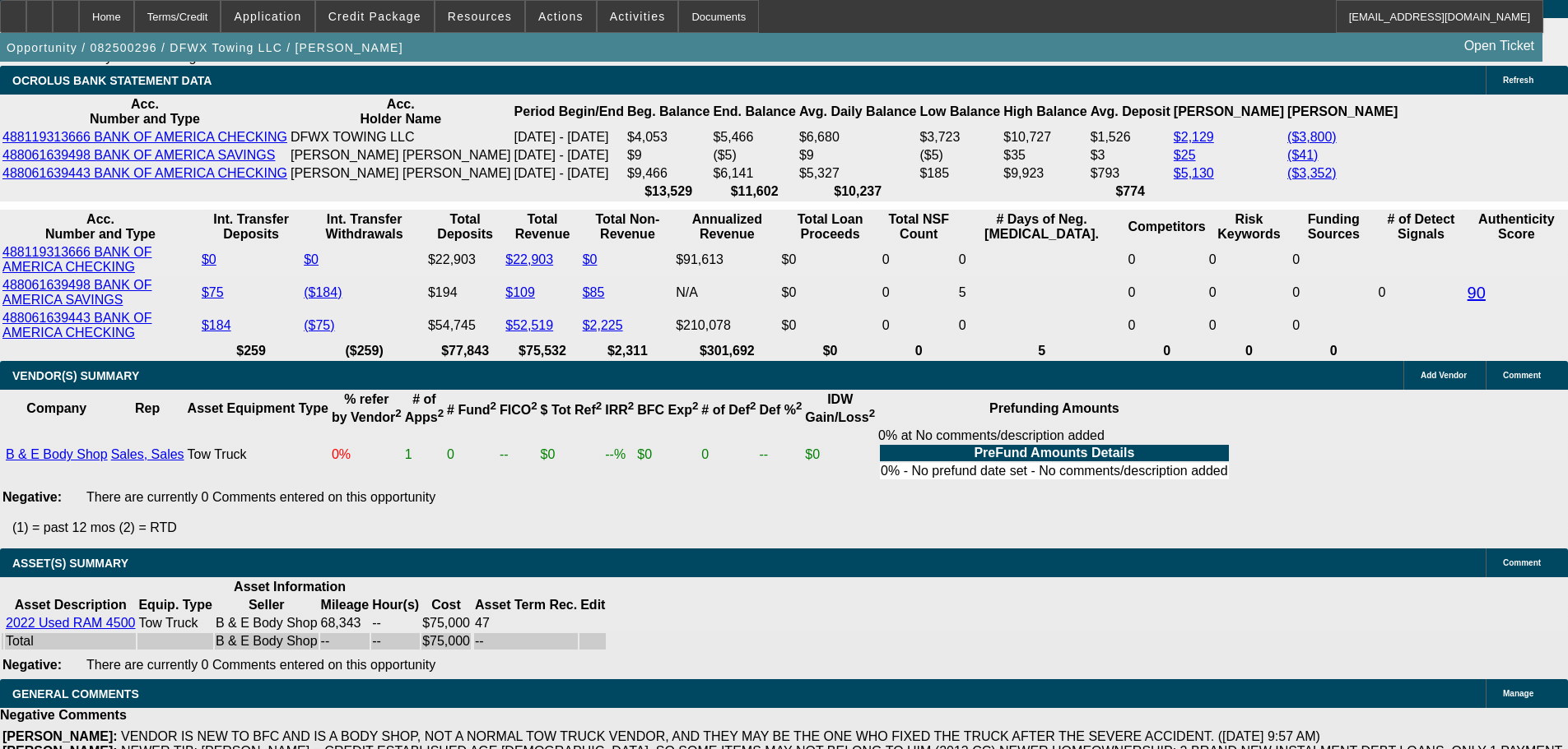
select select "4"
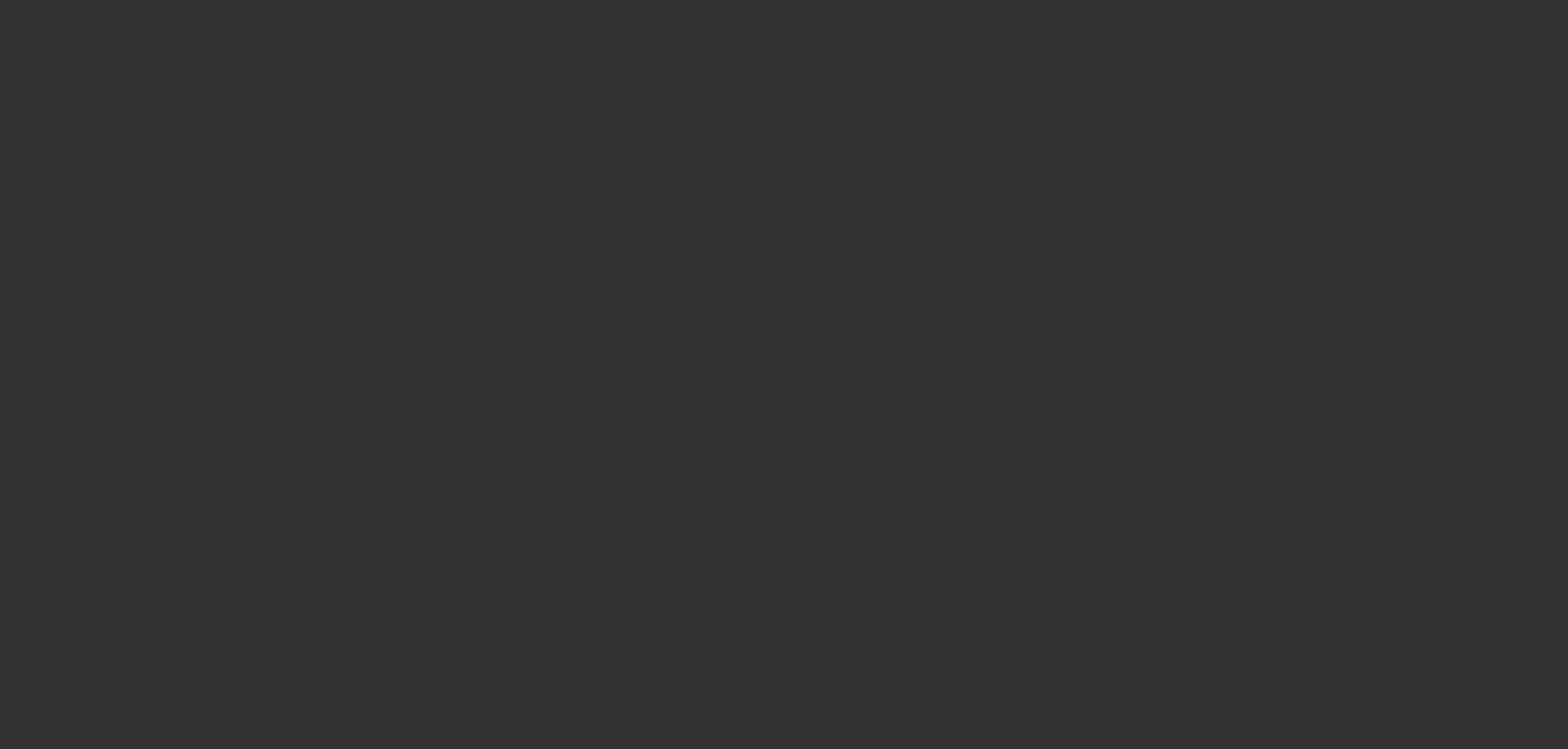
scroll to position [0, 0]
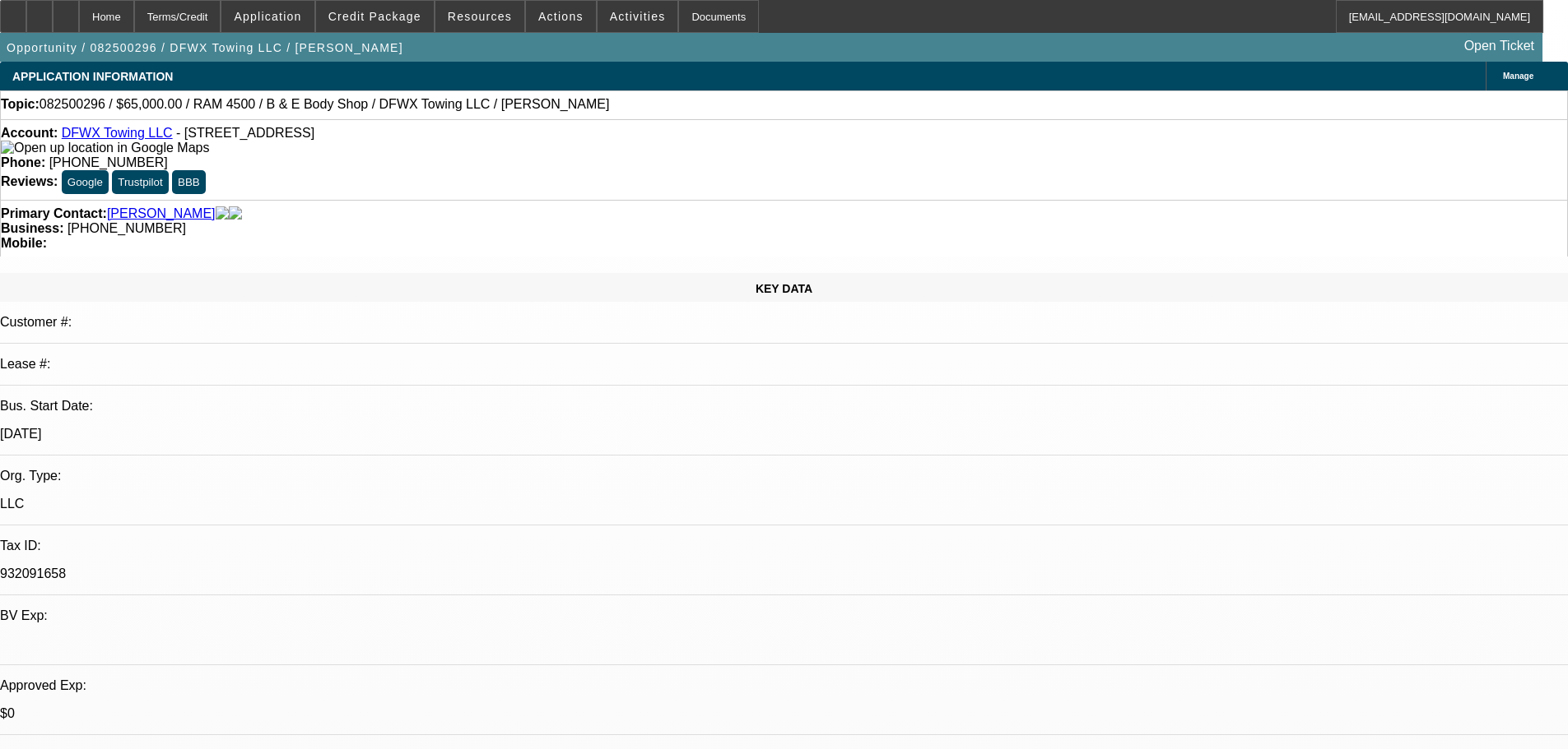
paste textarea "PASS, STILL TOO MANY NEGATIVES ON THIS DEAL IN MY EYES, AND IN ADDITION I’M NOT…"
type textarea "PASS, STILL TOO MANY NEGATIVES ON THIS DEAL IN MY EYES, AND IN ADDITION I’M NOT…"
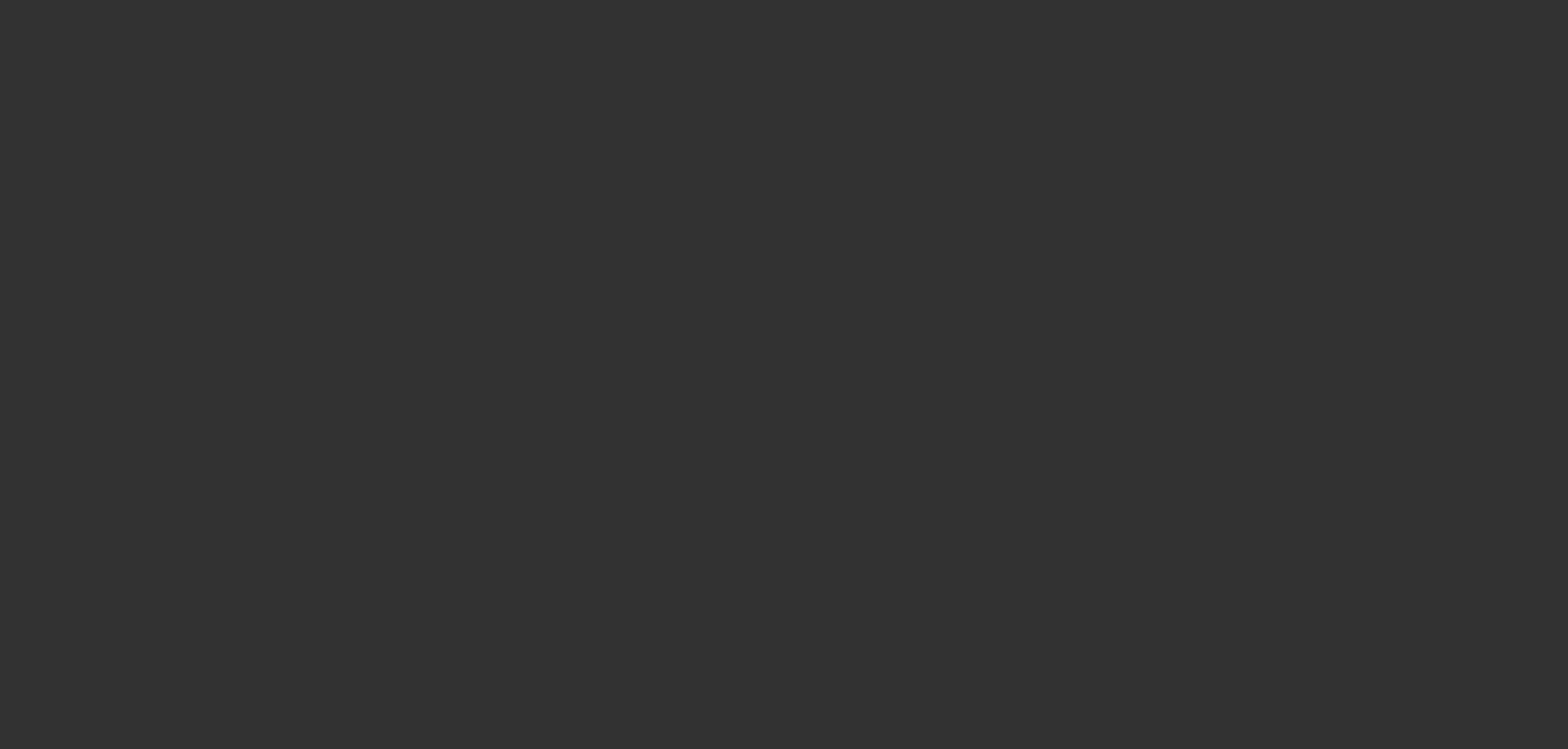
select select "0"
select select "2"
select select "0"
select select "6"
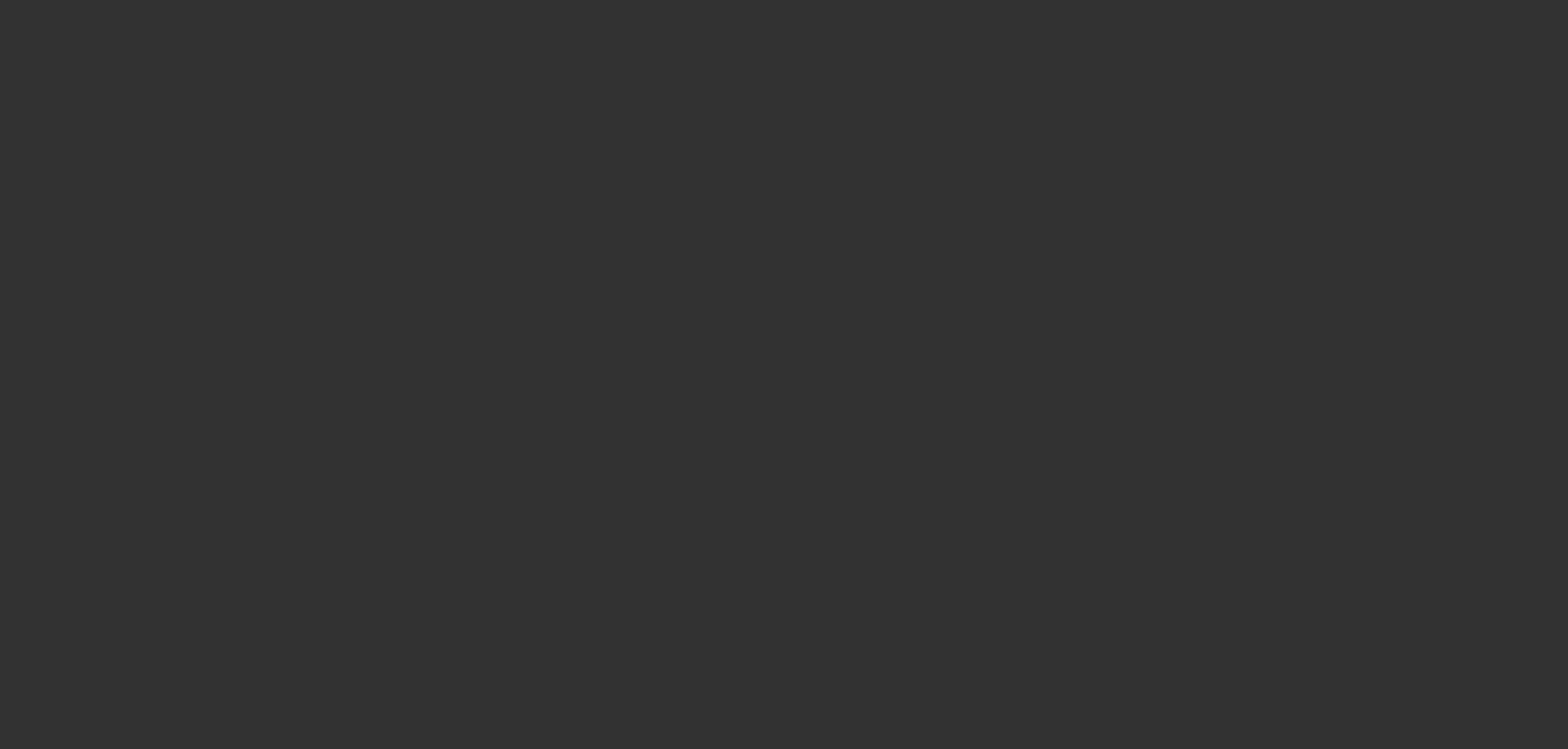
select select "0"
select select "2"
select select "0"
select select "6"
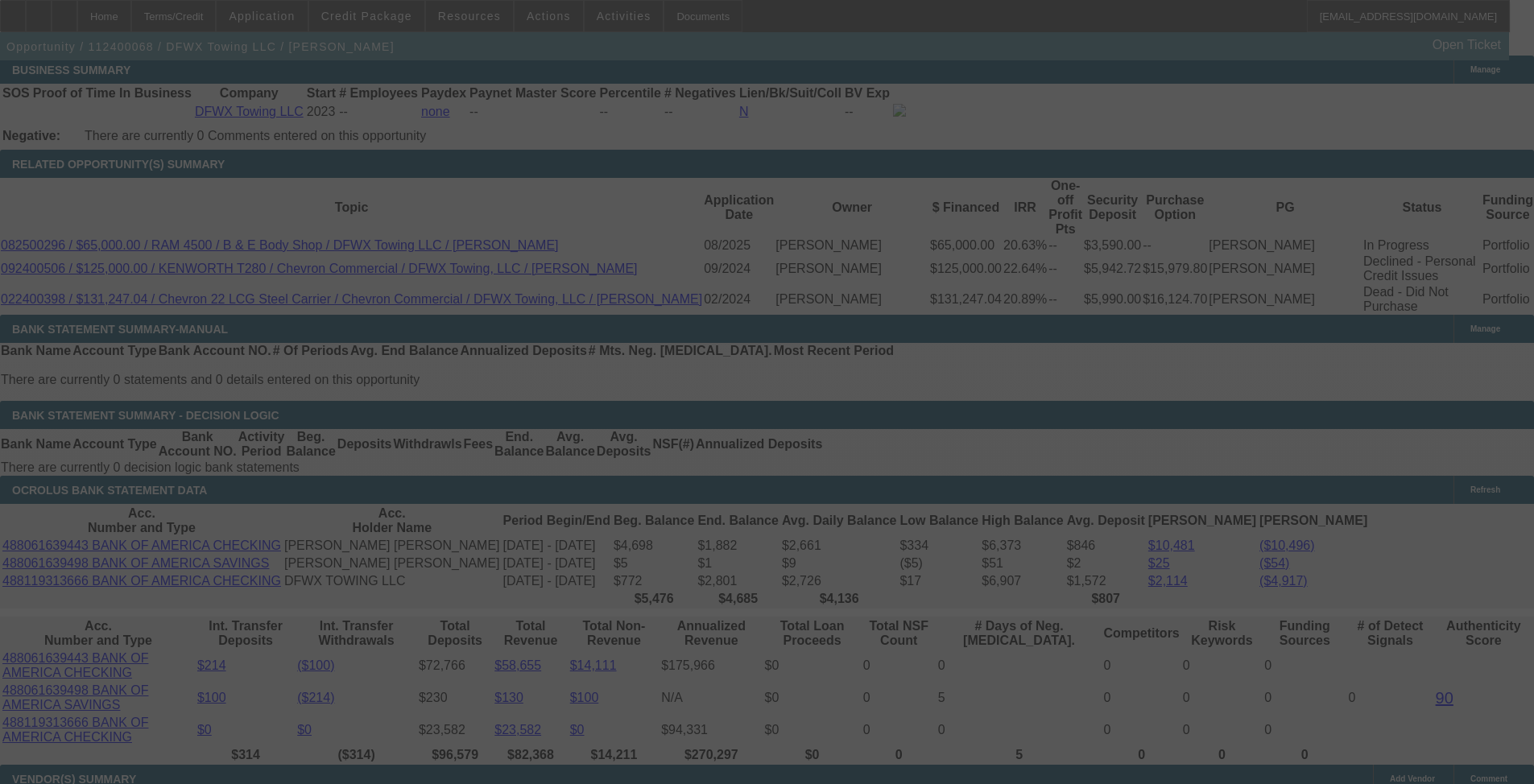
scroll to position [2890, 0]
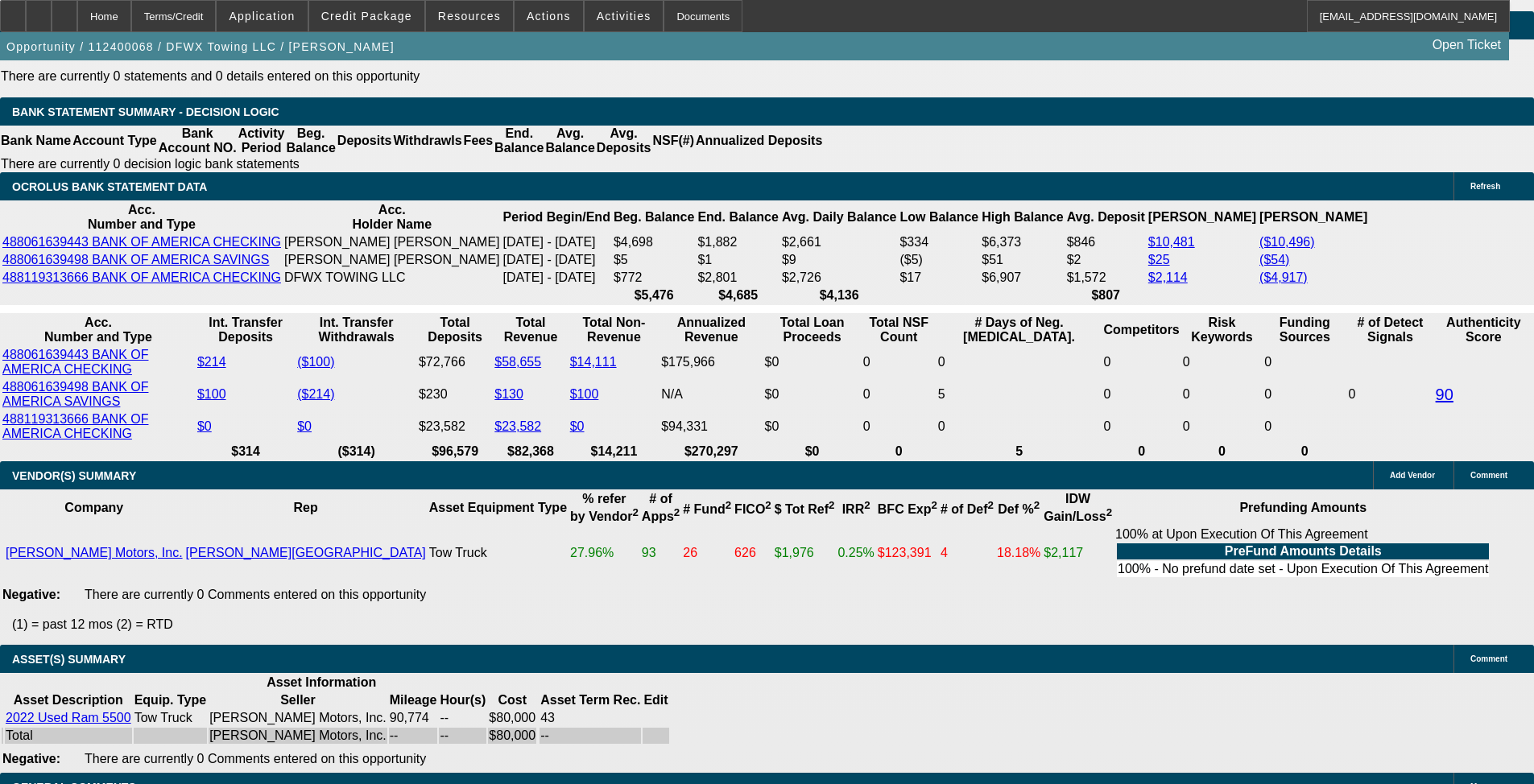
select select "0"
select select "2"
select select "0.1"
select select "4"
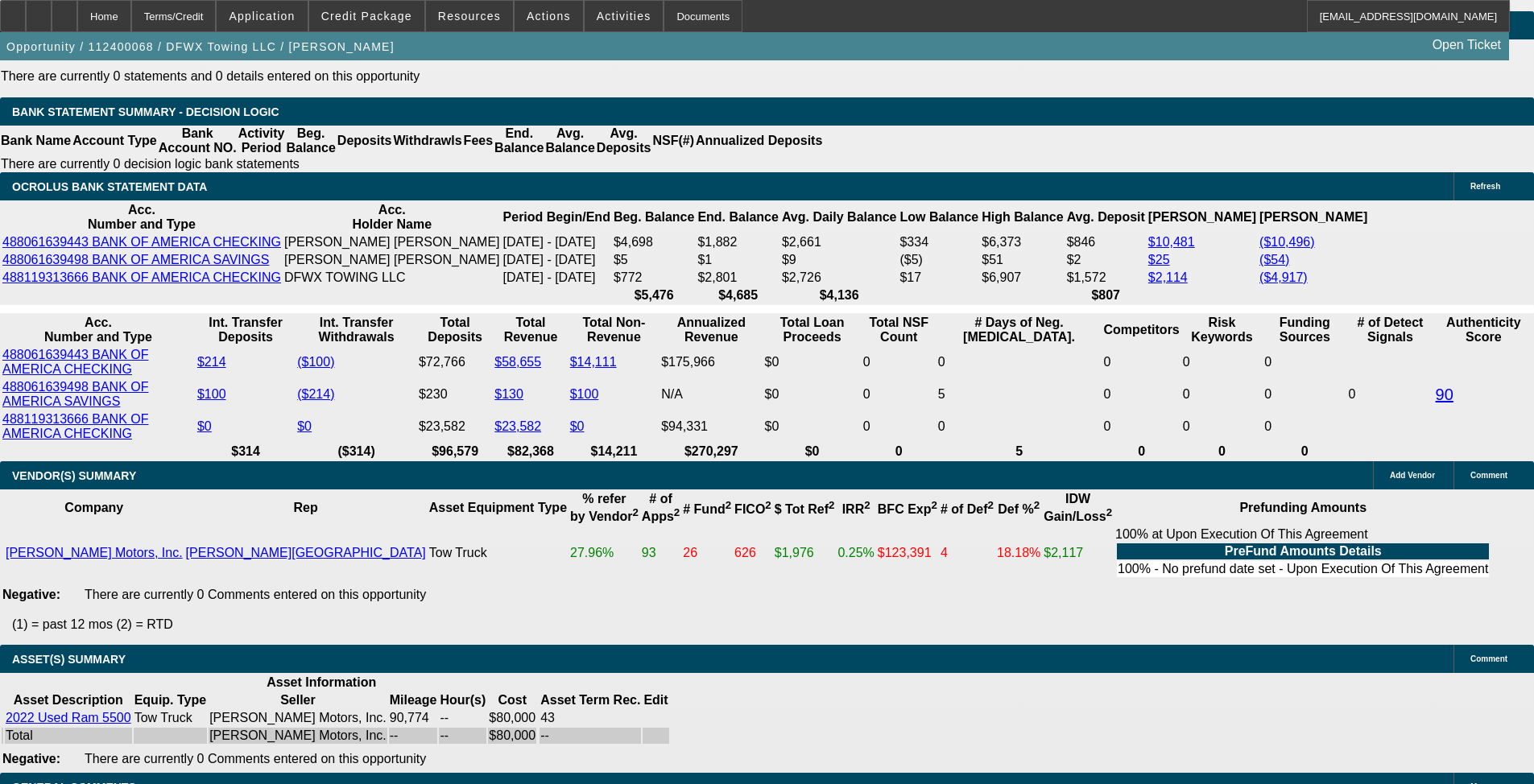
select select "0"
select select "2"
select select "0.1"
select select "4"
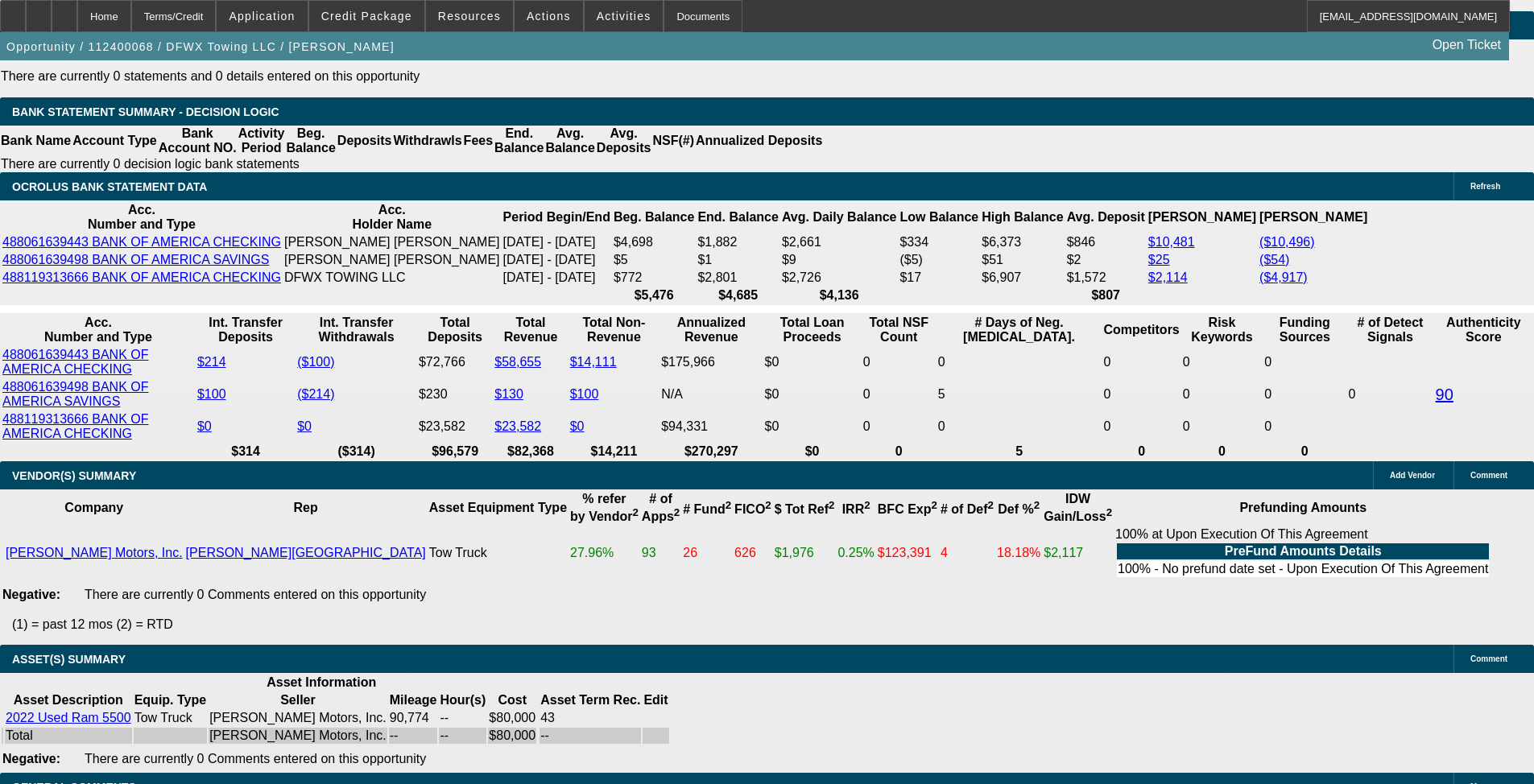
select select "0"
select select "2"
select select "0.1"
select select "4"
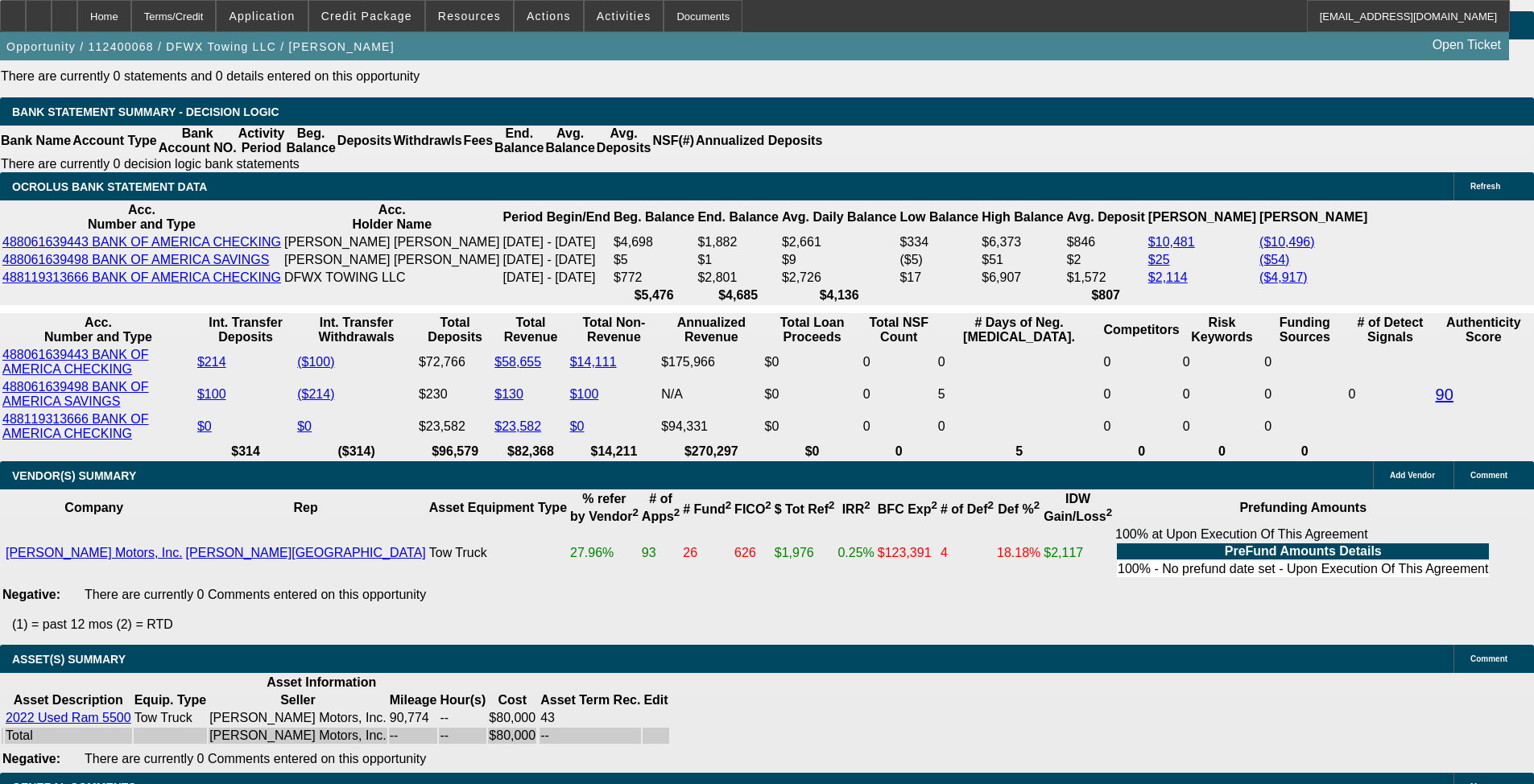
select select "0"
select select "2"
select select "0.1"
select select "4"
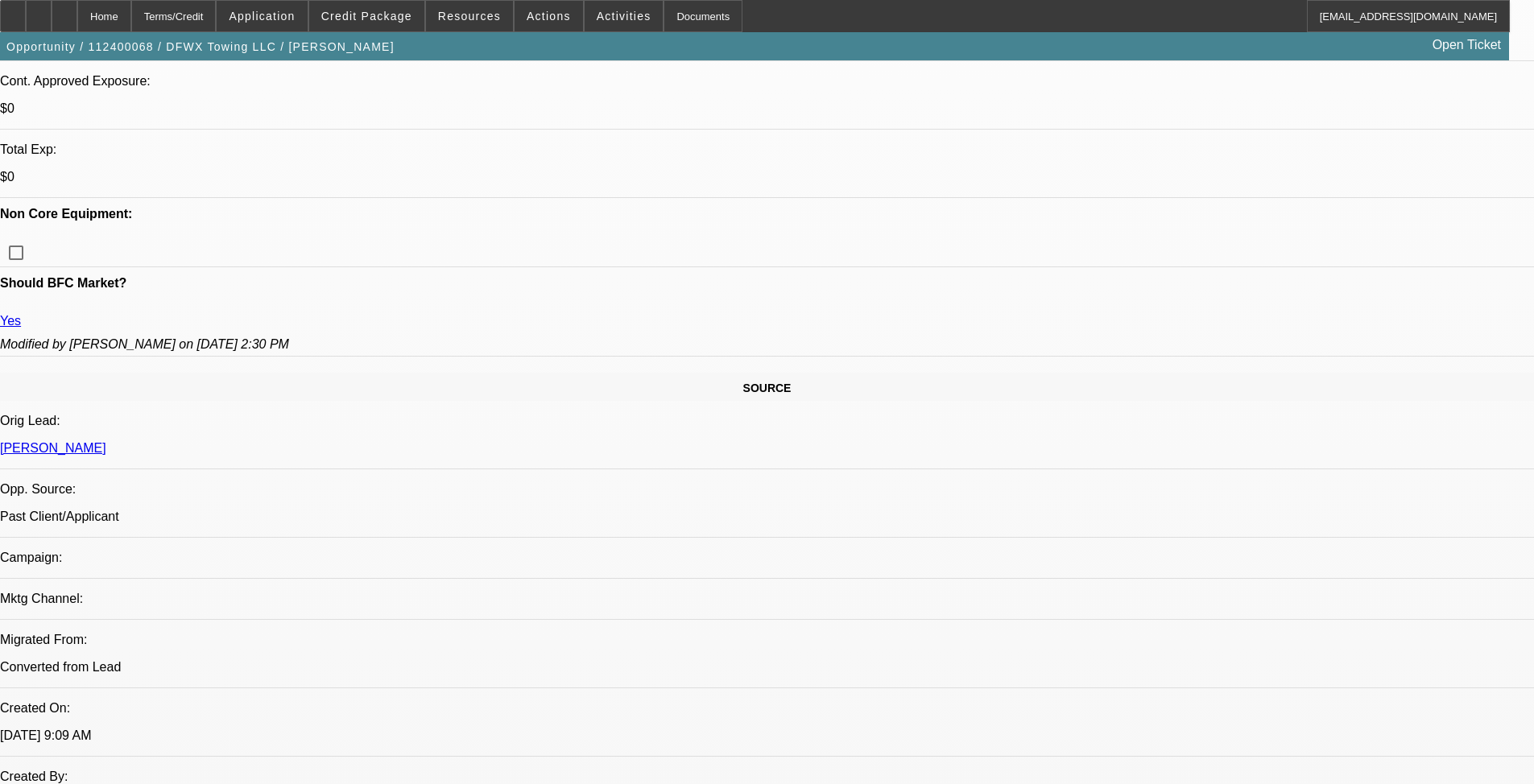
scroll to position [285, 0]
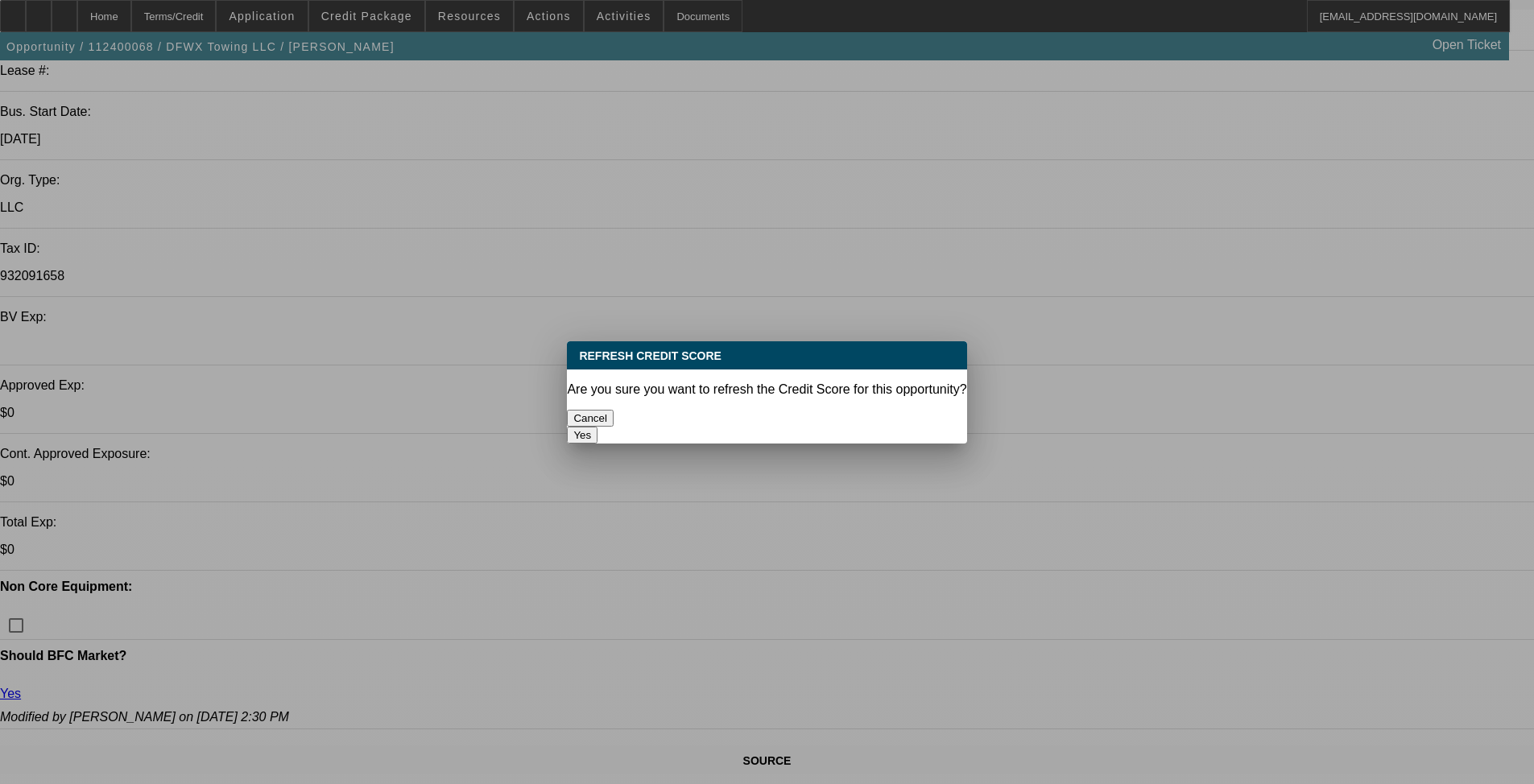
click at [597, 426] on button "Yes" at bounding box center [583, 434] width 31 height 17
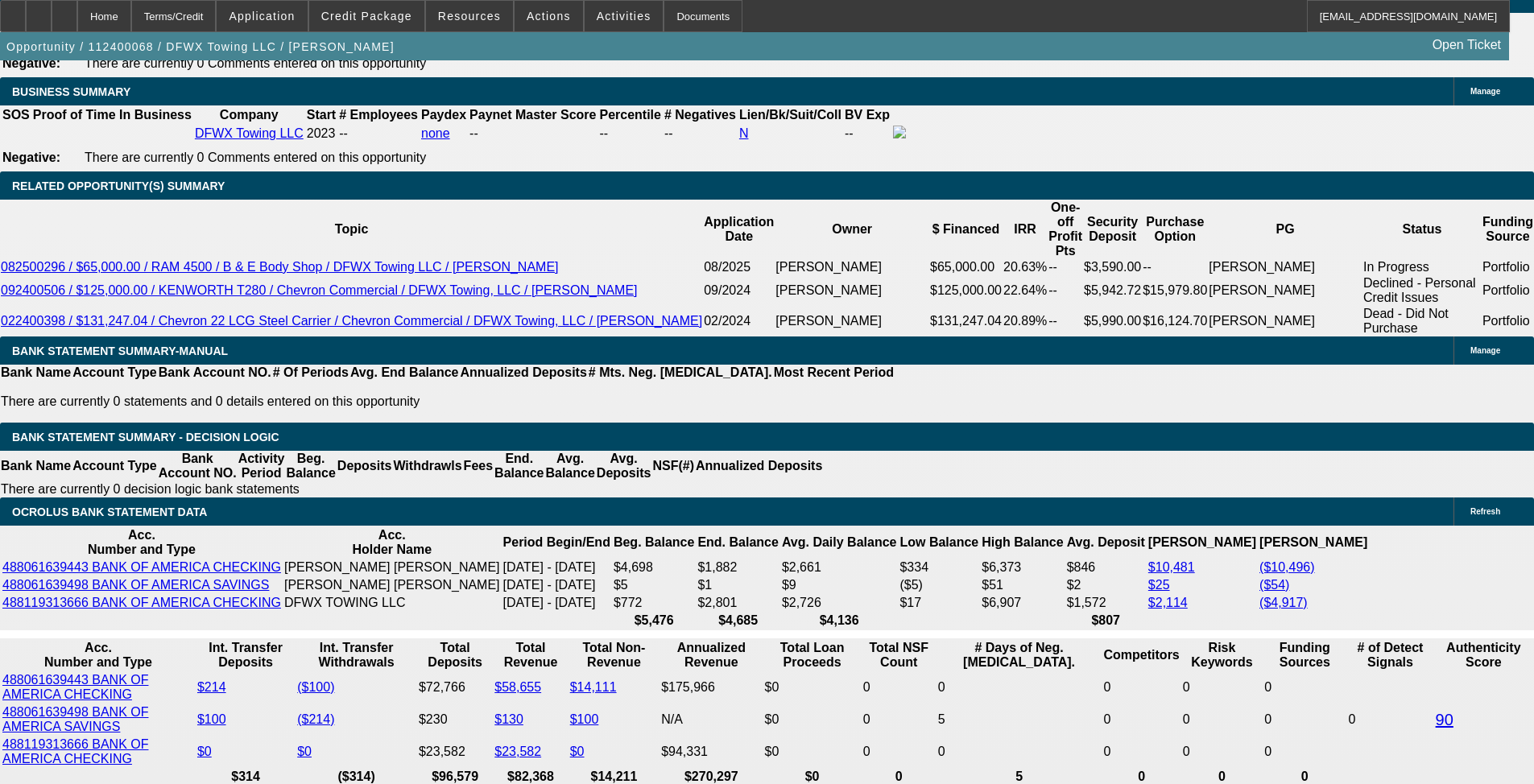
scroll to position [2459, 0]
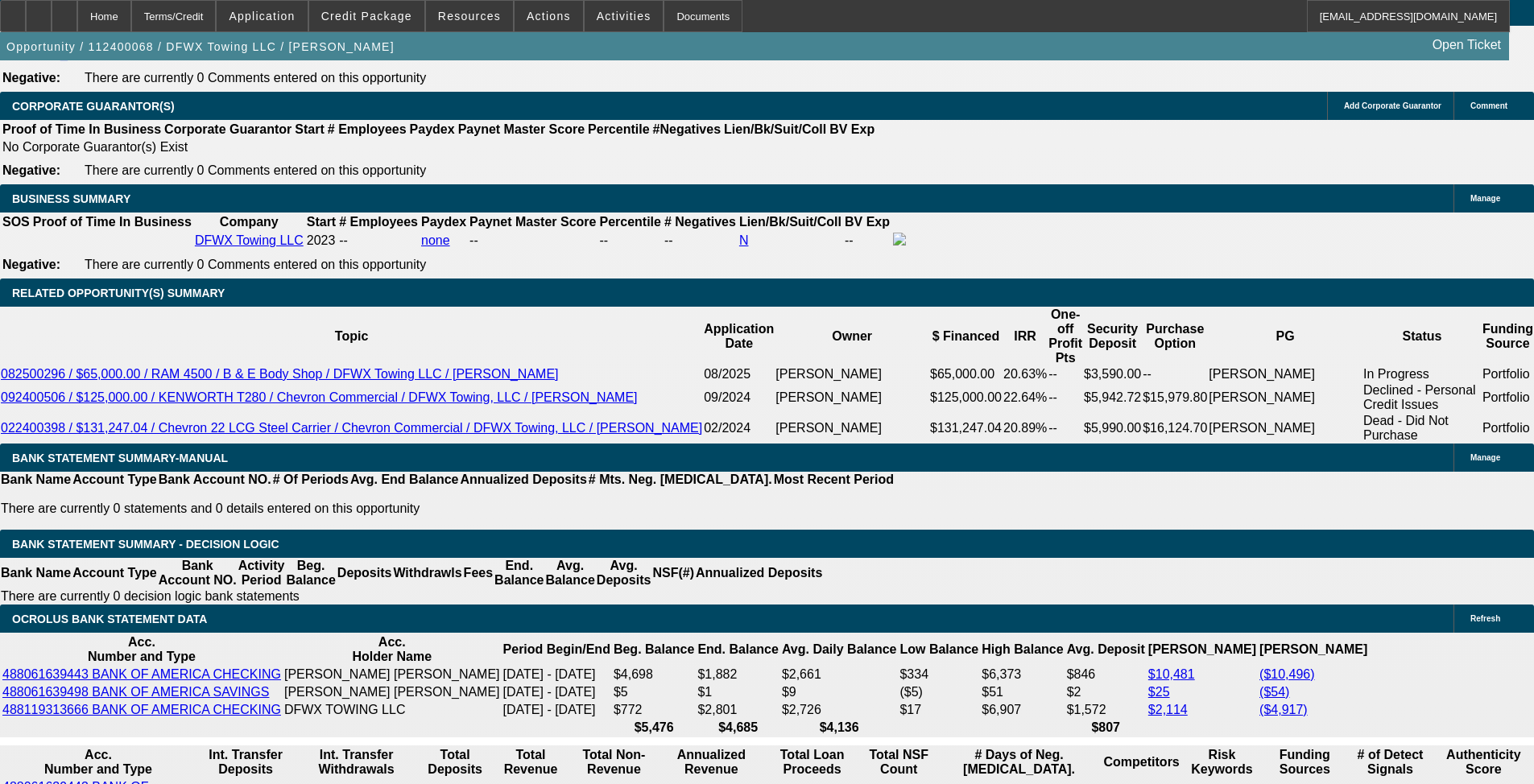
select select "0"
select select "2"
select select "0.1"
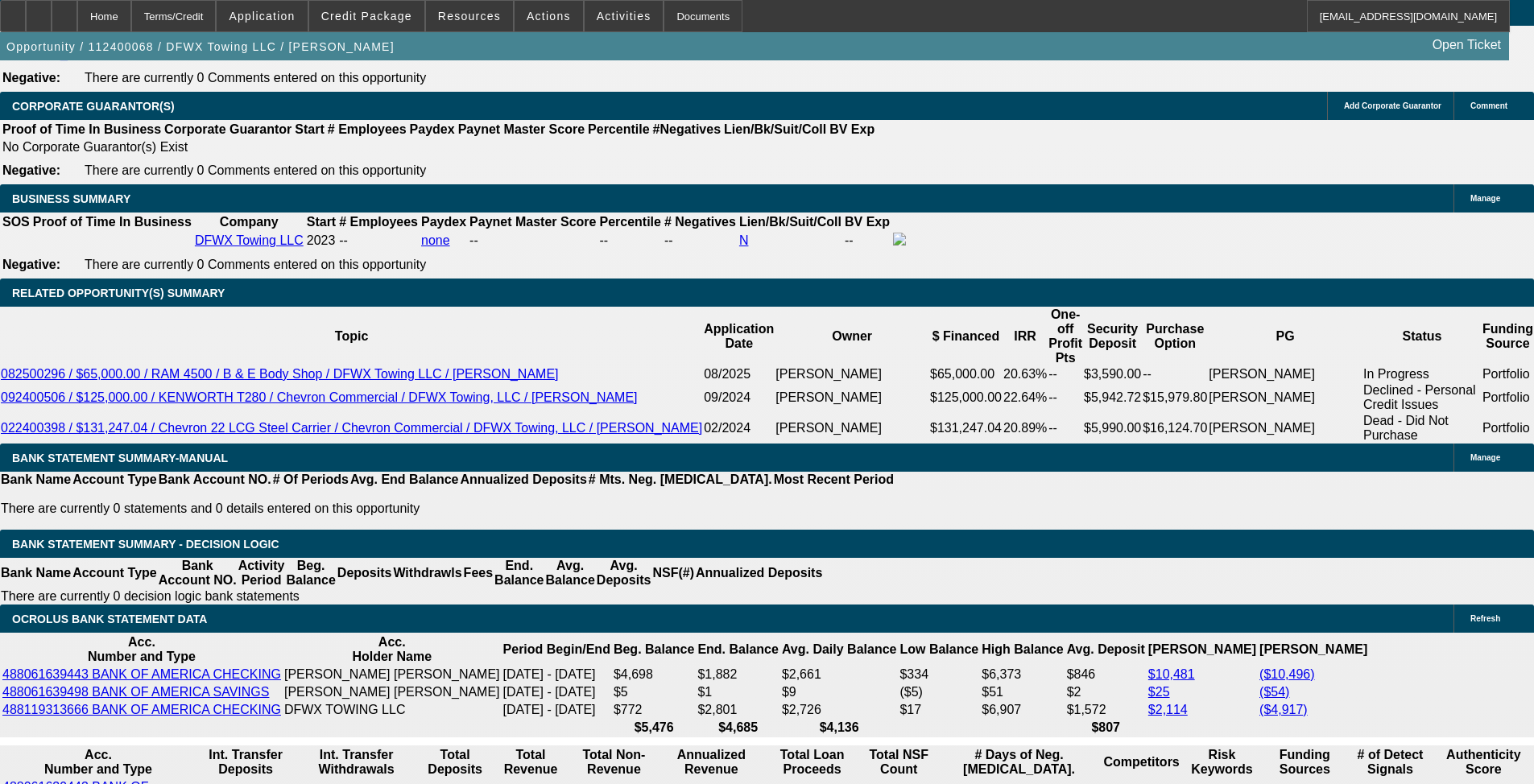
select select "4"
select select "0"
select select "2"
select select "0.1"
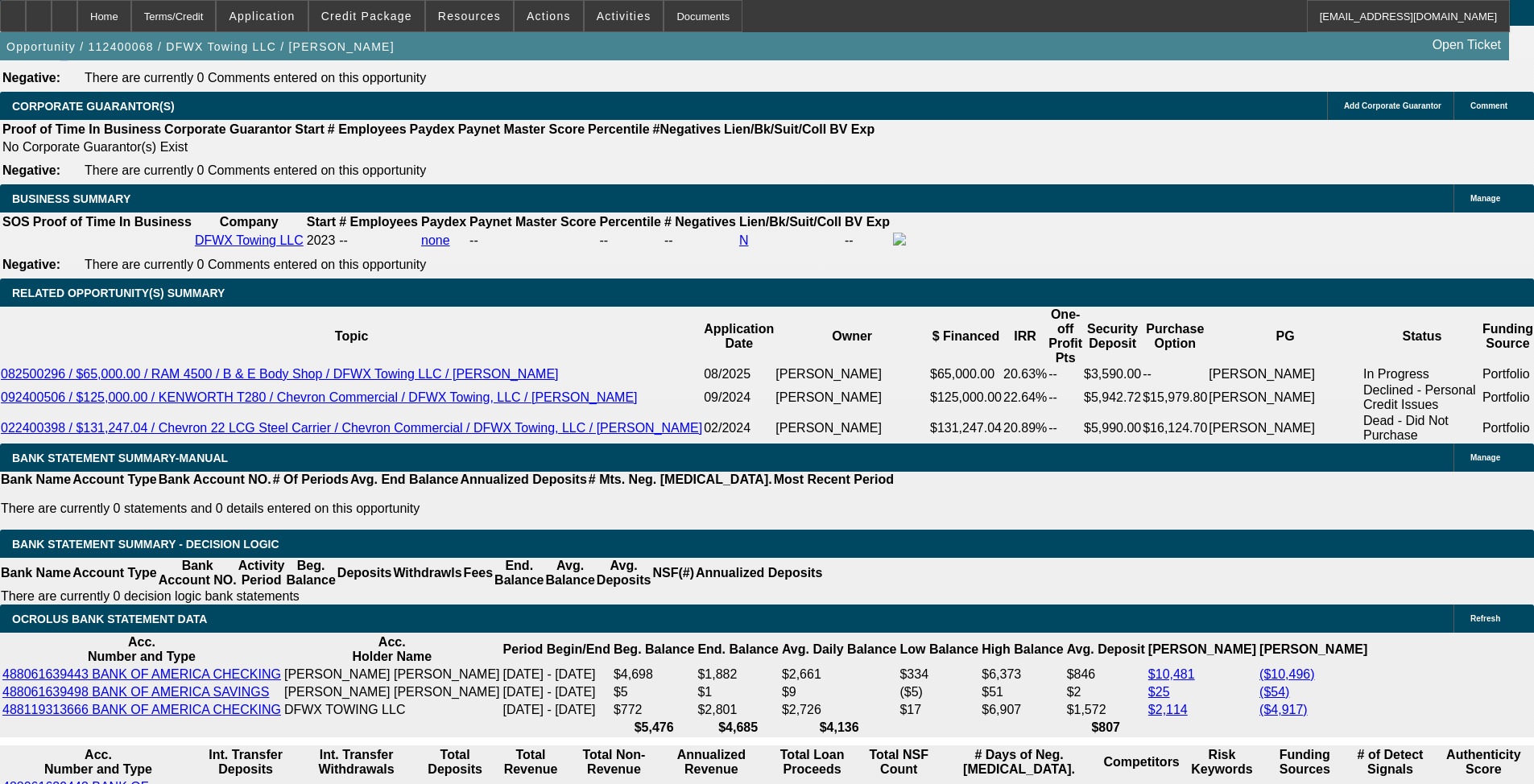
select select "4"
select select "0"
select select "2"
select select "0.1"
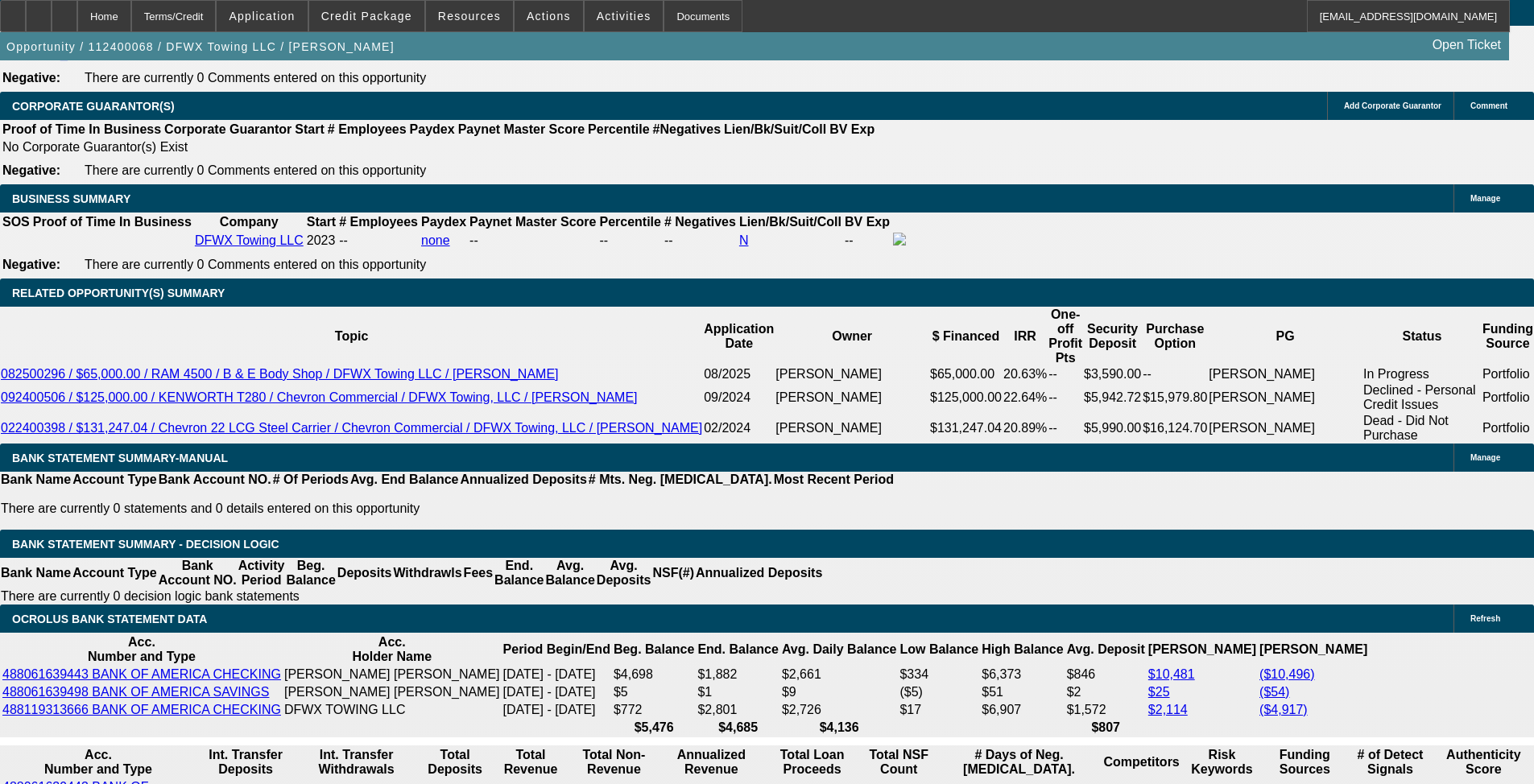
select select "4"
select select "0"
select select "2"
select select "0.1"
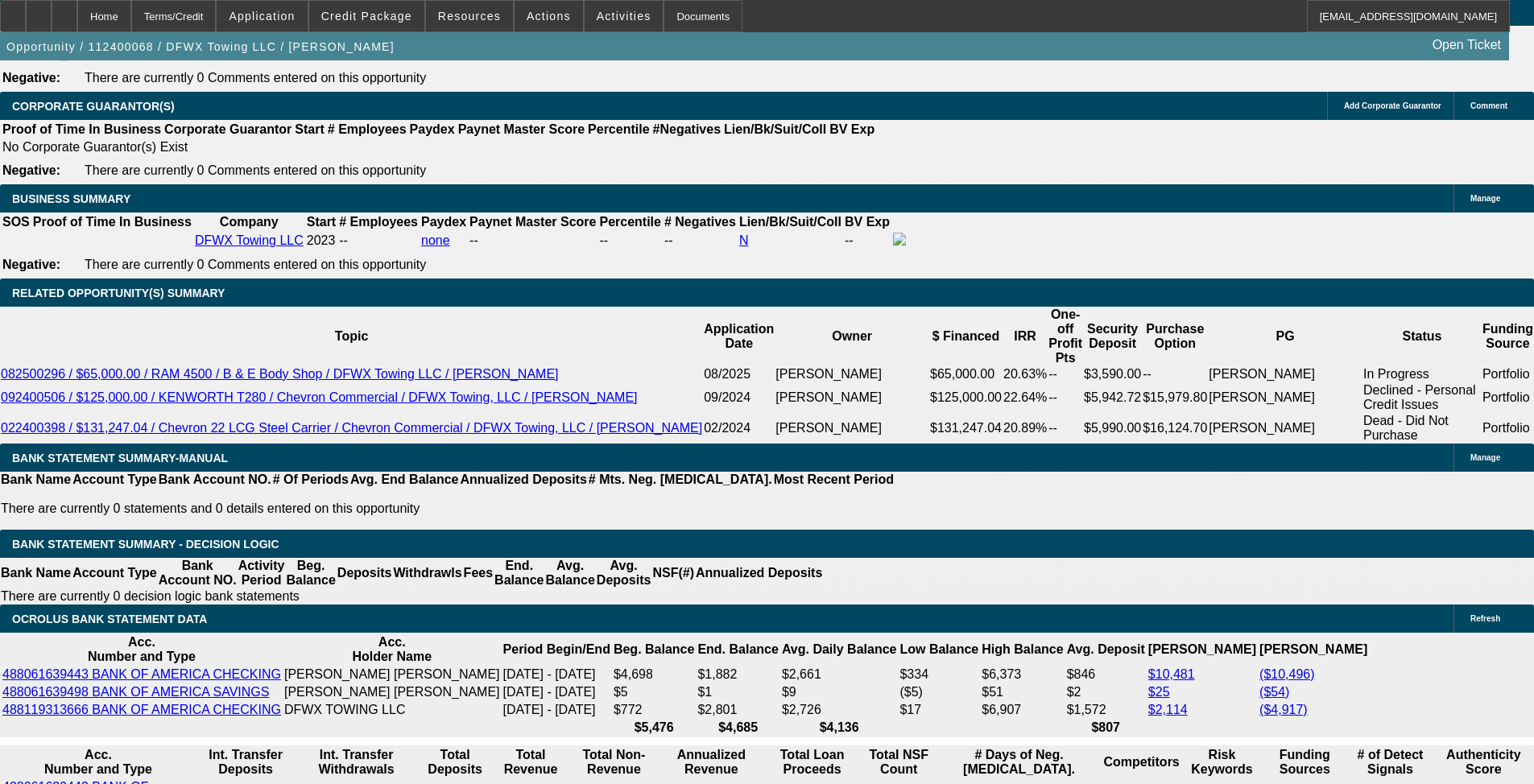
select select "4"
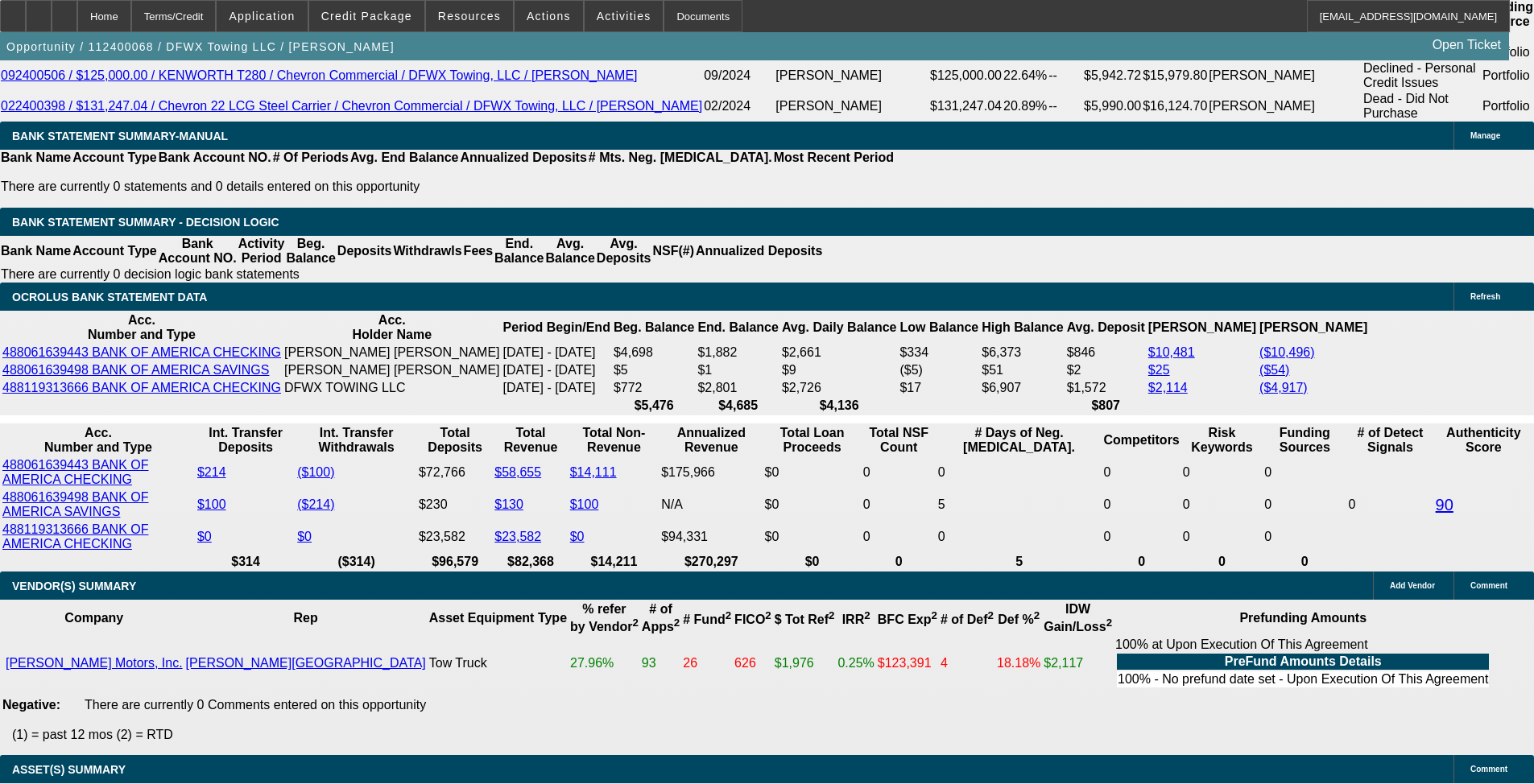
scroll to position [2539, 0]
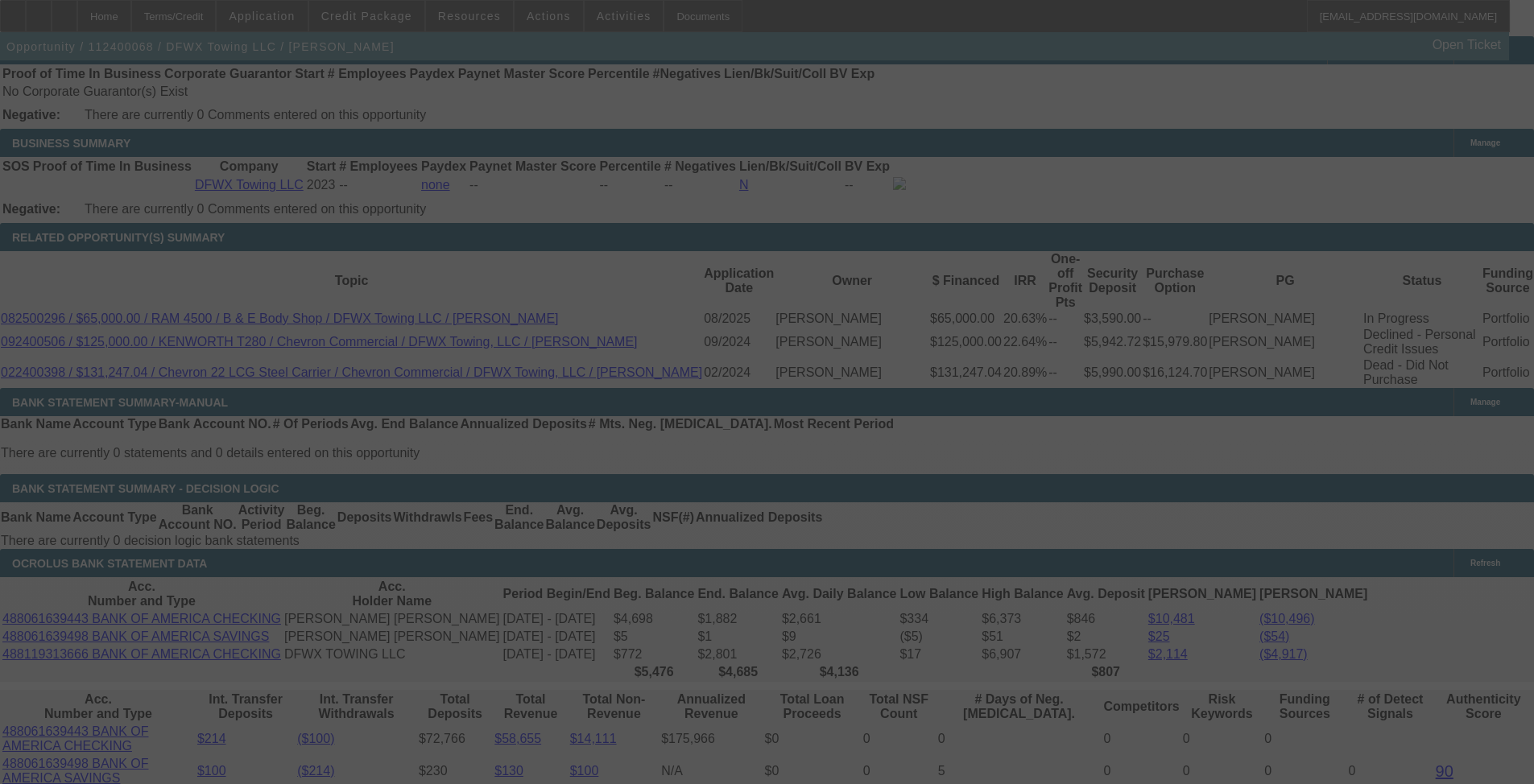
scroll to position [2217, 0]
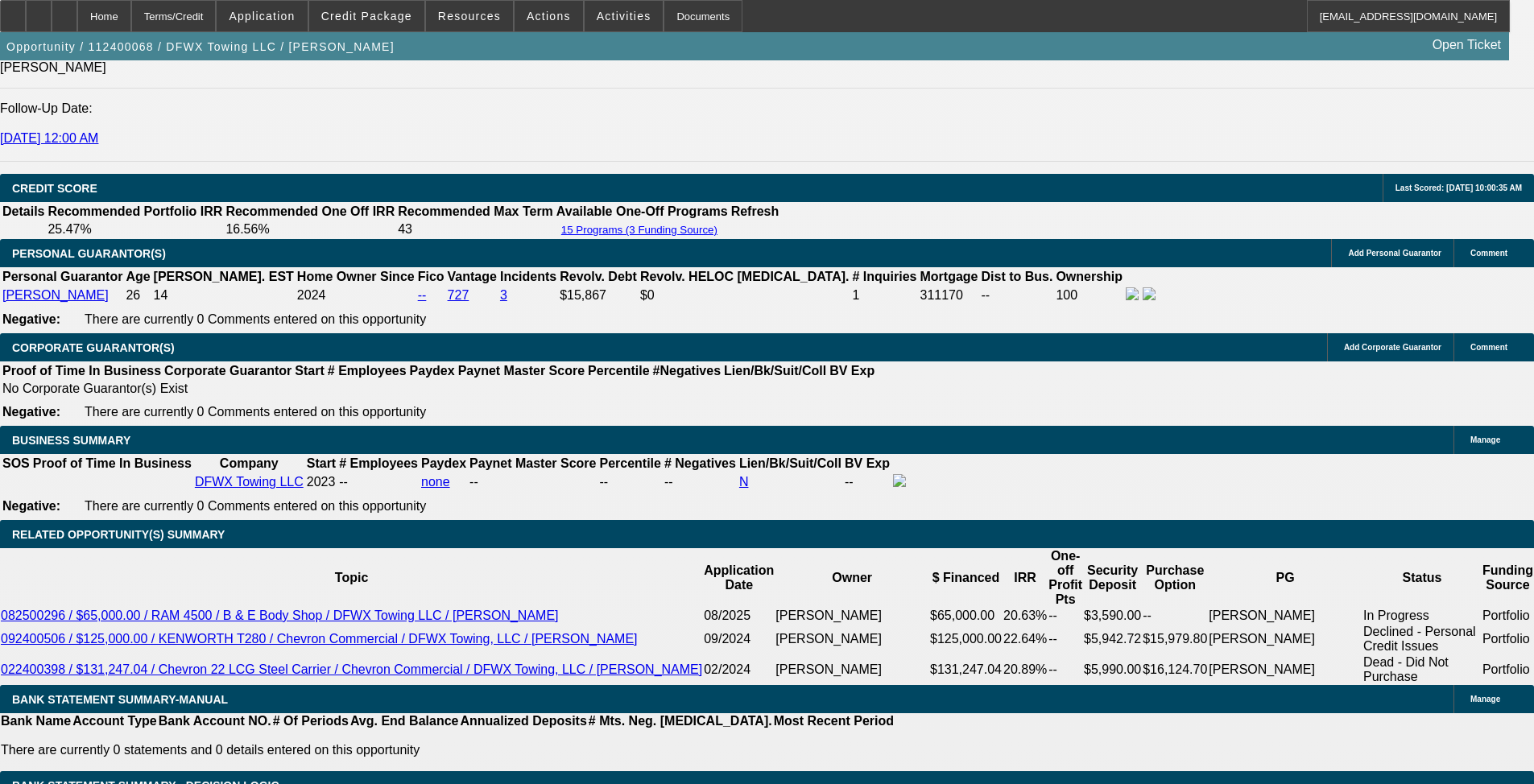
select select "0"
select select "2"
select select "0.1"
select select "4"
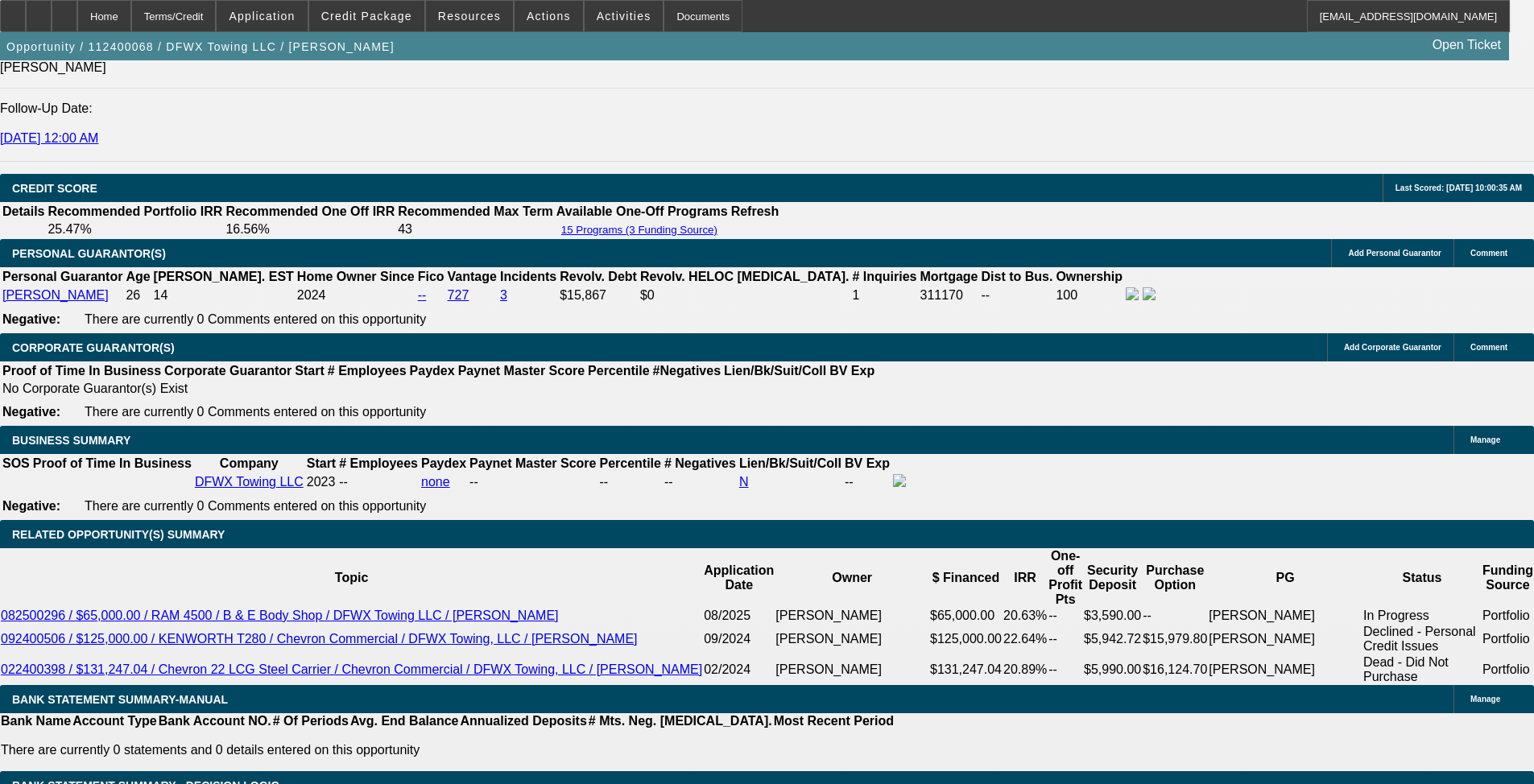
select select "0"
select select "2"
select select "0.1"
select select "4"
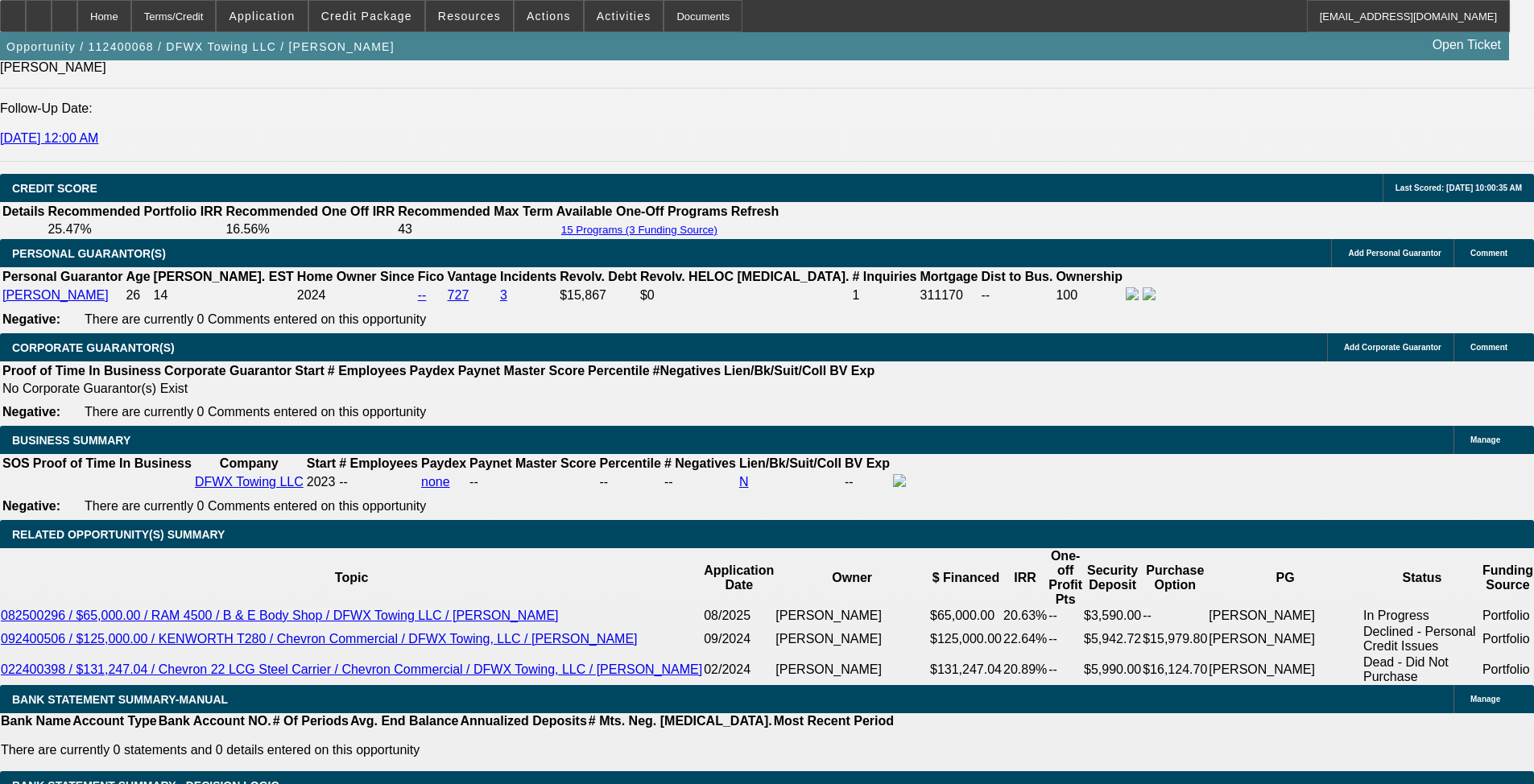
select select "0"
select select "2"
select select "0.1"
select select "4"
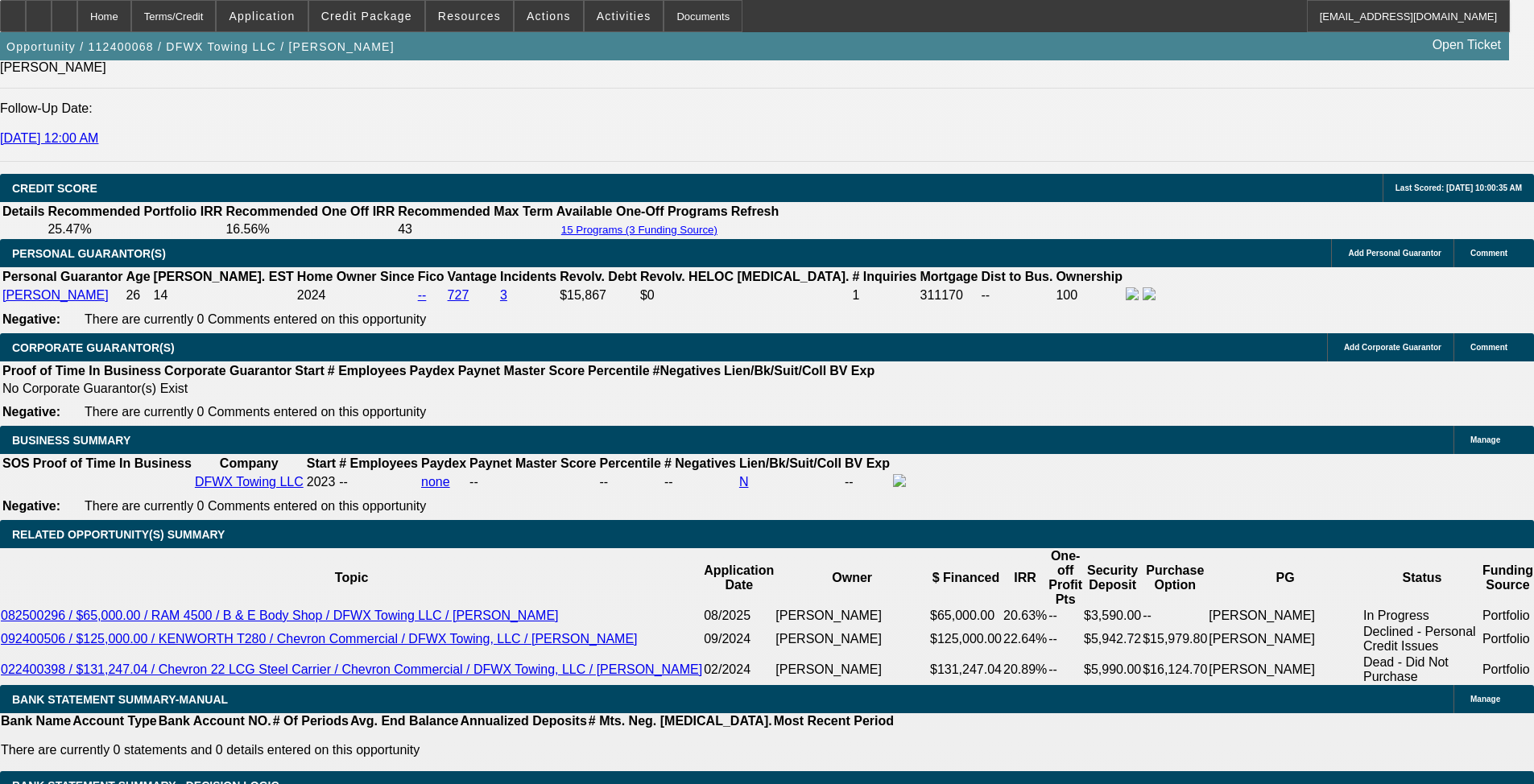
select select "0"
select select "2"
select select "0.1"
select select "4"
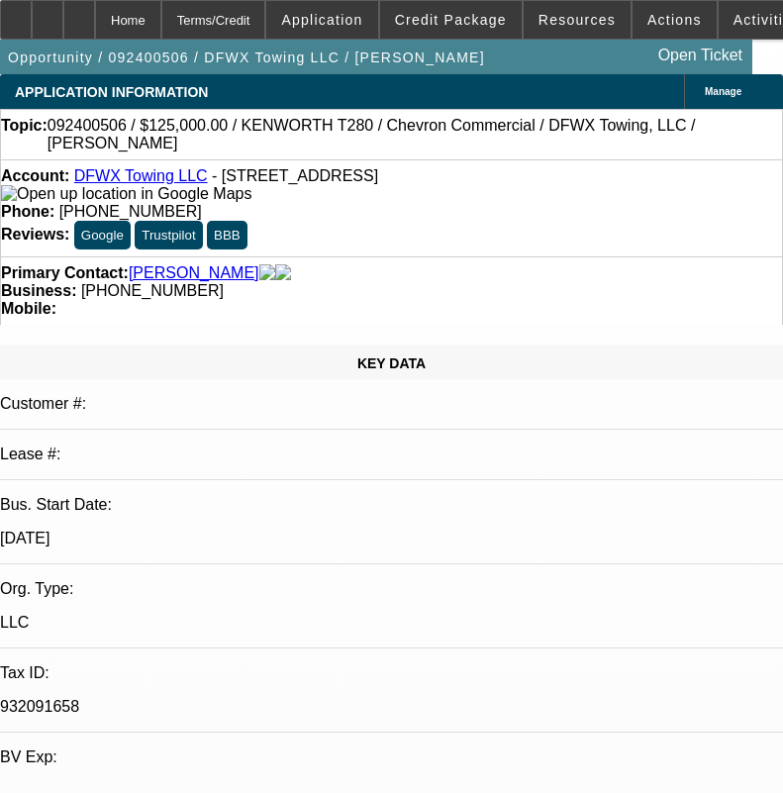
select select "0"
select select "2"
select select "0.1"
select select "4"
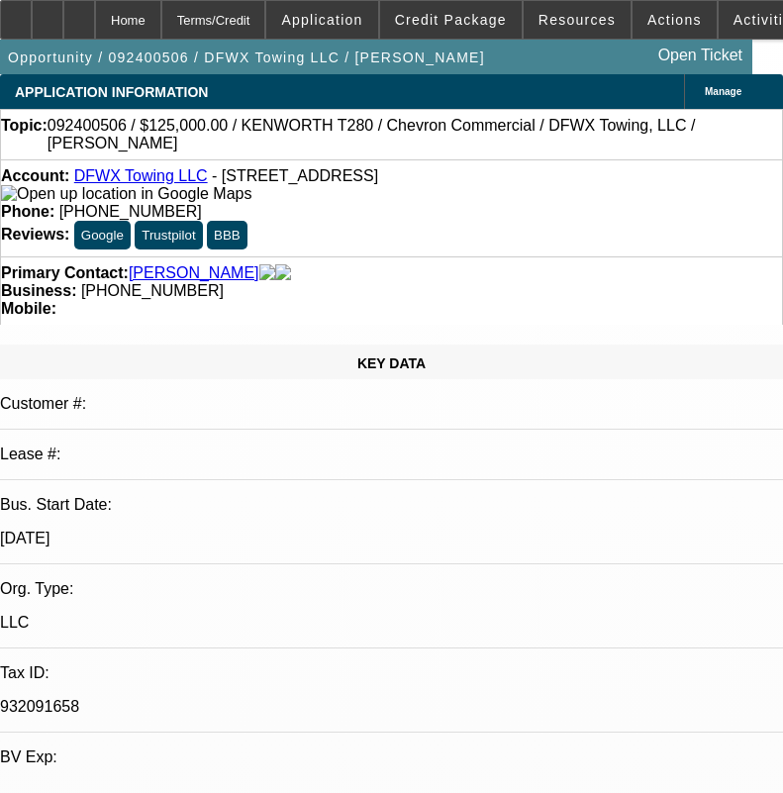
select select "0"
select select "2"
select select "0.1"
select select "4"
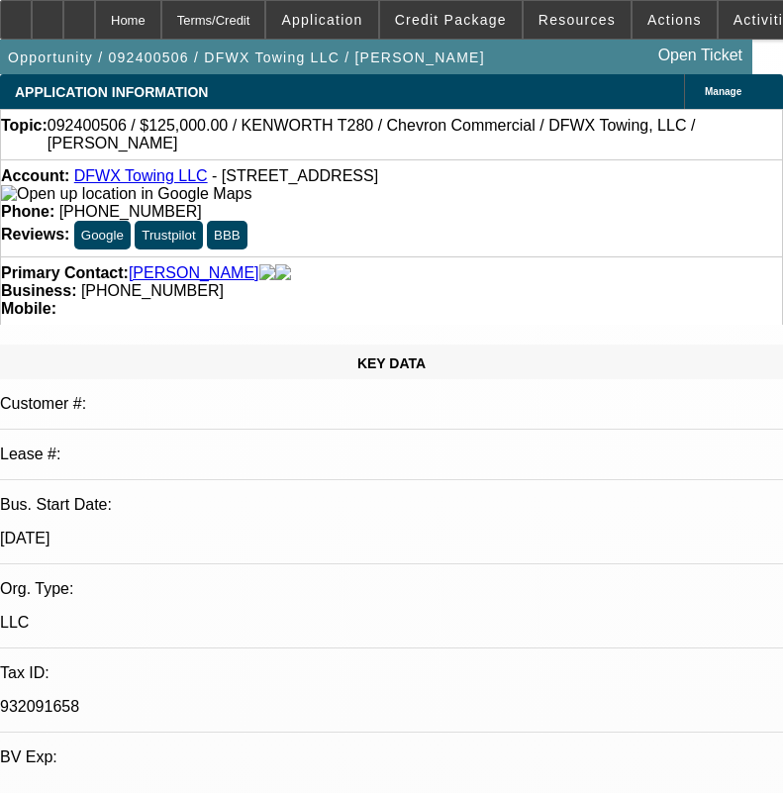
select select "0"
select select "2"
select select "0.1"
select select "4"
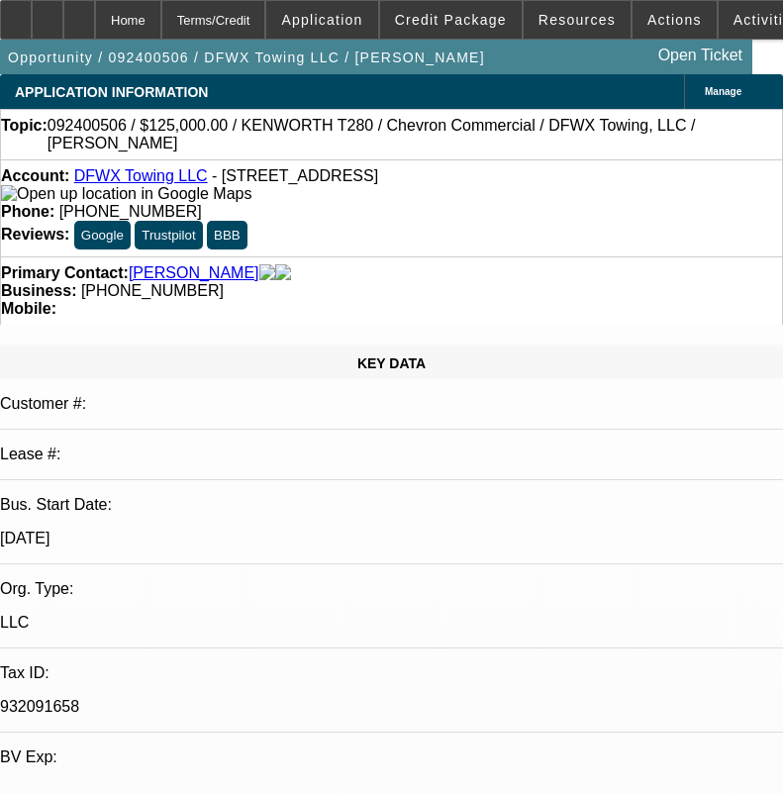
select select "0"
select select "2"
select select "0.1"
select select "4"
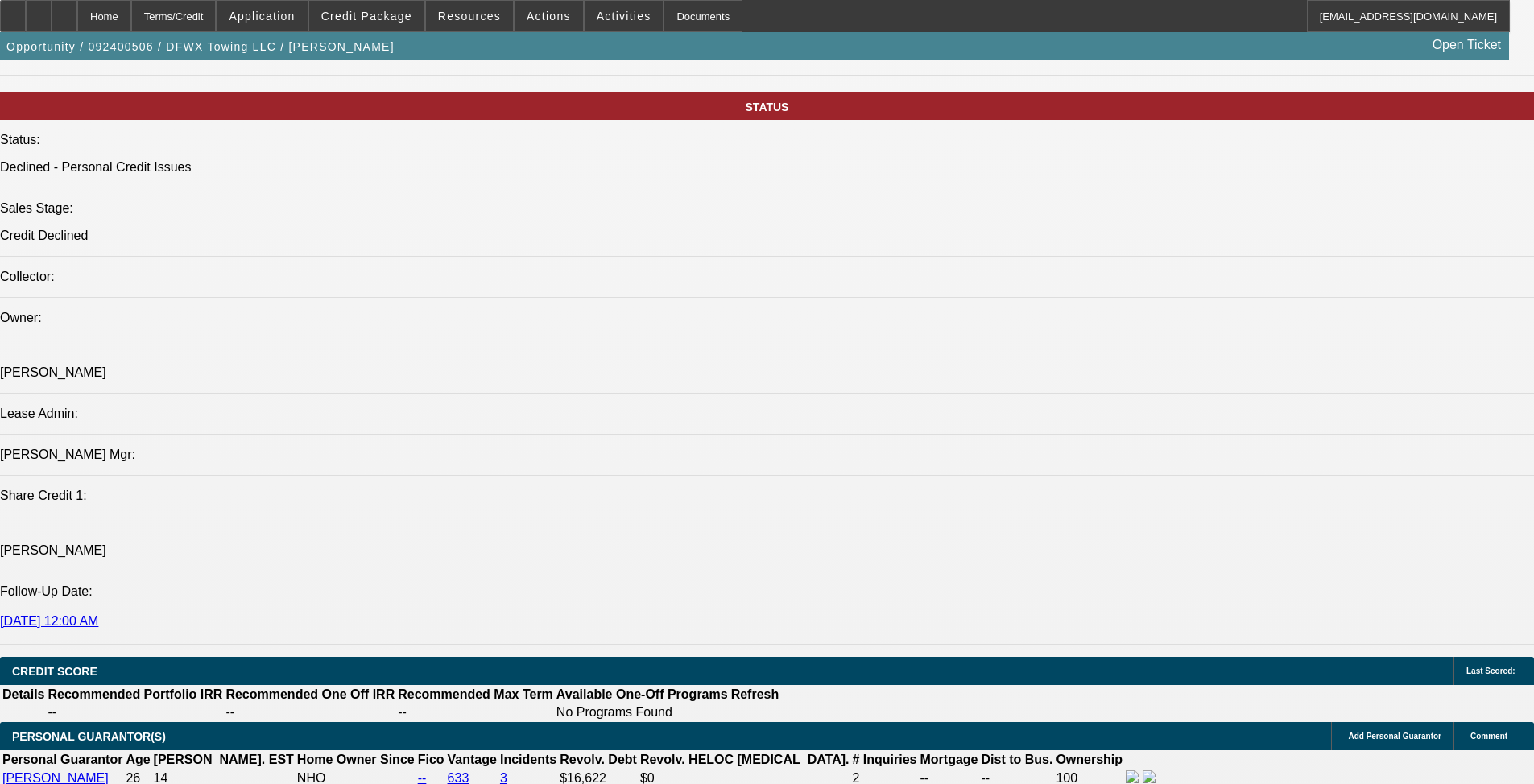
scroll to position [1660, 0]
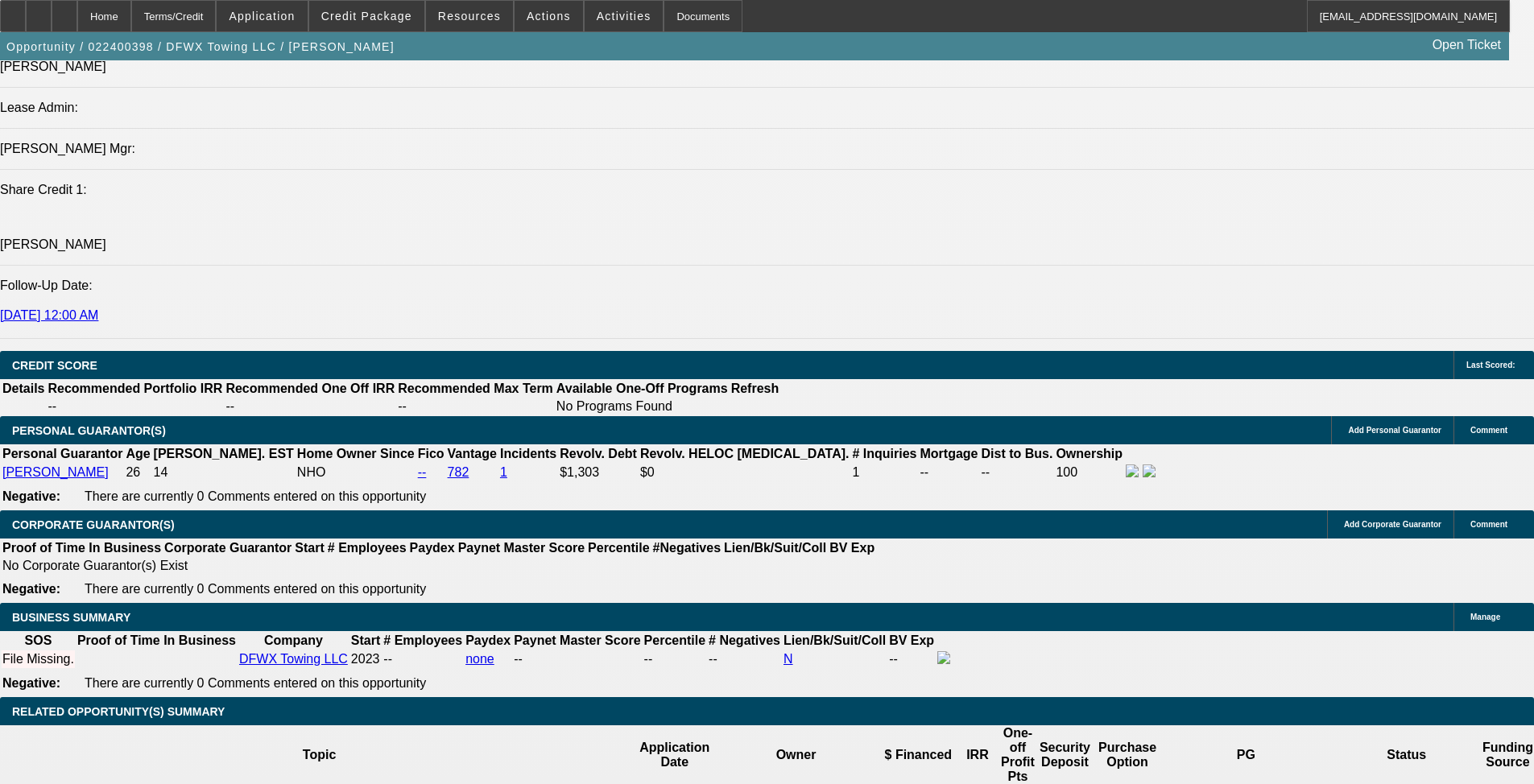
select select "0.1"
select select "2"
select select "0"
select select "6"
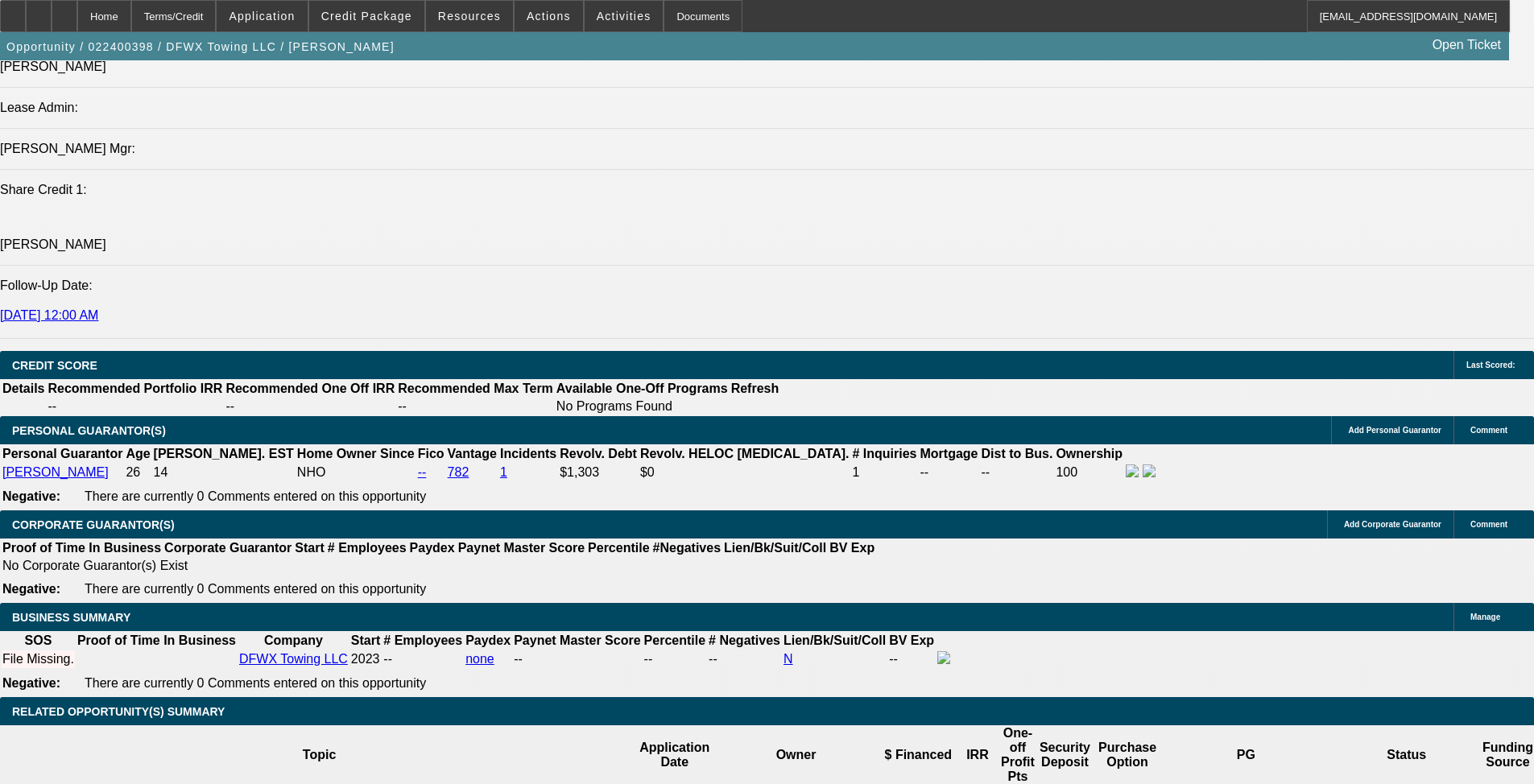
select select "0"
select select "2"
select select "0.1"
select select "4"
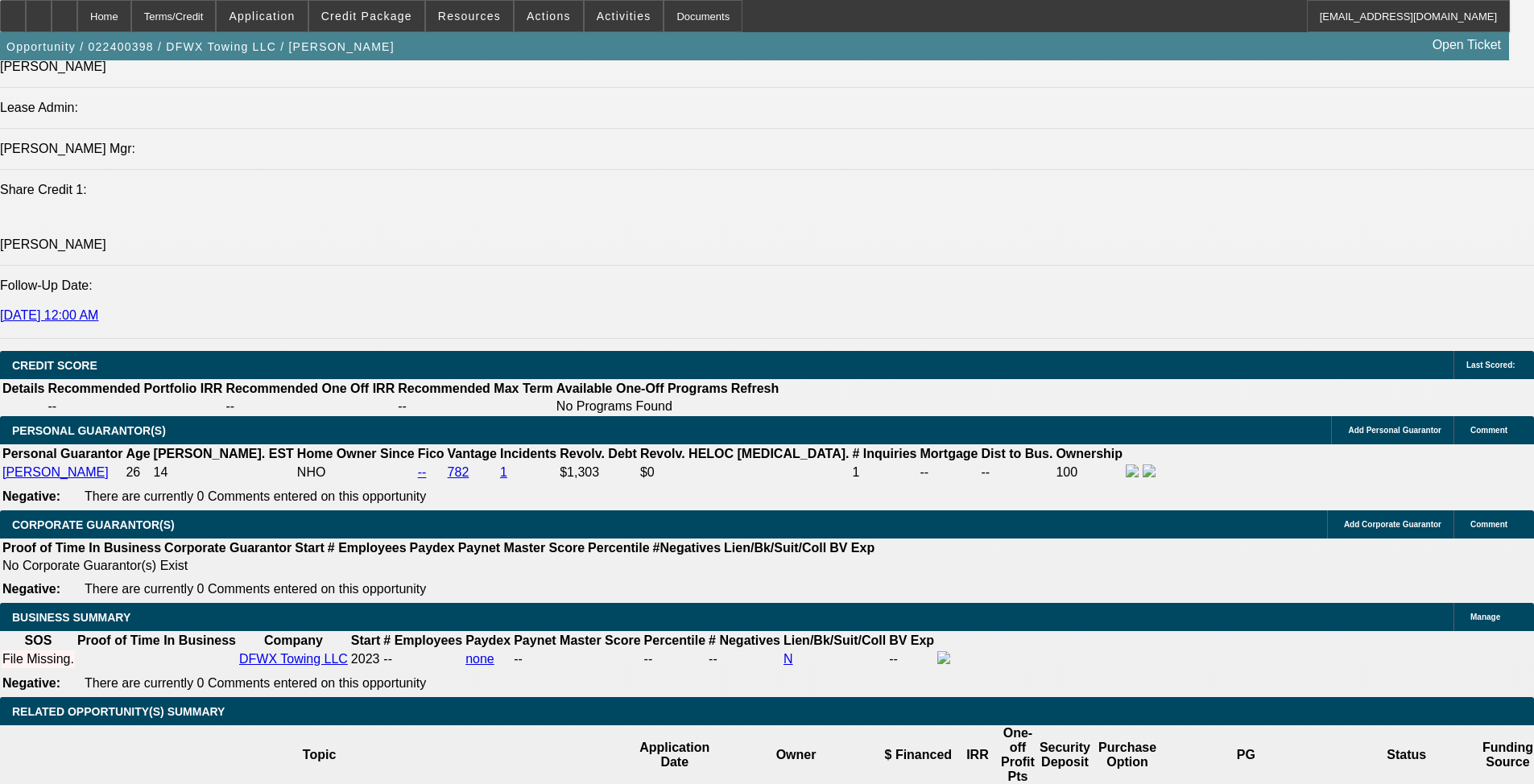
select select "0"
select select "2"
select select "0.1"
select select "4"
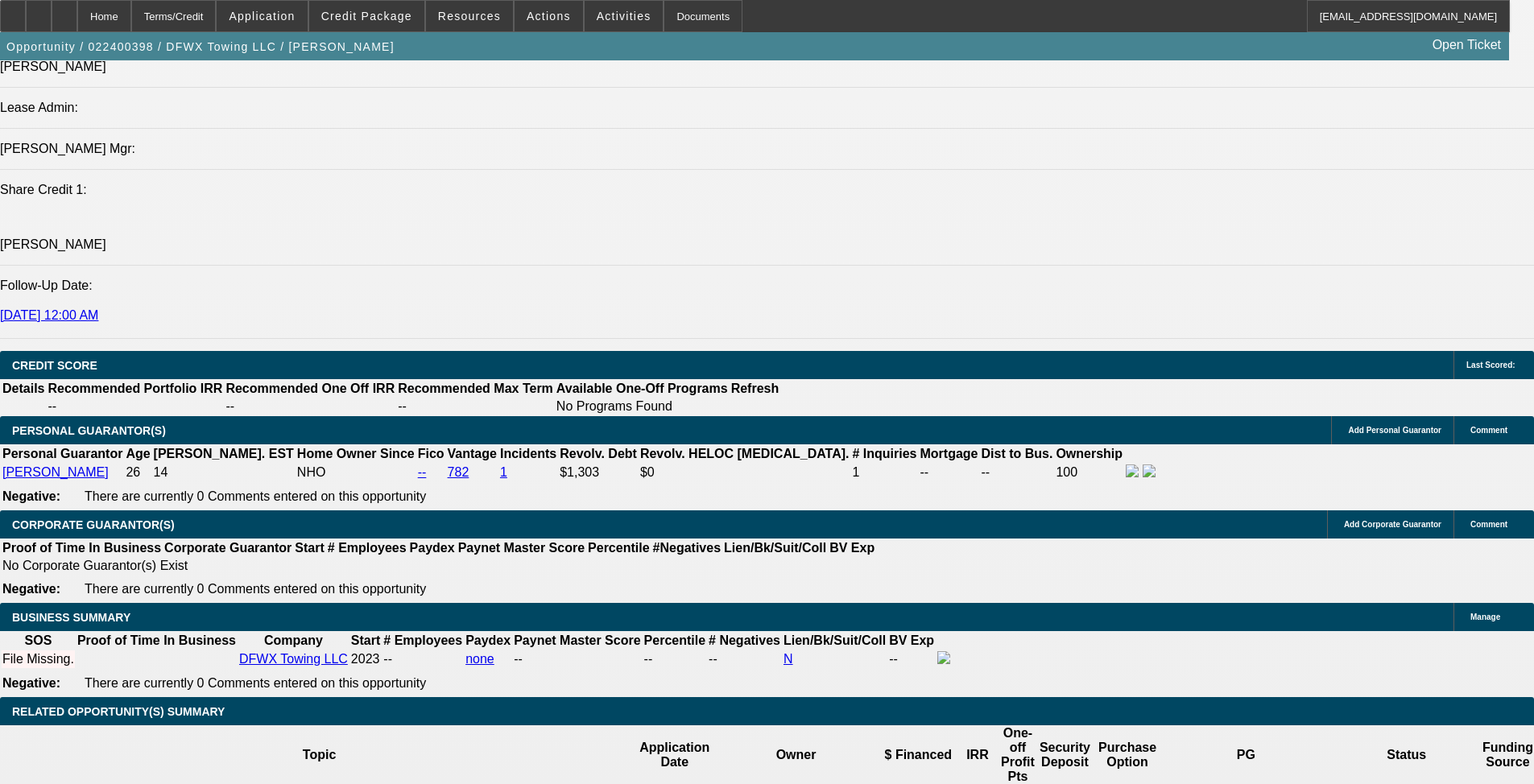
select select "0"
select select "2"
select select "0.1"
select select "4"
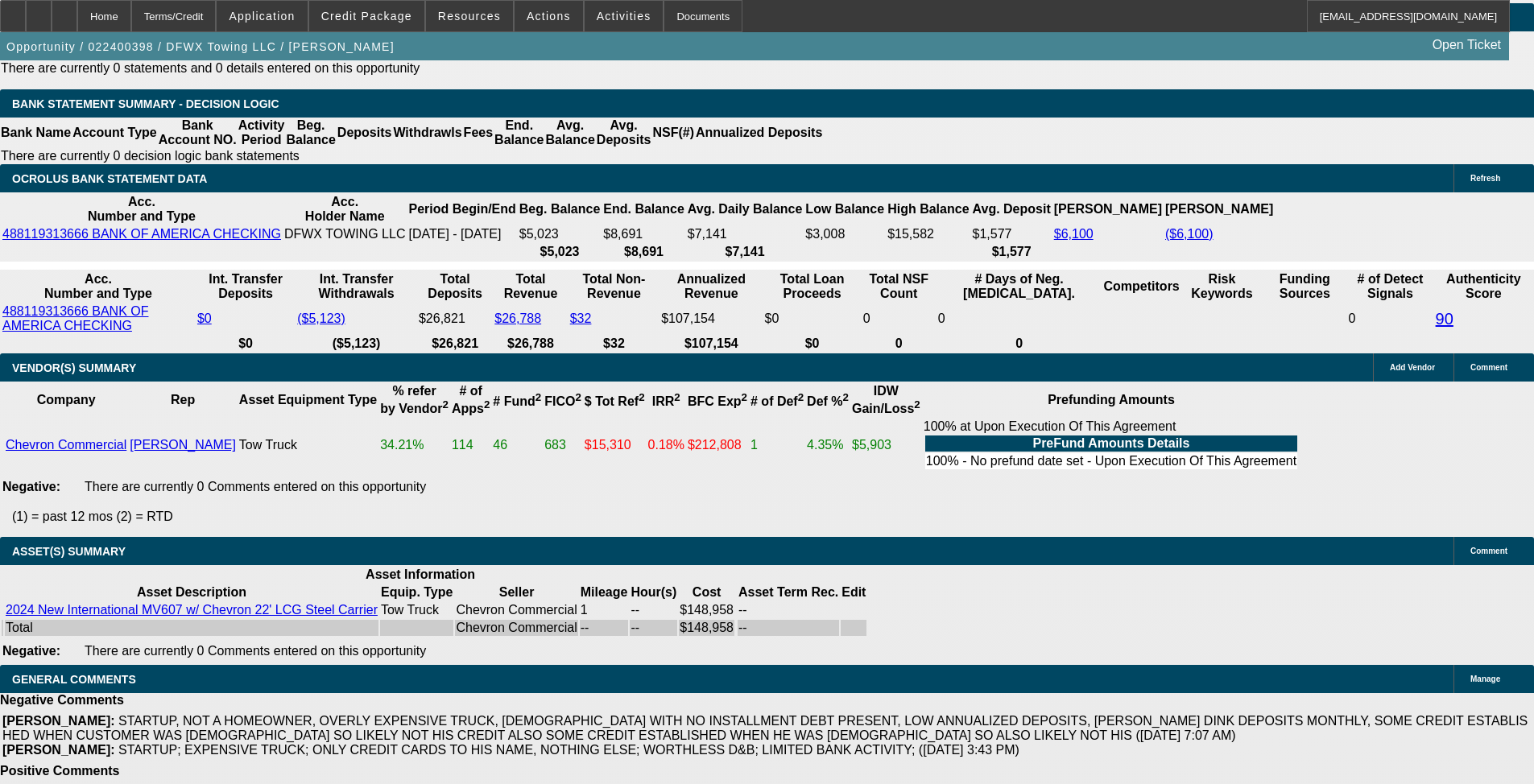
scroll to position [2966, 0]
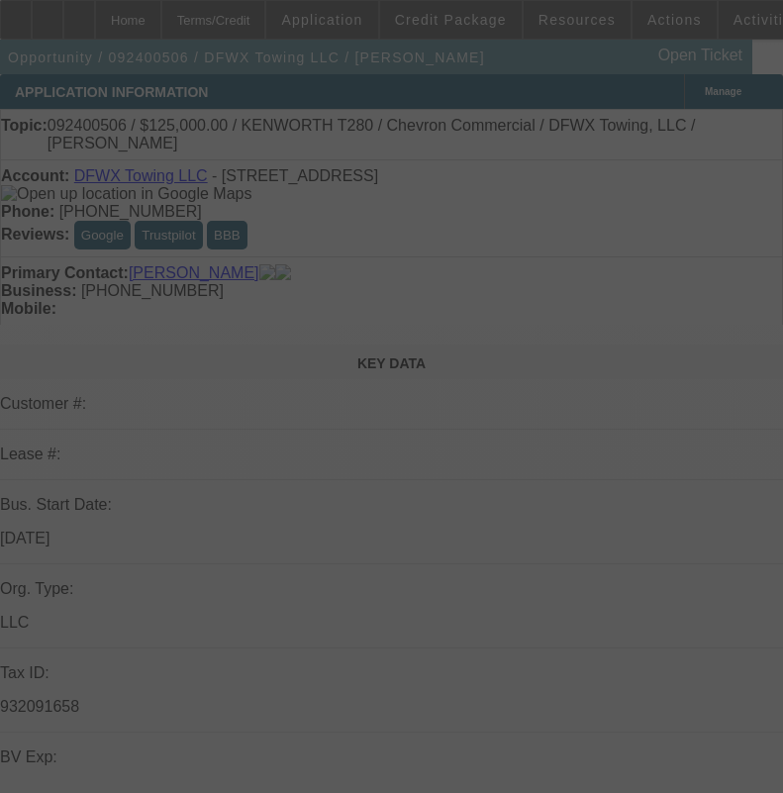
select select "0"
select select "2"
select select "0.1"
select select "4"
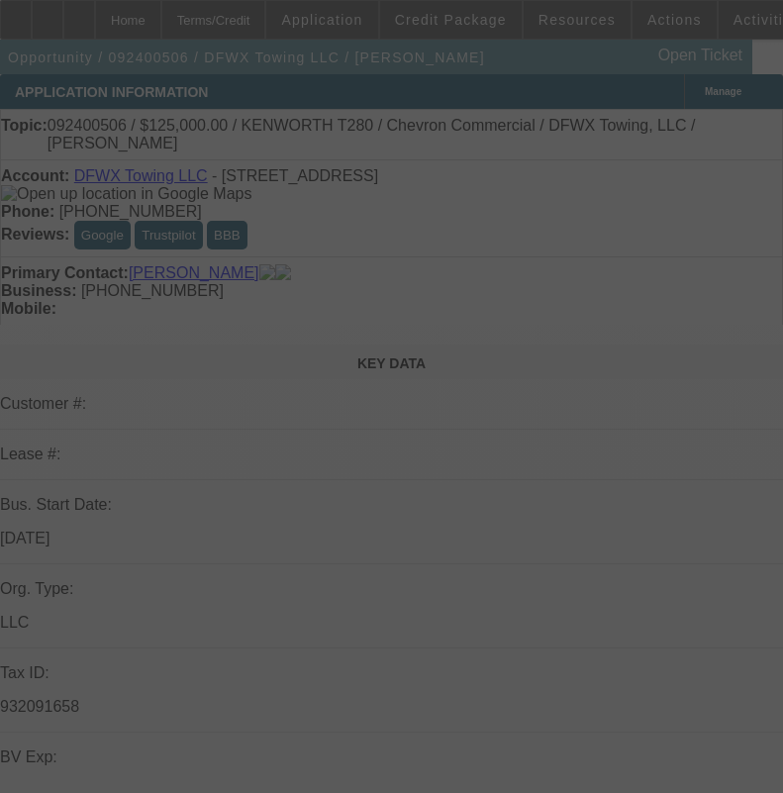
select select "0"
select select "2"
select select "0.1"
select select "4"
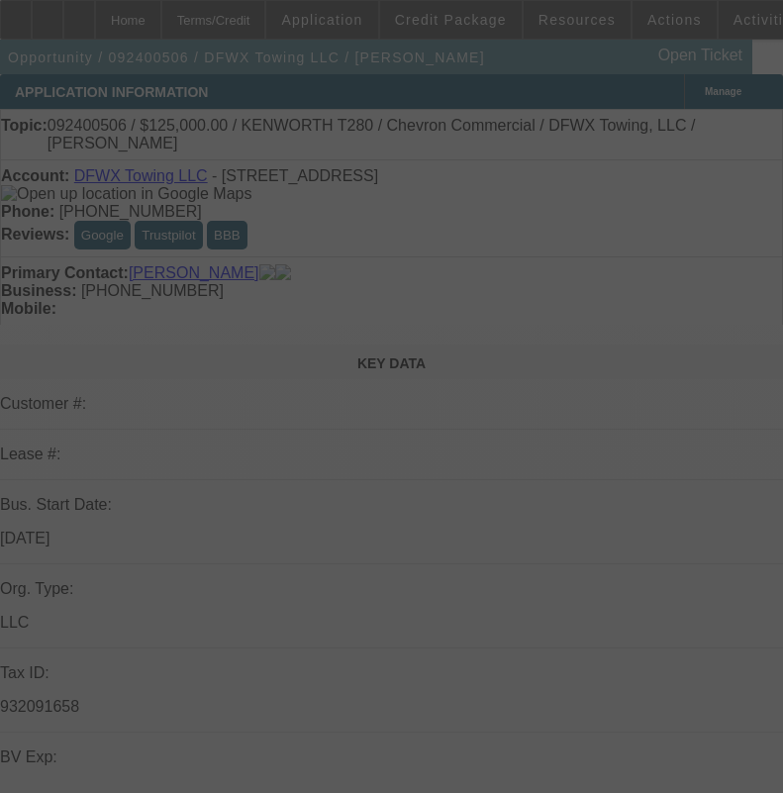
select select "0"
select select "2"
select select "0.1"
select select "4"
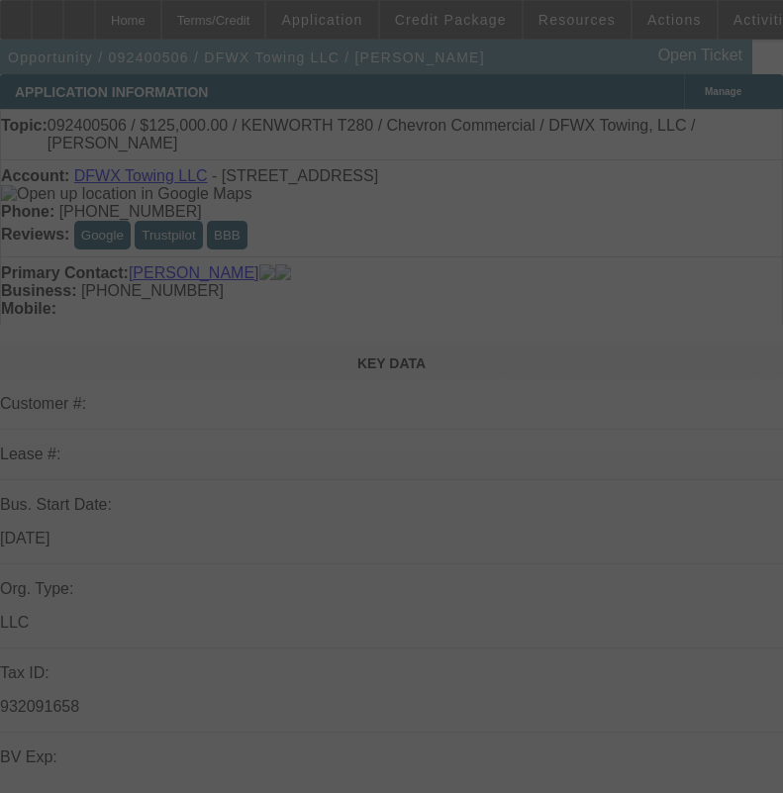
select select "0"
select select "2"
select select "0.1"
select select "4"
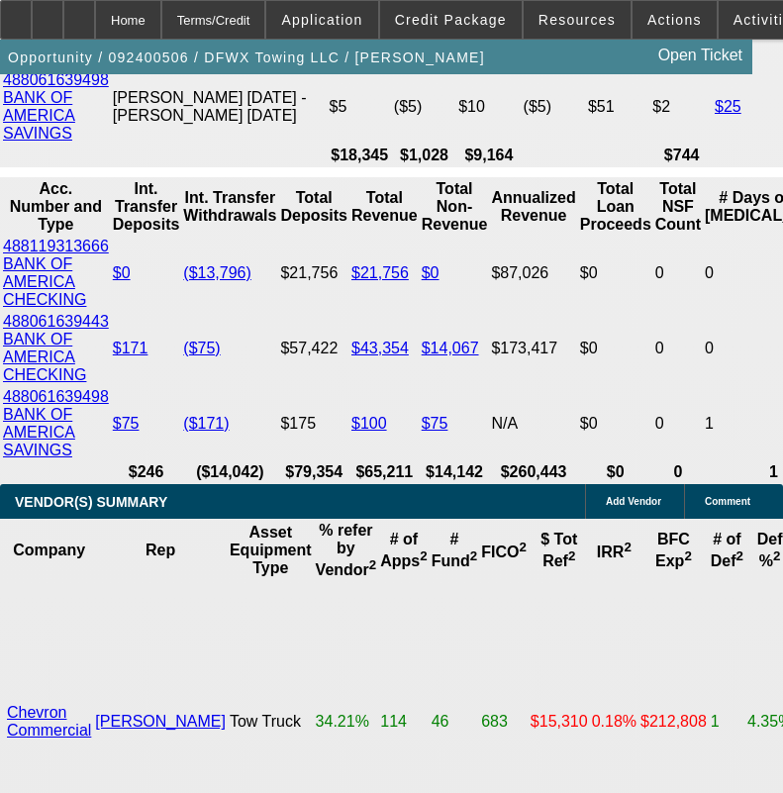
scroll to position [5046, 0]
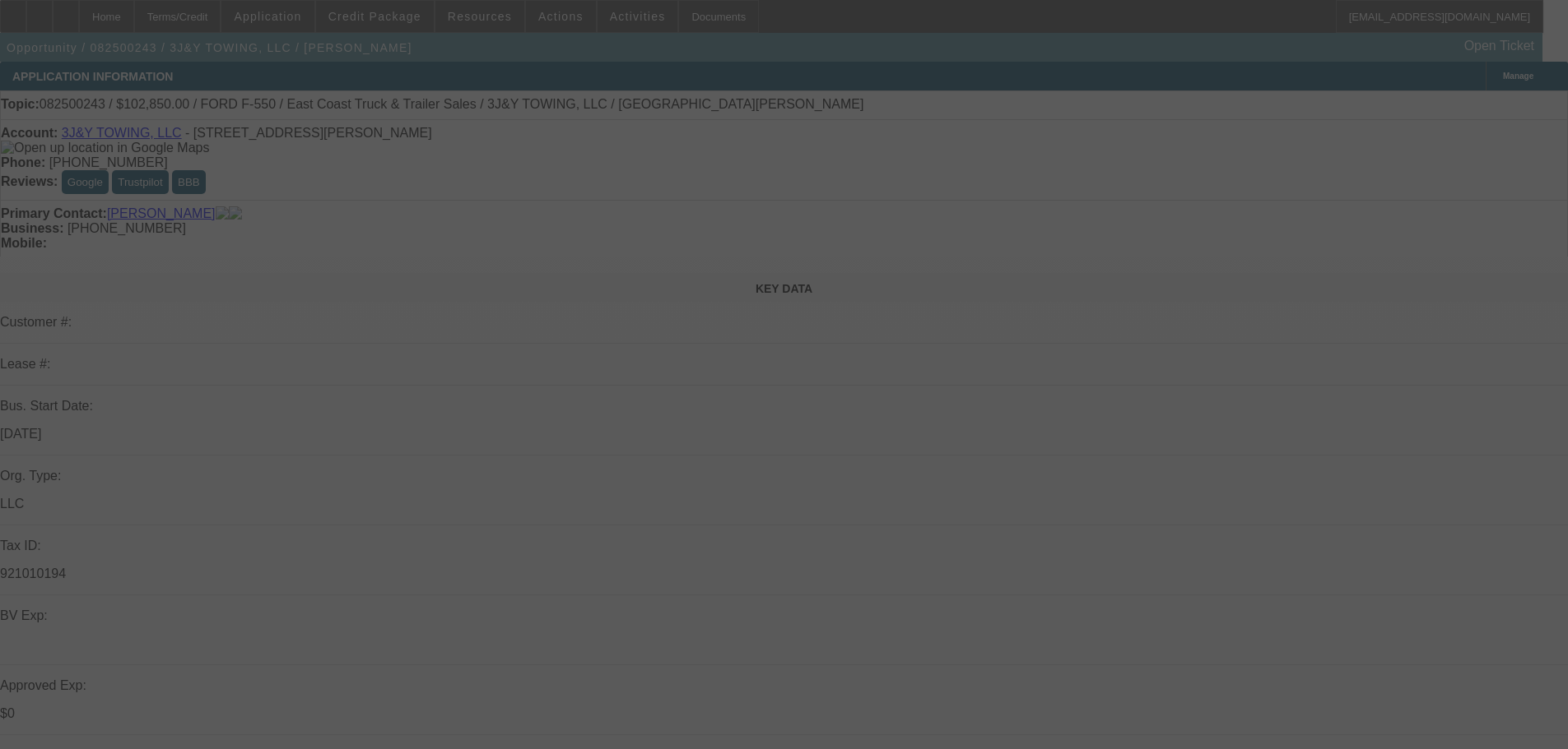
select select "0.15"
select select "2"
select select "0"
select select "6"
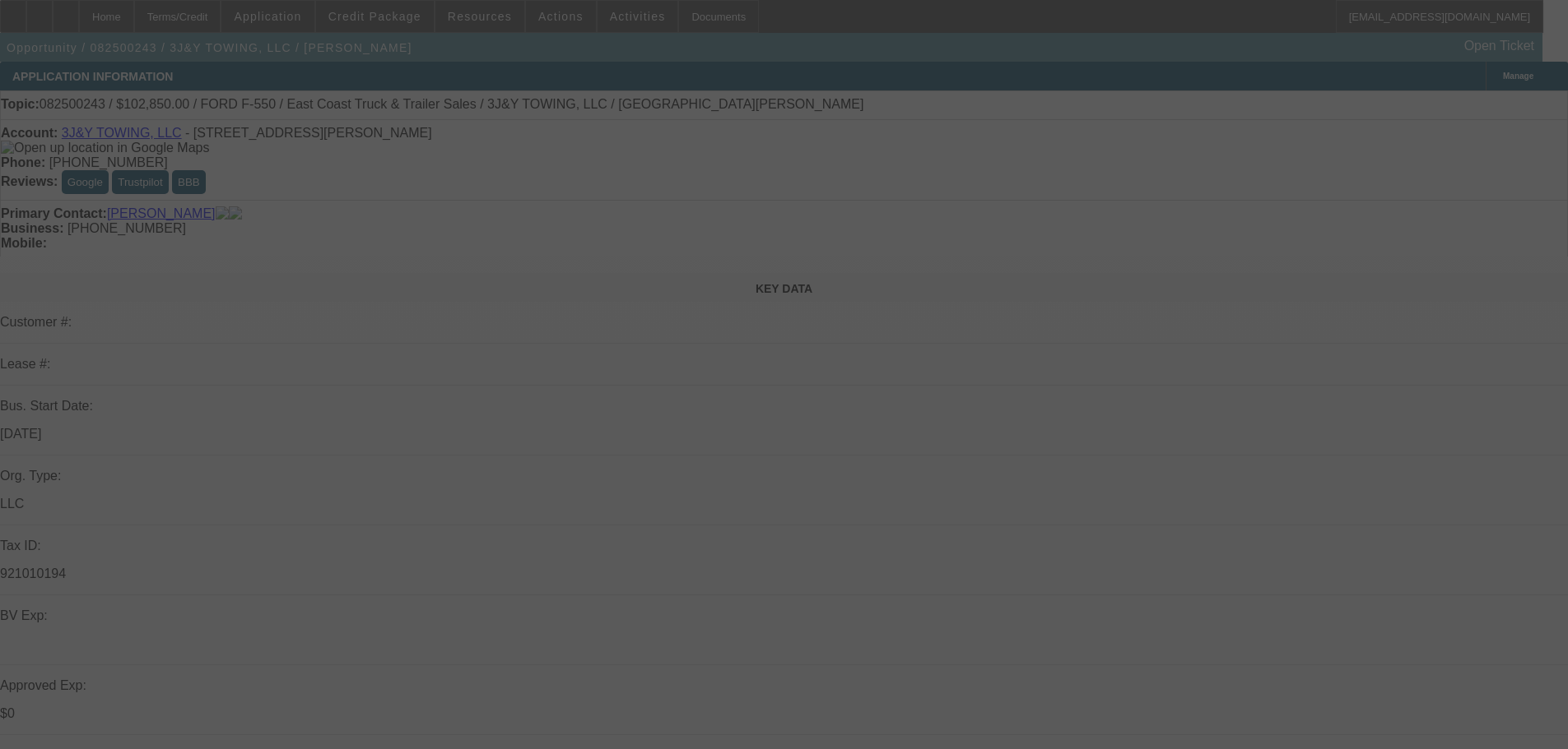
select select "0"
select select "2"
select select "0.1"
select select "4"
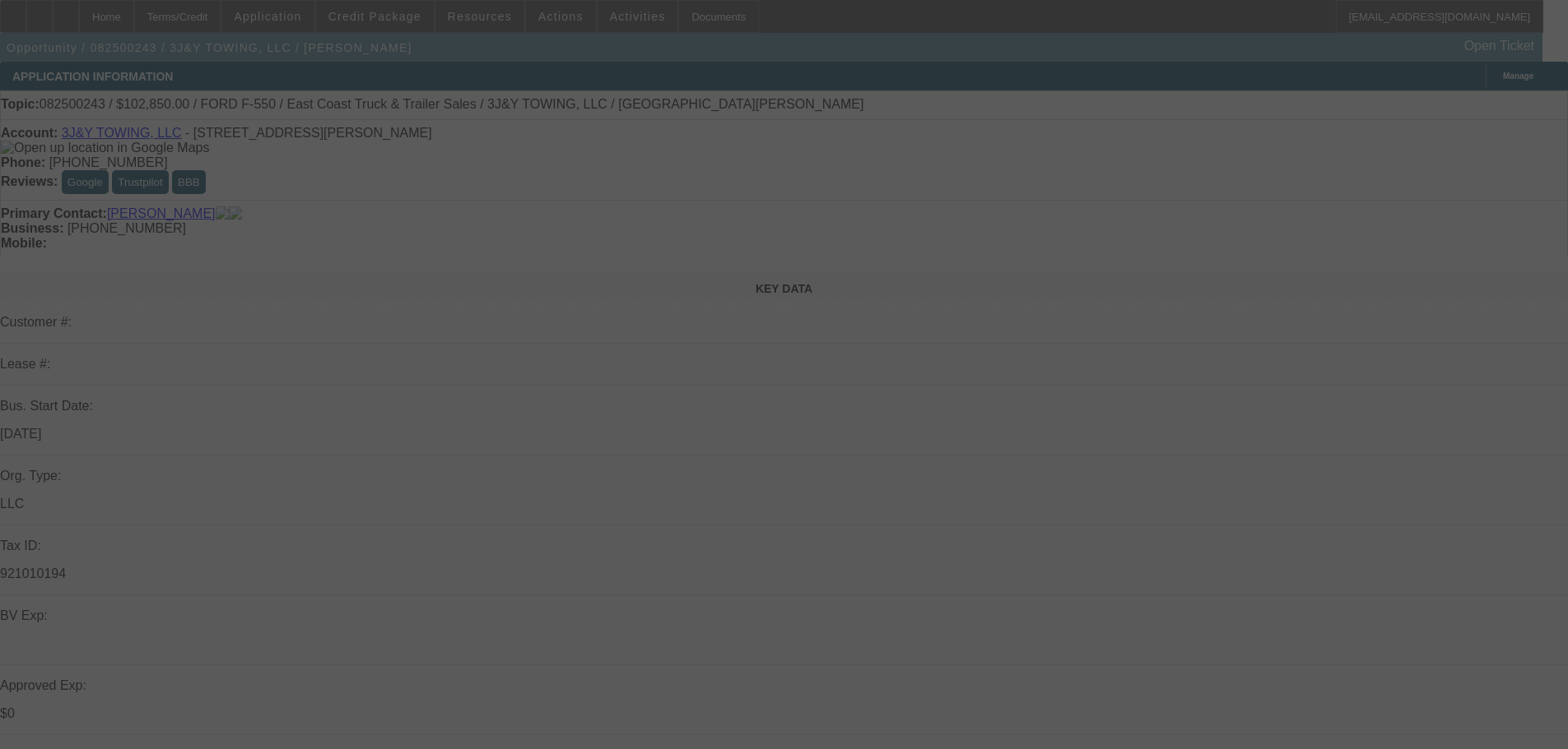
select select "0"
select select "2"
select select "0.1"
select select "4"
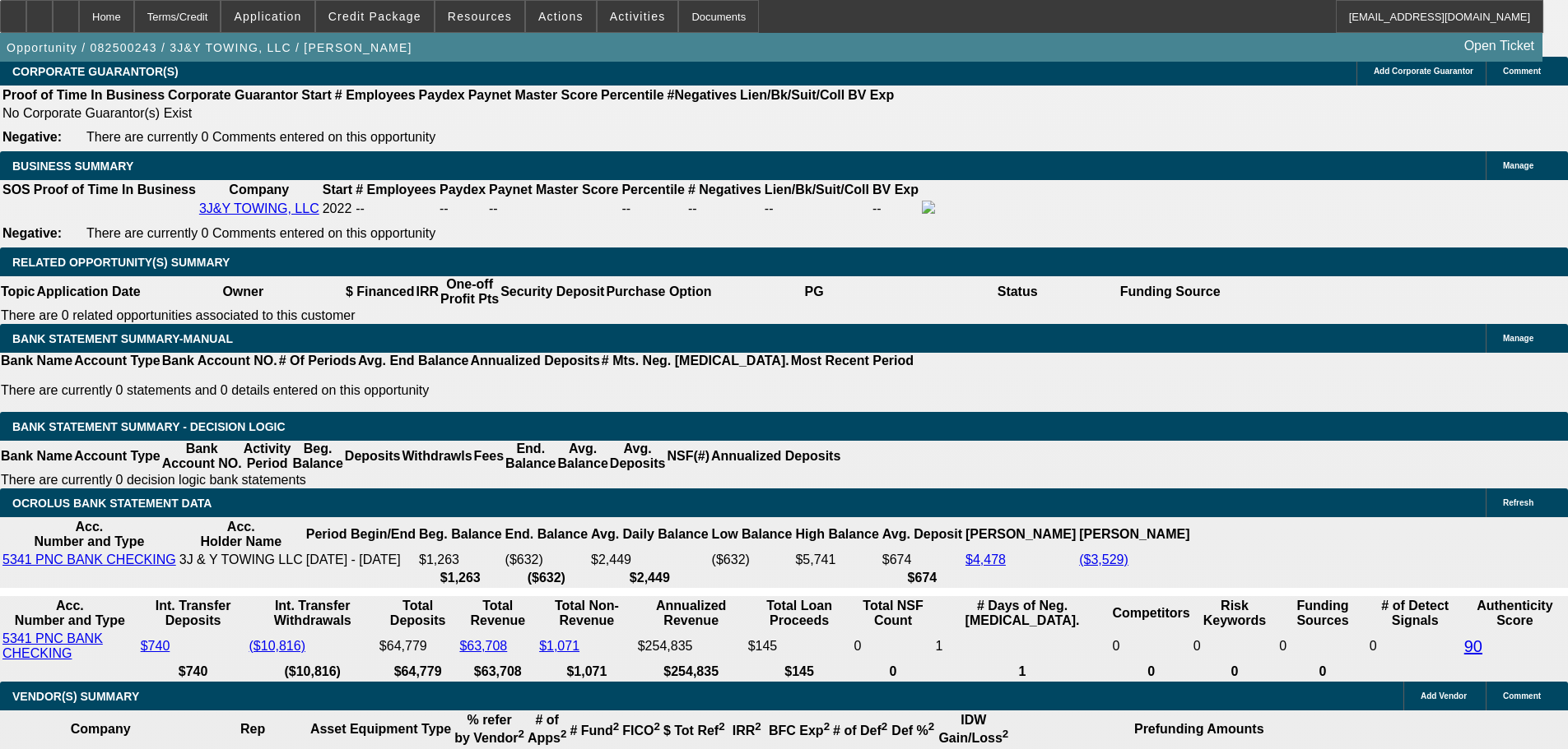
scroll to position [2550, 0]
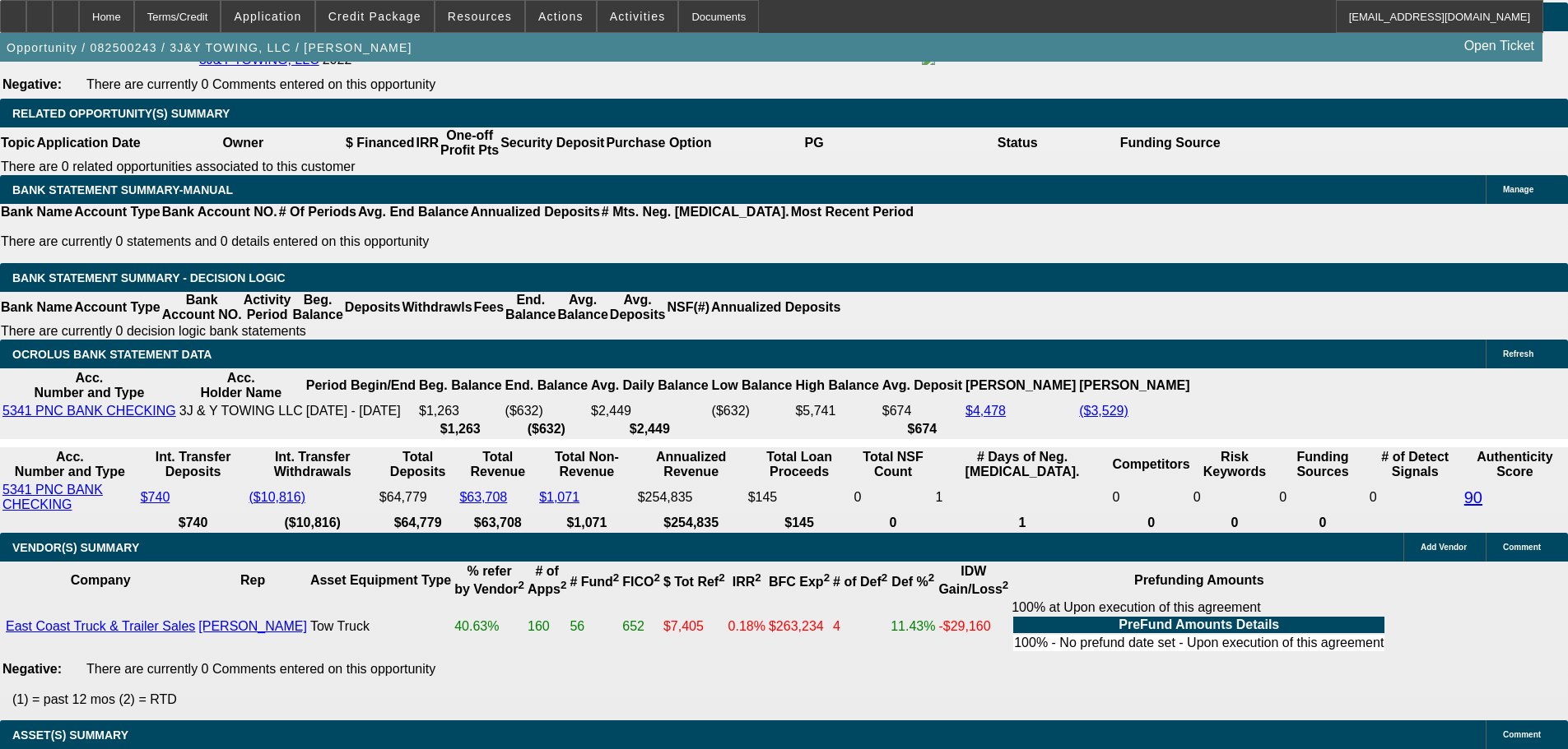
scroll to position [3055, 0]
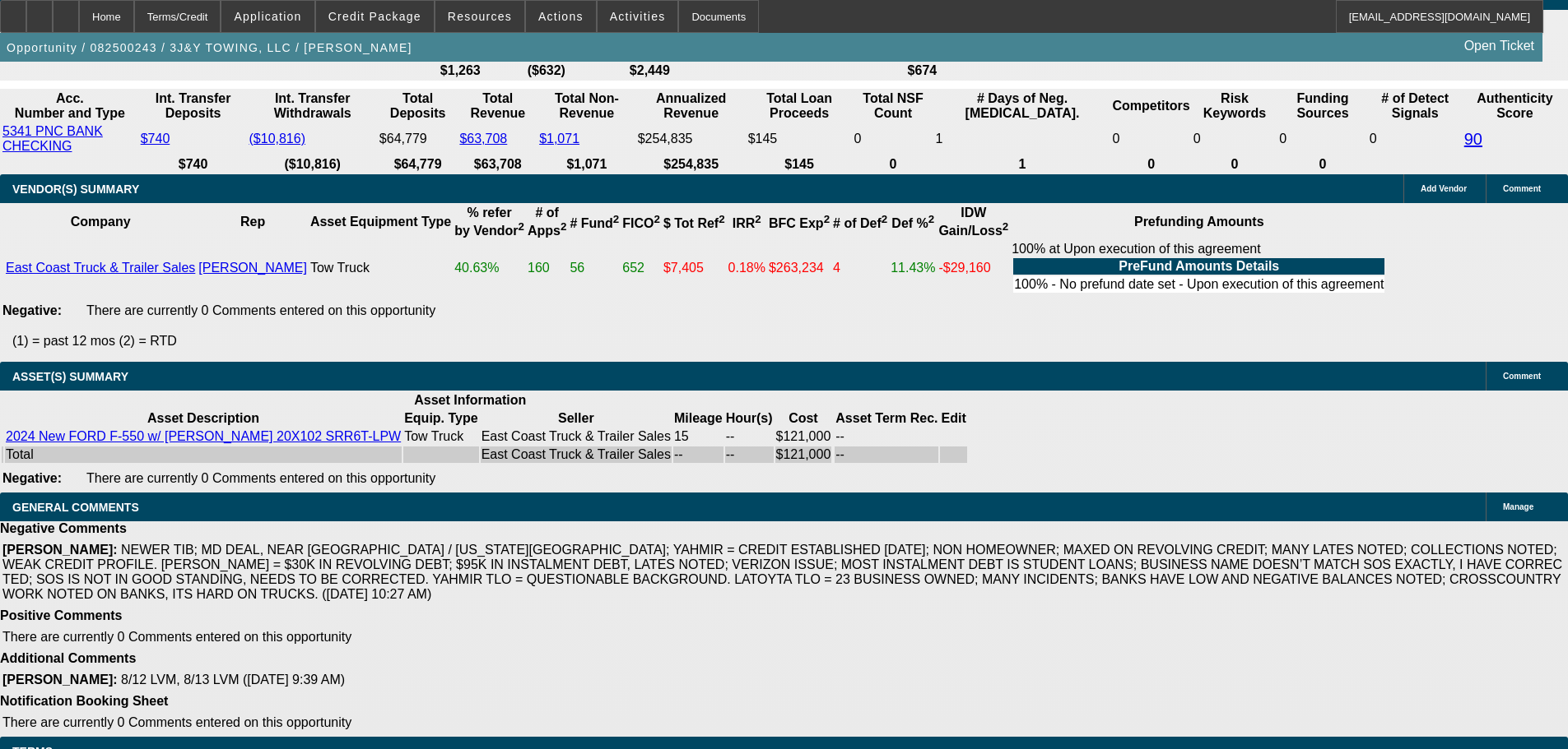
select select "4"
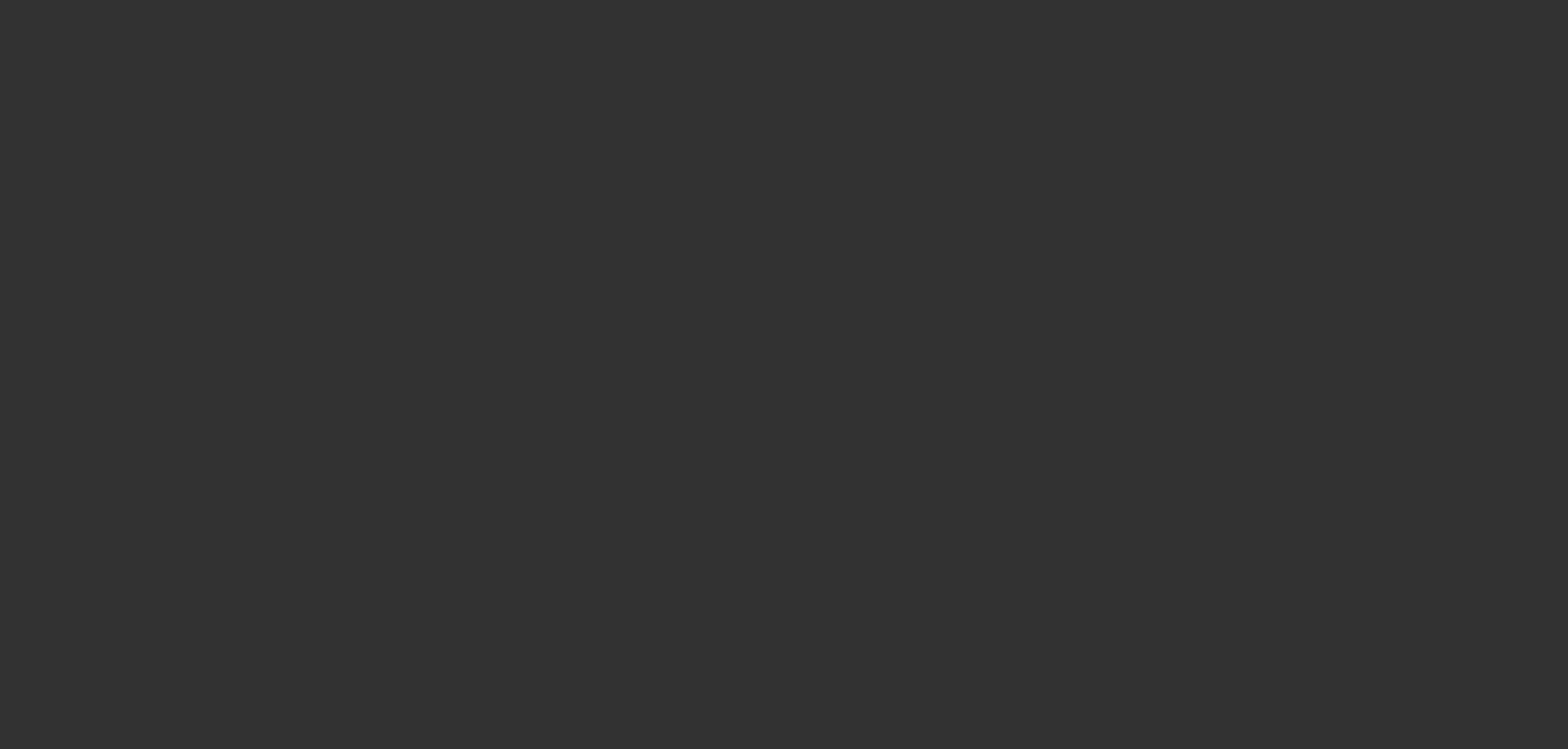
scroll to position [0, 0]
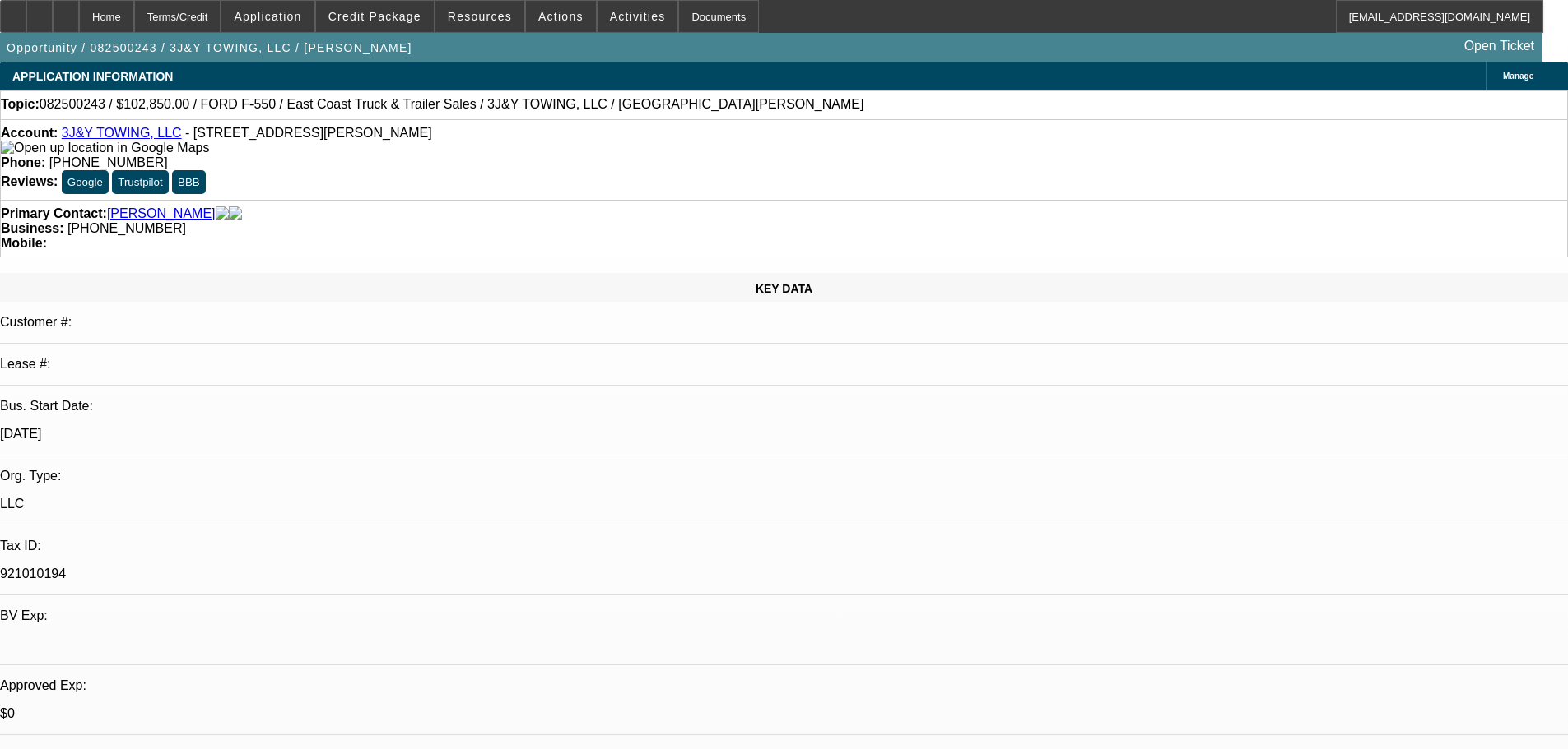
type textarea "STILL TOO MANY NEGATIVES."
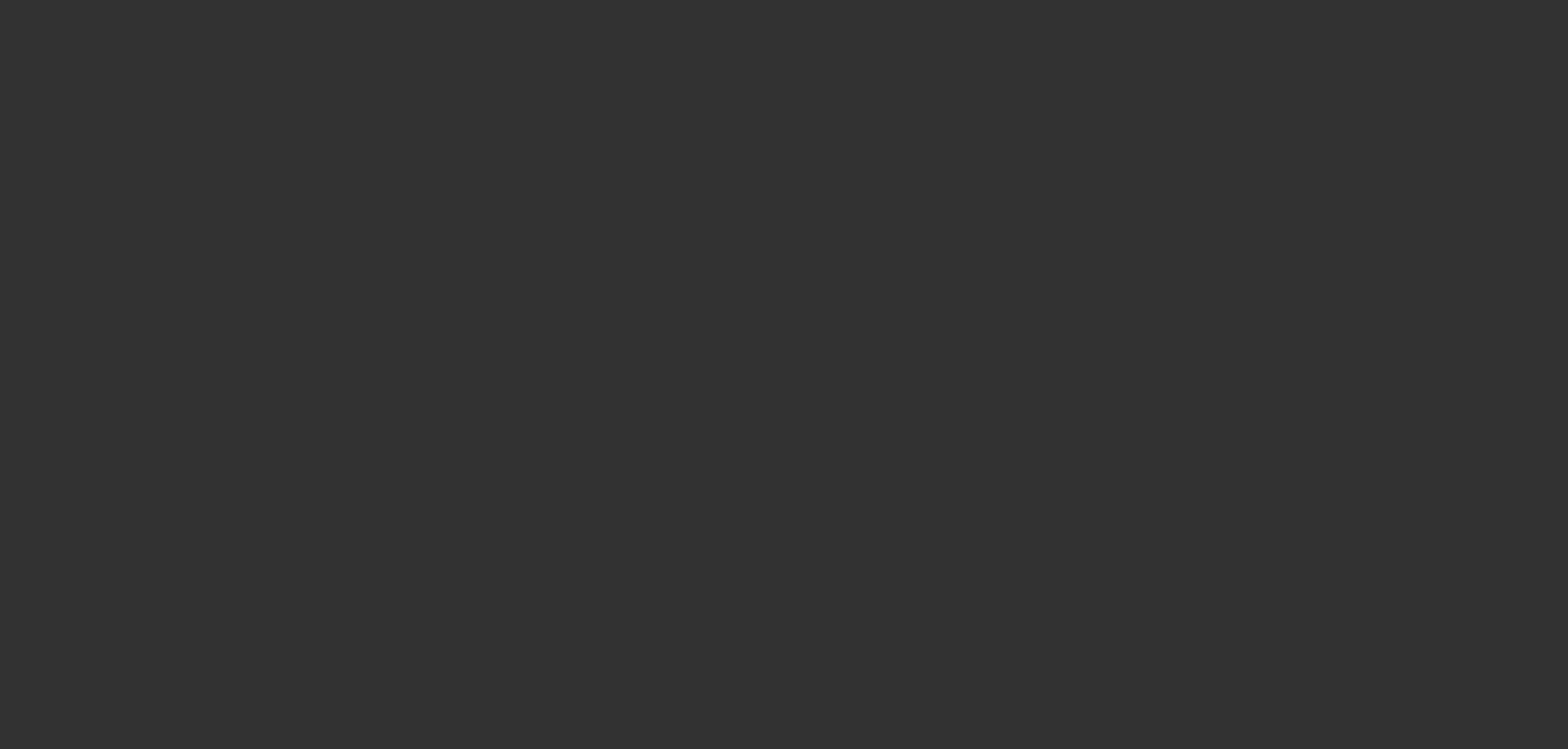
select select "0.15"
select select "2"
select select "0"
select select "6"
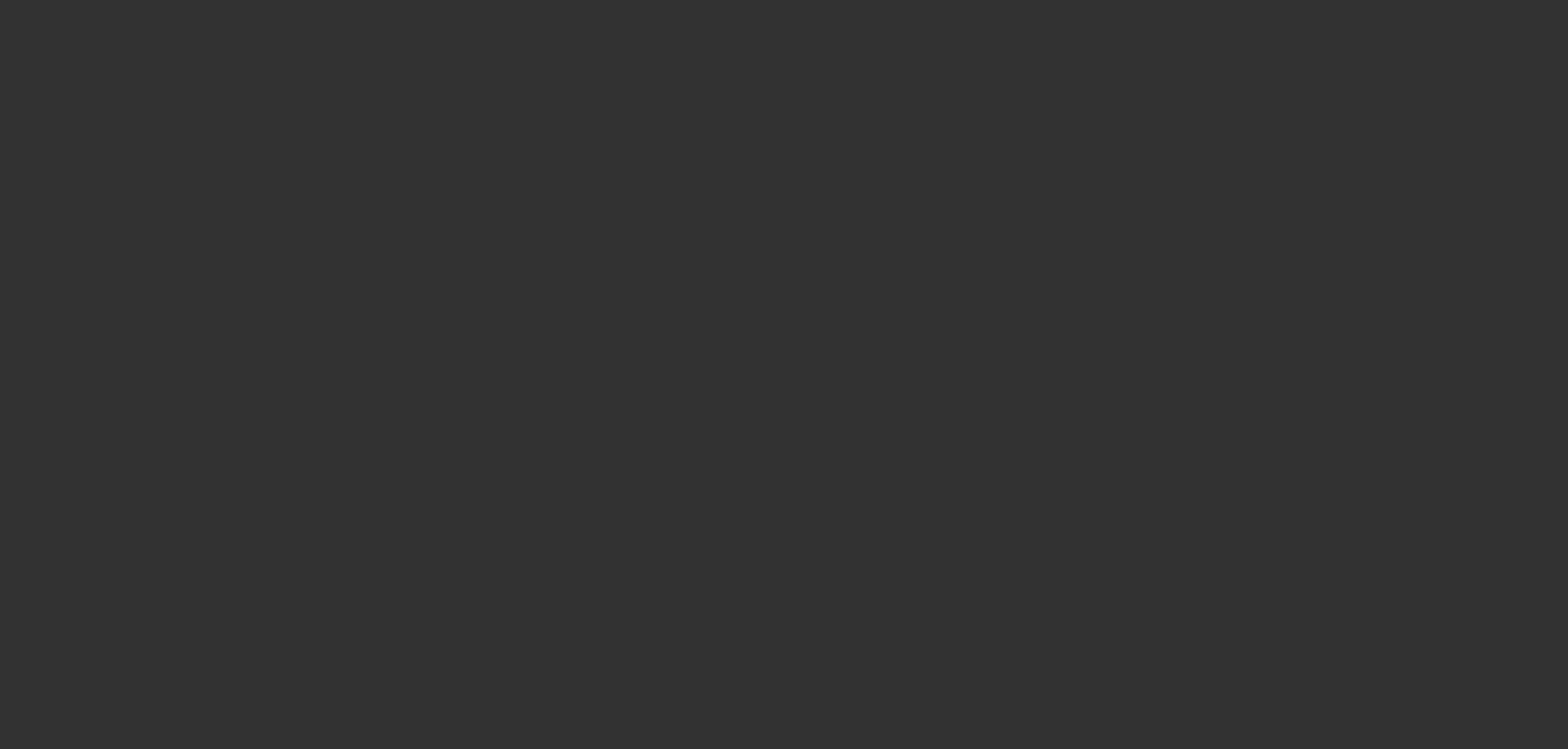
select select "0"
select select "2"
select select "0.1"
select select "4"
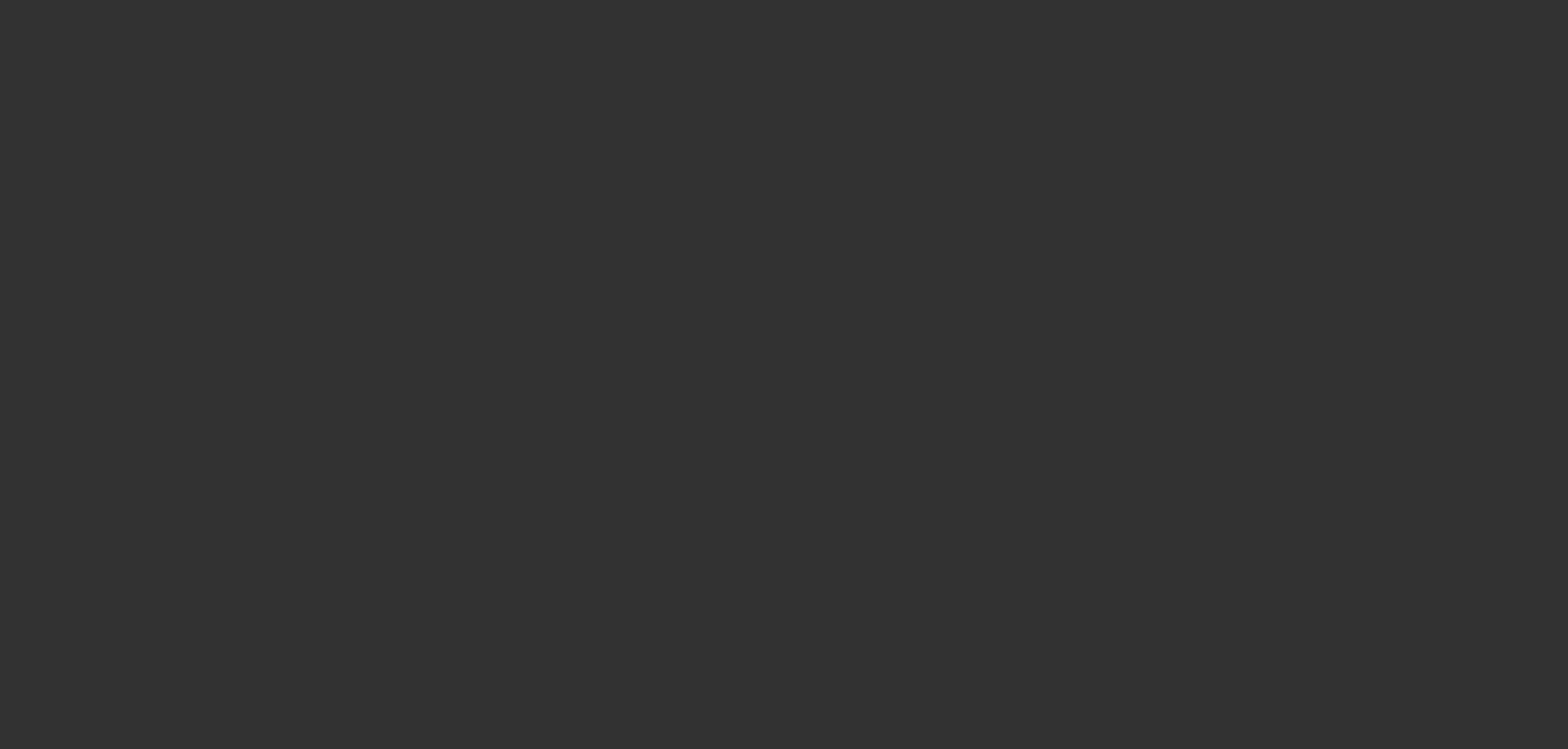
select select "0"
select select "2"
select select "0.1"
select select "4"
